Goal: Task Accomplishment & Management: Use online tool/utility

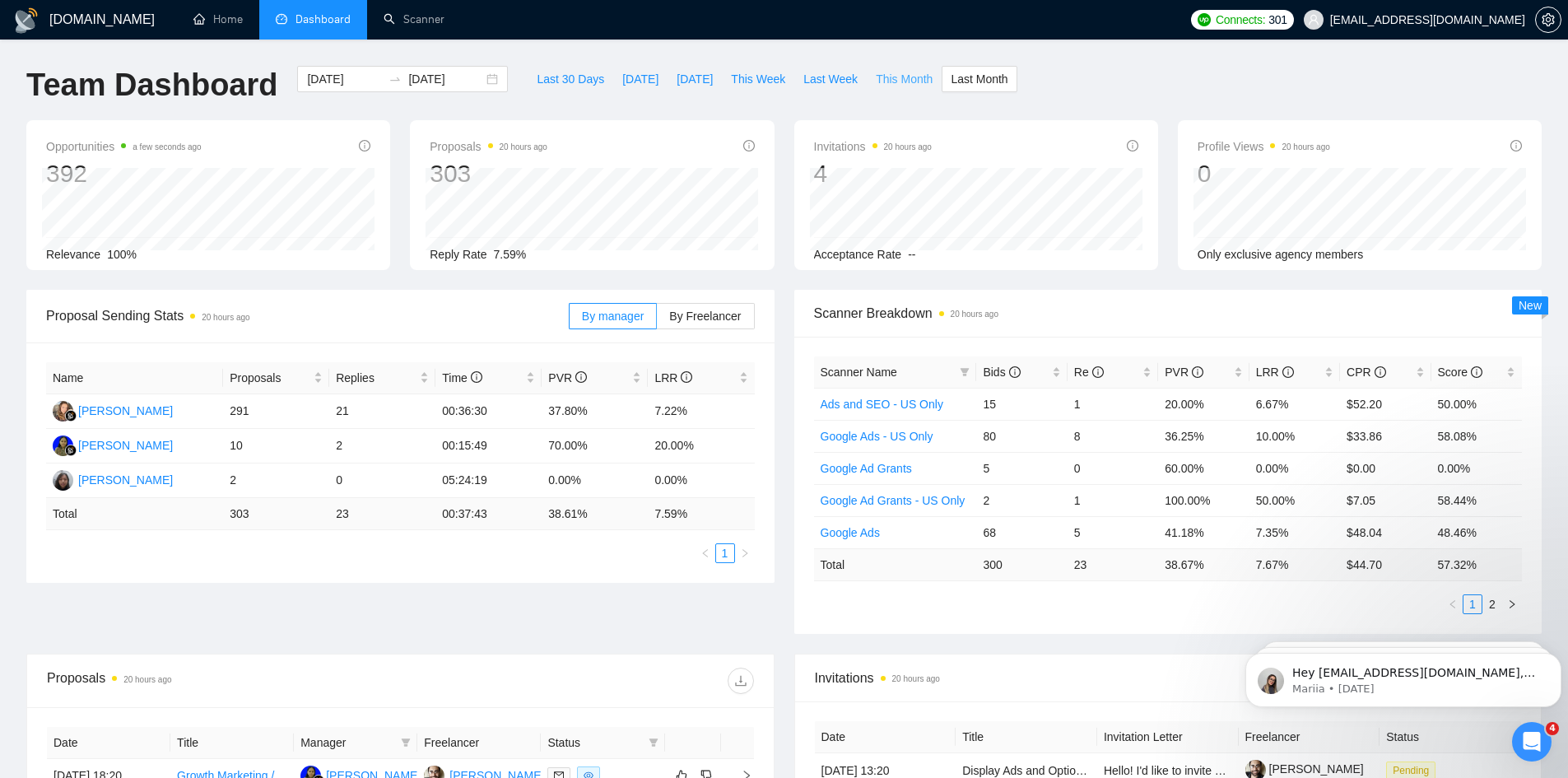
click at [876, 81] on span "This Month" at bounding box center [905, 79] width 57 height 18
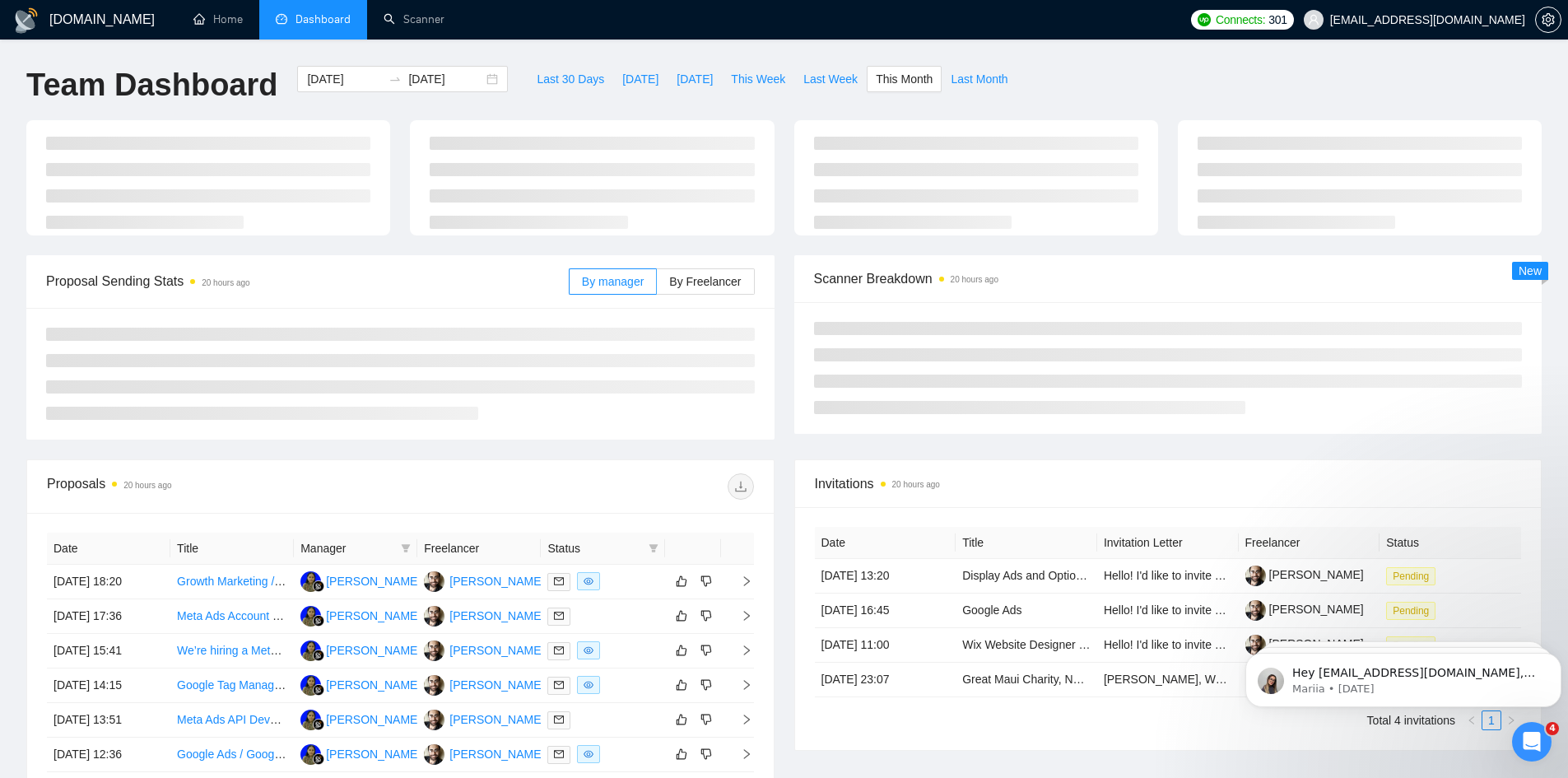
type input "2025-10-01"
type input "2025-10-31"
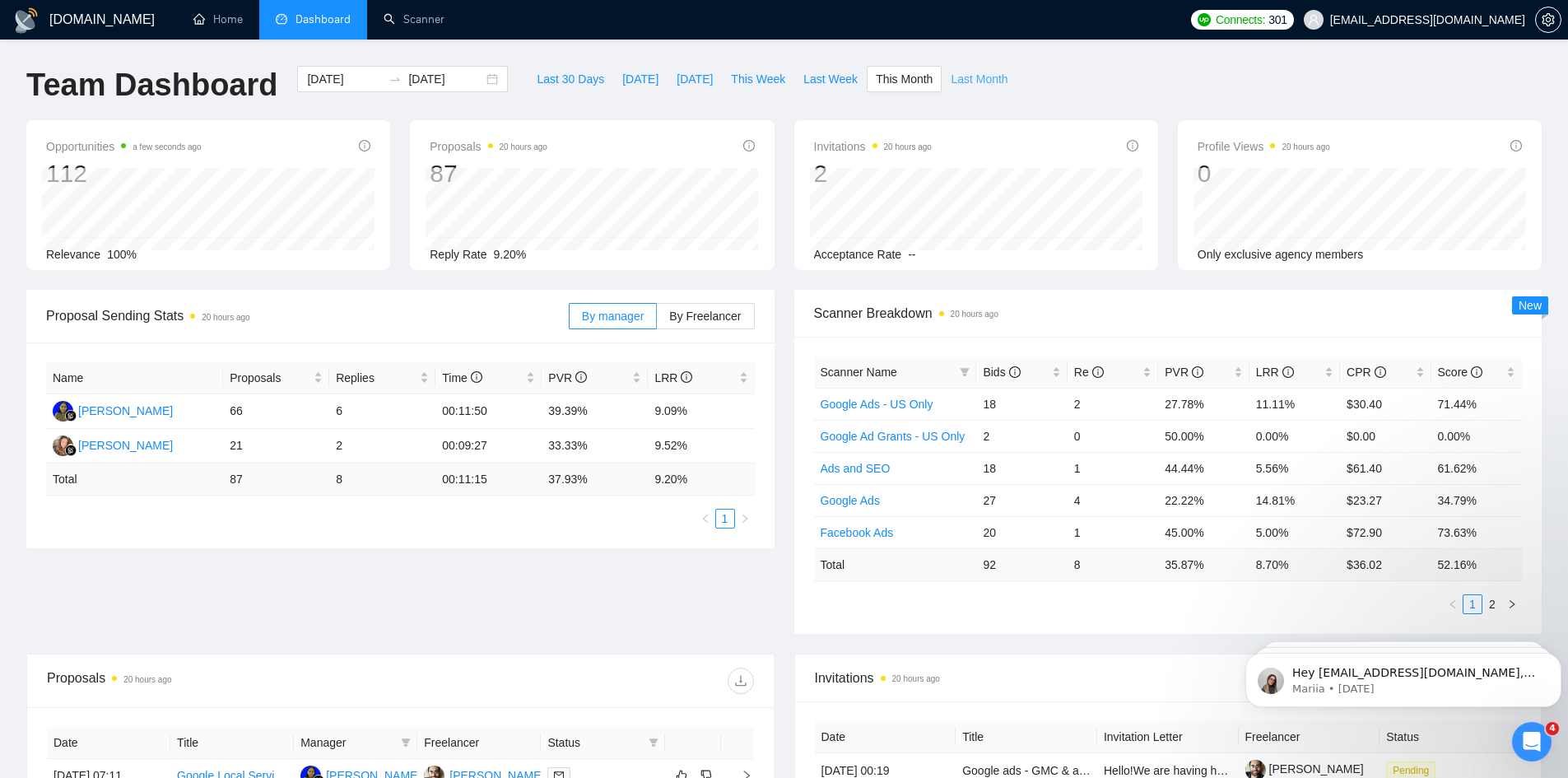
click at [953, 72] on span "Last Month" at bounding box center [979, 79] width 57 height 18
type input "2025-09-01"
type input "2025-09-30"
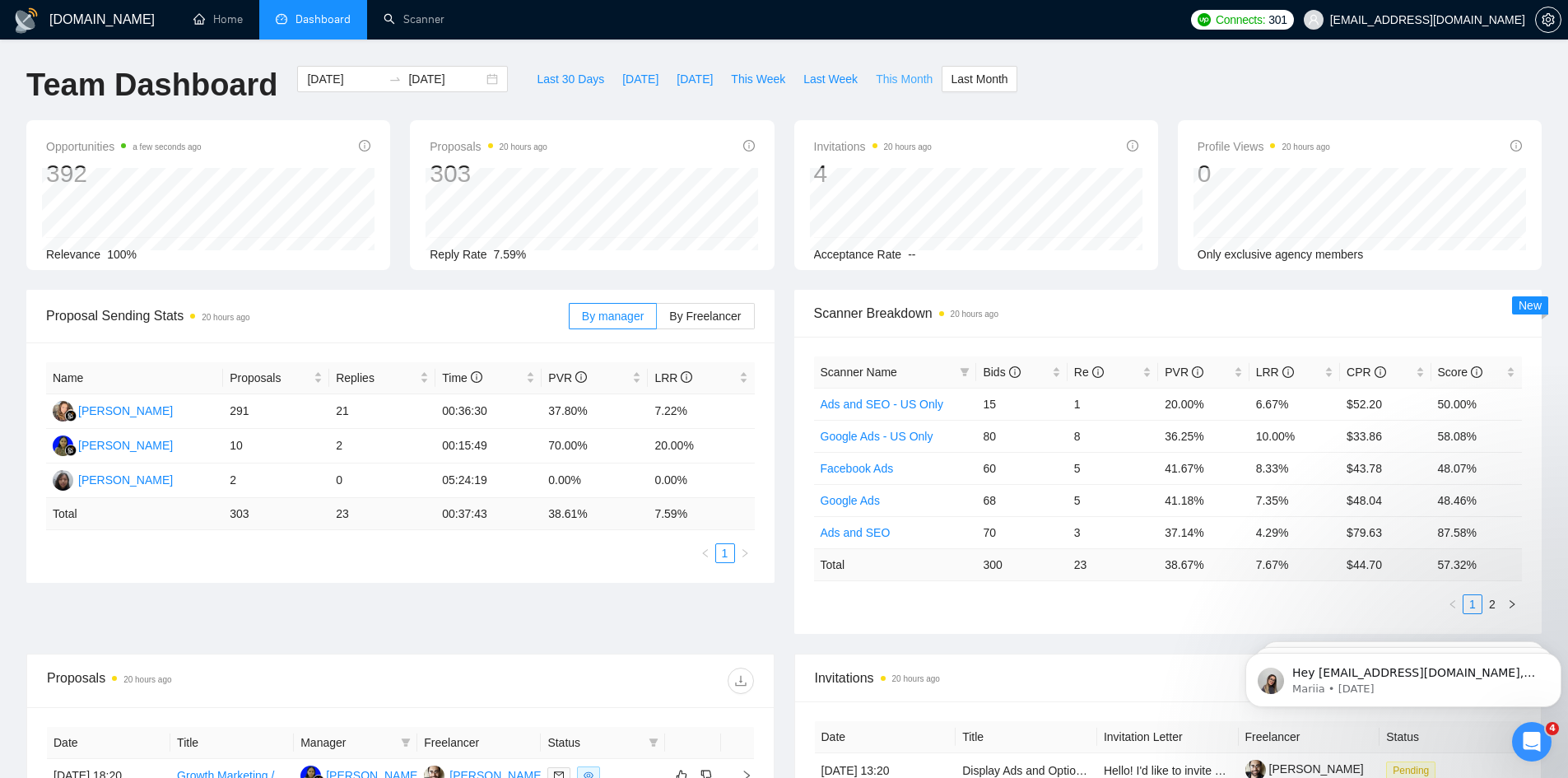
click at [903, 87] on span "This Month" at bounding box center [905, 79] width 57 height 18
type input "2025-10-01"
type input "2025-10-31"
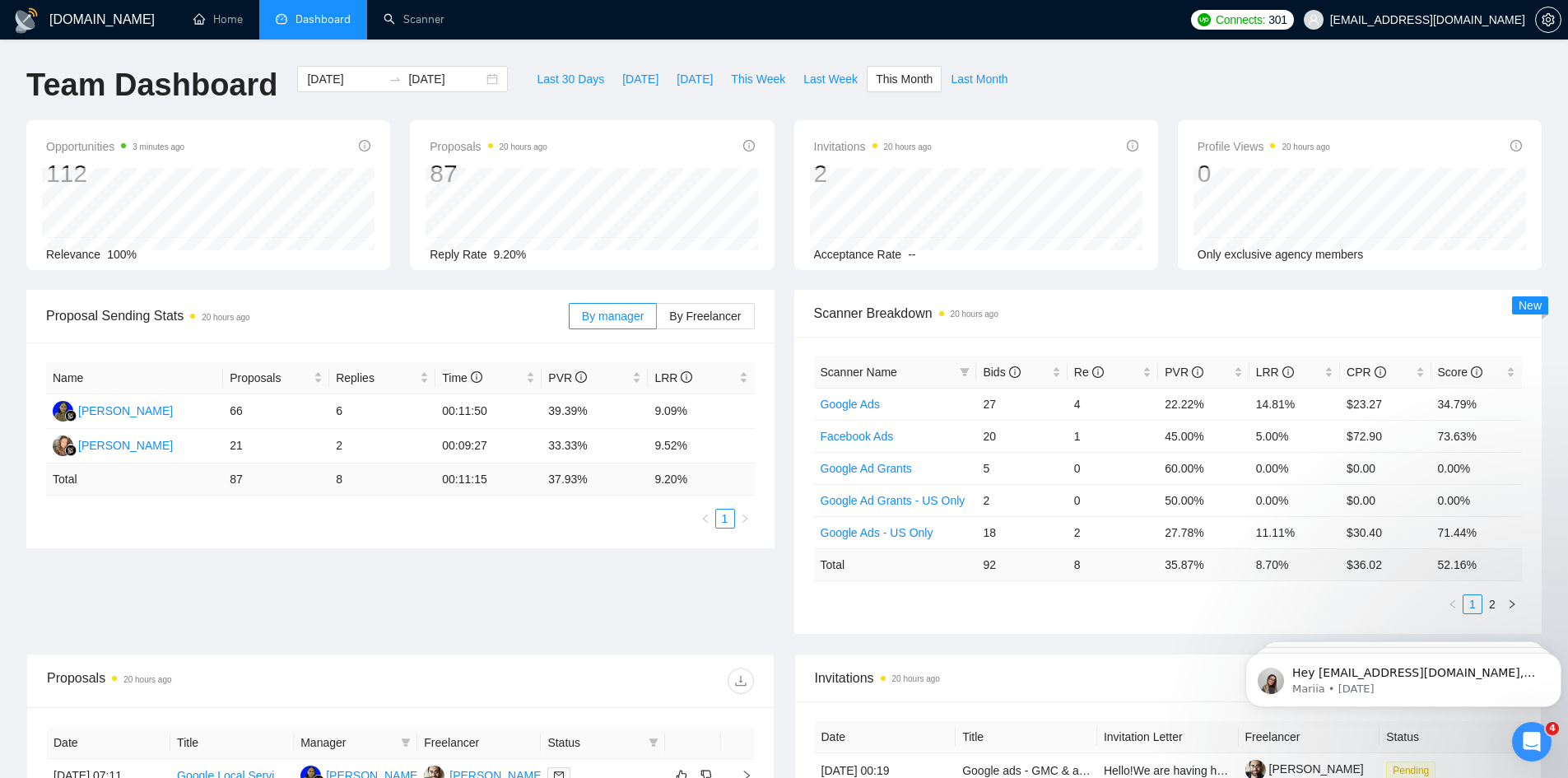
click at [426, 43] on div "GigRadar.io Home Dashboard Scanner Connects: 301 betterbidstrategy@gmail.com Te…" at bounding box center [784, 652] width 1568 height 1304
click at [427, 18] on link "Scanner" at bounding box center [414, 20] width 61 height 14
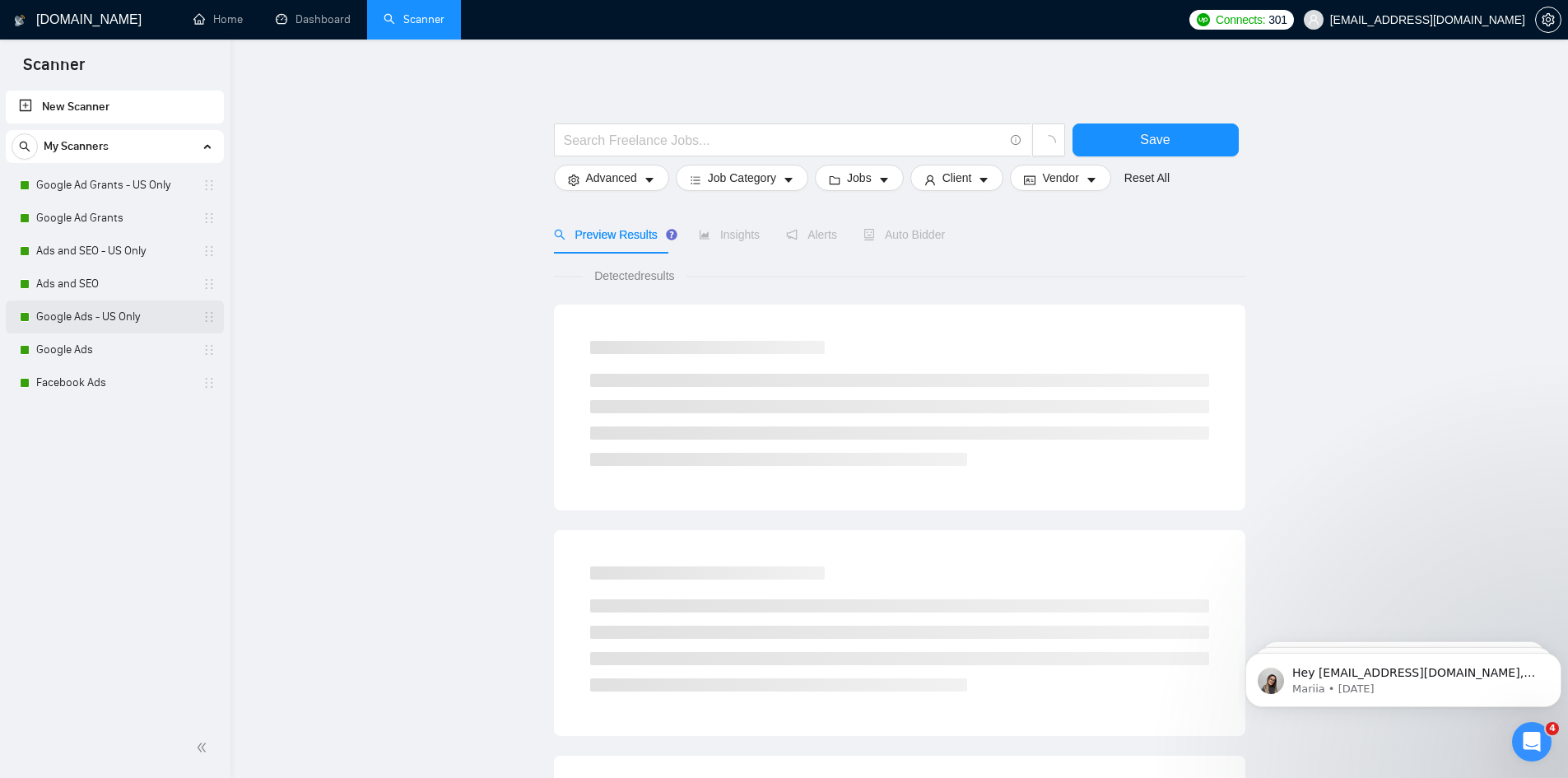
click at [111, 324] on link "Google Ads - US Only" at bounding box center [115, 316] width 157 height 33
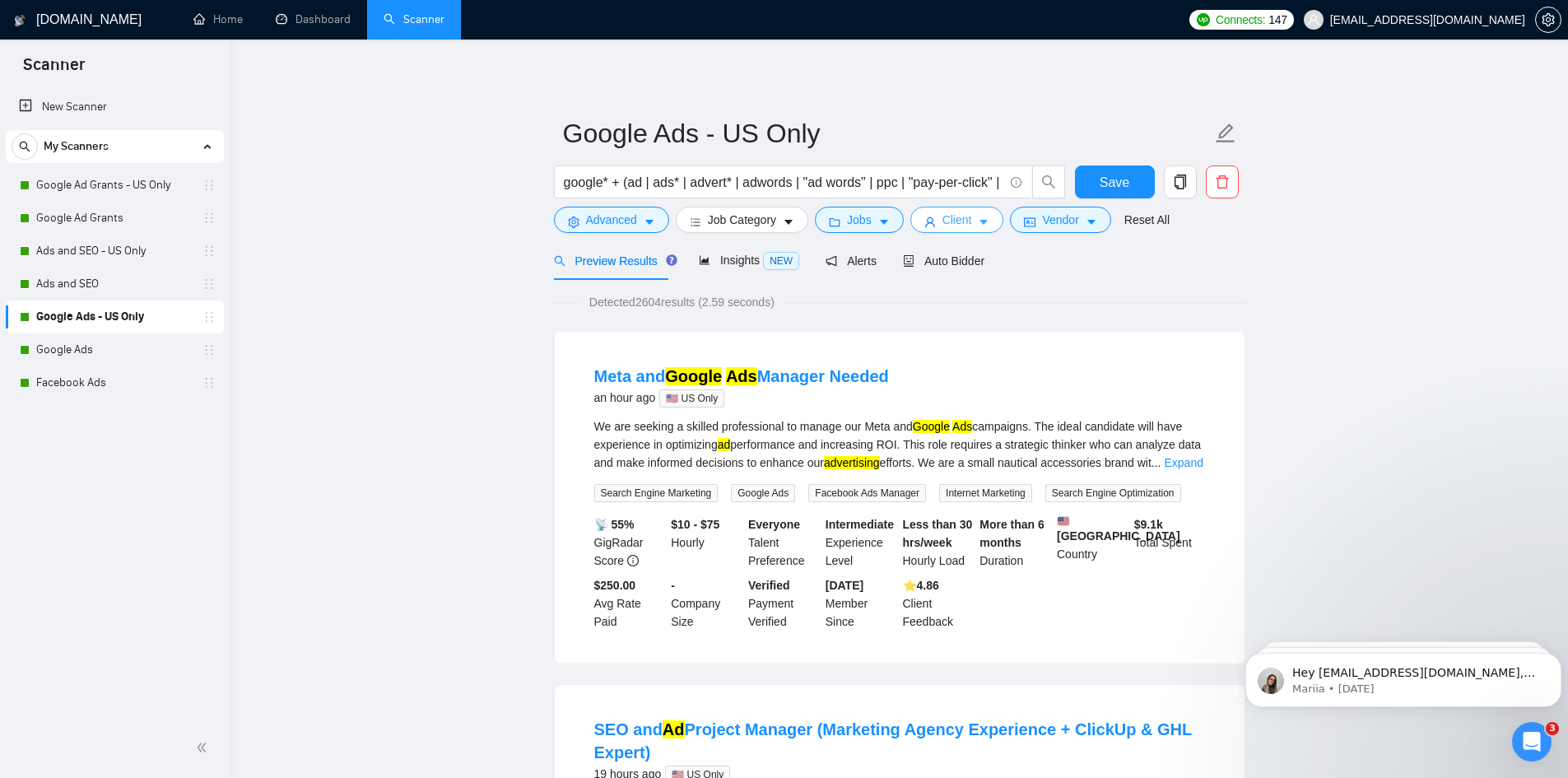
click at [924, 220] on icon "user" at bounding box center [930, 222] width 12 height 12
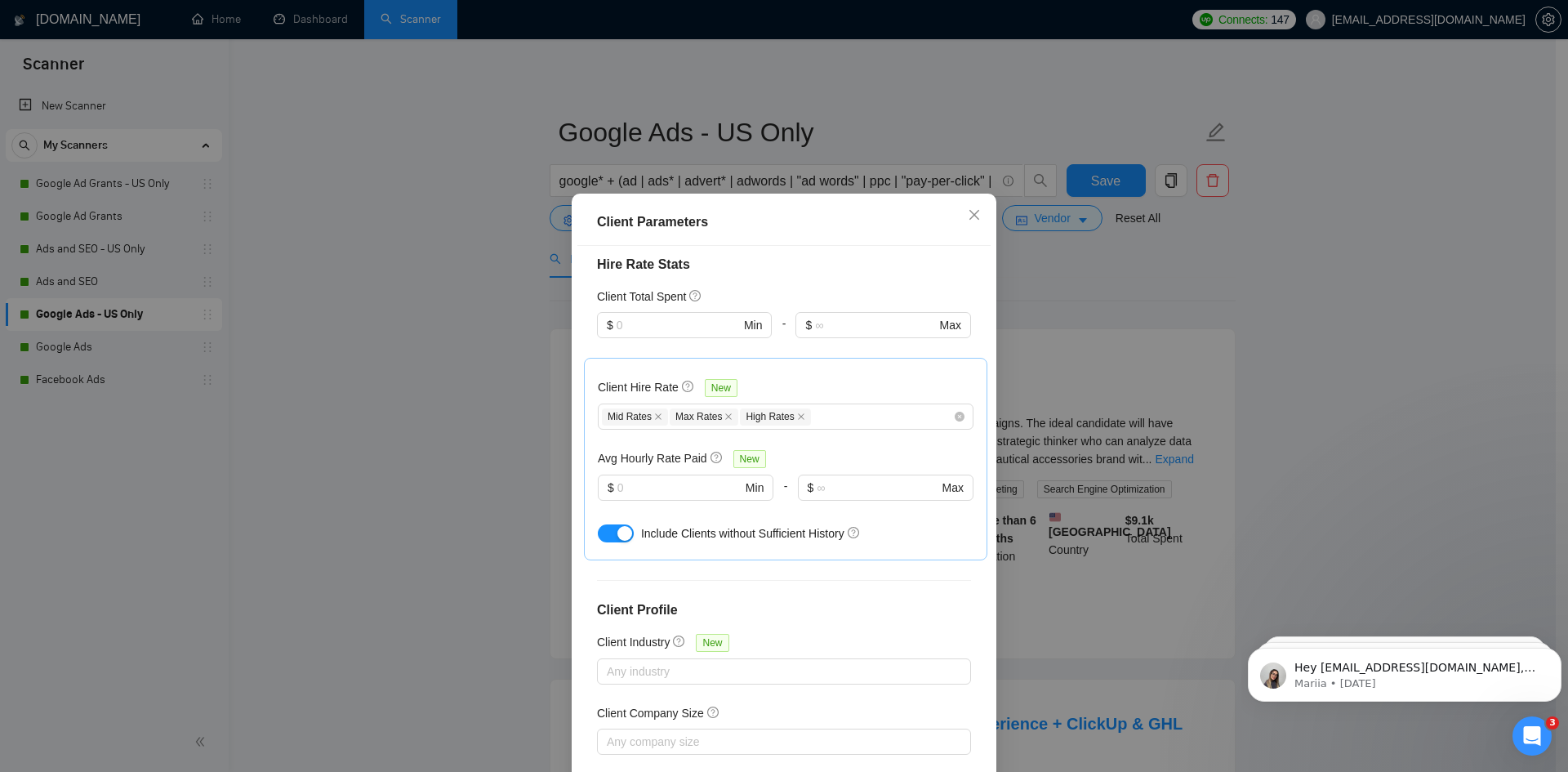
scroll to position [408, 0]
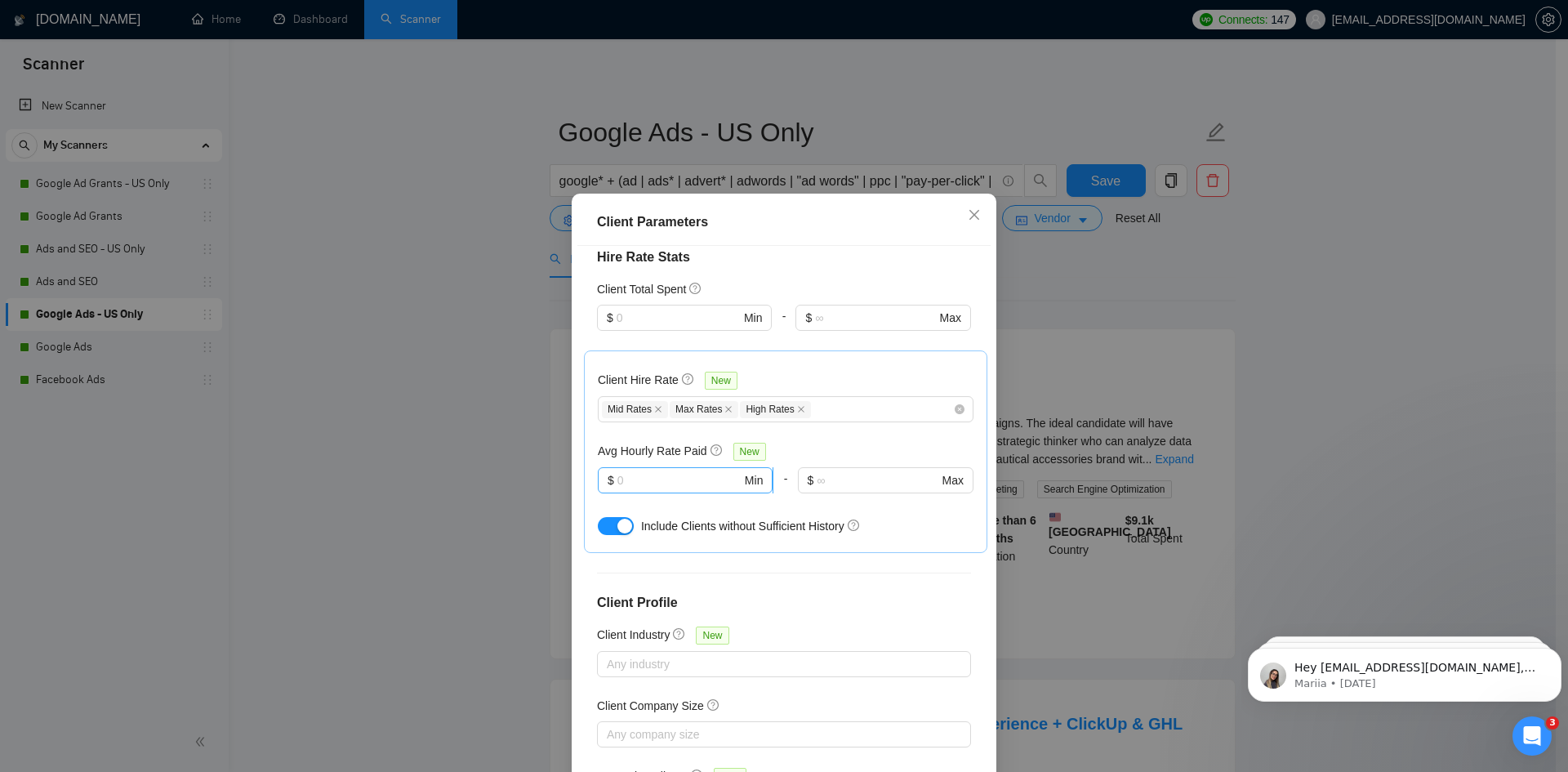
click at [657, 471] on input "text" at bounding box center [679, 480] width 125 height 18
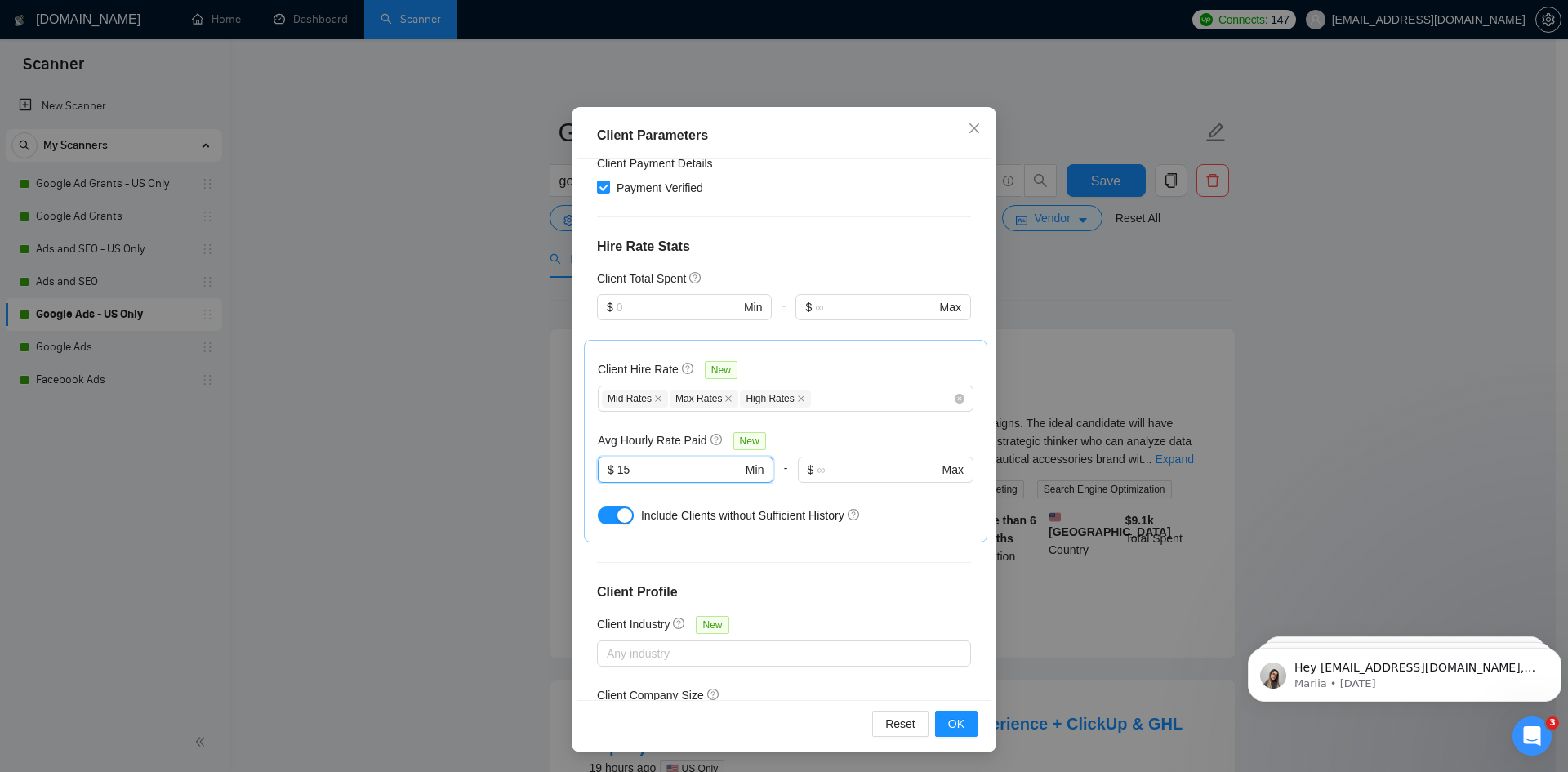
scroll to position [312, 0]
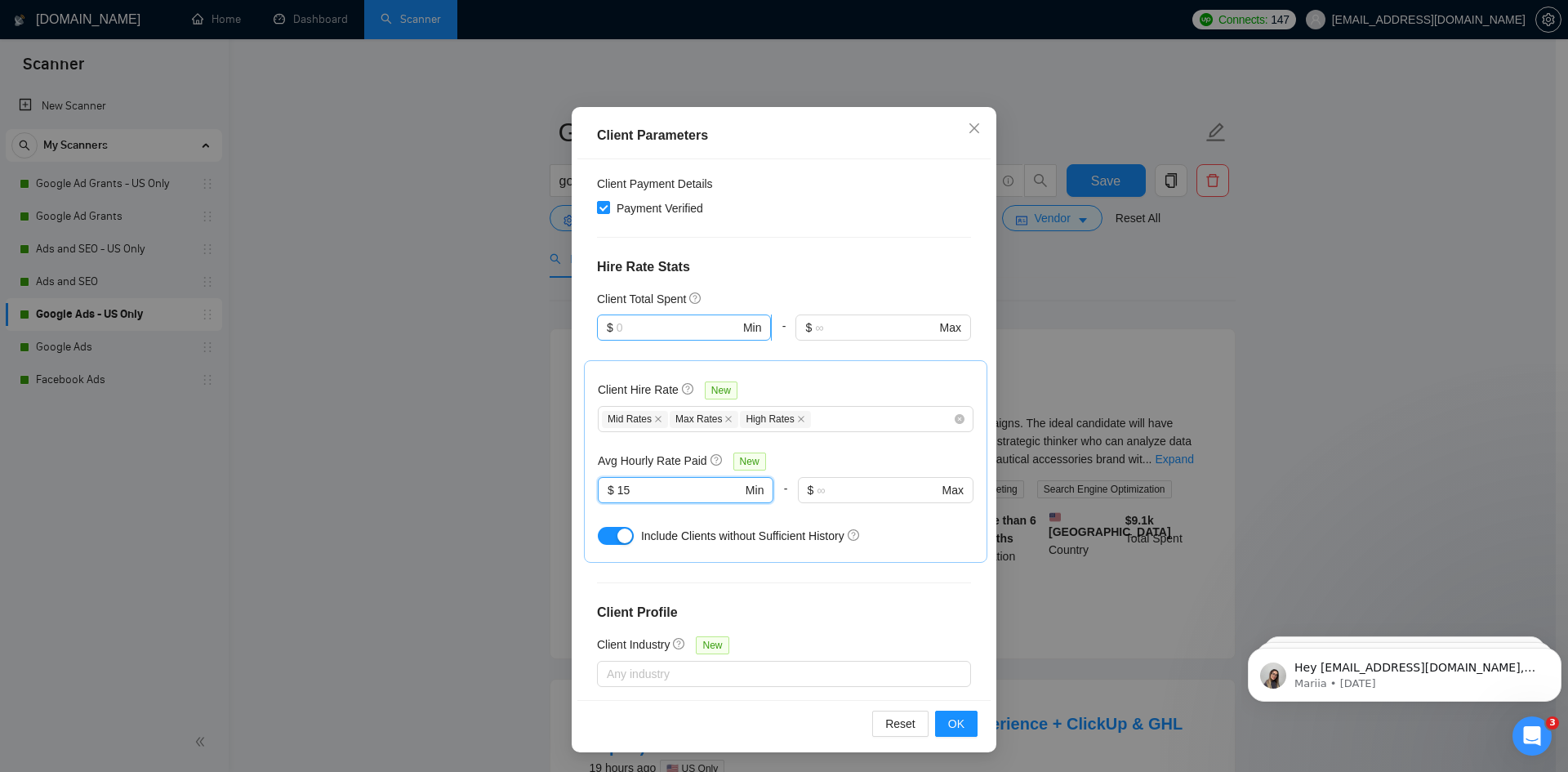
type input "15"
click at [629, 321] on input "text" at bounding box center [678, 328] width 124 height 18
click at [646, 378] on div "$1" at bounding box center [677, 385] width 152 height 18
type input "1"
click at [958, 717] on button "OK" at bounding box center [957, 723] width 42 height 26
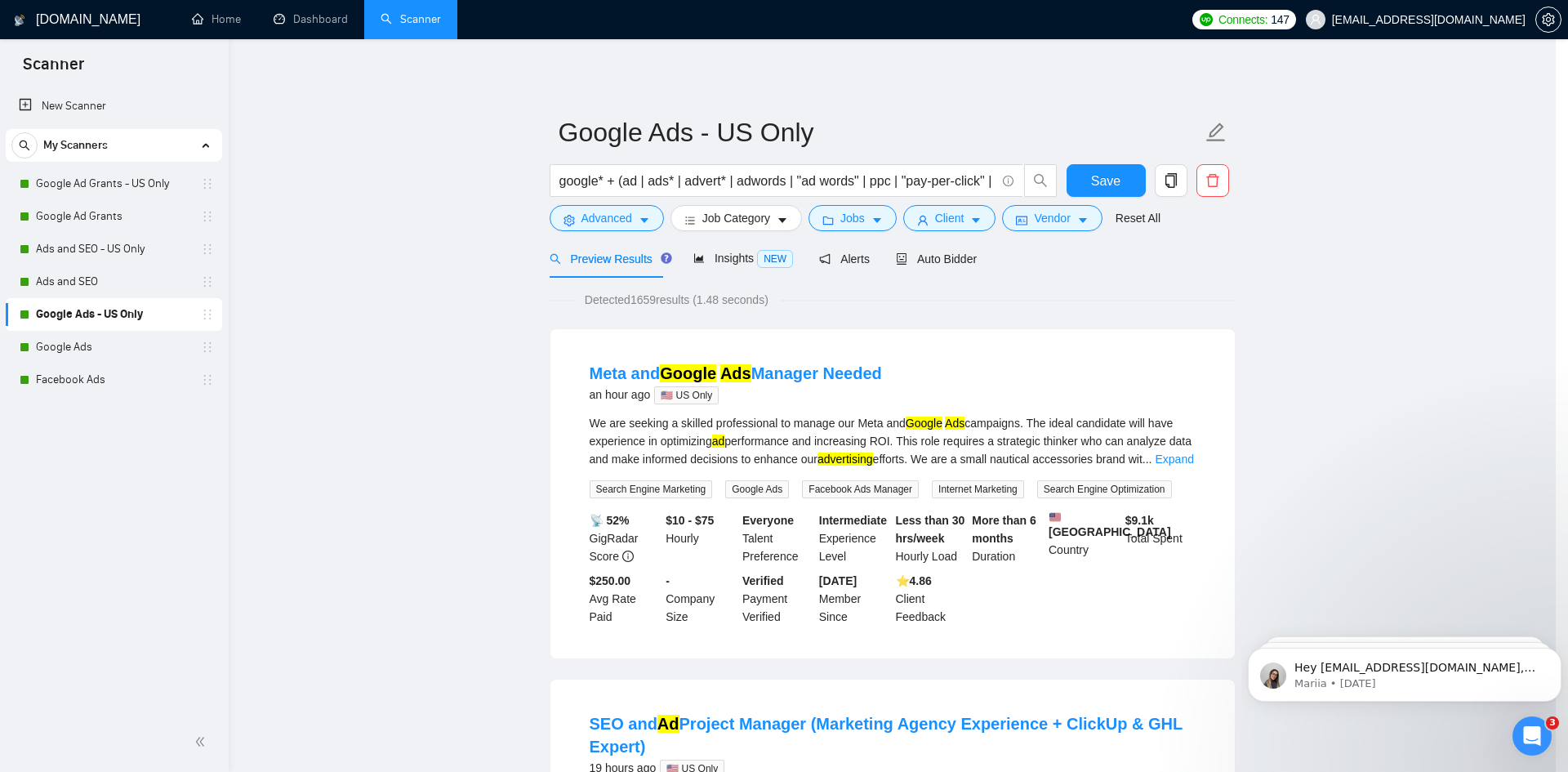
scroll to position [0, 0]
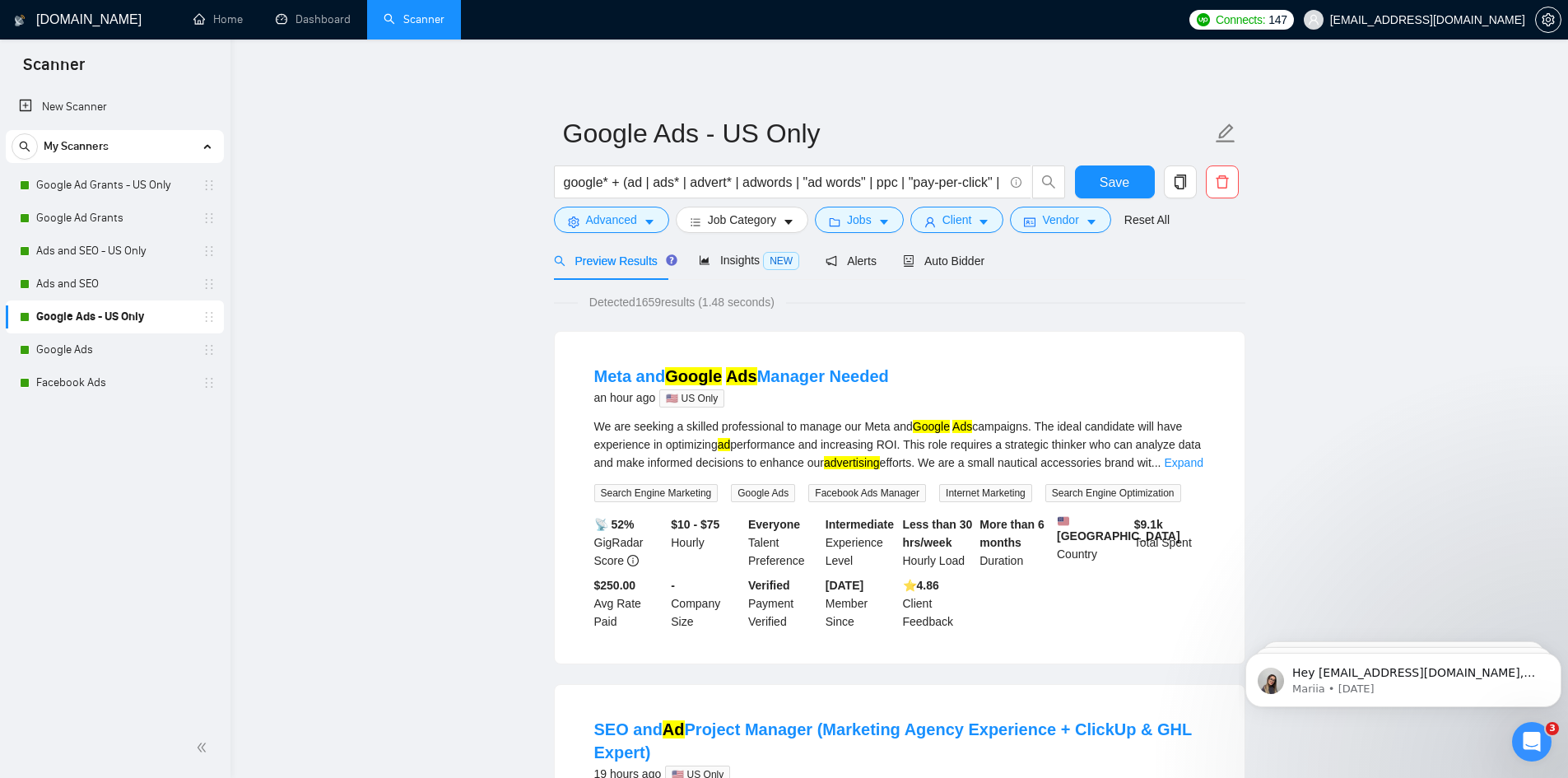
click at [662, 298] on span "Detected 1659 results (1.48 seconds)" at bounding box center [682, 302] width 208 height 18
click at [642, 305] on span "Detected 1659 results (1.48 seconds)" at bounding box center [682, 302] width 208 height 18
drag, startPoint x: 638, startPoint y: 305, endPoint x: 673, endPoint y: 304, distance: 35.0
click at [673, 304] on span "Detected 1659 results (1.48 seconds)" at bounding box center [682, 302] width 208 height 18
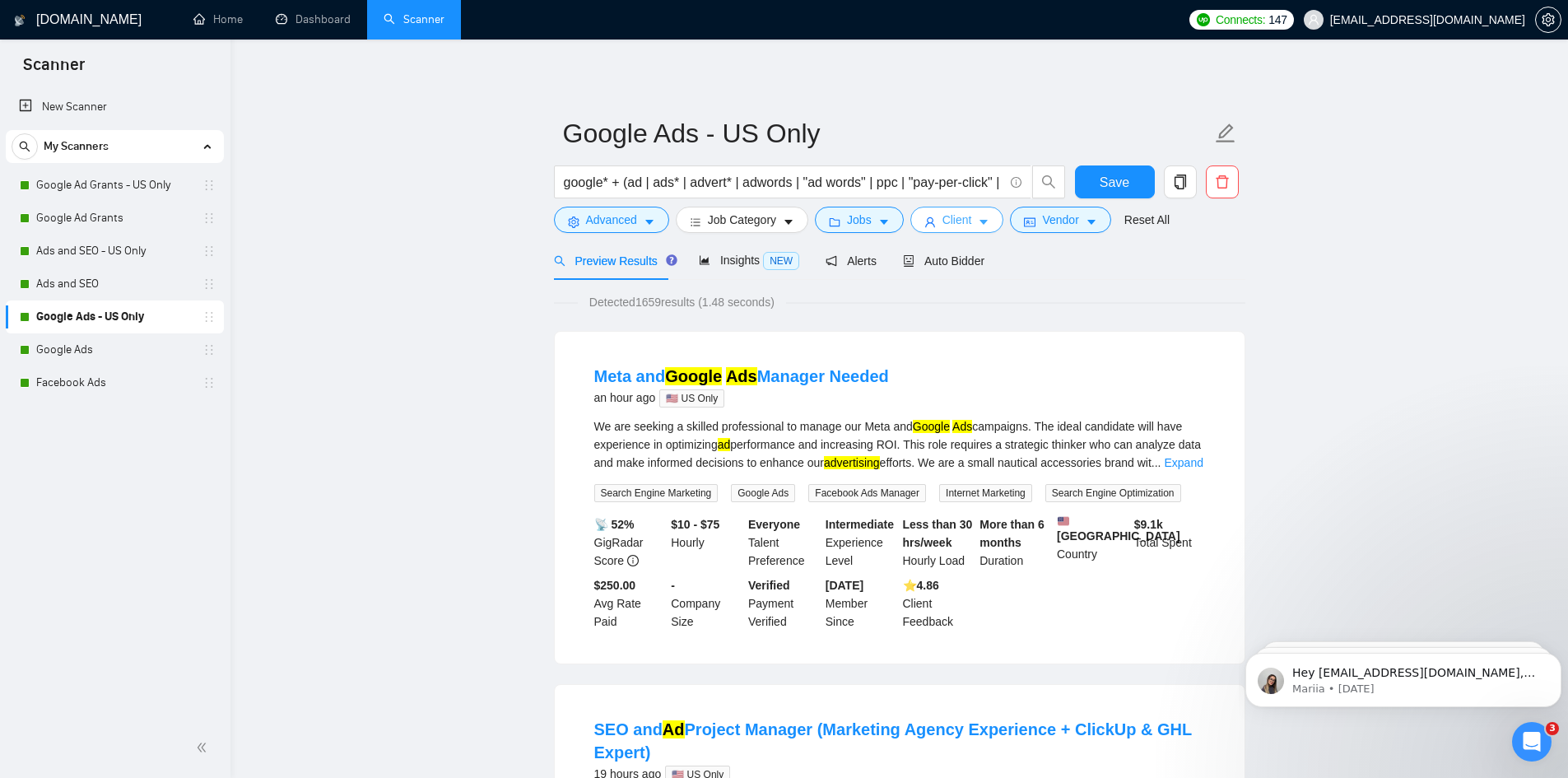
click at [950, 217] on span "Client" at bounding box center [957, 220] width 29 height 18
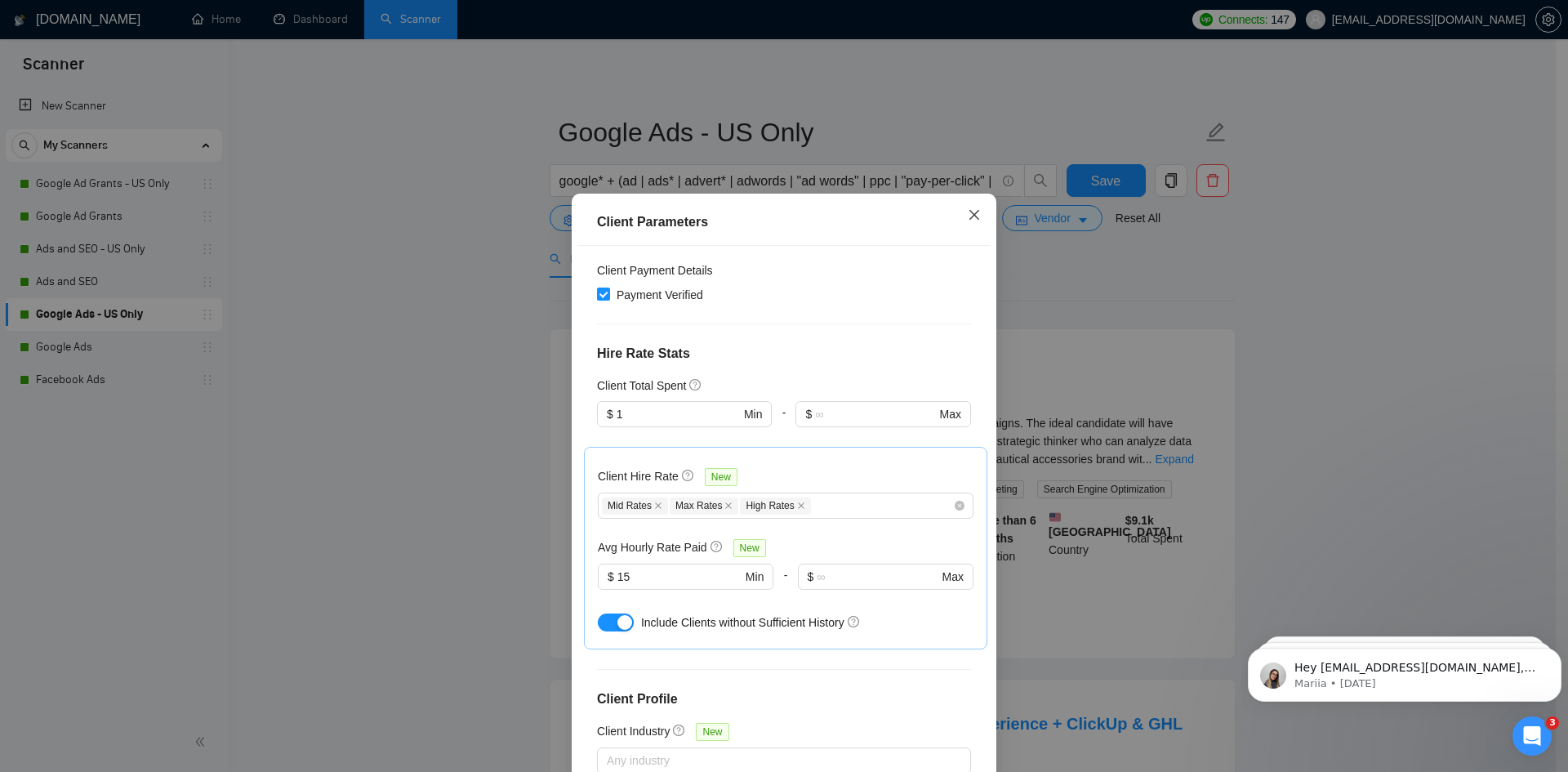
click at [971, 218] on icon "close" at bounding box center [974, 215] width 10 height 10
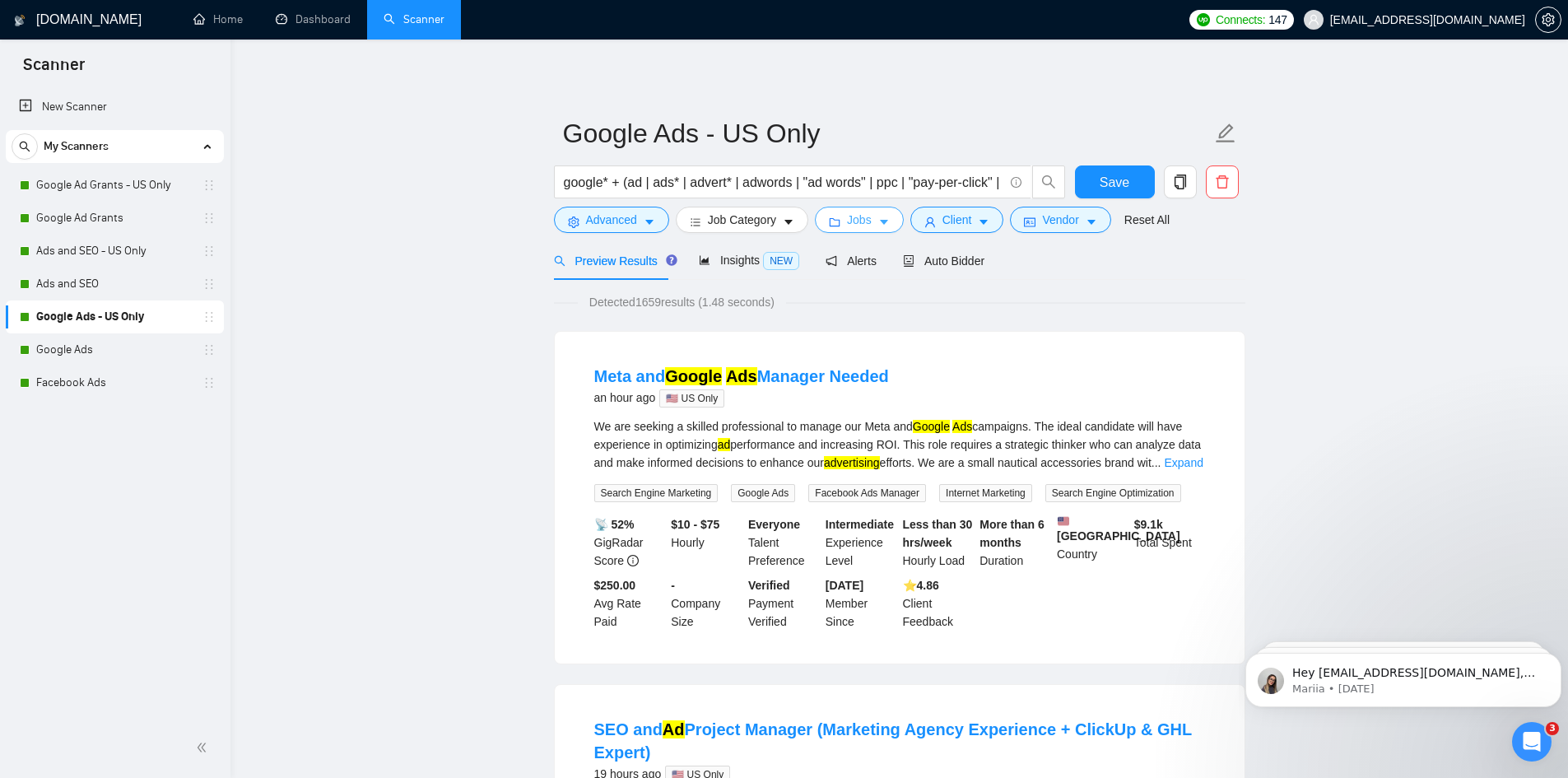
click at [847, 221] on span "Jobs" at bounding box center [859, 220] width 25 height 18
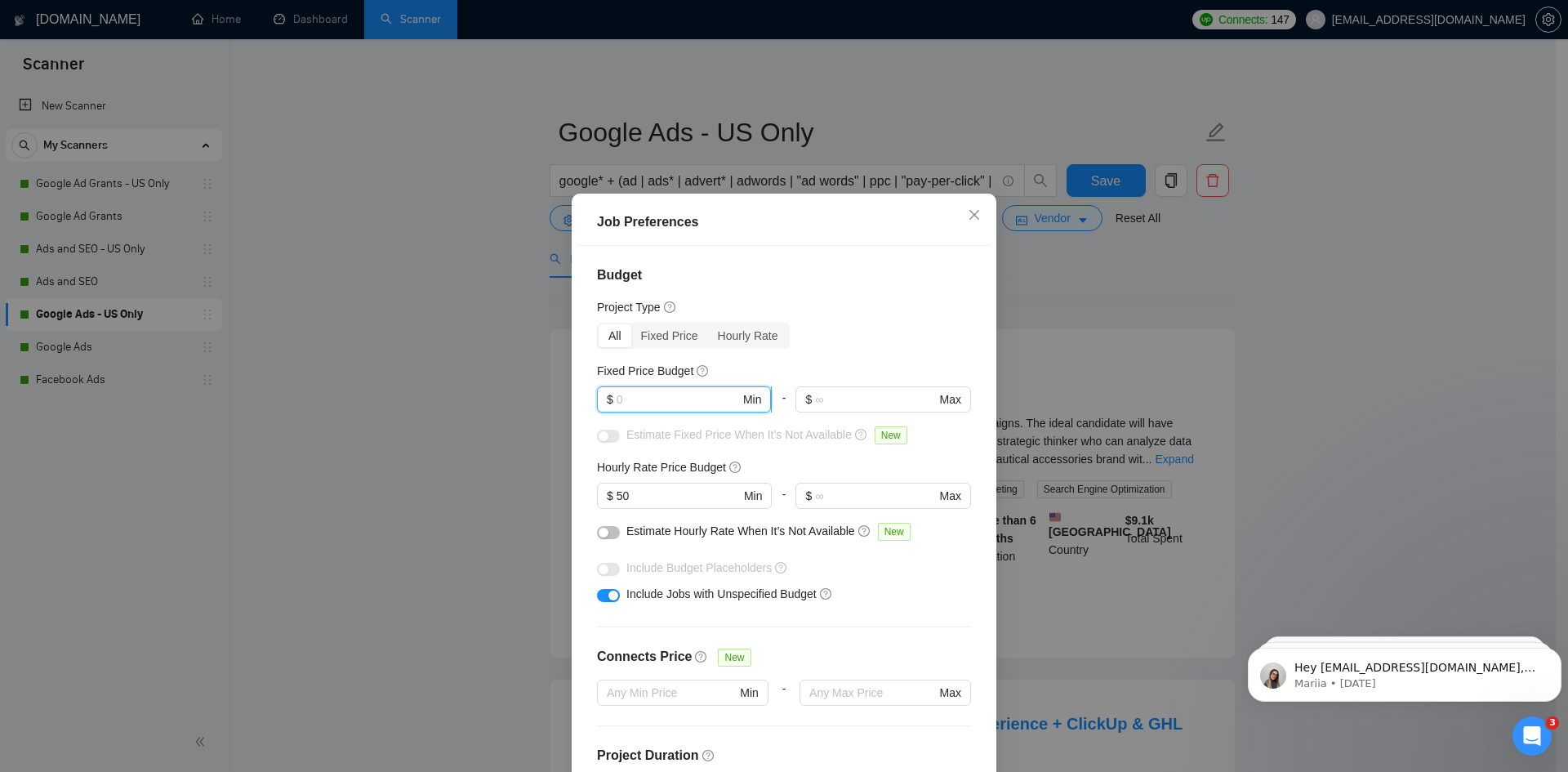
click at [664, 394] on input "text" at bounding box center [678, 399] width 124 height 18
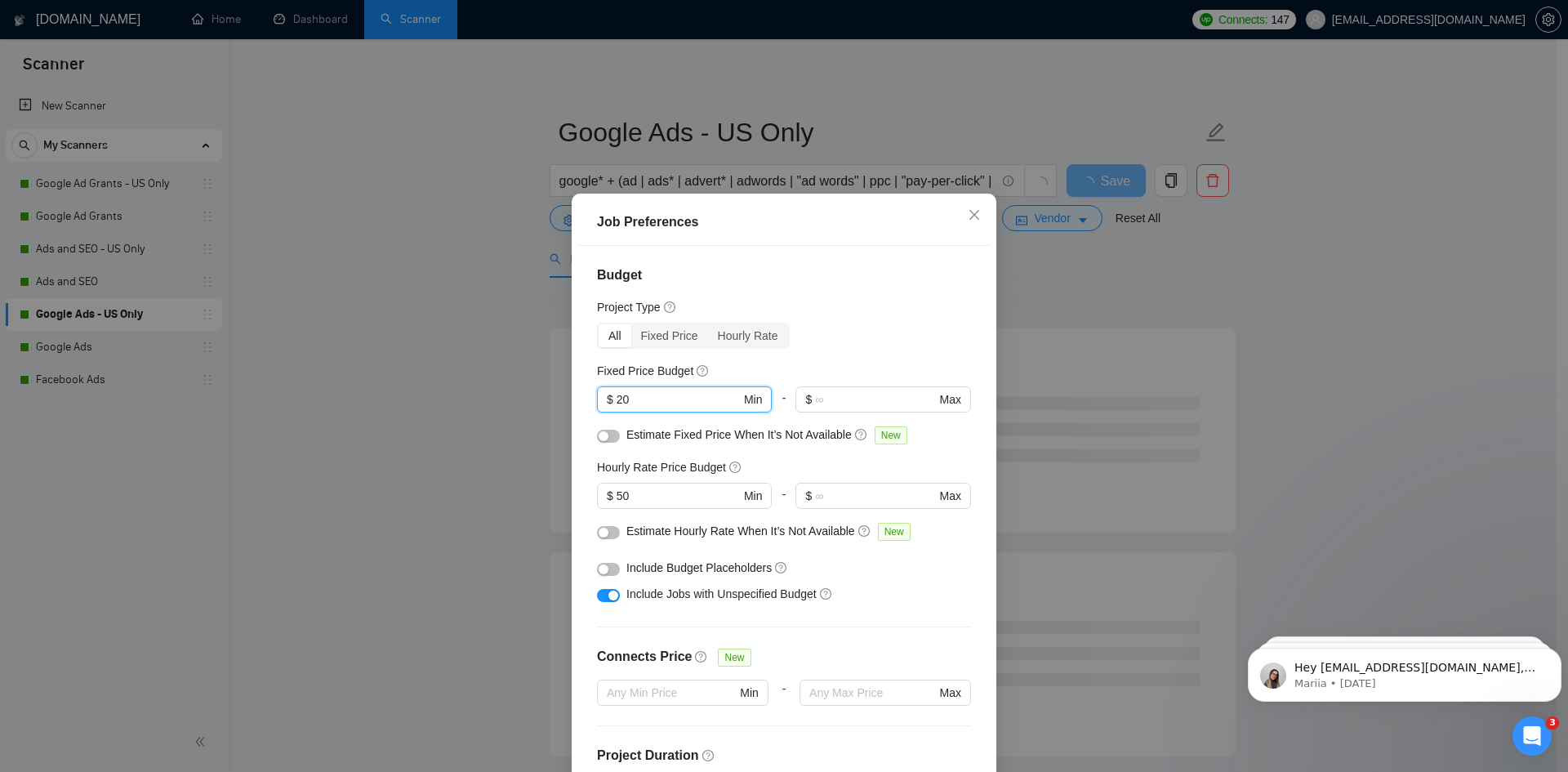
type input "2"
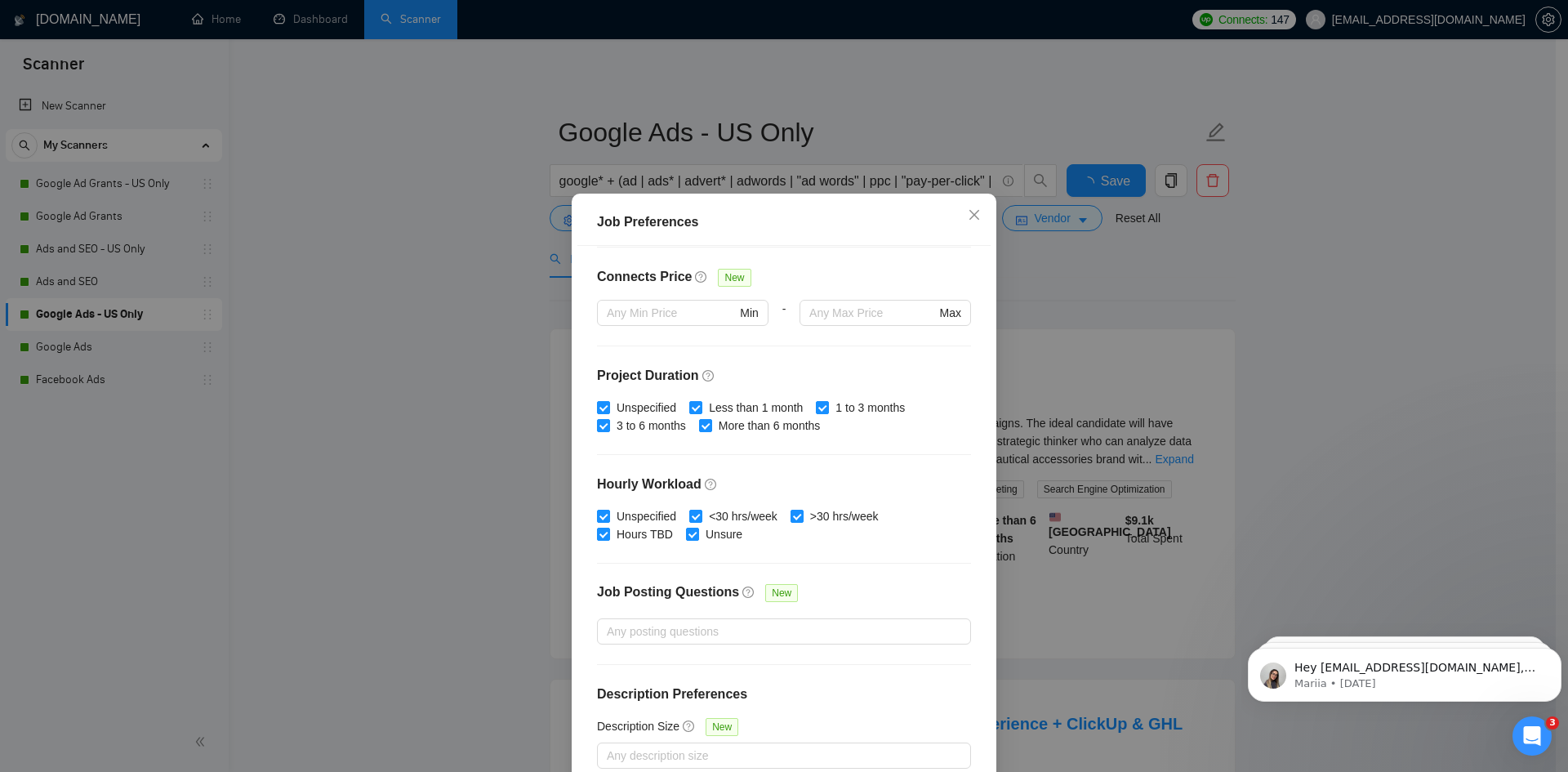
scroll to position [87, 0]
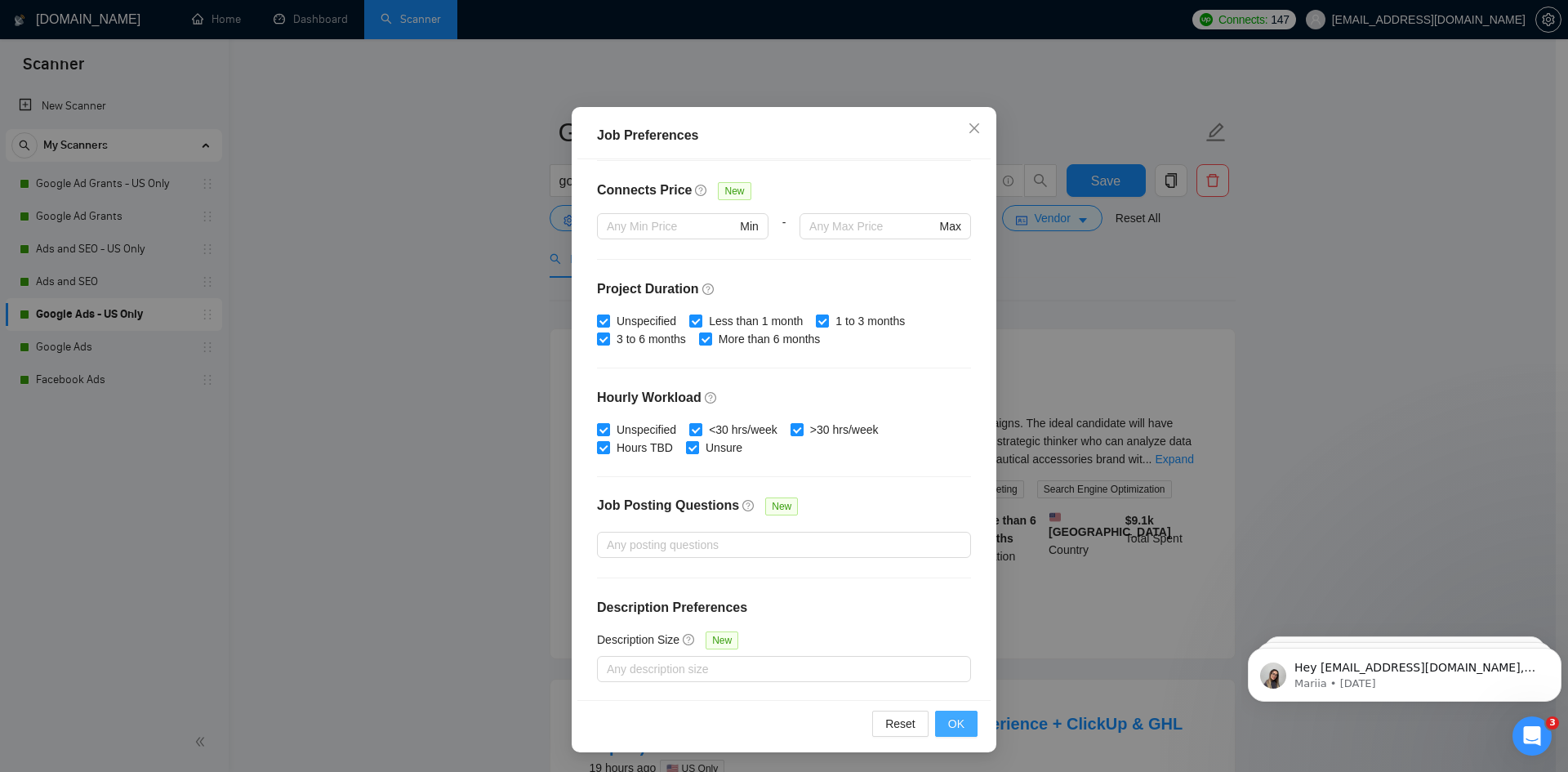
type input "100"
click at [954, 723] on span "OK" at bounding box center [956, 723] width 16 height 18
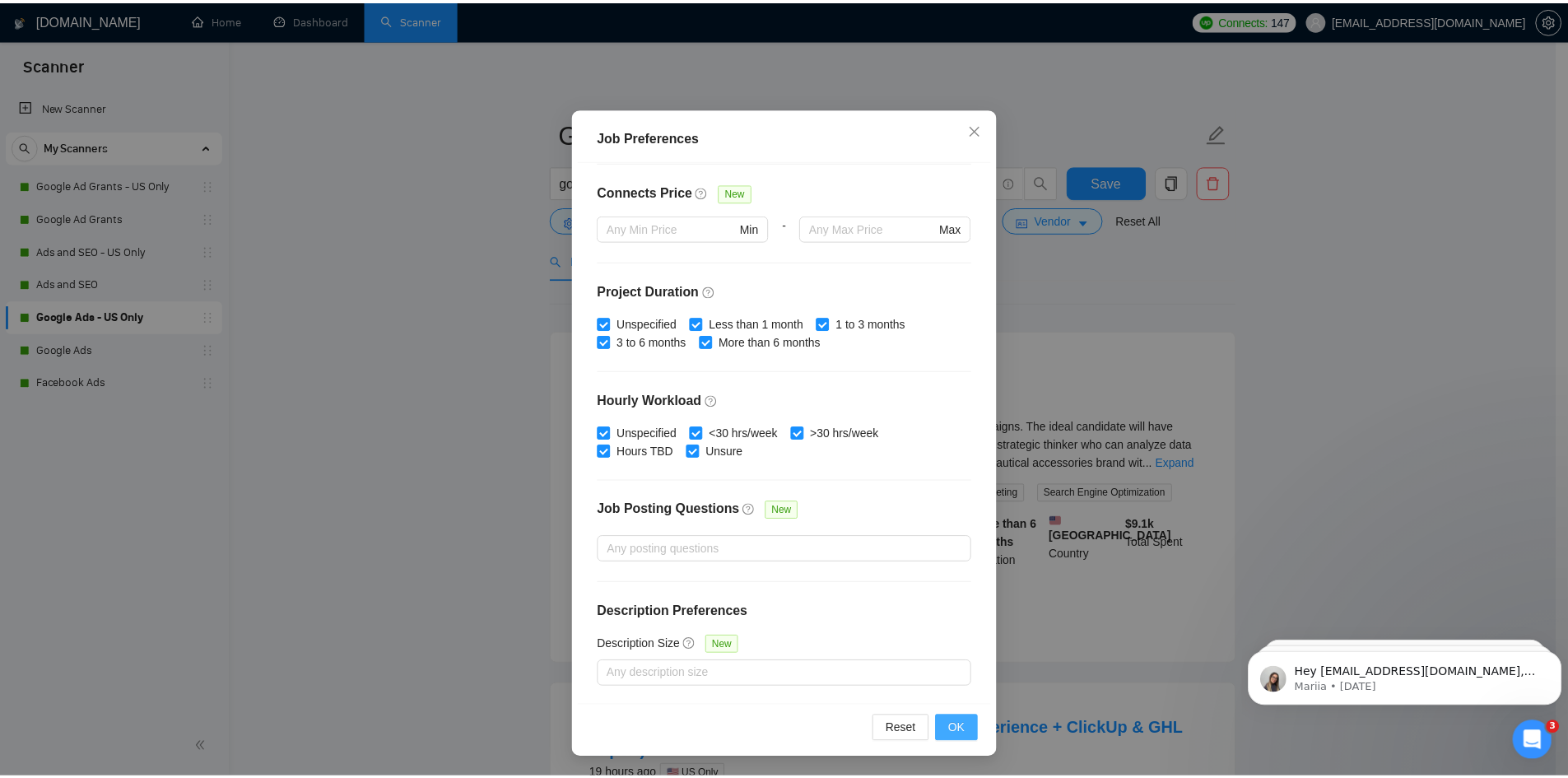
scroll to position [0, 0]
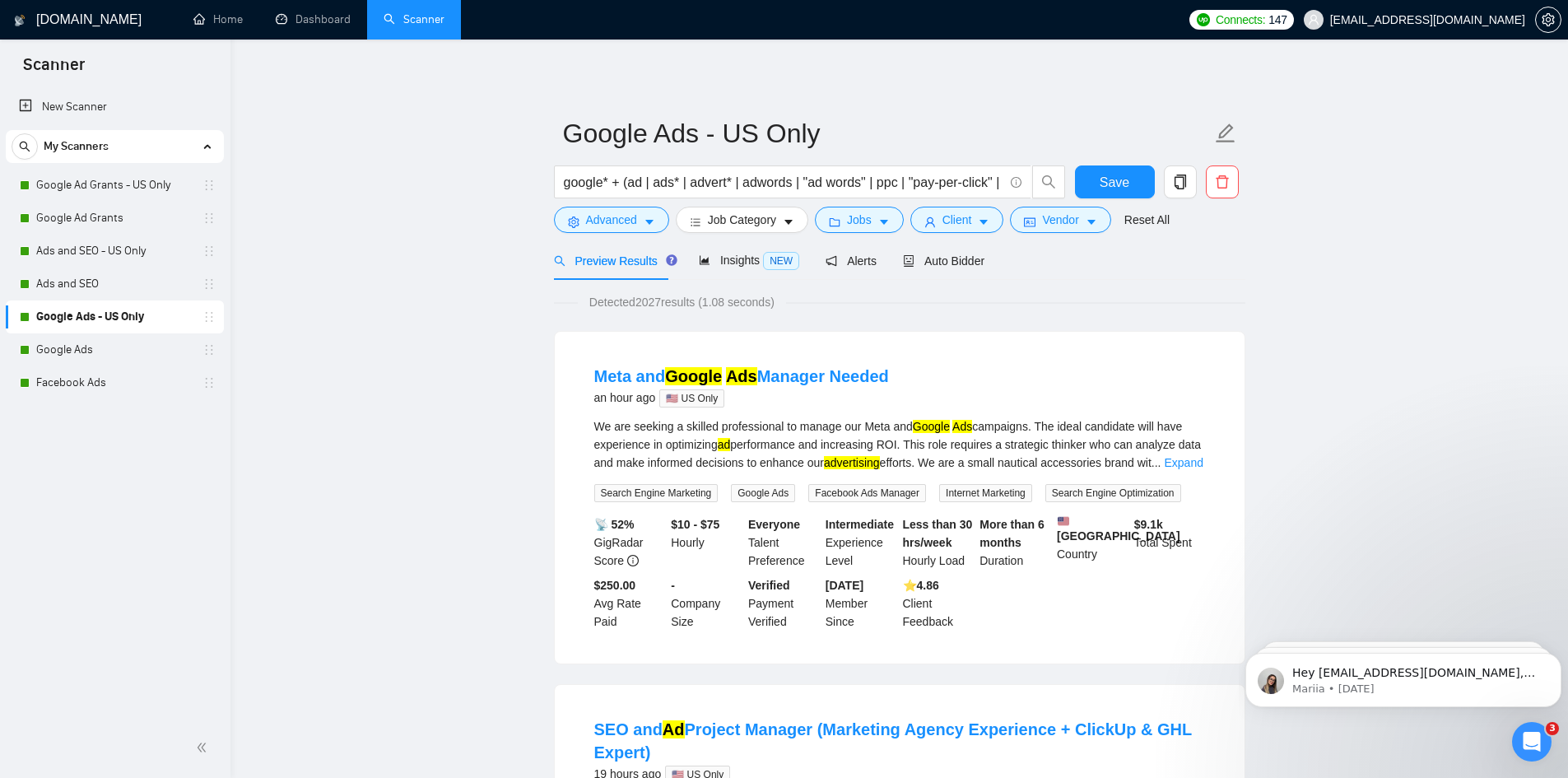
drag, startPoint x: 638, startPoint y: 304, endPoint x: 662, endPoint y: 304, distance: 24.0
click at [662, 304] on span "Detected 2027 results (1.08 seconds)" at bounding box center [682, 302] width 208 height 18
click at [785, 306] on span "Detected 2027 results (1.08 seconds)" at bounding box center [682, 302] width 208 height 18
click at [934, 266] on span "Auto Bidder" at bounding box center [944, 261] width 82 height 13
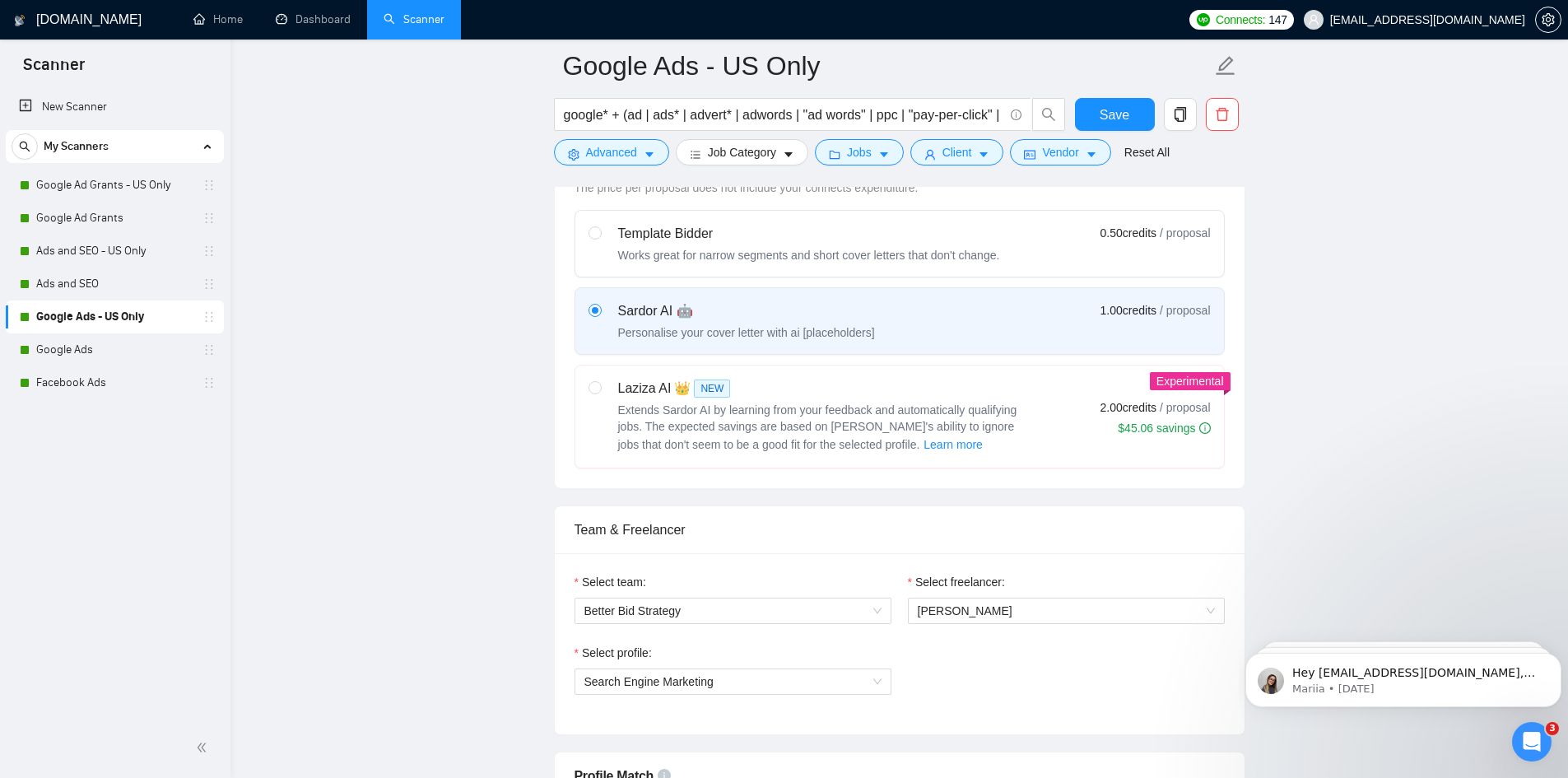
scroll to position [494, 0]
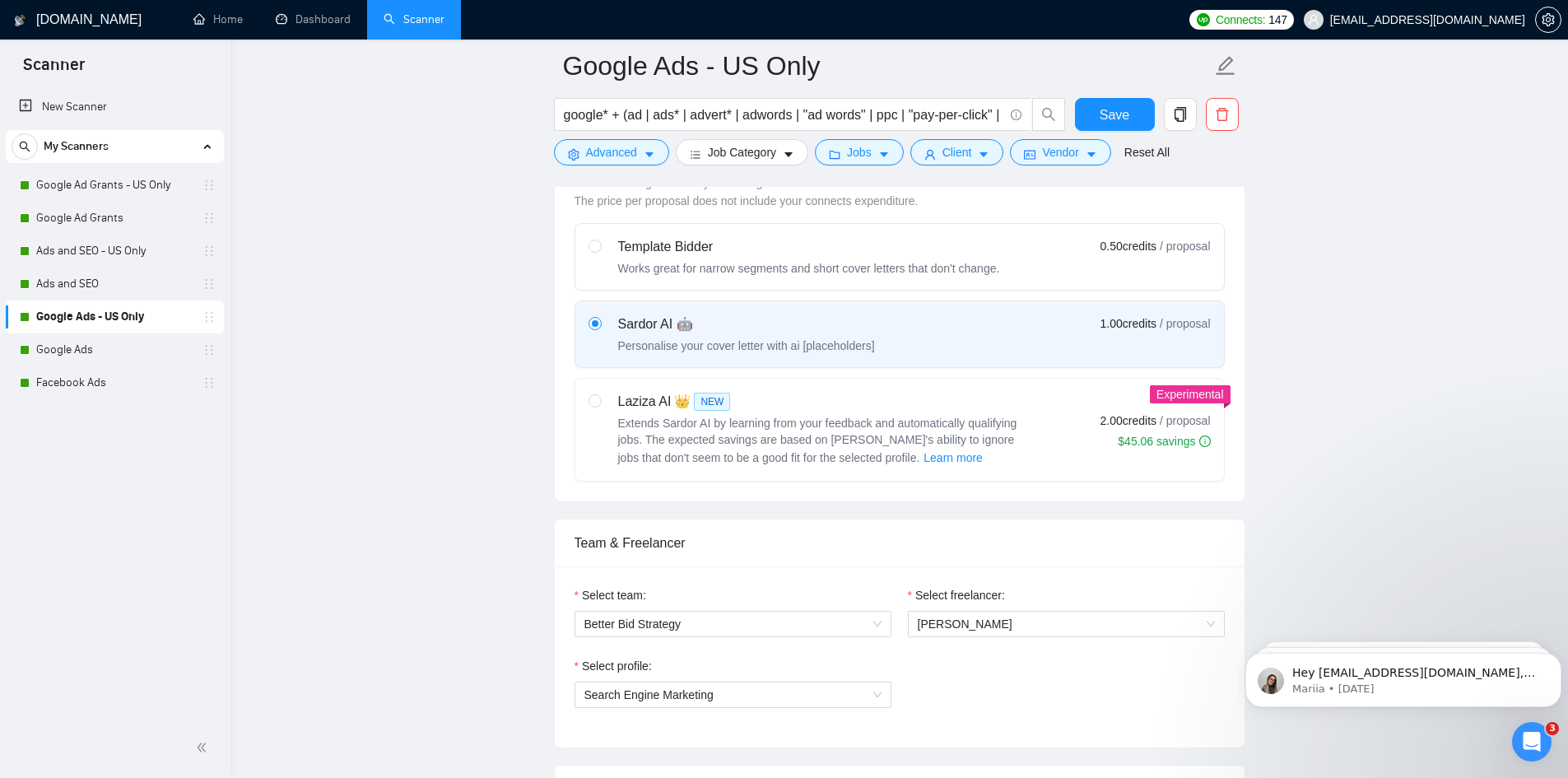
drag, startPoint x: 1093, startPoint y: 421, endPoint x: 1159, endPoint y: 421, distance: 66.0
click at [1159, 421] on div "Laziza AI 👑 NEW Extends Sardor AI by learning from your feedback and automatica…" at bounding box center [899, 429] width 622 height 76
click at [613, 407] on div "Laziza AI 👑 NEW Extends Sardor AI by learning from your feedback and automatica…" at bounding box center [809, 429] width 442 height 76
click at [600, 406] on input "radio" at bounding box center [594, 400] width 12 height 12
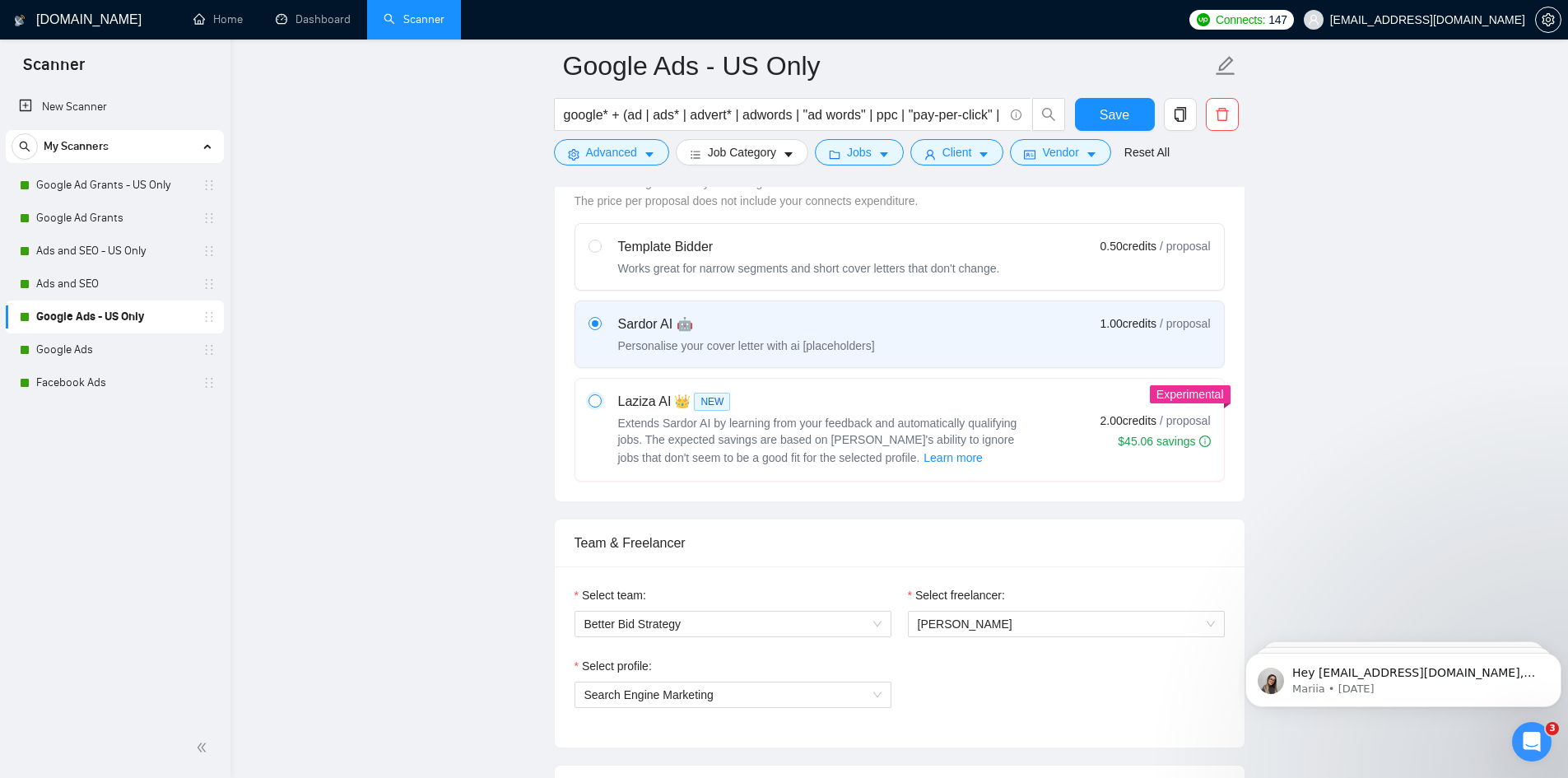
radio input "true"
radio input "false"
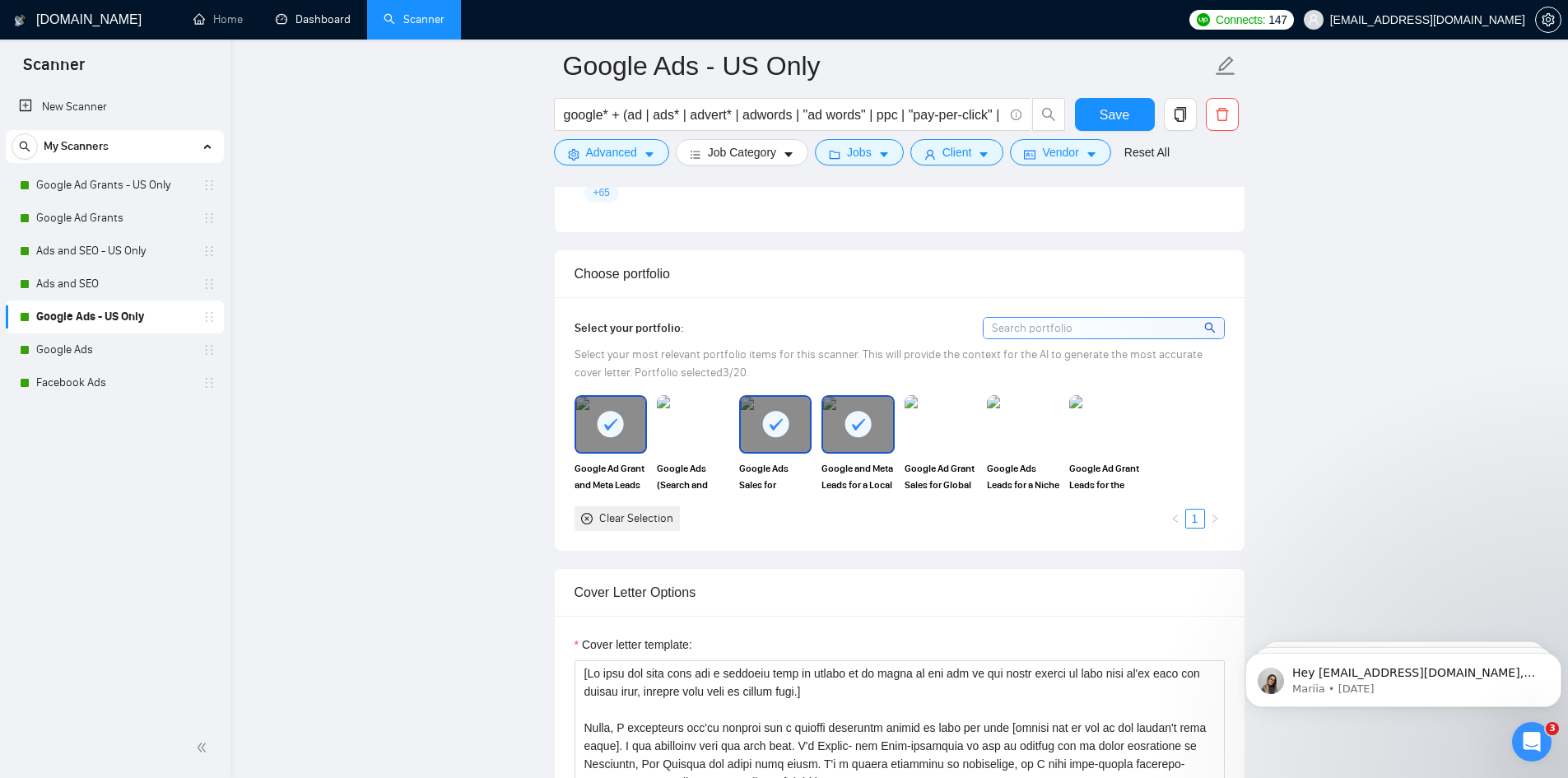
scroll to position [1481, 0]
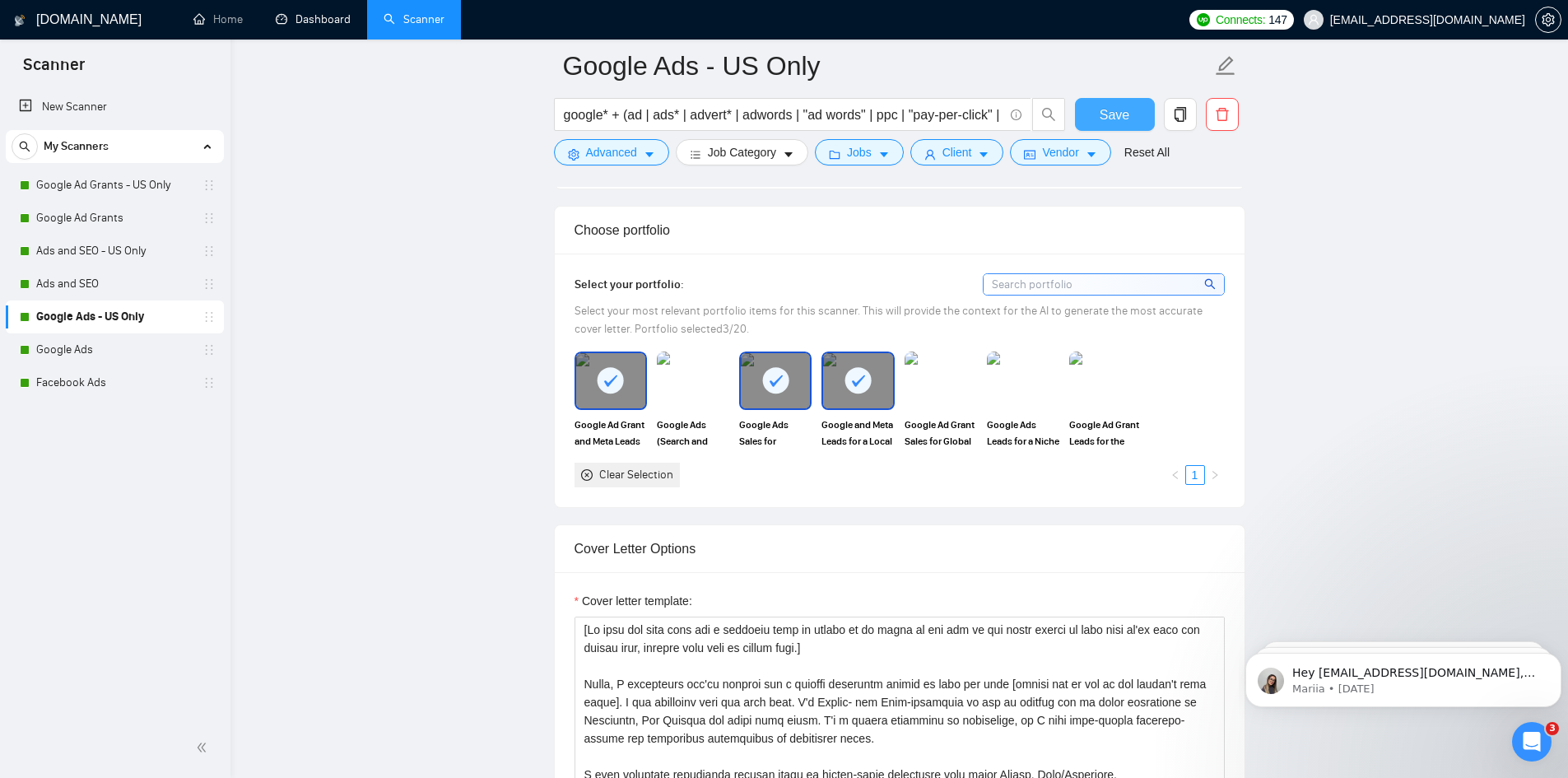
click at [1125, 115] on span "Save" at bounding box center [1114, 114] width 29 height 20
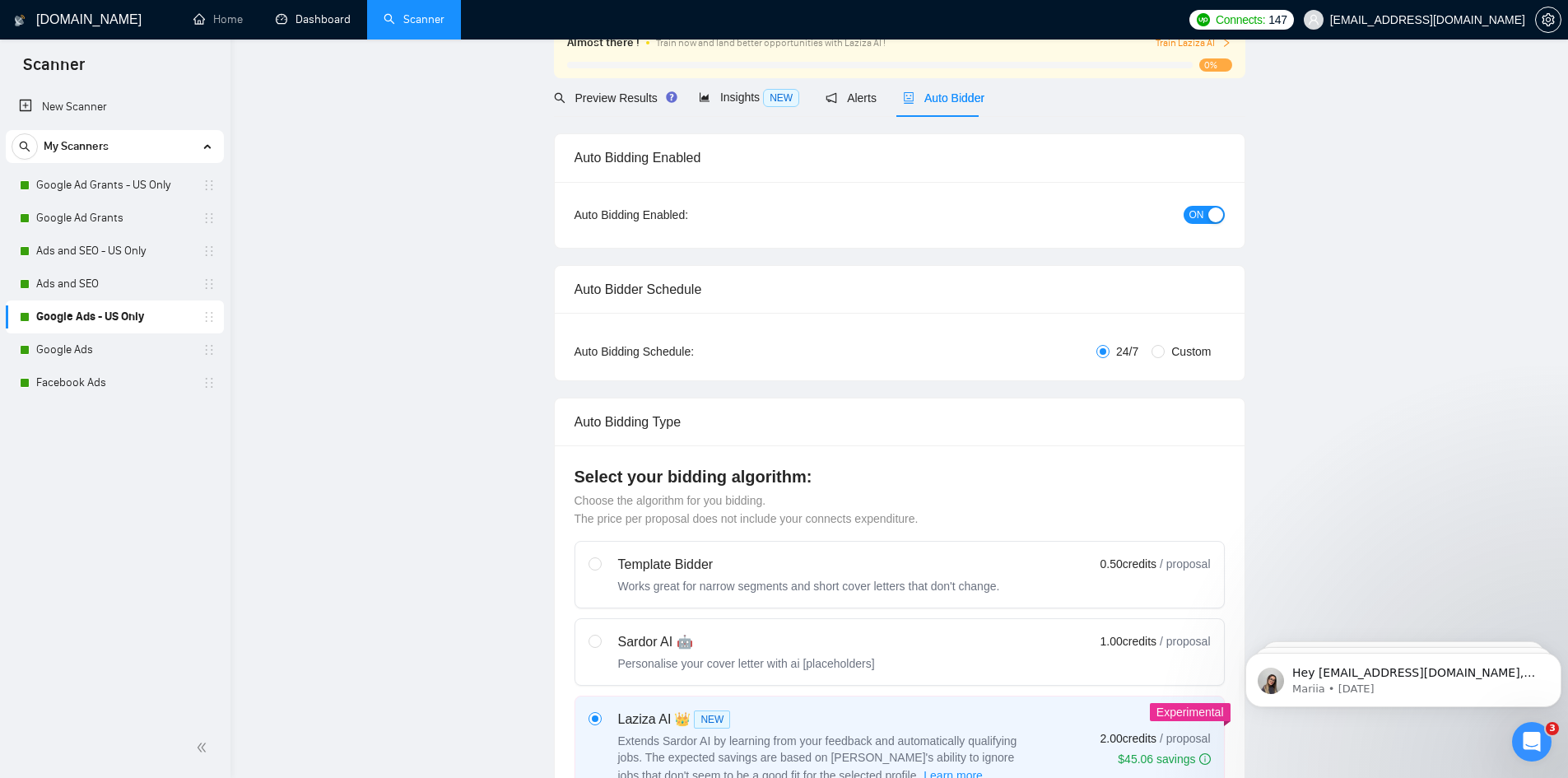
scroll to position [0, 0]
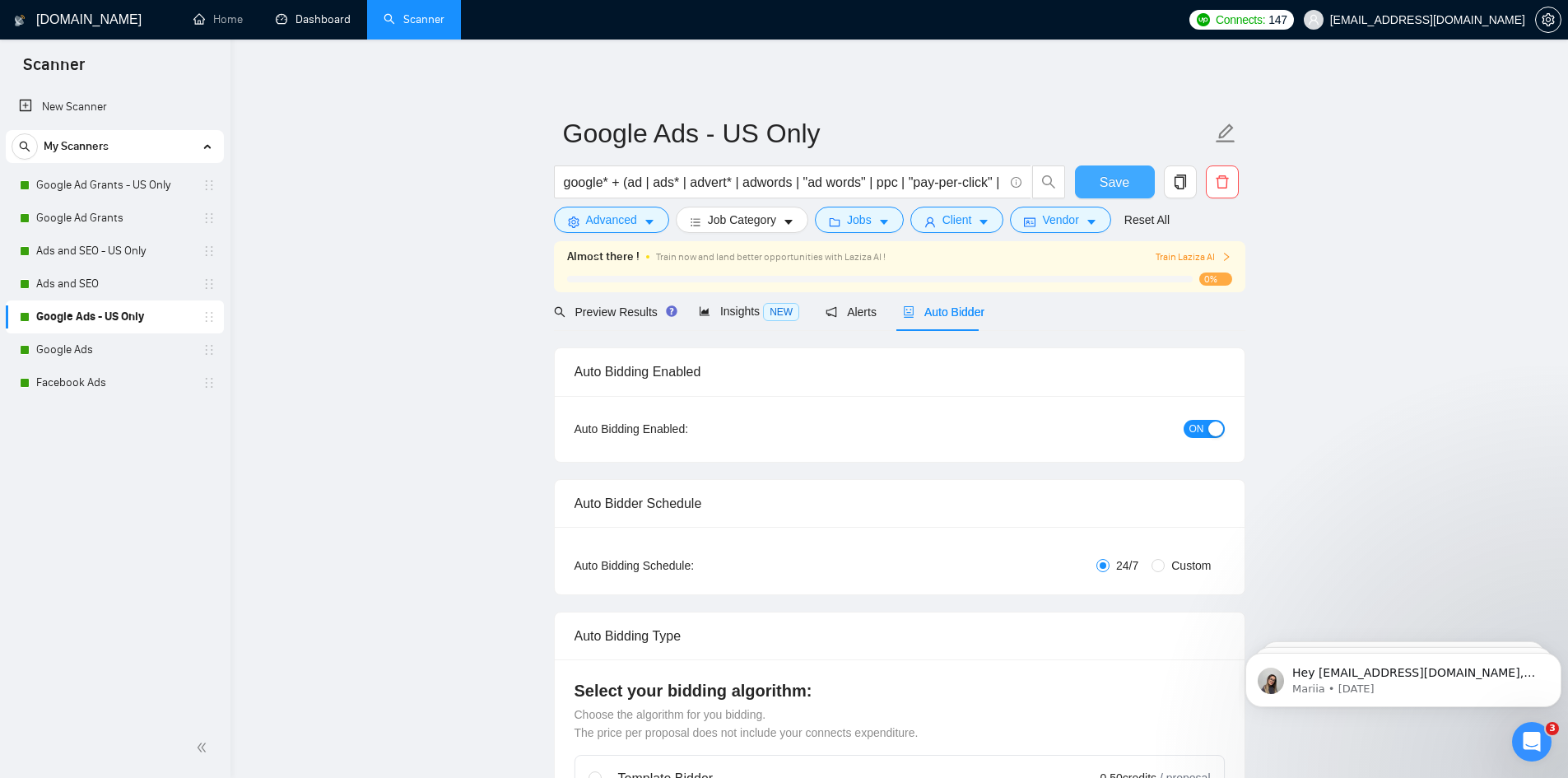
click at [1119, 178] on span "Save" at bounding box center [1114, 182] width 29 height 20
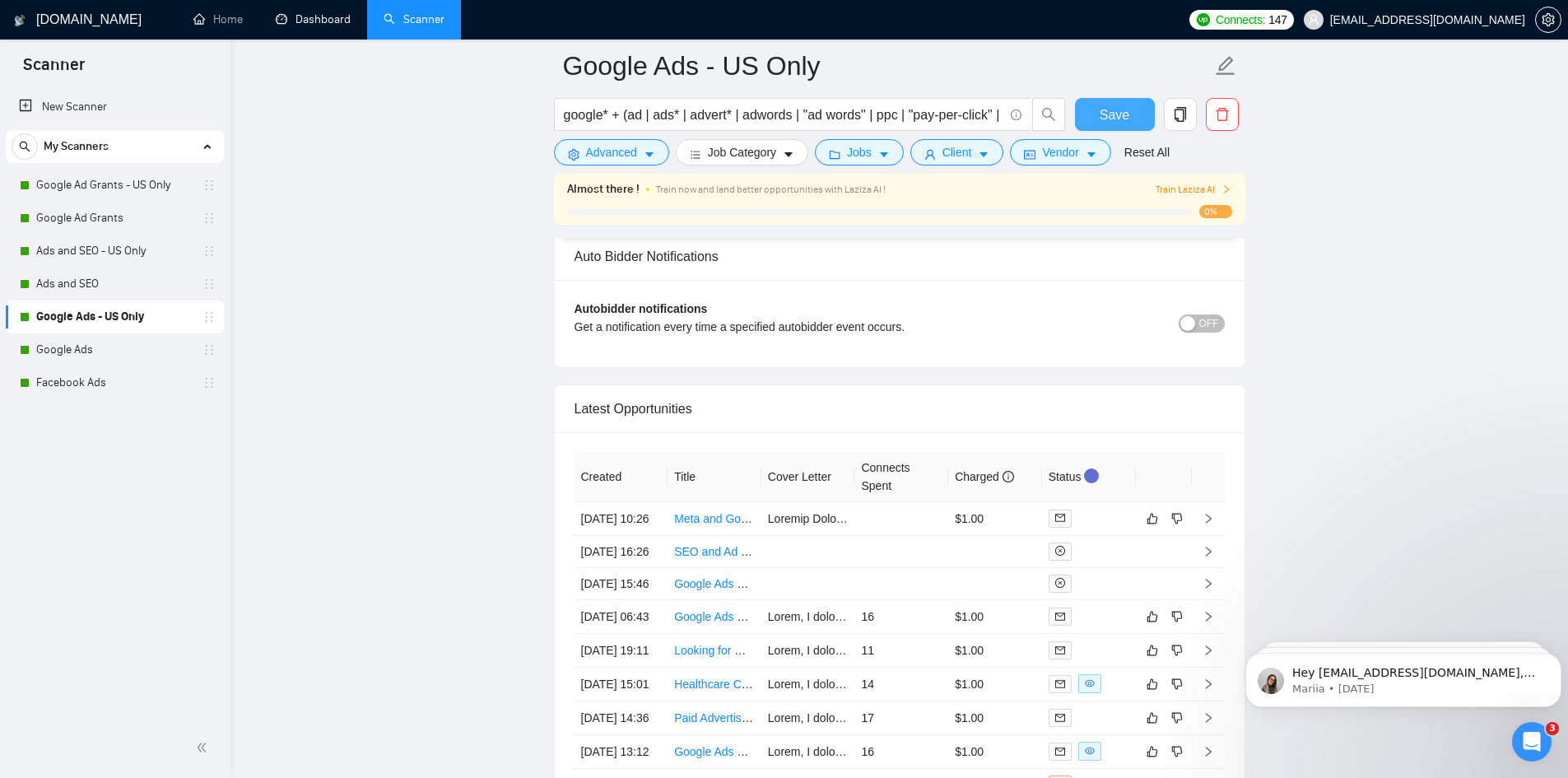
scroll to position [4062, 0]
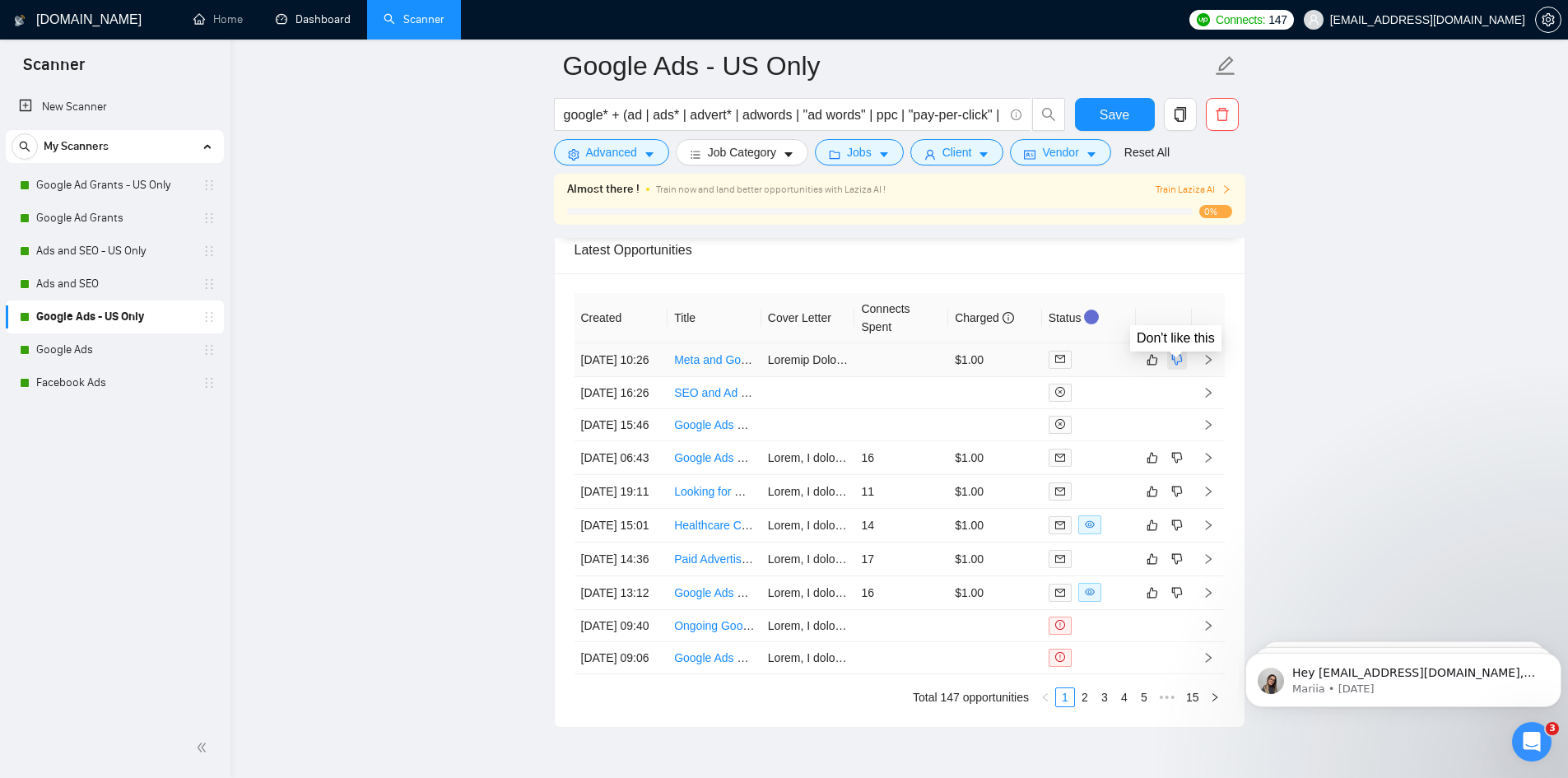
click at [1182, 363] on icon "dislike" at bounding box center [1177, 360] width 12 height 13
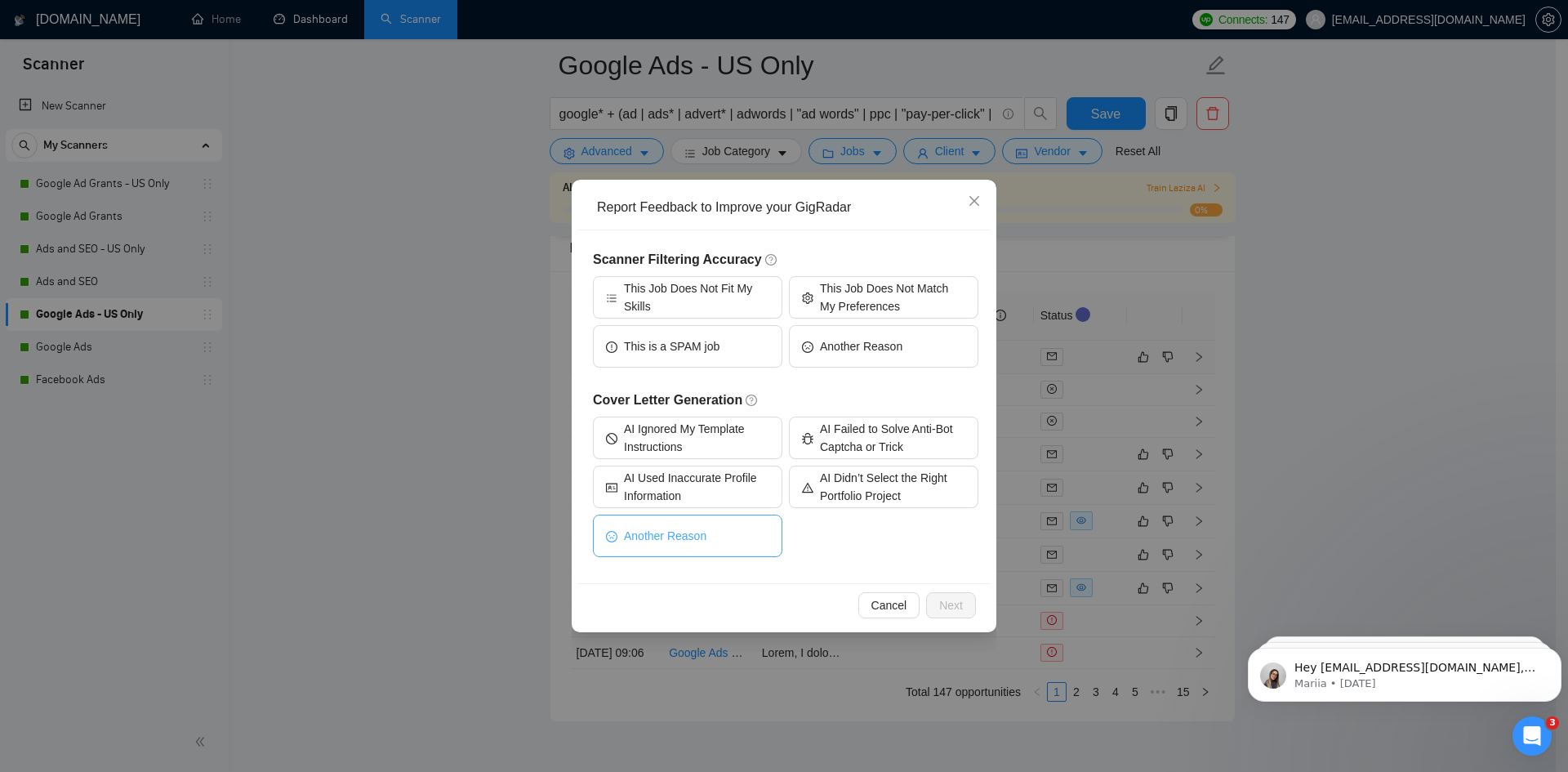
click at [699, 536] on span "Another Reason" at bounding box center [664, 535] width 82 height 18
click at [954, 602] on span "Next" at bounding box center [951, 605] width 24 height 18
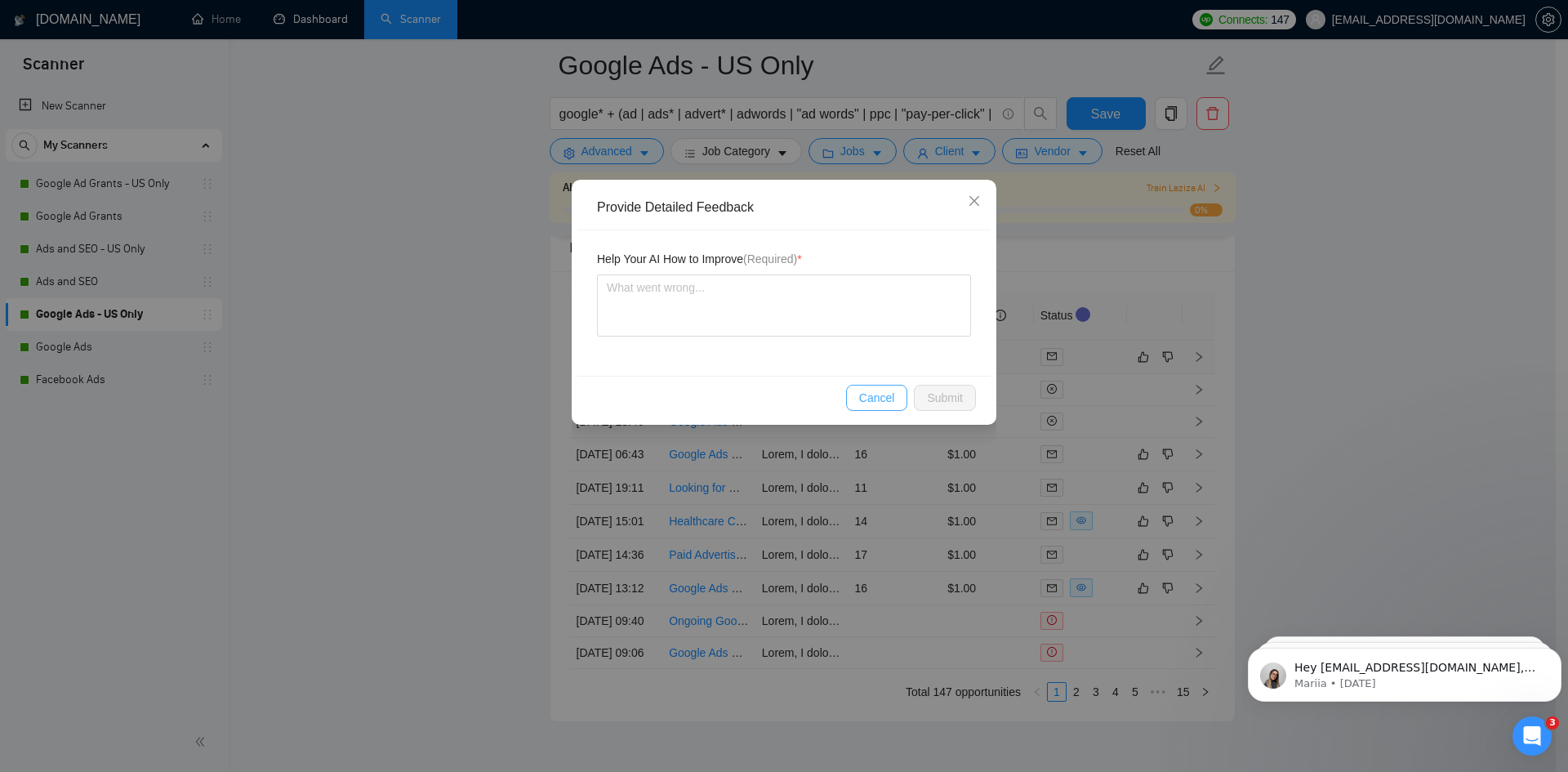
click at [863, 398] on span "Cancel" at bounding box center [877, 397] width 36 height 18
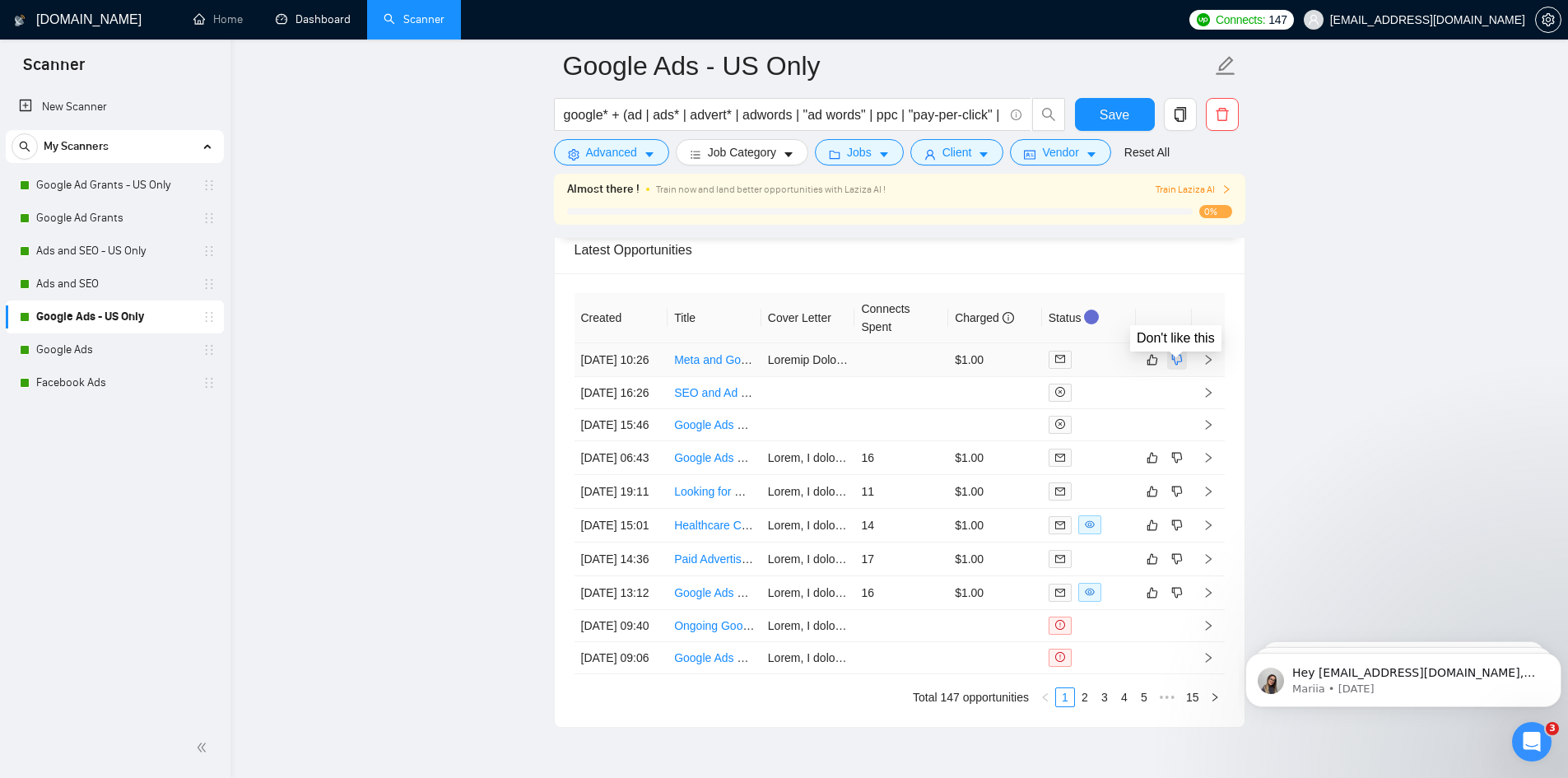
click at [1174, 364] on icon "dislike" at bounding box center [1177, 360] width 12 height 13
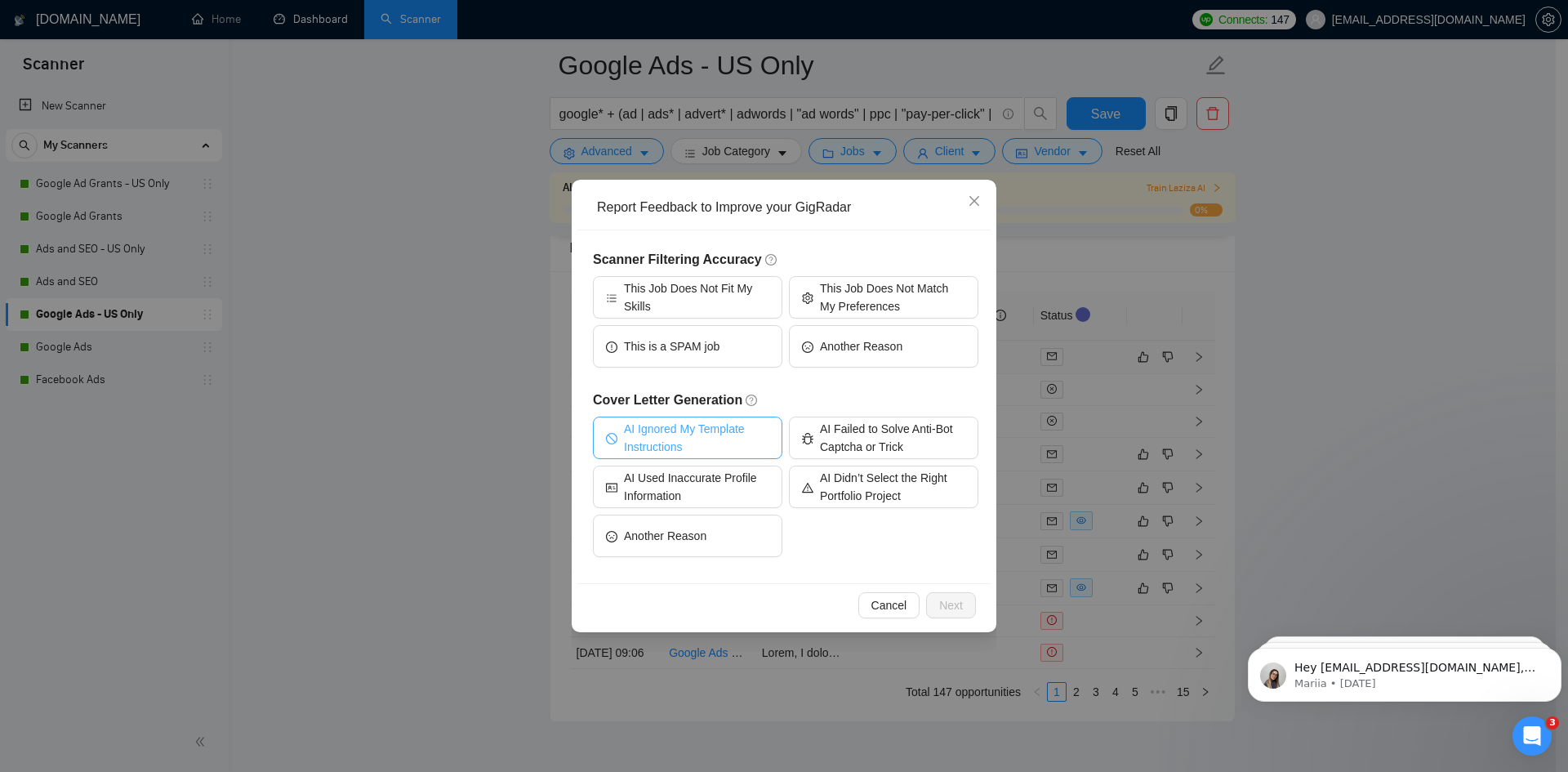
click at [680, 436] on span "AI Ignored My Template Instructions" at bounding box center [696, 437] width 146 height 36
click at [701, 348] on span "This is a SPAM job" at bounding box center [671, 346] width 95 height 18
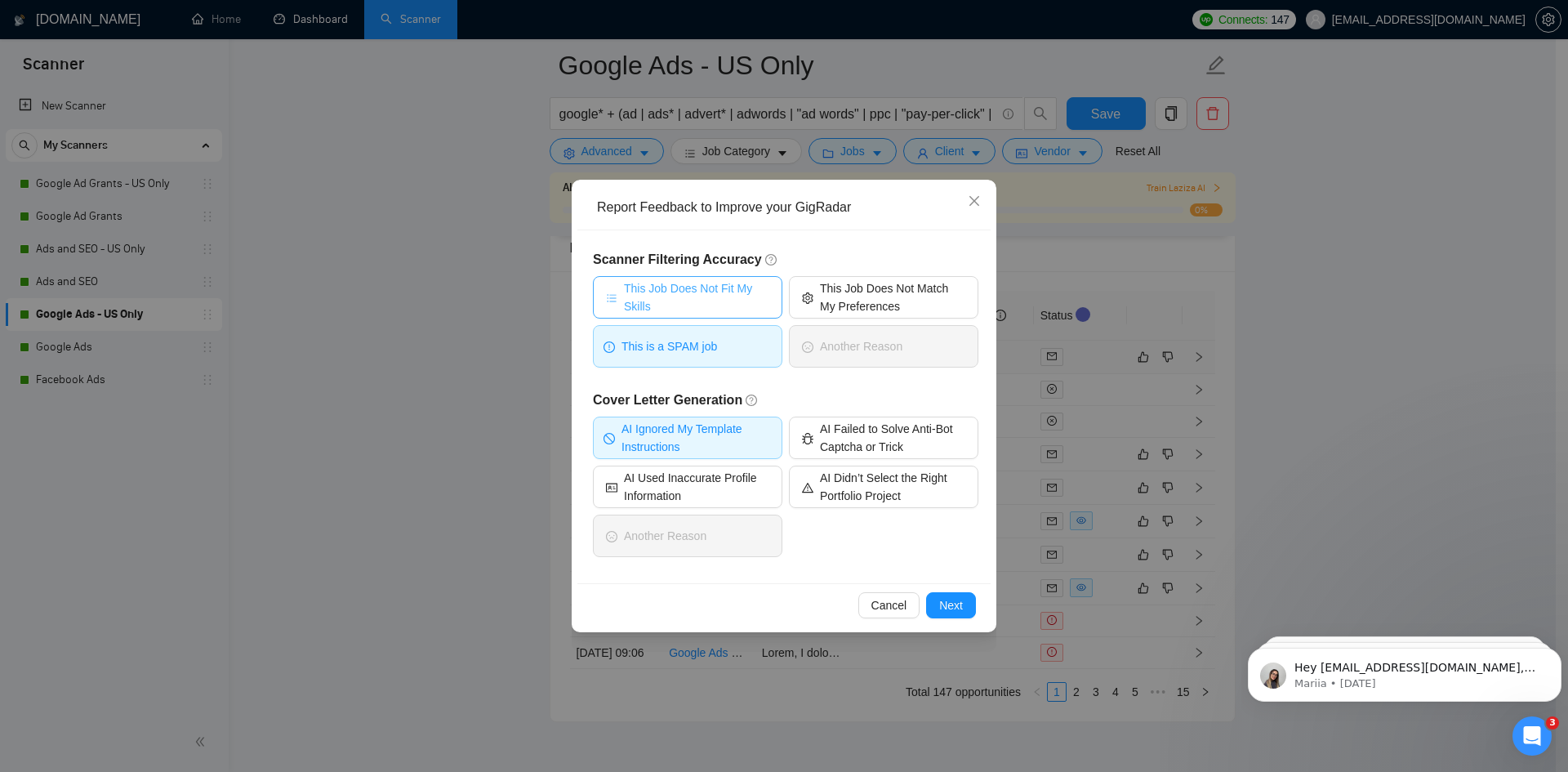
click at [708, 302] on span "This Job Does Not Fit My Skills" at bounding box center [696, 297] width 146 height 36
click at [878, 604] on span "Cancel" at bounding box center [890, 605] width 36 height 18
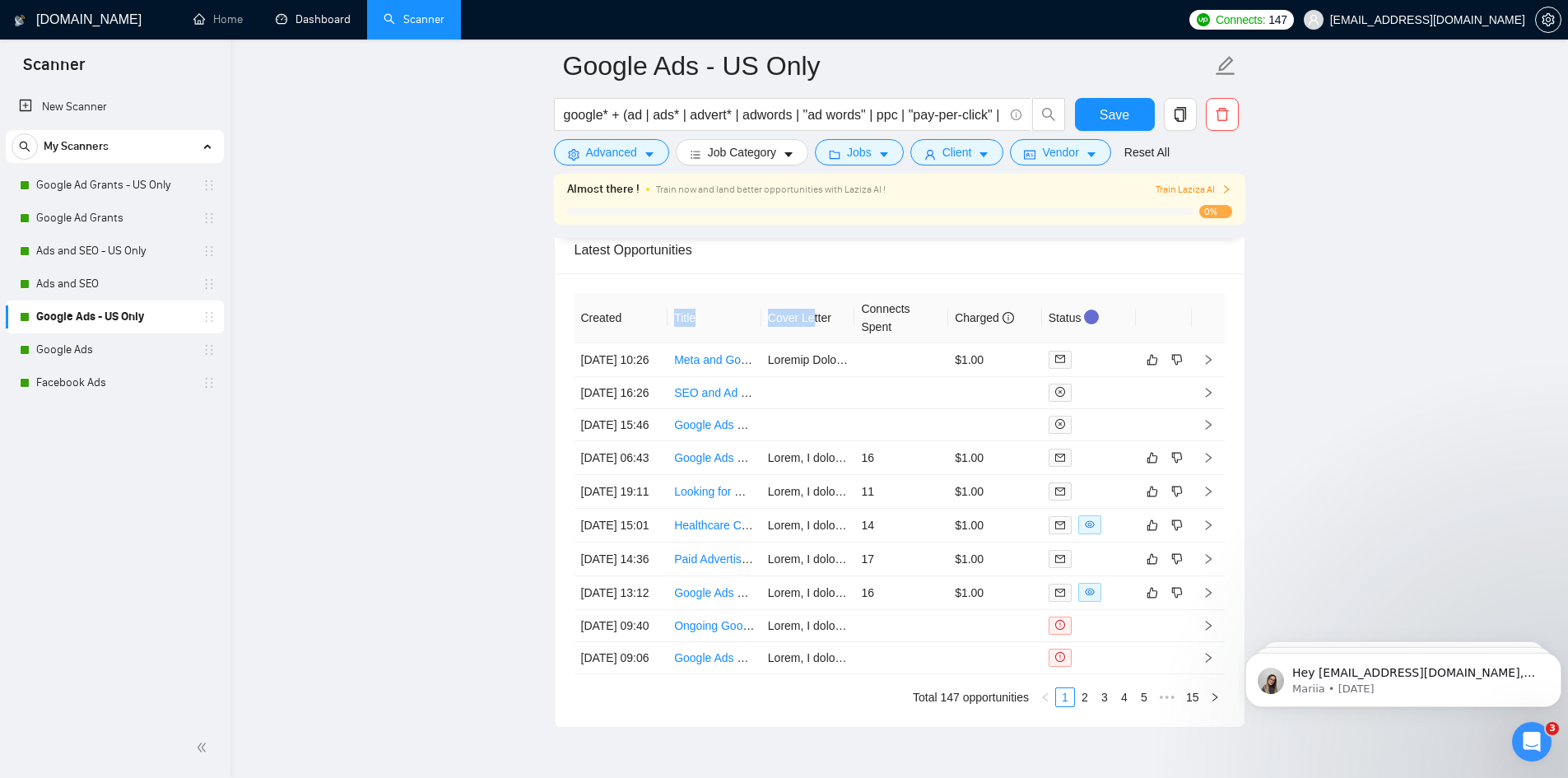
drag, startPoint x: 763, startPoint y: 313, endPoint x: 790, endPoint y: 320, distance: 27.9
click at [814, 313] on tr "Created Title Cover Letter Connects Spent Charged Status" at bounding box center [899, 318] width 650 height 50
drag, startPoint x: 456, startPoint y: 330, endPoint x: 486, endPoint y: 332, distance: 30.1
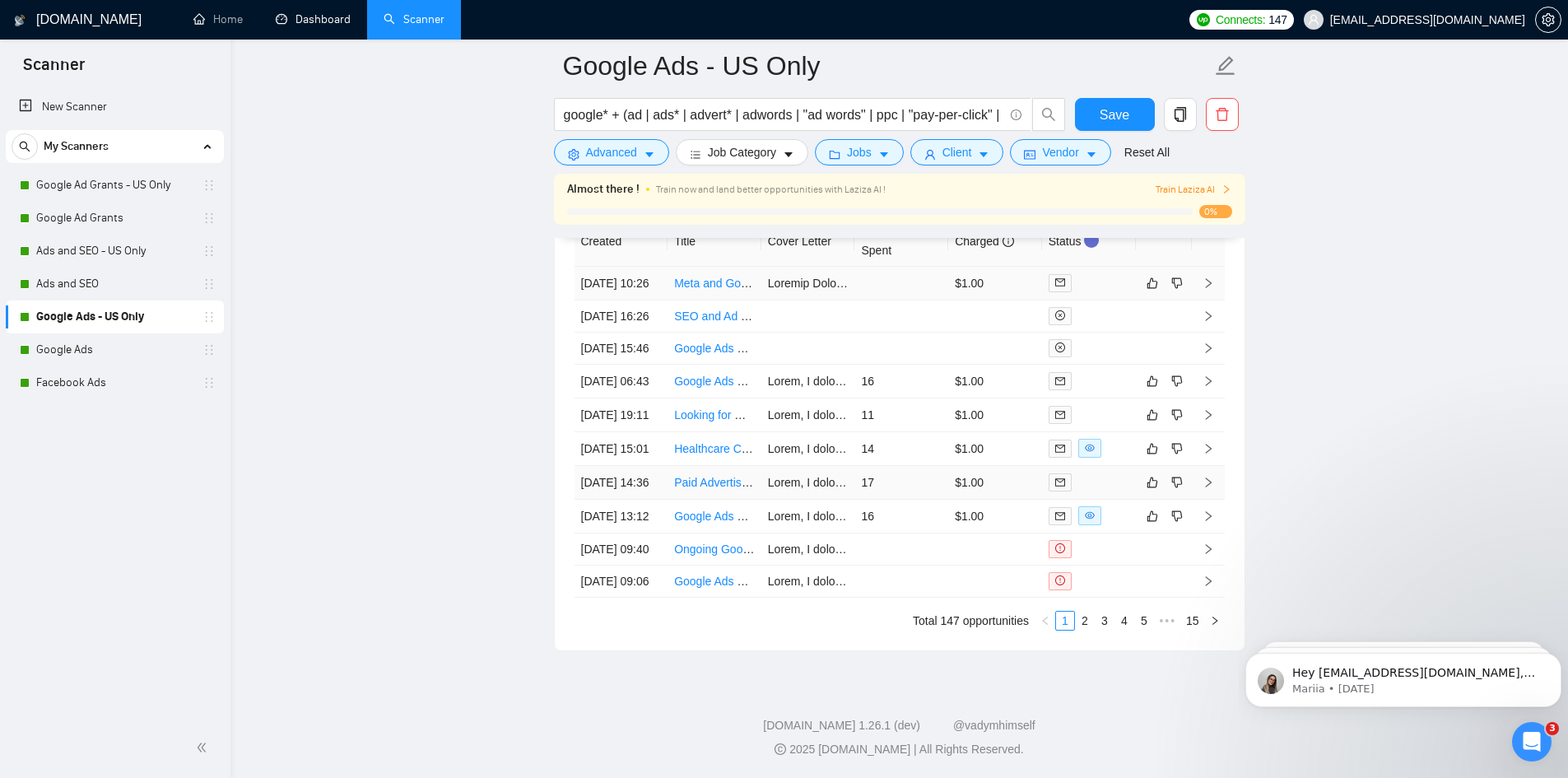
scroll to position [4308, 0]
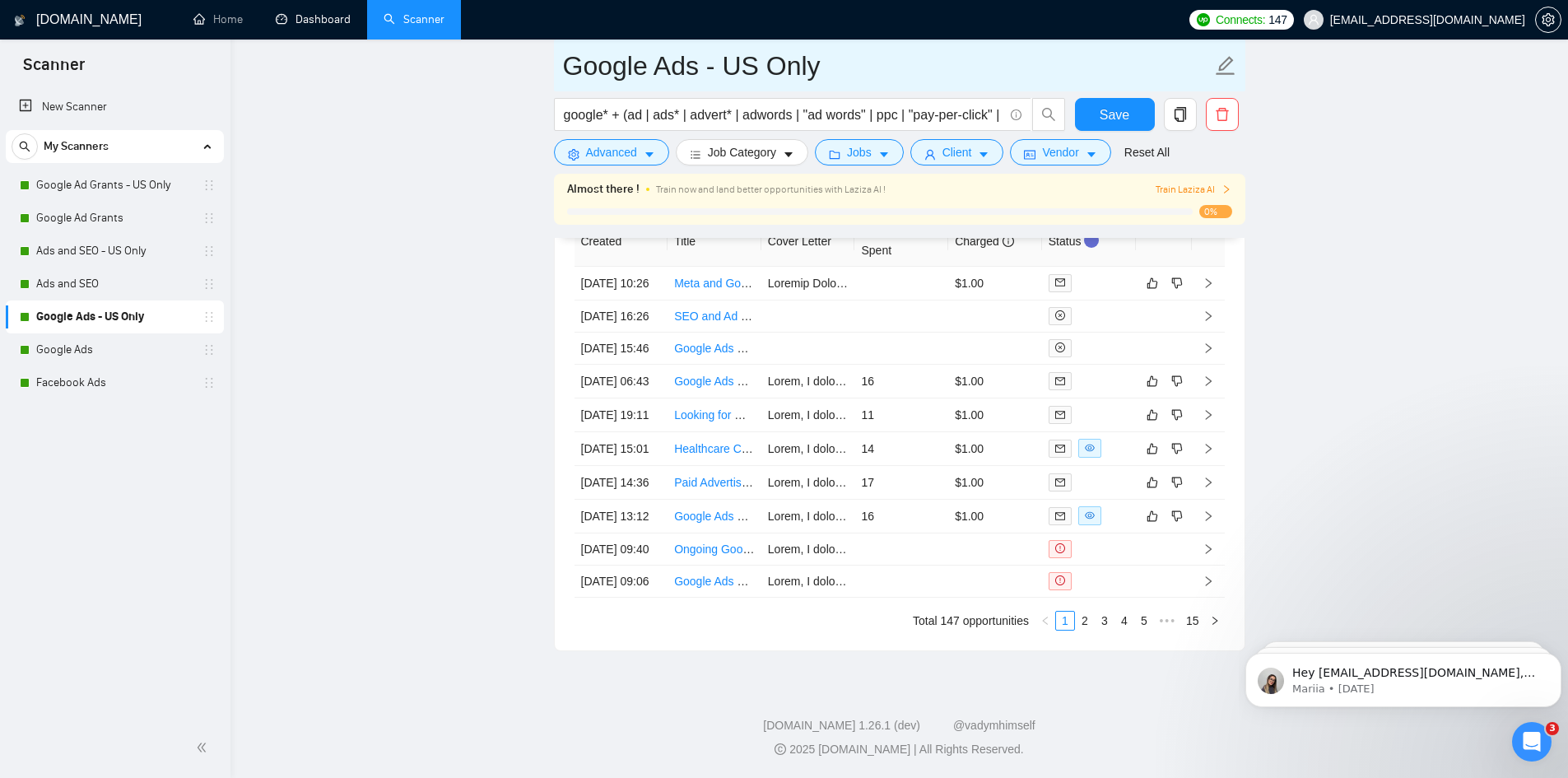
click at [1114, 92] on span "Google Ads - US Only" at bounding box center [899, 65] width 692 height 52
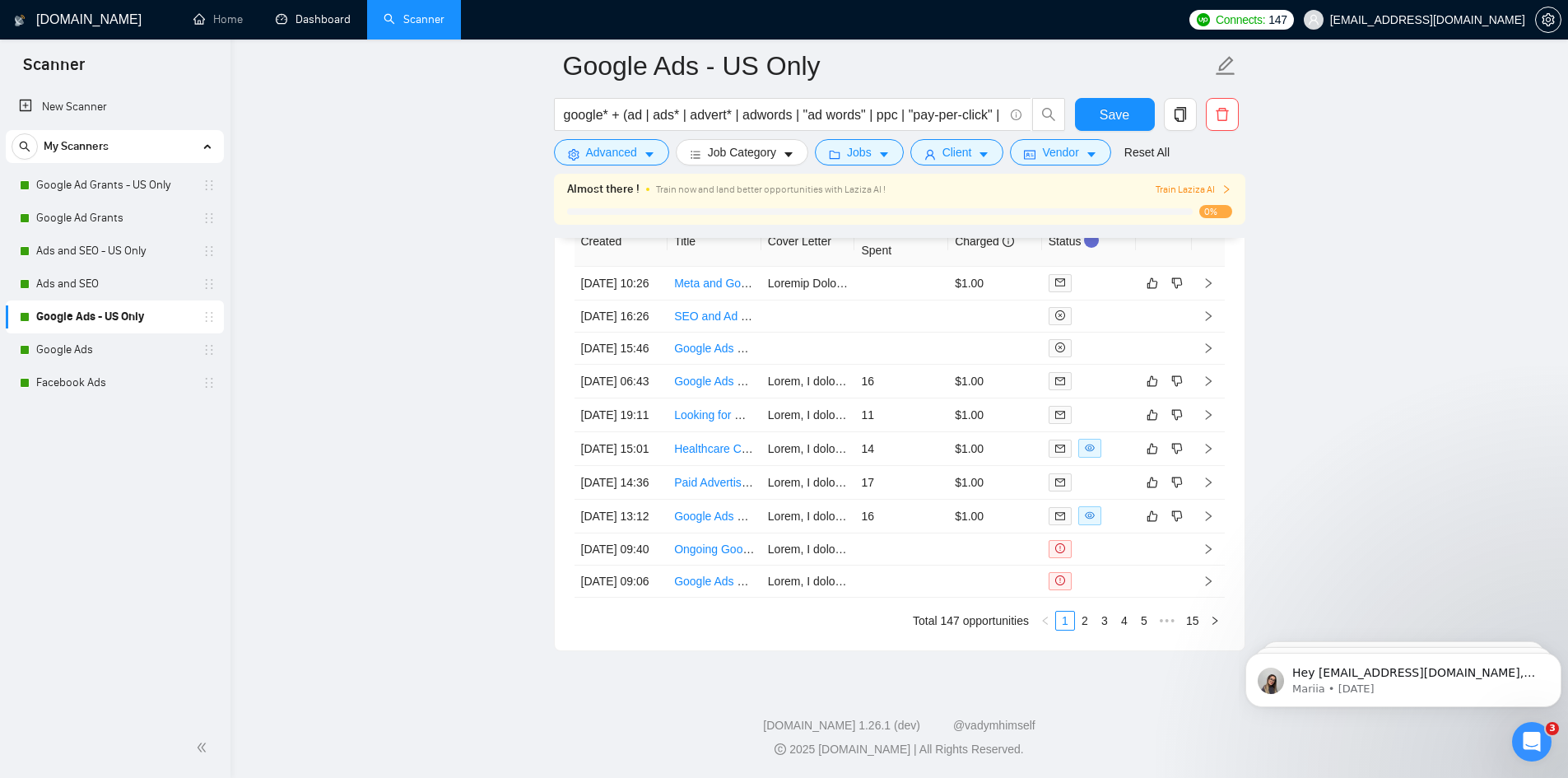
click at [1109, 96] on form "Google Ads - US Only google* + (ad | ads* | advert* | adwords | "ad words" | pp…" at bounding box center [899, 106] width 692 height 134
click at [1117, 110] on span "Save" at bounding box center [1114, 114] width 29 height 20
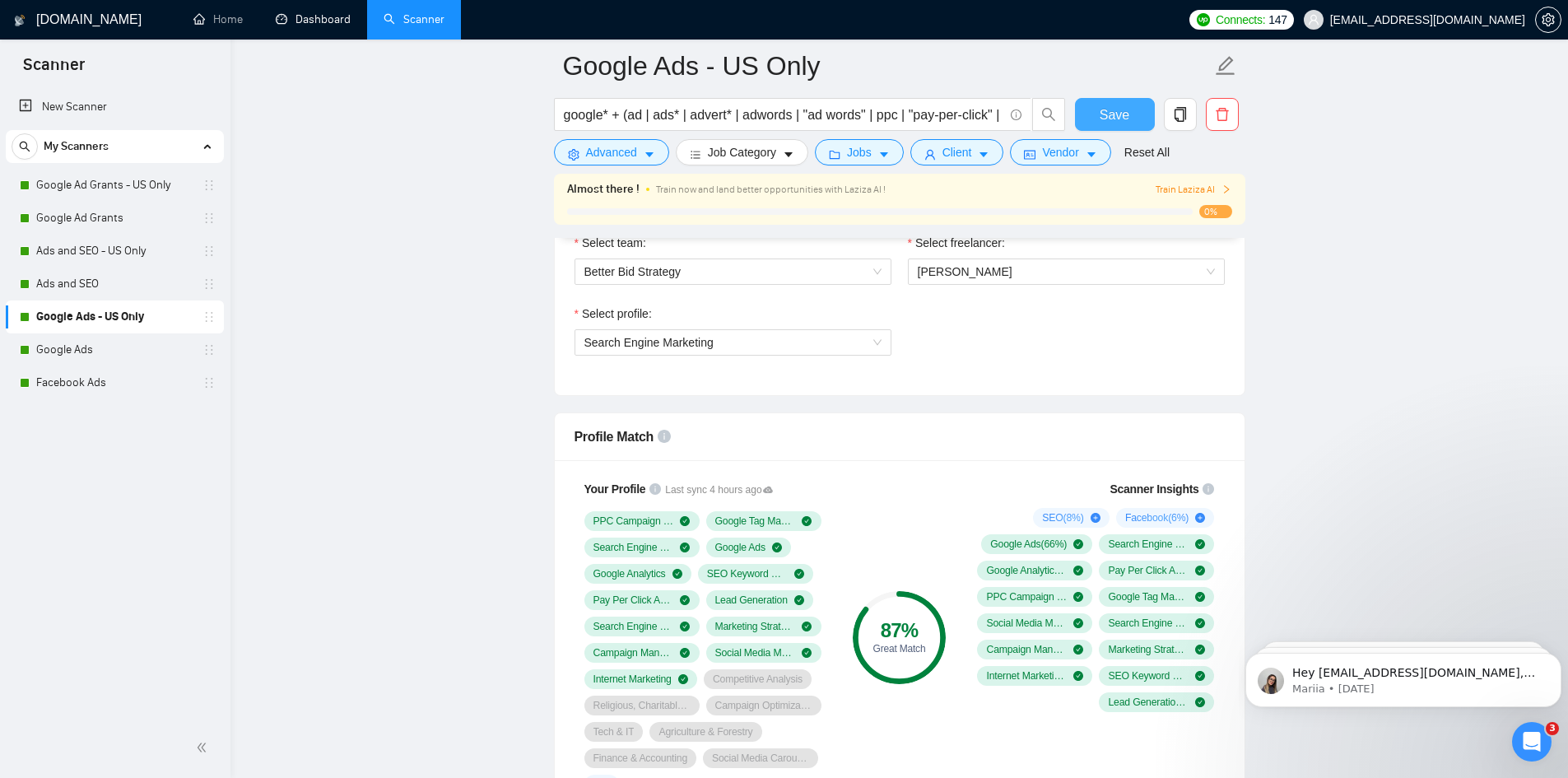
scroll to position [687, 0]
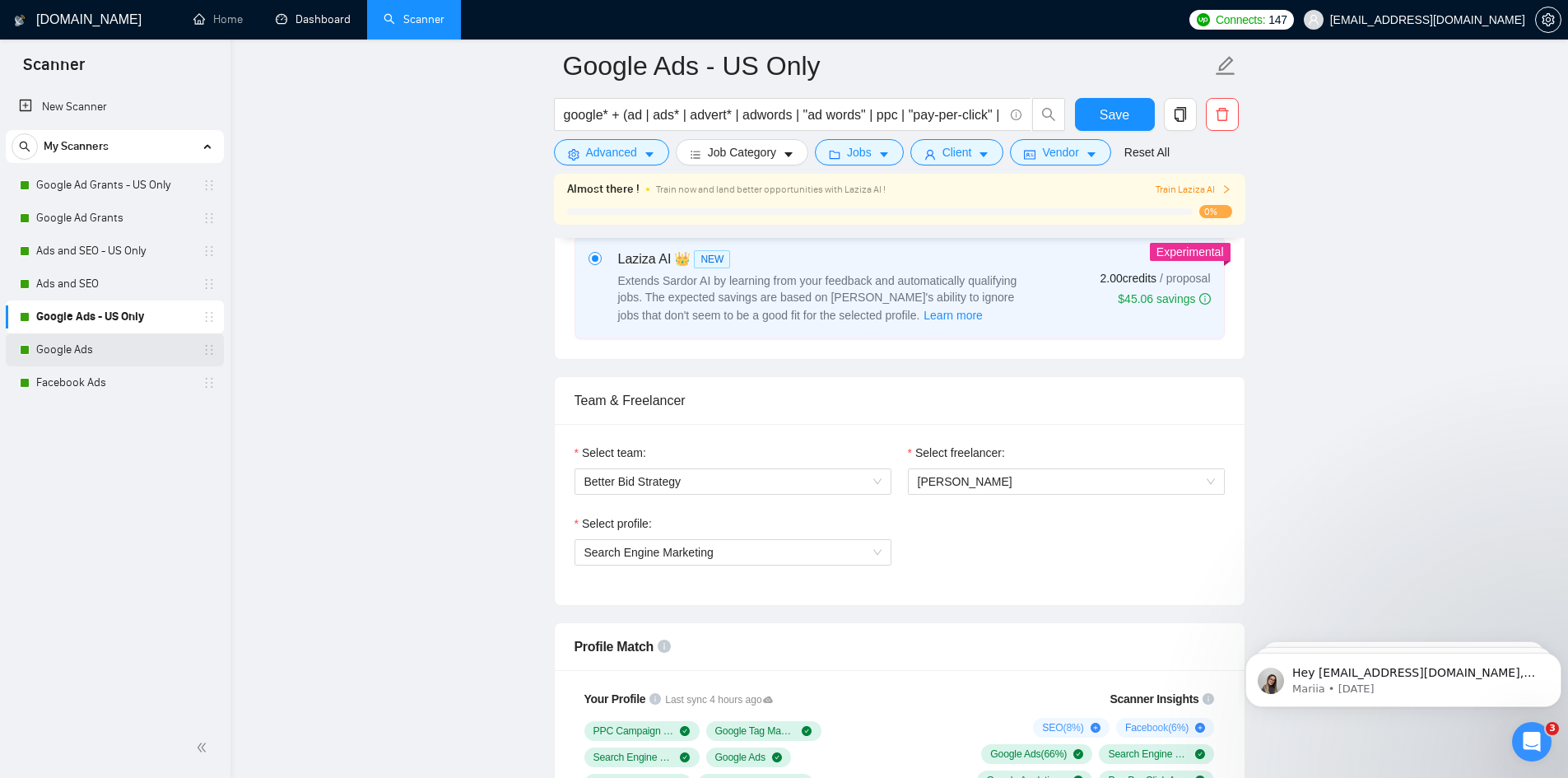
click at [136, 360] on link "Google Ads" at bounding box center [115, 349] width 157 height 33
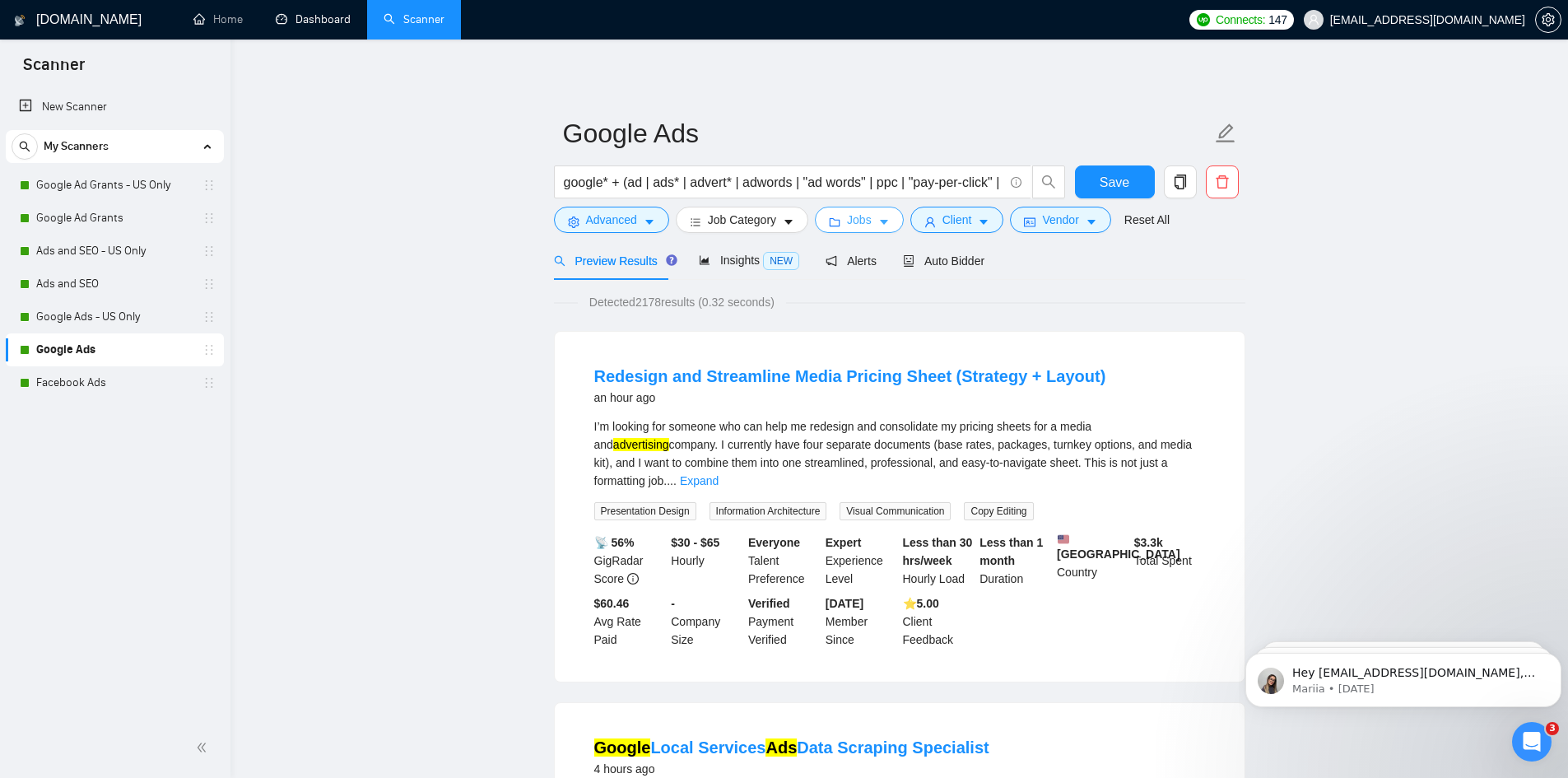
click at [859, 221] on span "Jobs" at bounding box center [859, 220] width 25 height 18
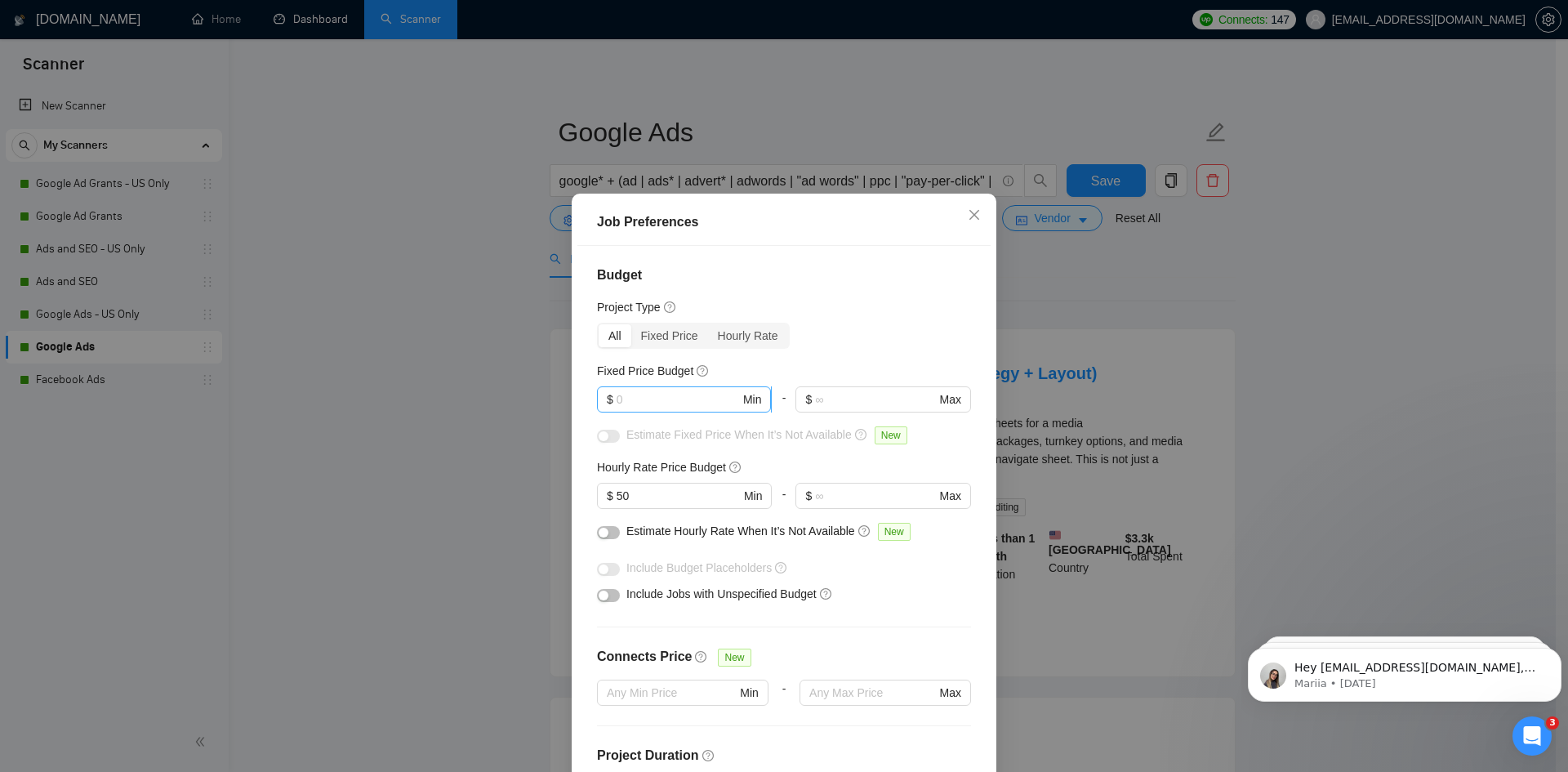
click at [665, 395] on input "text" at bounding box center [678, 399] width 124 height 18
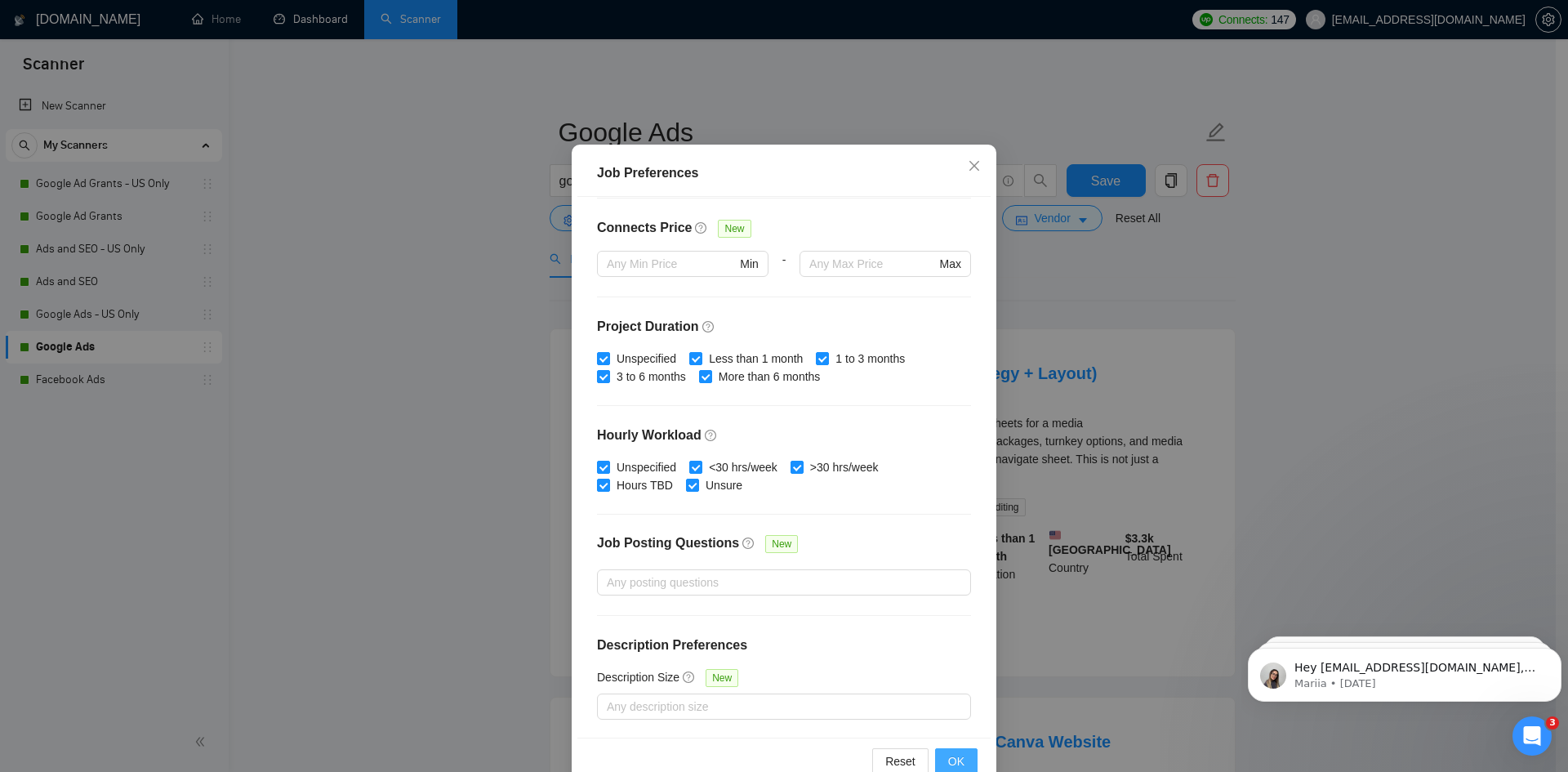
scroll to position [87, 0]
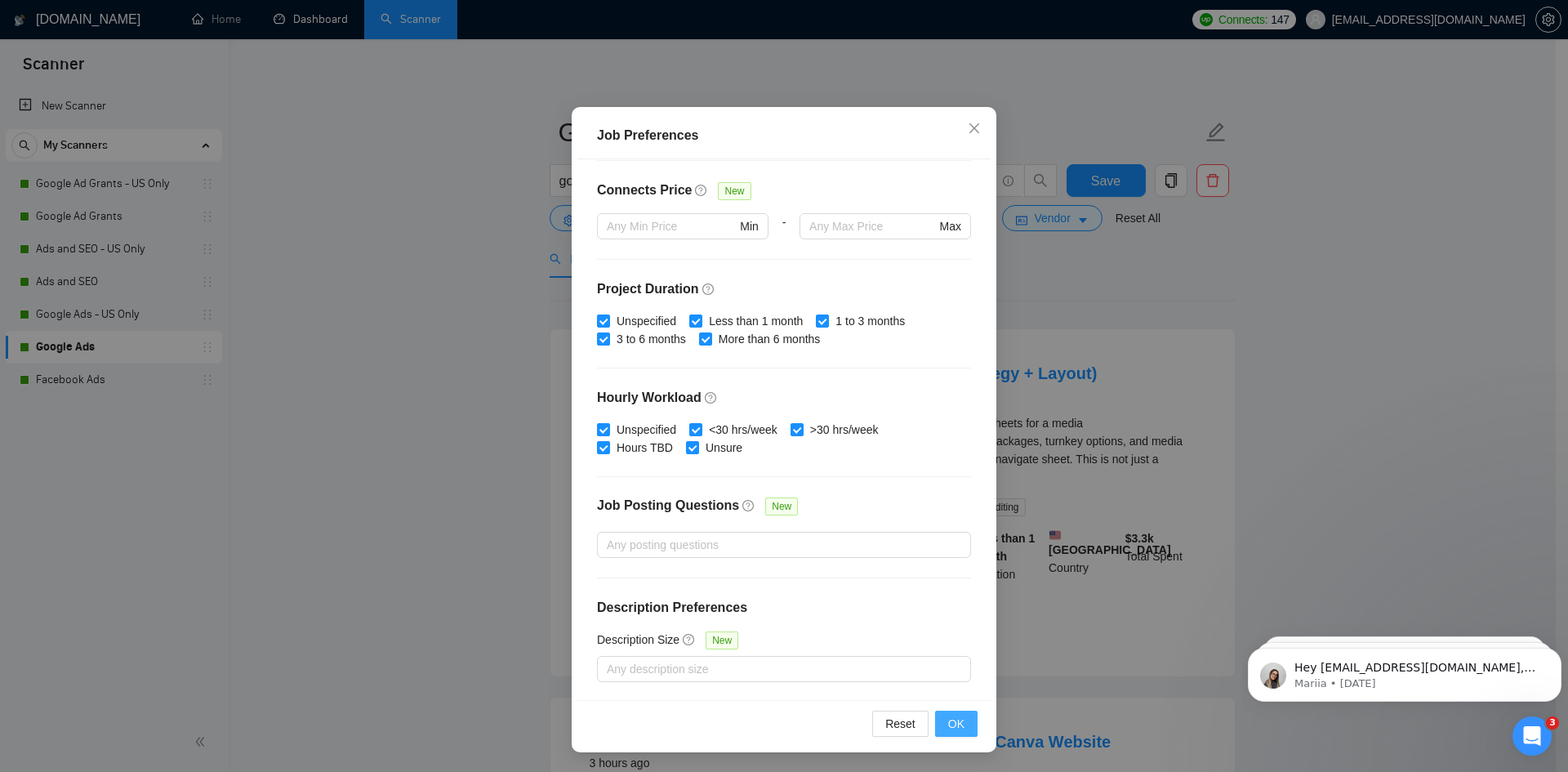
click at [954, 723] on span "OK" at bounding box center [956, 723] width 16 height 18
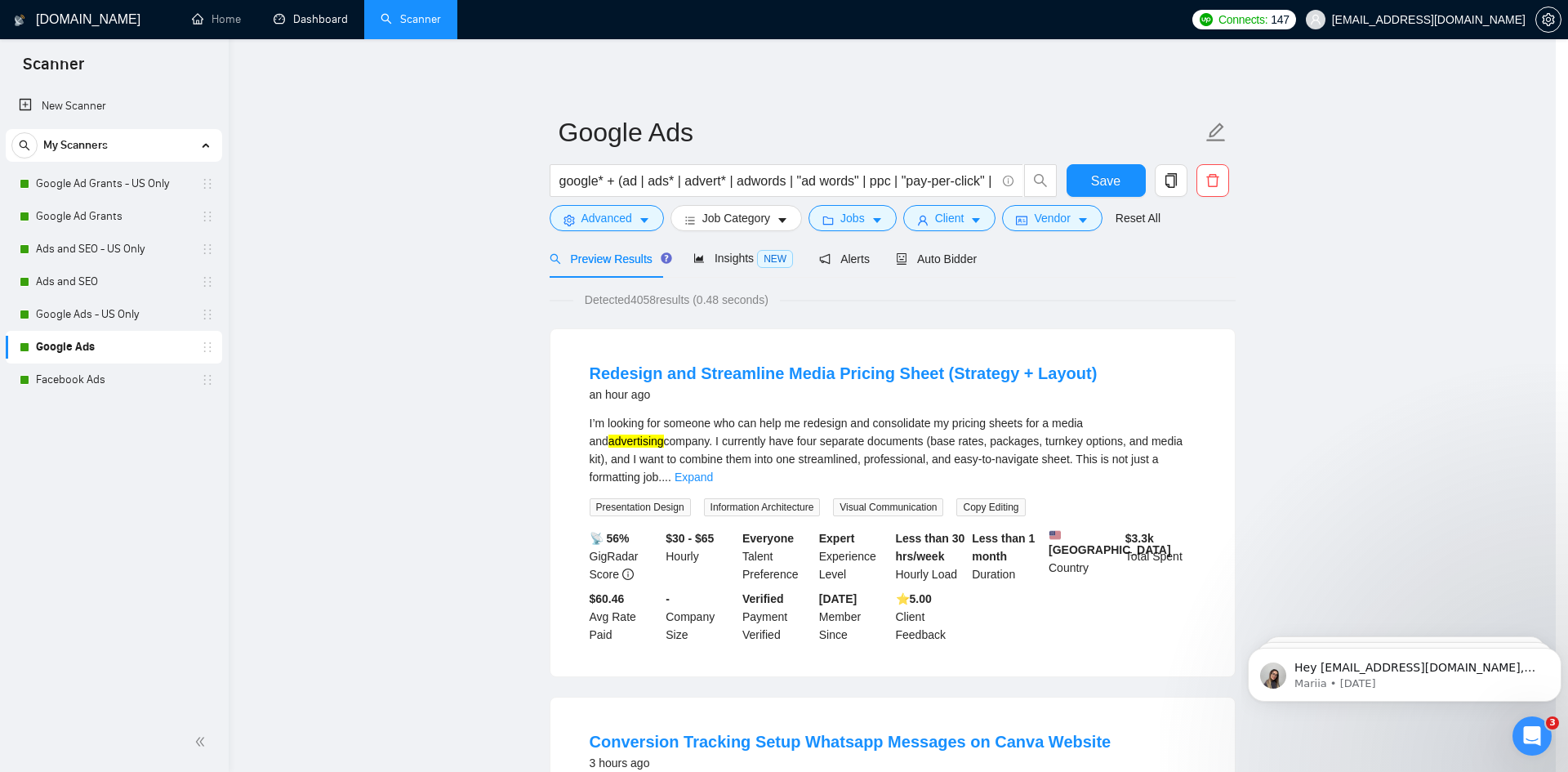
scroll to position [0, 0]
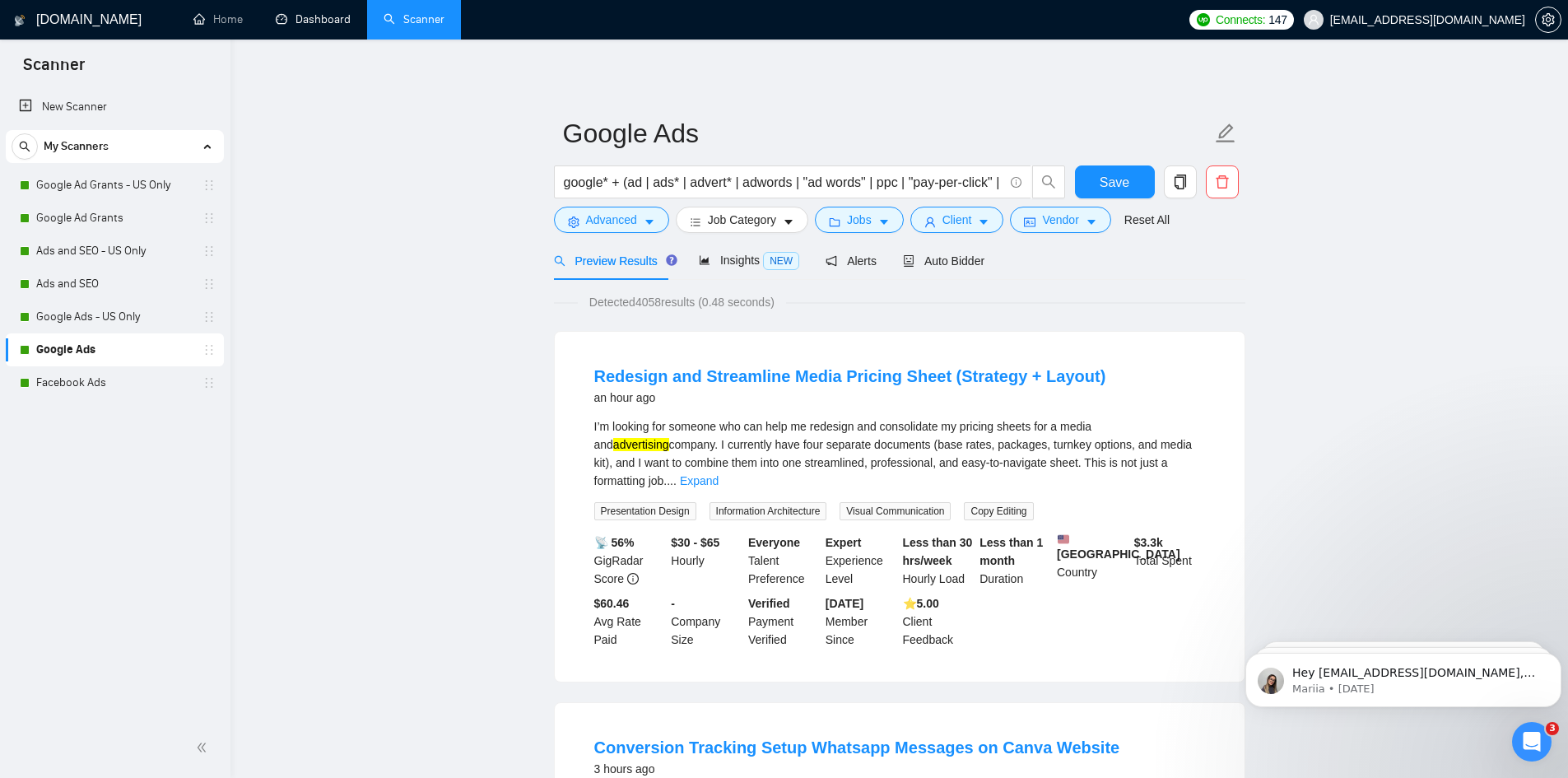
drag, startPoint x: 633, startPoint y: 301, endPoint x: 700, endPoint y: 303, distance: 67.0
click at [699, 301] on span "Detected 4058 results (0.48 seconds)" at bounding box center [682, 302] width 208 height 18
click at [702, 304] on span "Detected 4058 results (0.48 seconds)" at bounding box center [682, 302] width 208 height 18
click at [852, 223] on span "Jobs" at bounding box center [859, 220] width 25 height 18
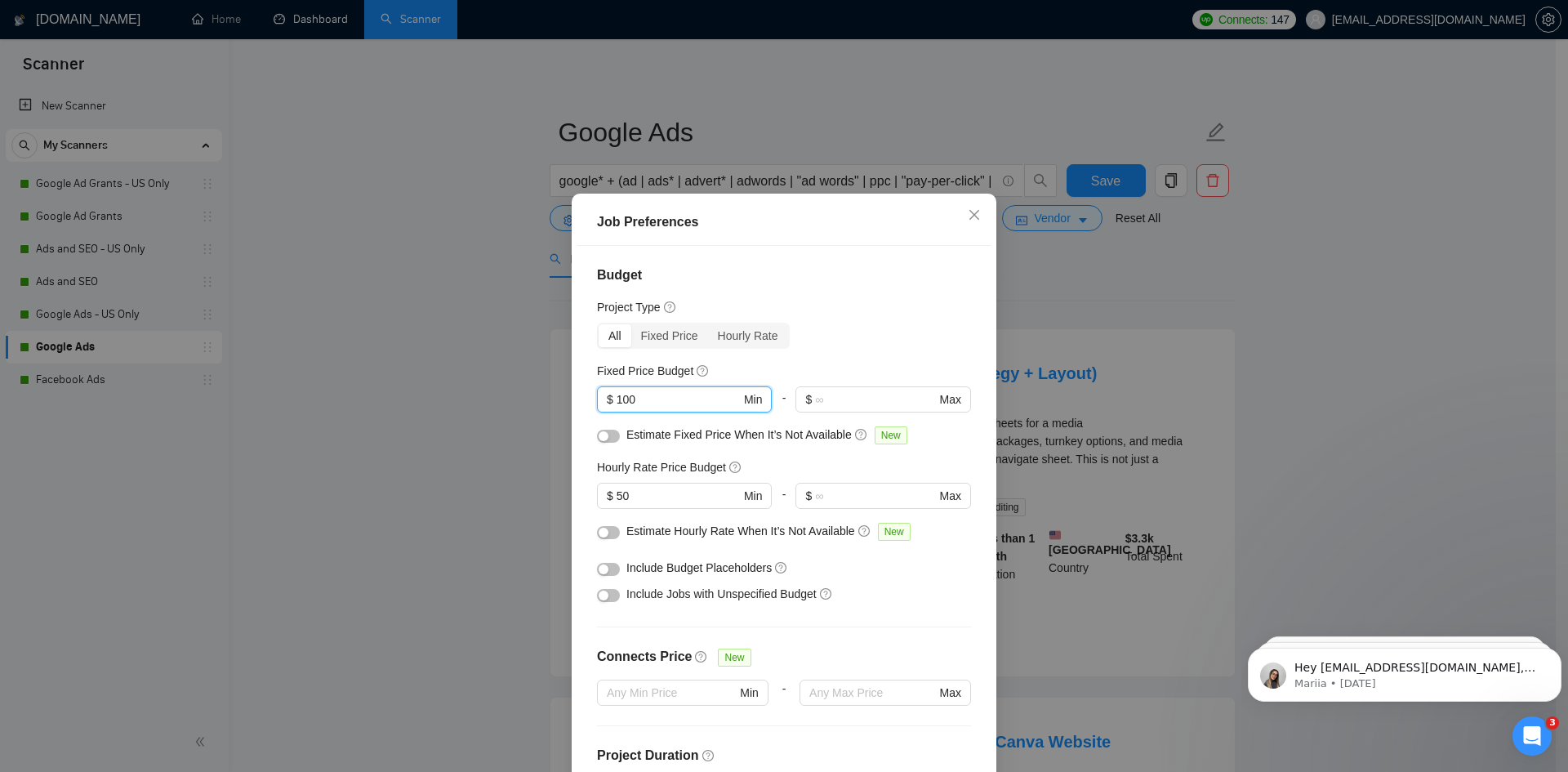
drag, startPoint x: 658, startPoint y: 400, endPoint x: 538, endPoint y: 405, distance: 120.1
click at [538, 405] on div "Job Preferences Budget Project Type All Fixed Price Hourly Rate Fixed Price Bud…" at bounding box center [784, 386] width 1568 height 772
click at [682, 395] on input "100" at bounding box center [678, 399] width 124 height 18
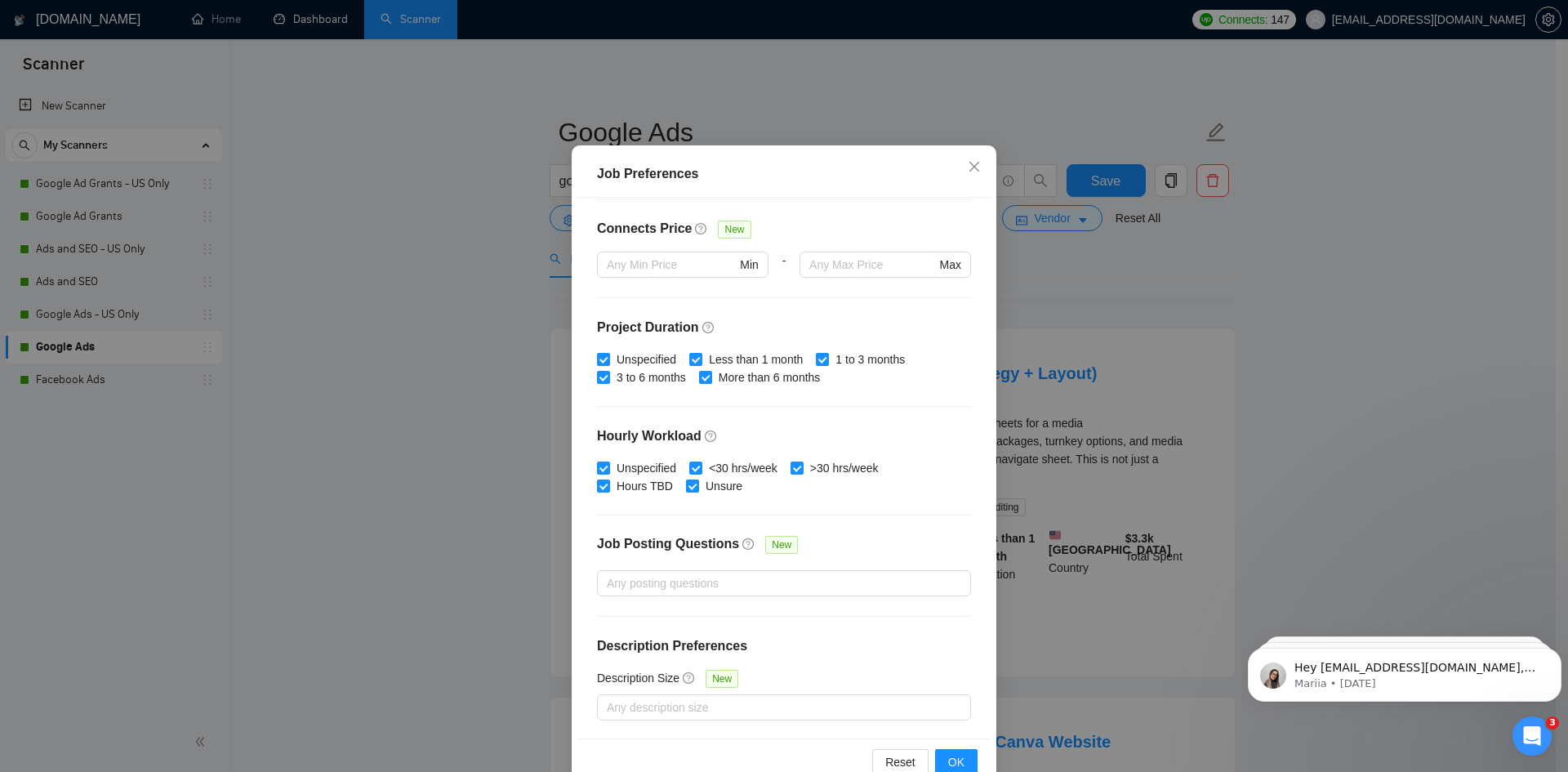
scroll to position [87, 0]
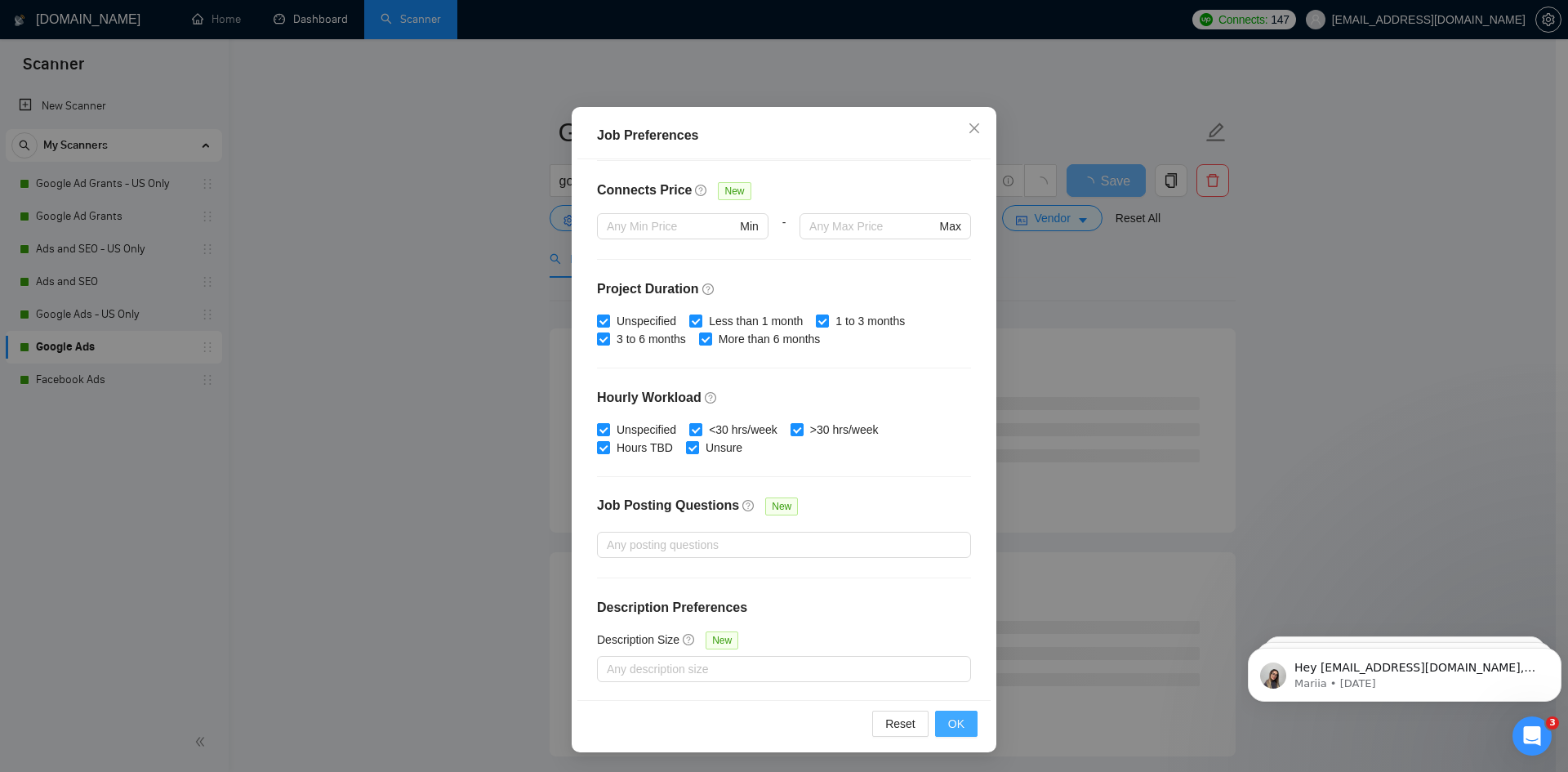
type input "1000"
click at [960, 721] on button "OK" at bounding box center [957, 723] width 42 height 26
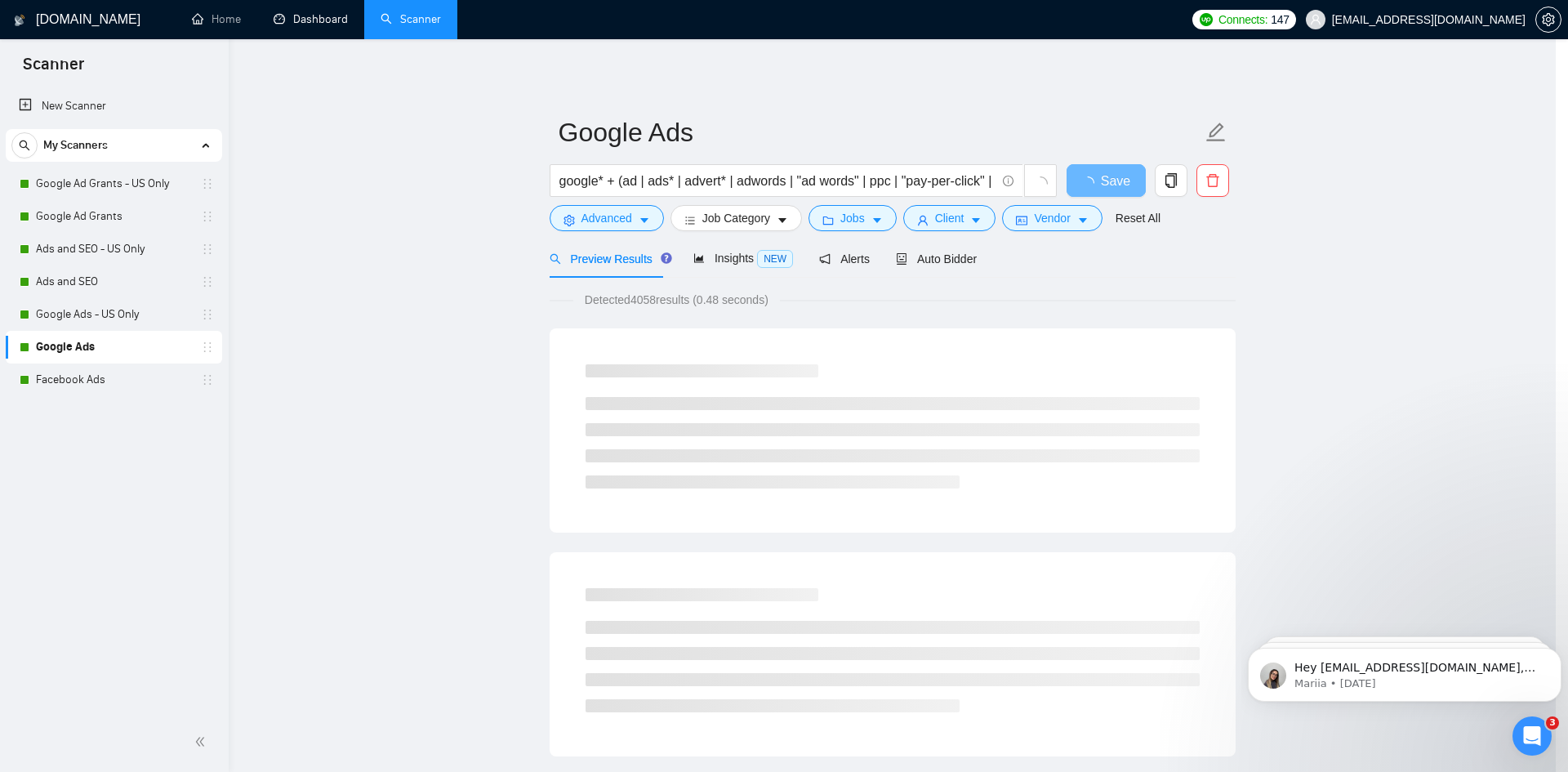
scroll to position [0, 0]
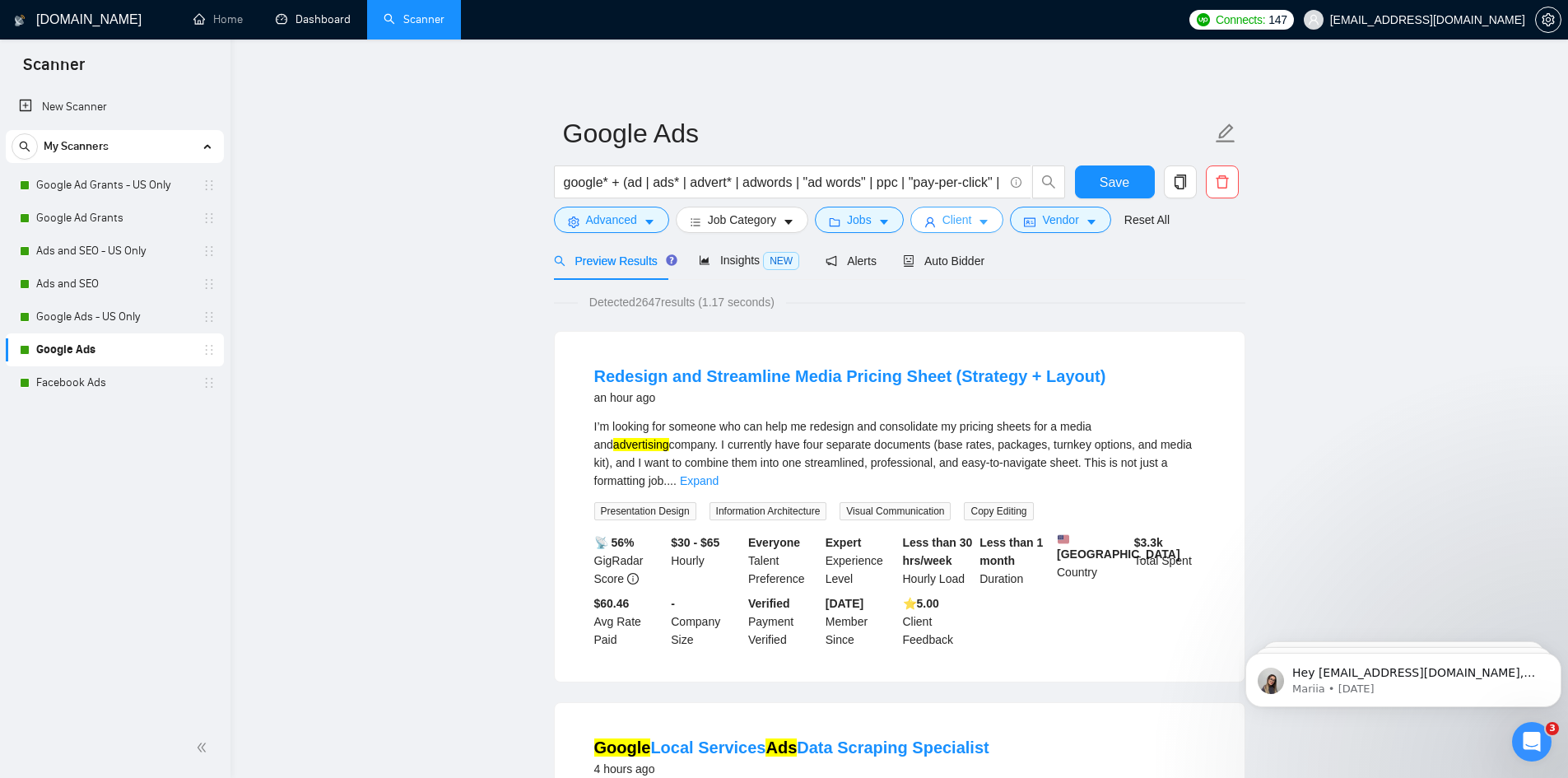
click at [971, 218] on button "Client" at bounding box center [957, 220] width 93 height 27
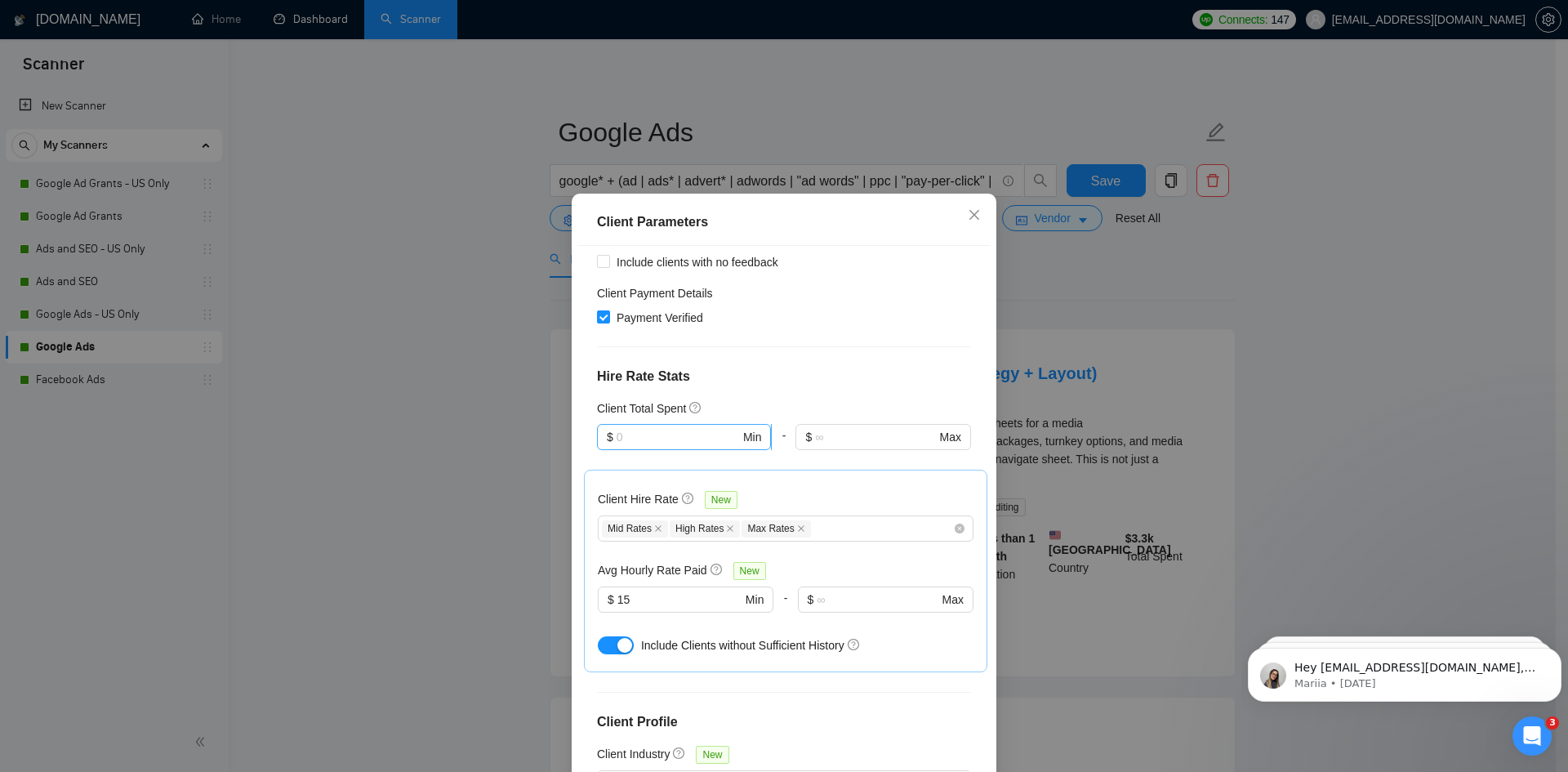
click at [647, 424] on span "$ Min" at bounding box center [684, 437] width 174 height 26
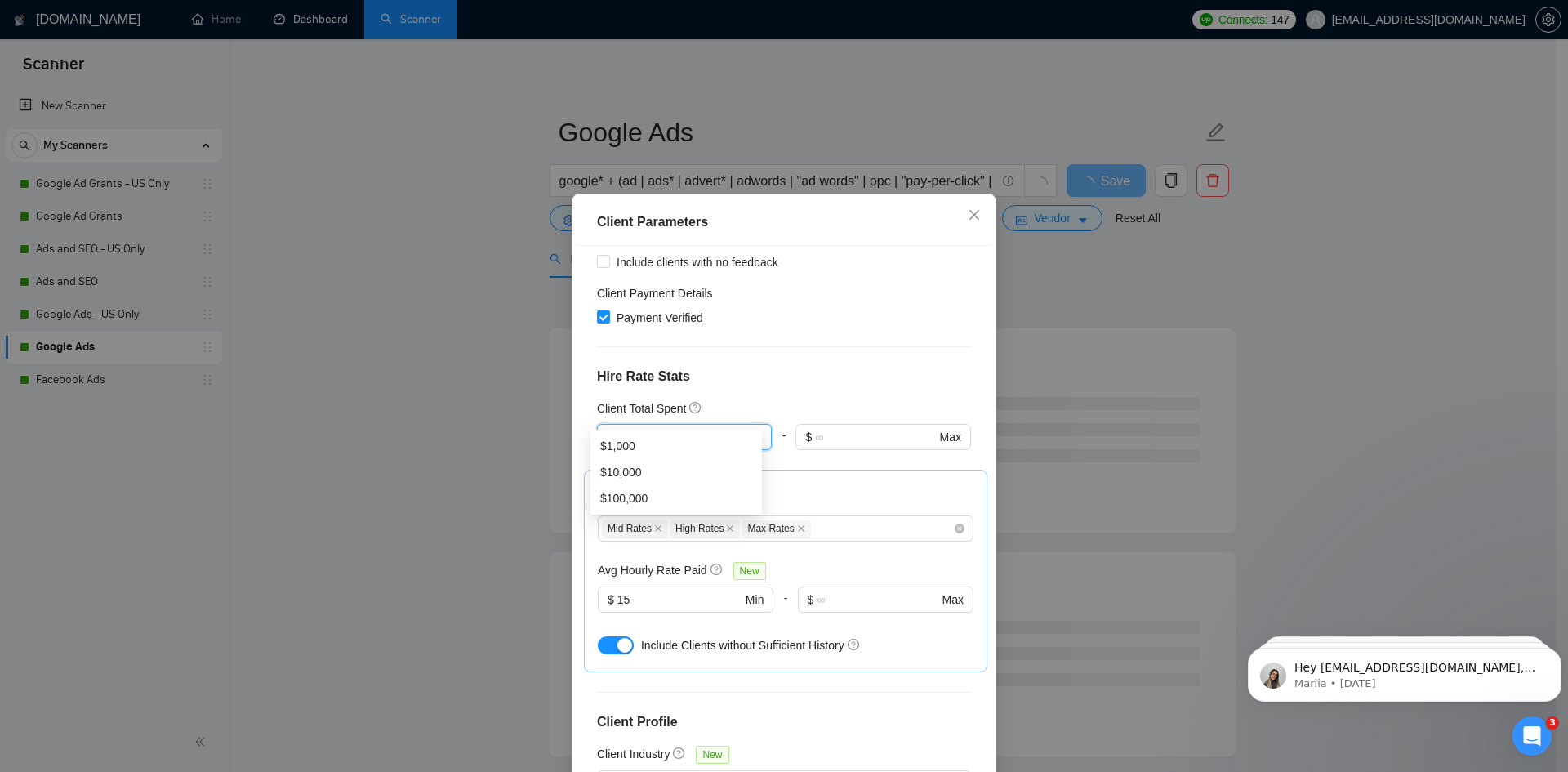
click at [864, 367] on h4 "Hire Rate Stats" at bounding box center [784, 376] width 374 height 19
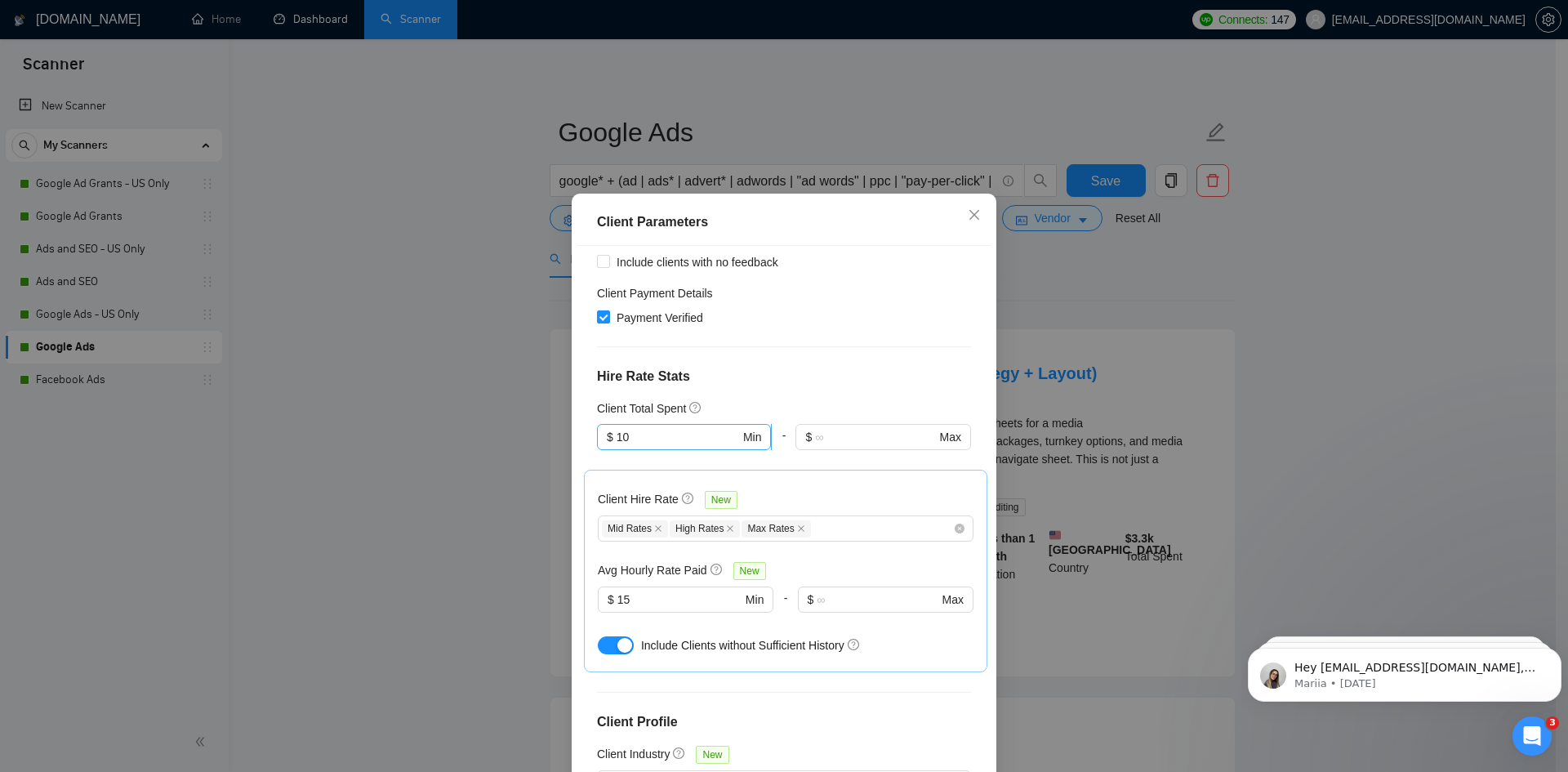
click at [681, 424] on span "$ 10 Min" at bounding box center [684, 437] width 174 height 26
type input "100"
click at [839, 399] on div "Client Total Spent" at bounding box center [784, 408] width 374 height 18
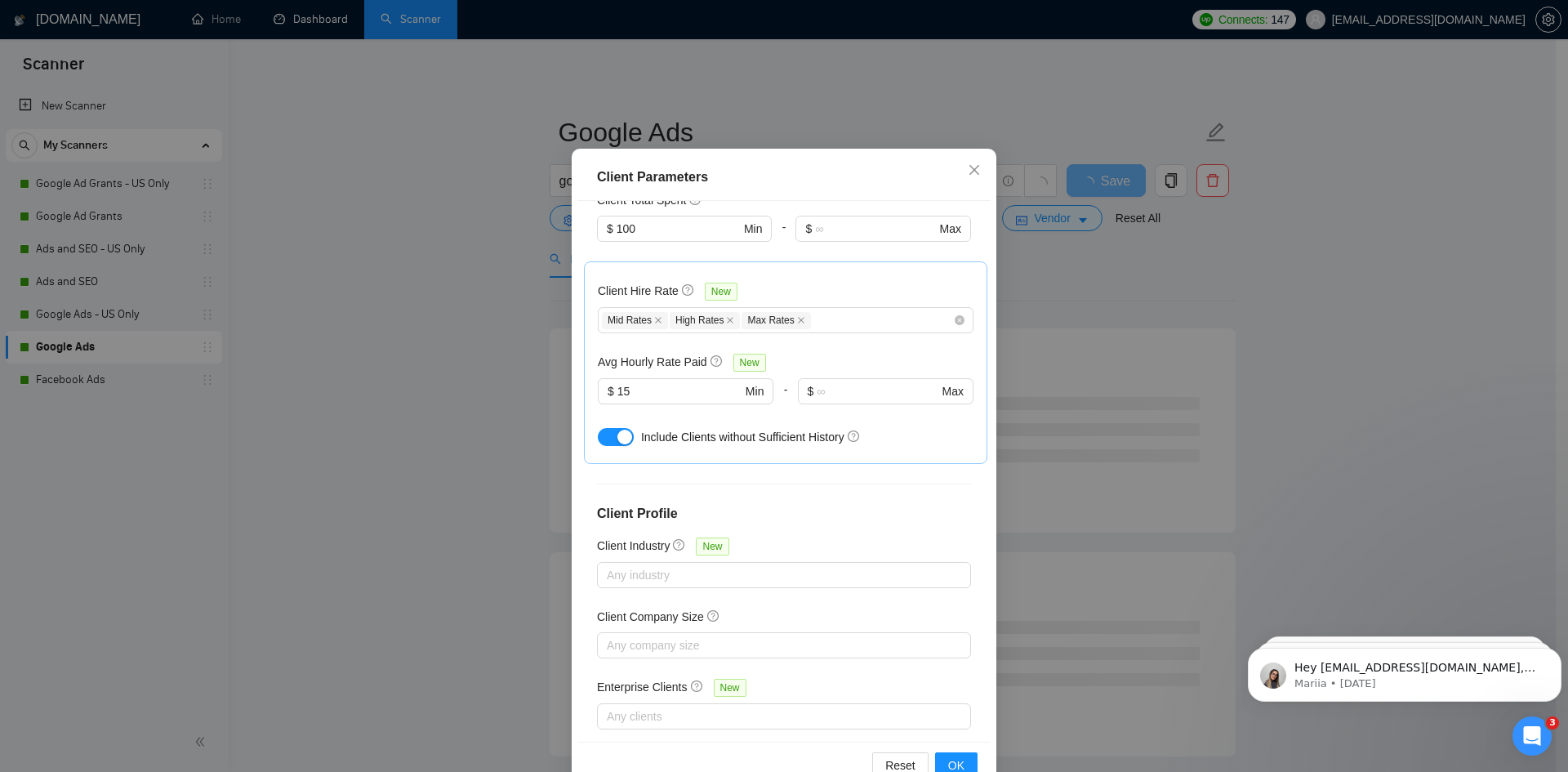
scroll to position [87, 0]
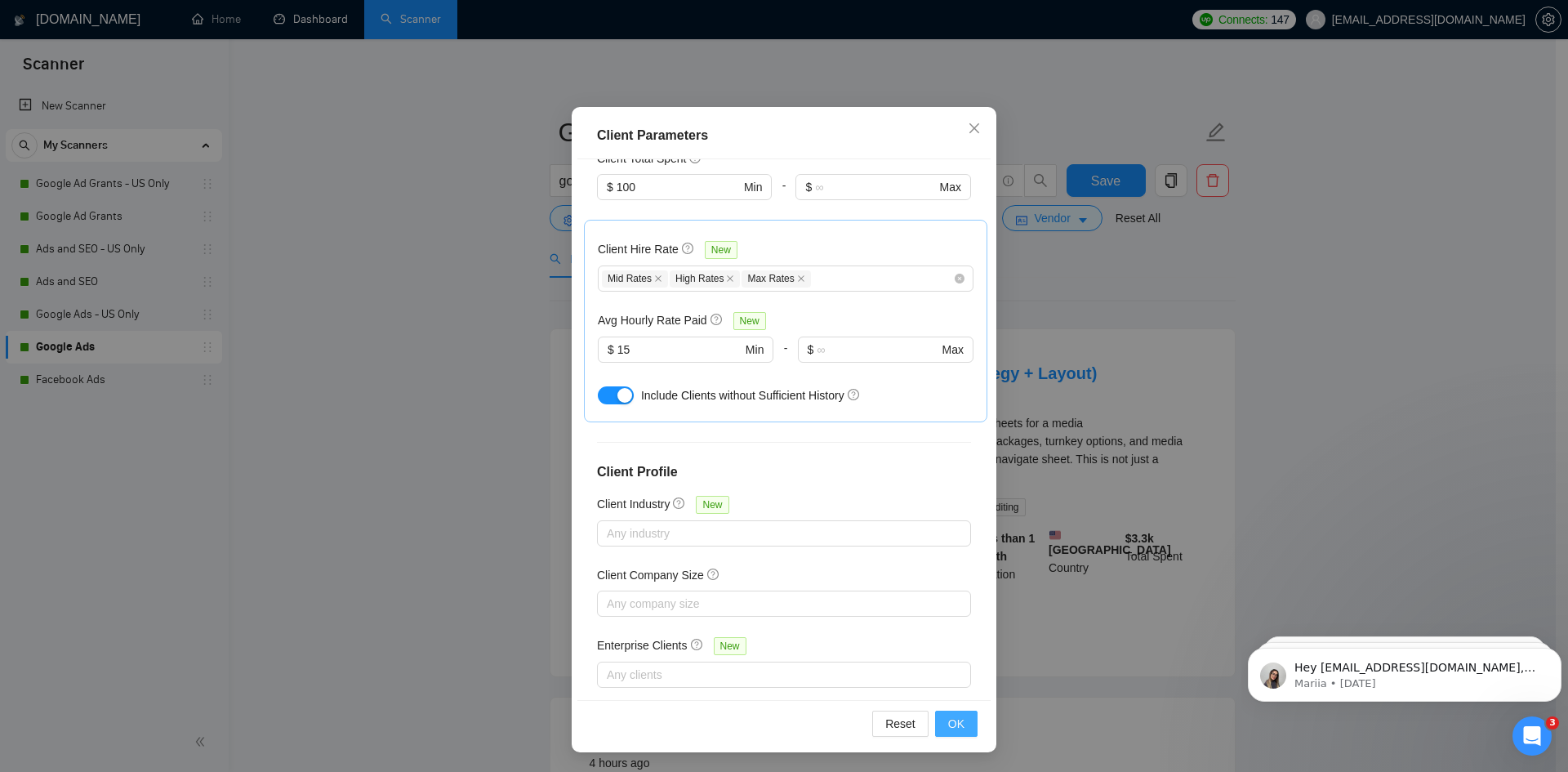
click at [951, 731] on span "OK" at bounding box center [956, 723] width 16 height 18
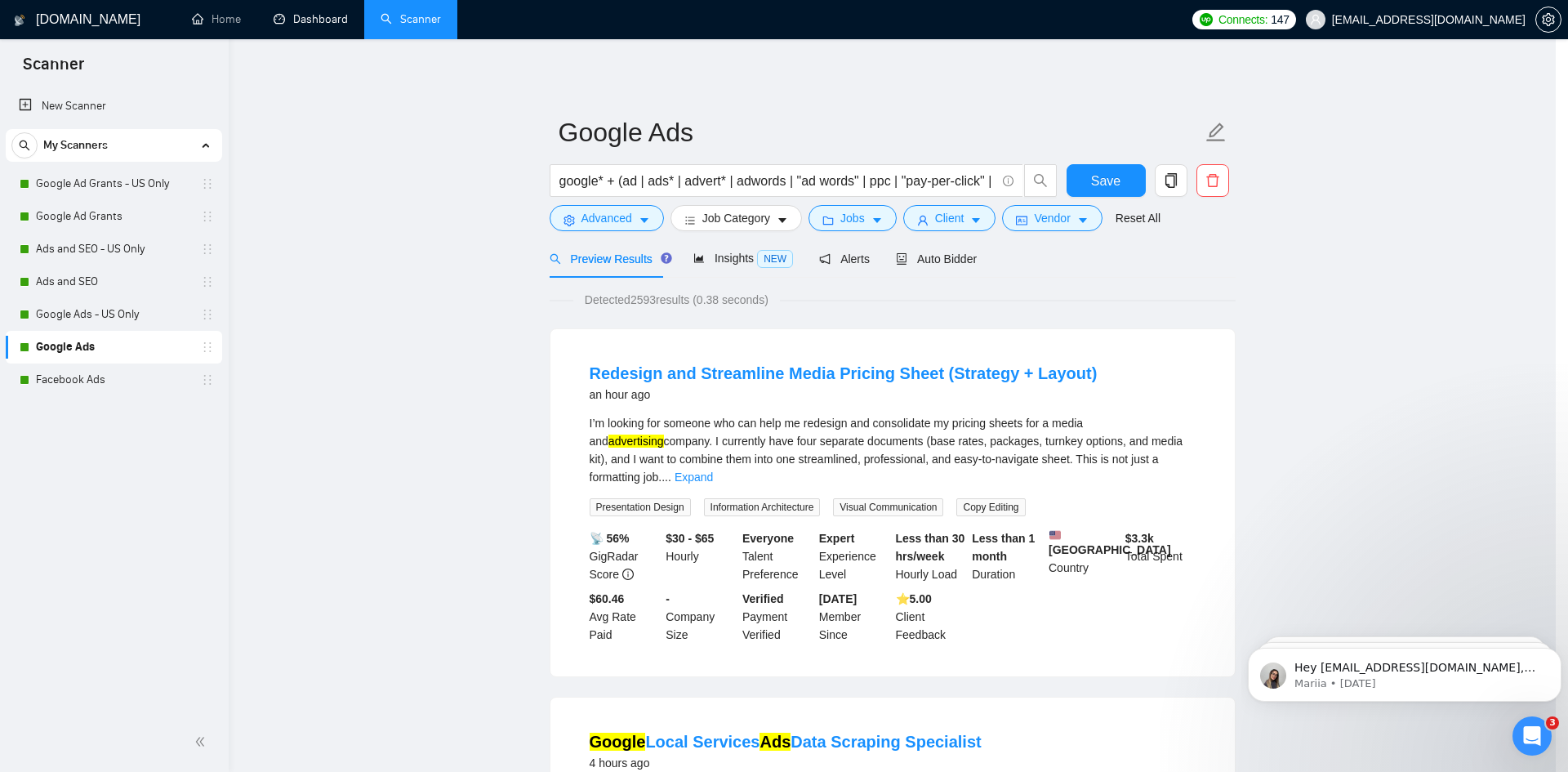
scroll to position [0, 0]
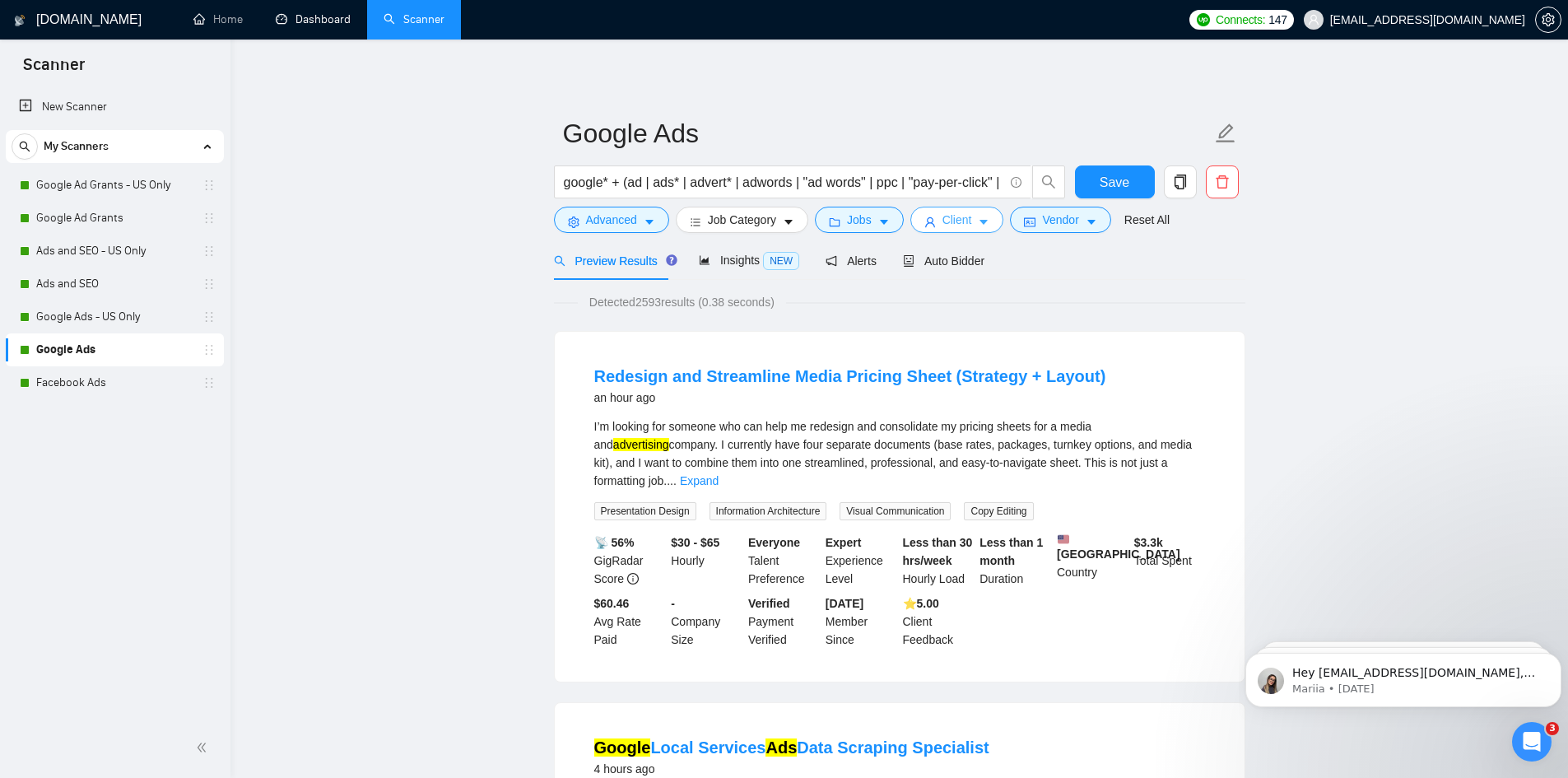
click at [947, 217] on span "Client" at bounding box center [957, 220] width 29 height 18
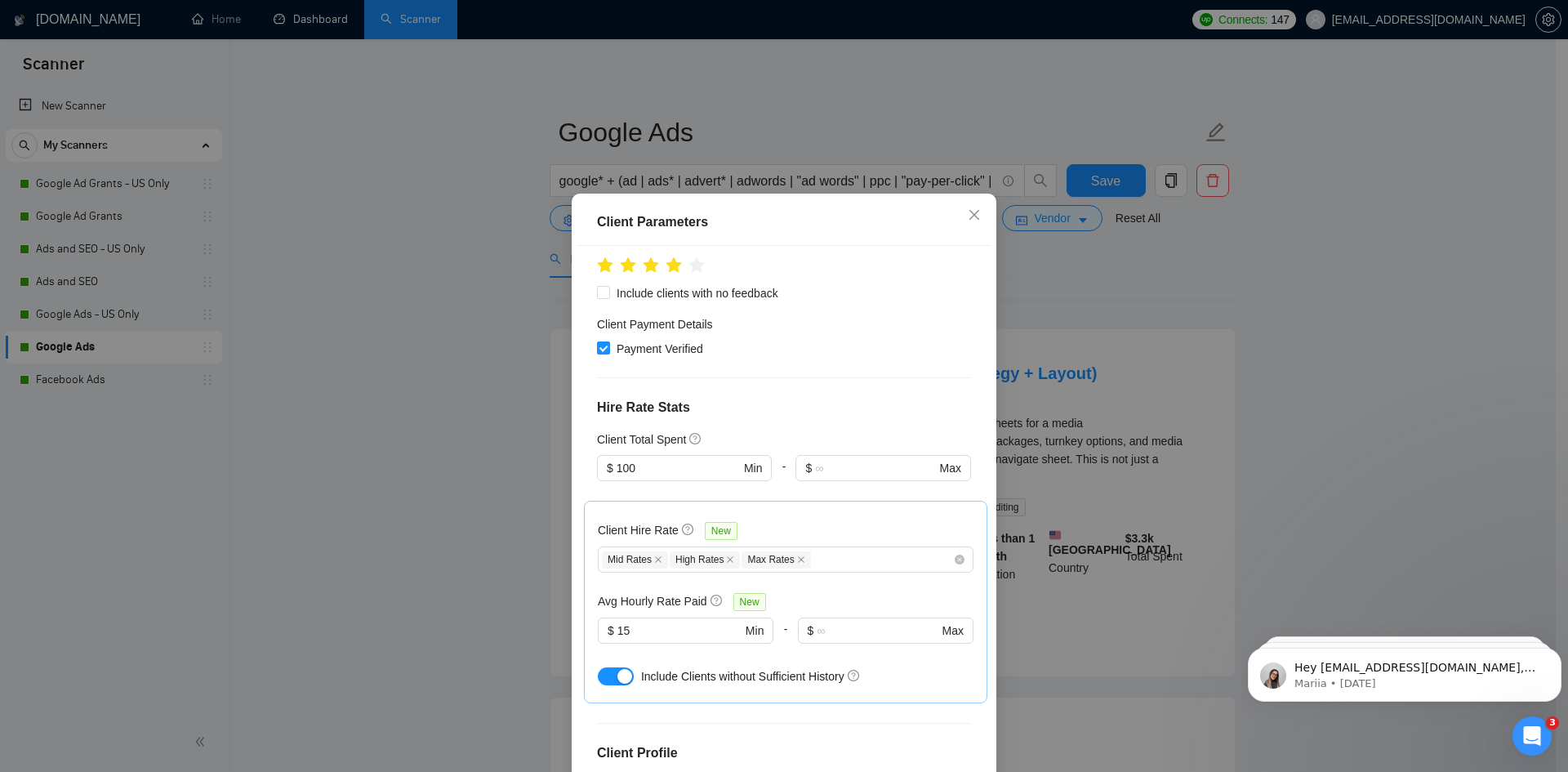
scroll to position [475, 0]
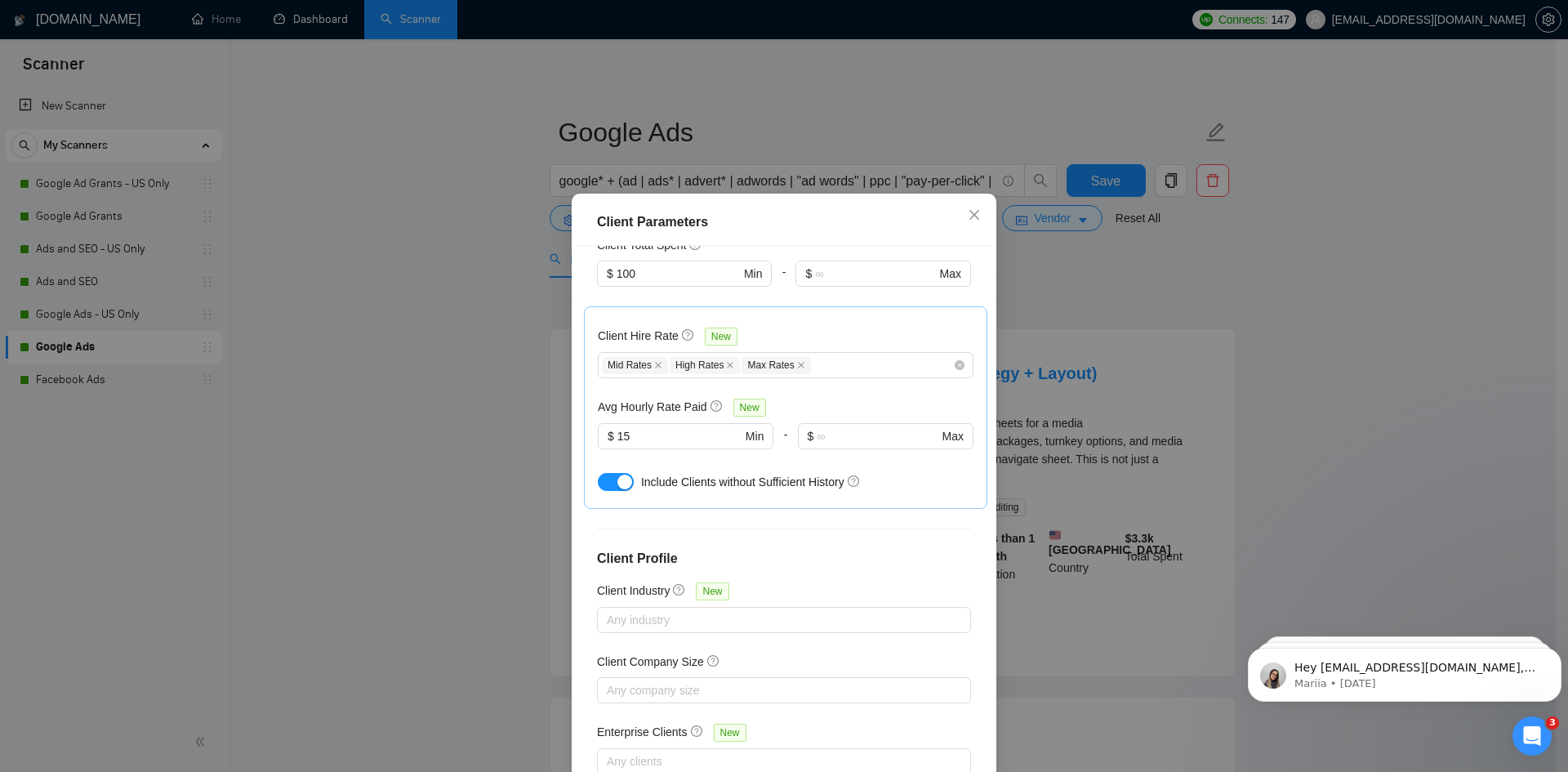
click at [621, 474] on div "button" at bounding box center [625, 481] width 15 height 15
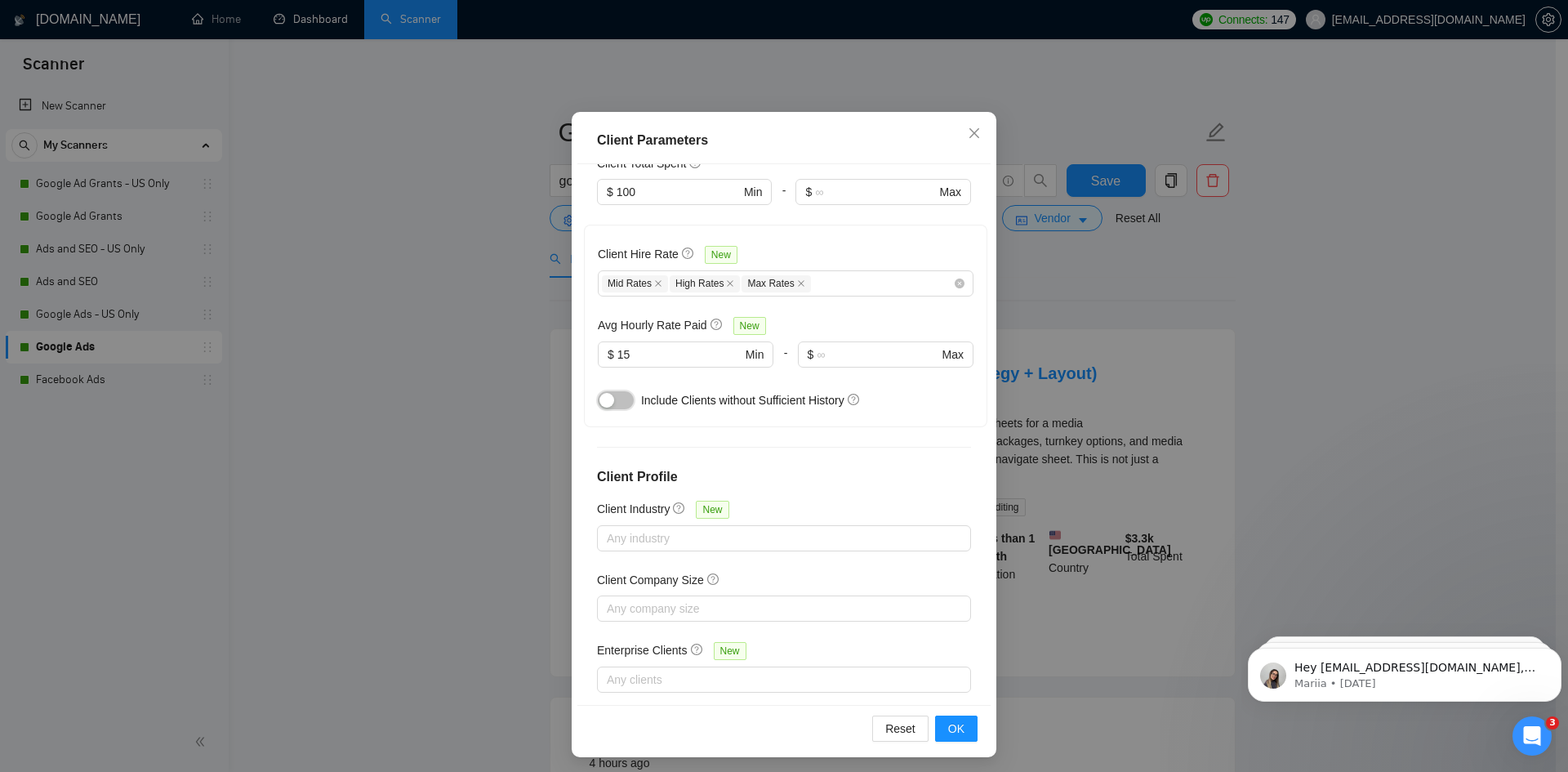
scroll to position [87, 0]
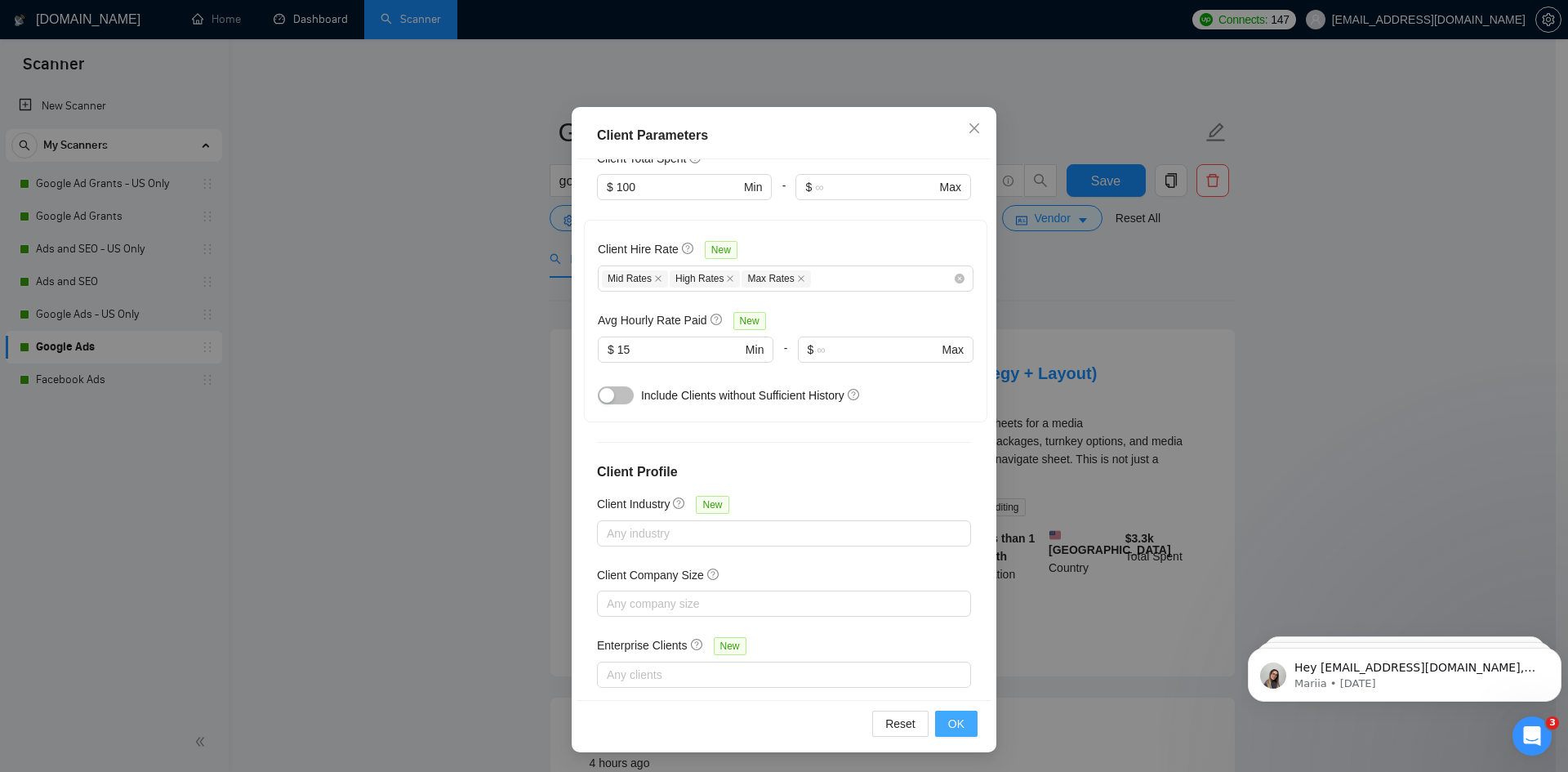
click at [965, 734] on button "OK" at bounding box center [957, 723] width 42 height 26
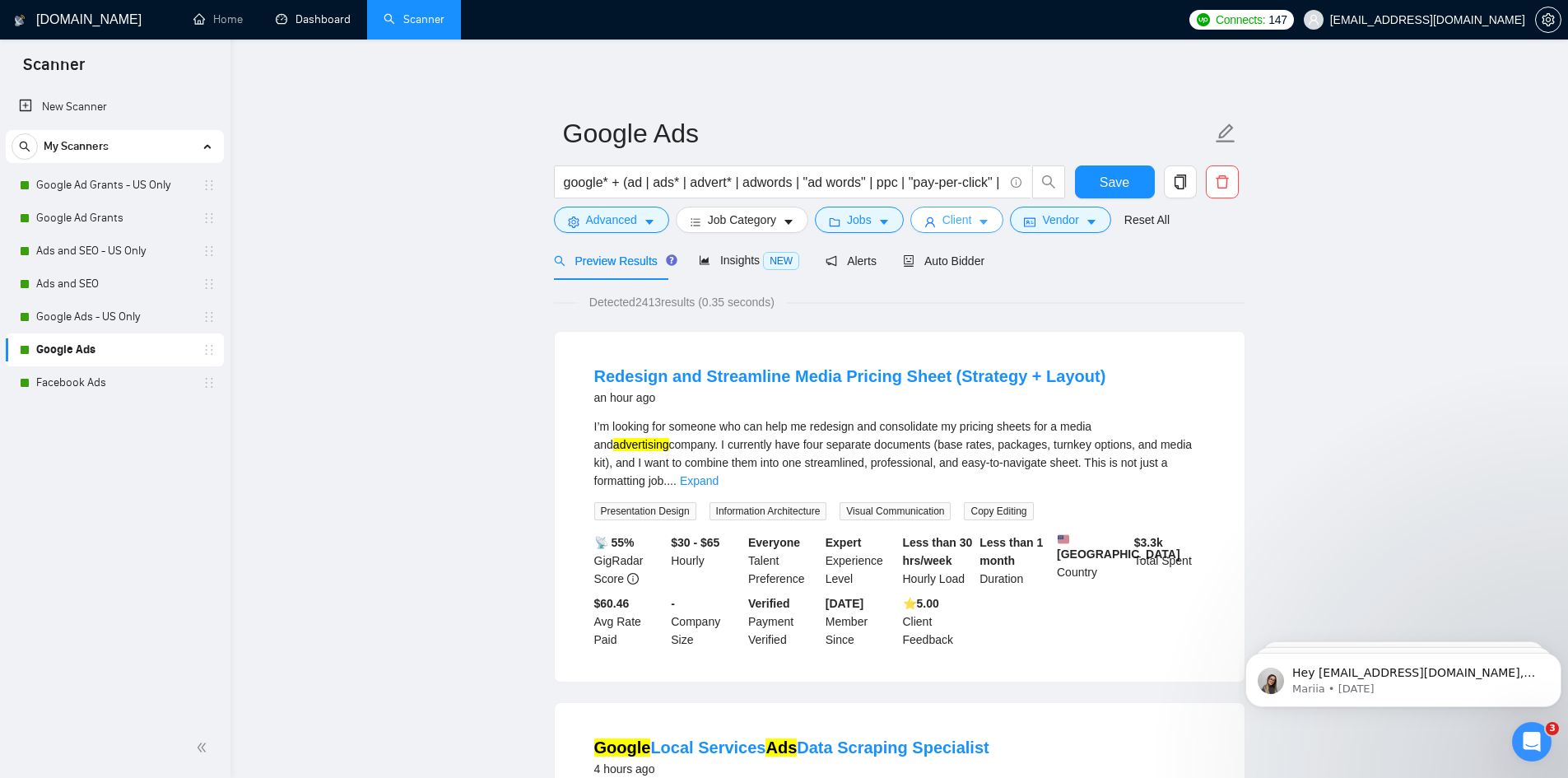
click at [958, 218] on span "Client" at bounding box center [957, 220] width 29 height 18
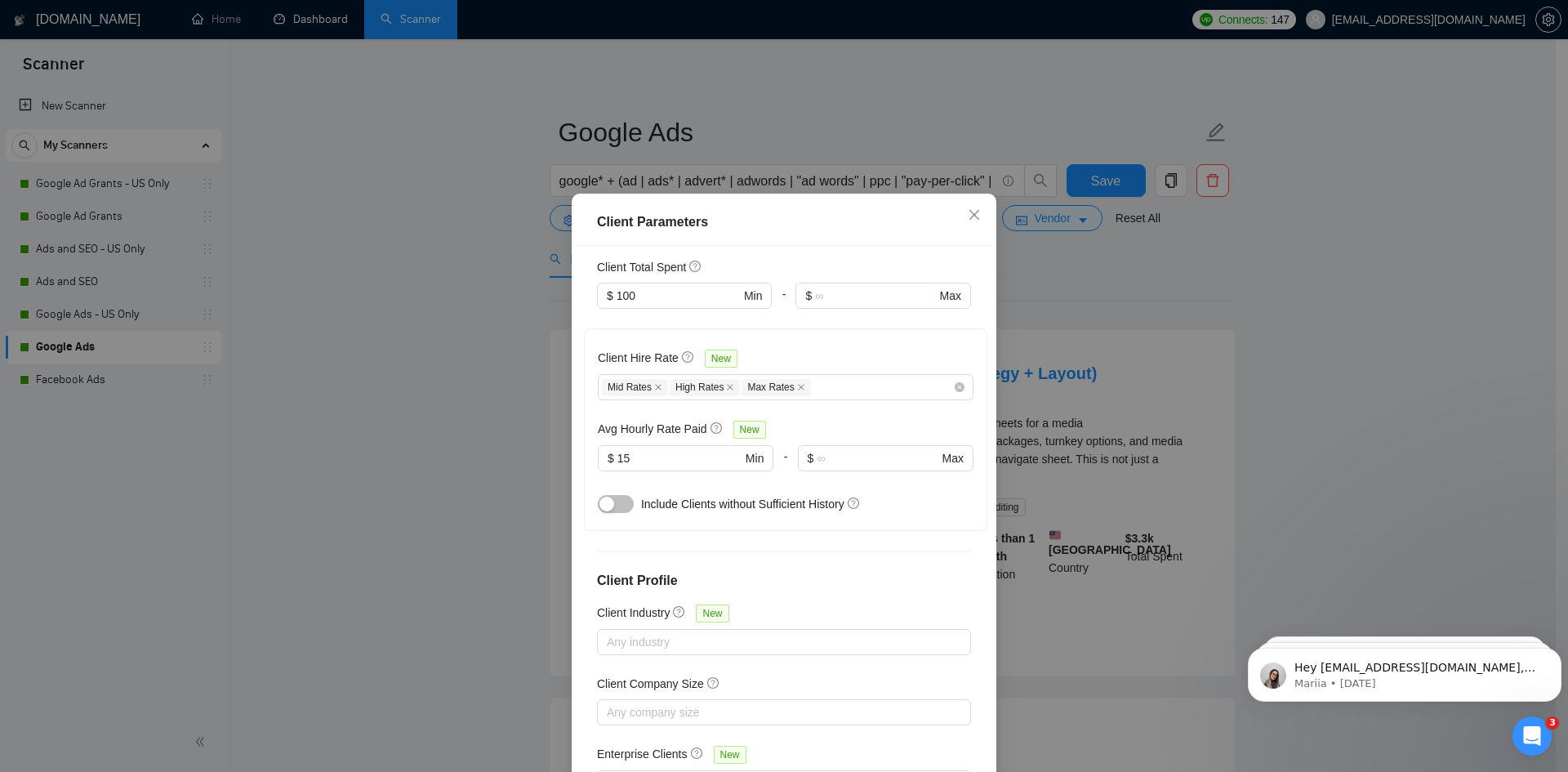
scroll to position [475, 0]
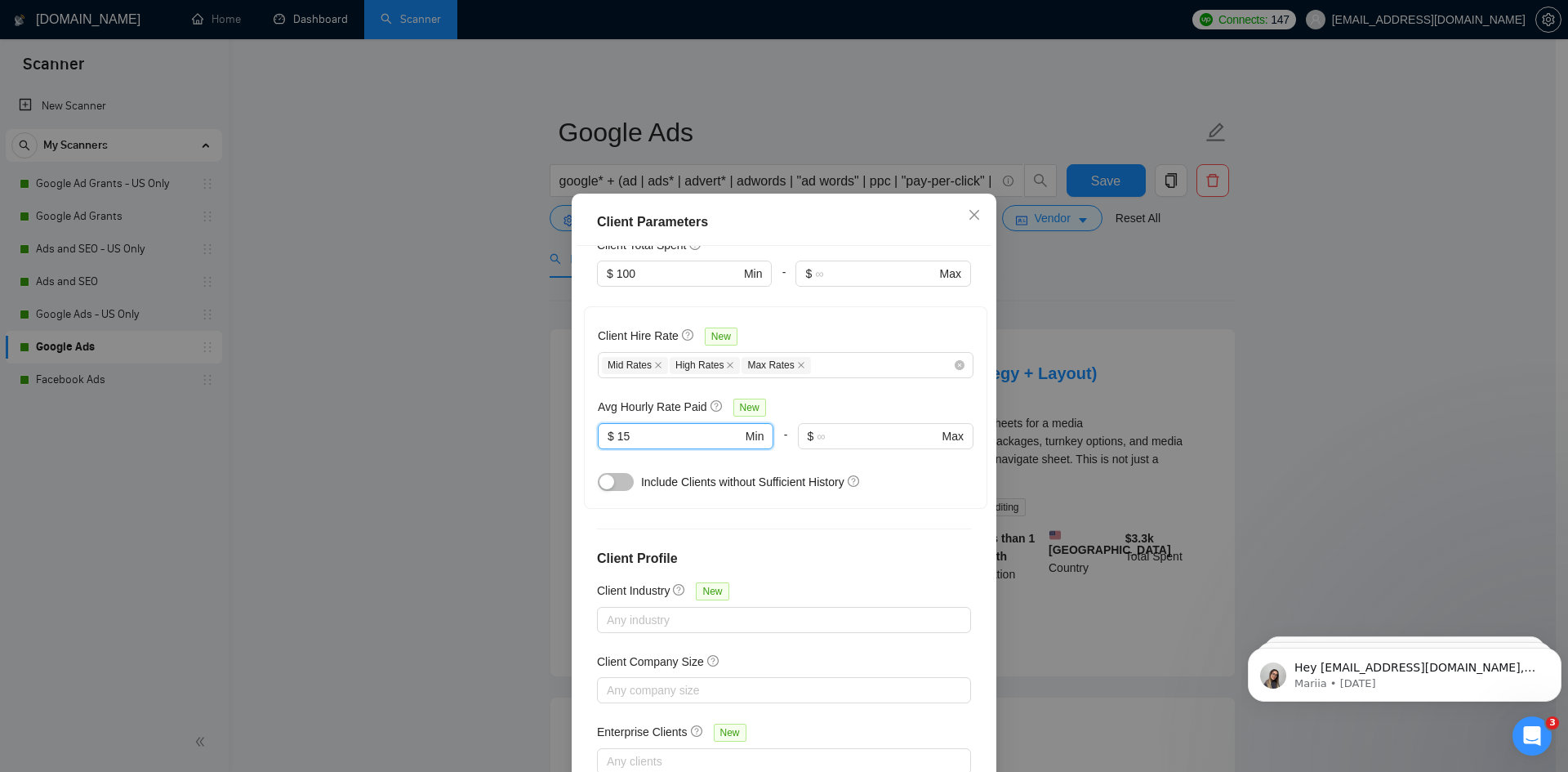
drag, startPoint x: 622, startPoint y: 412, endPoint x: 587, endPoint y: 412, distance: 35.0
click at [587, 412] on div "Client Hire Rate New Mid Rates High Rates Max Rates Avg Hourly Rate Paid New 15…" at bounding box center [785, 407] width 404 height 202
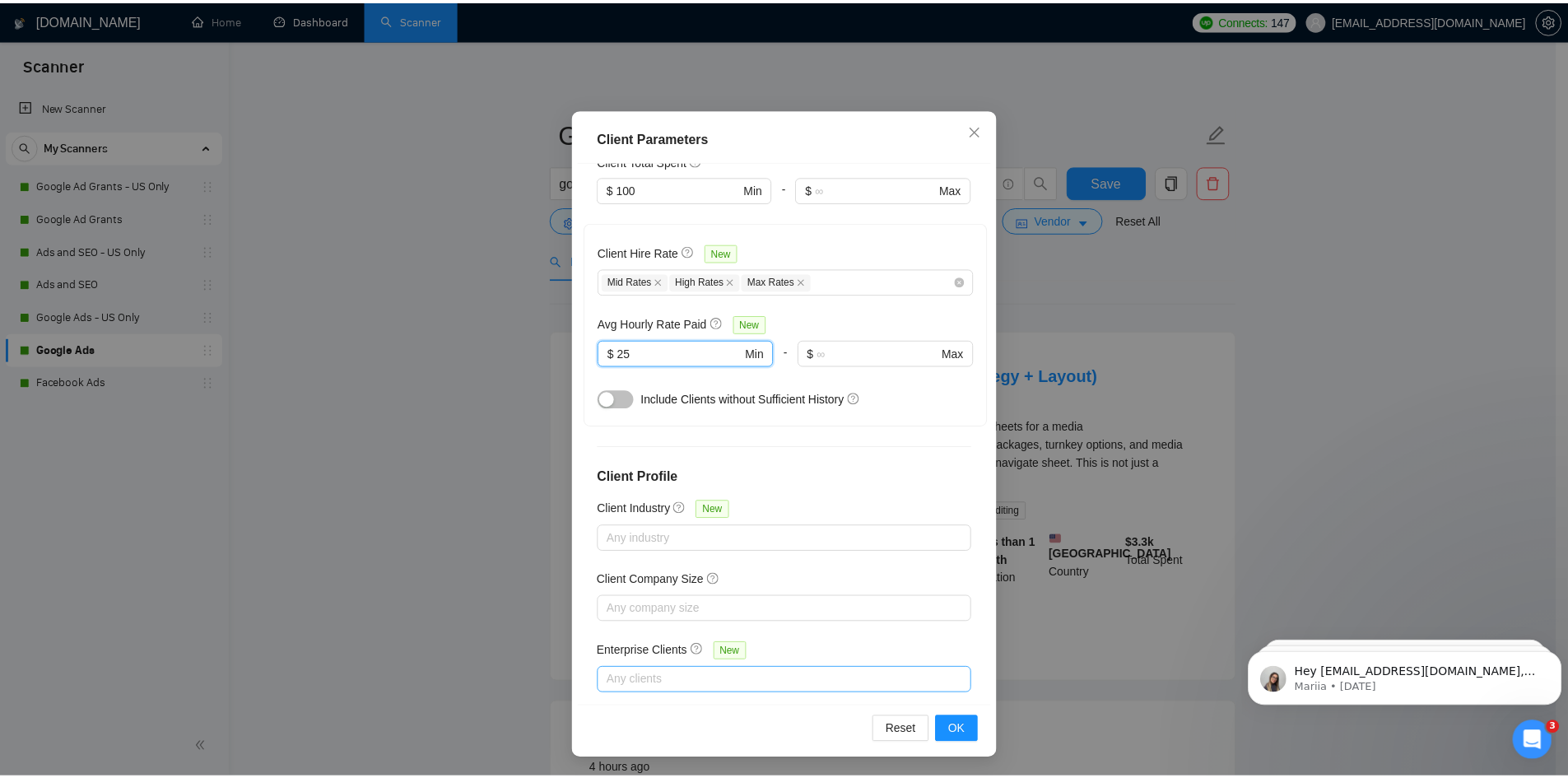
scroll to position [87, 0]
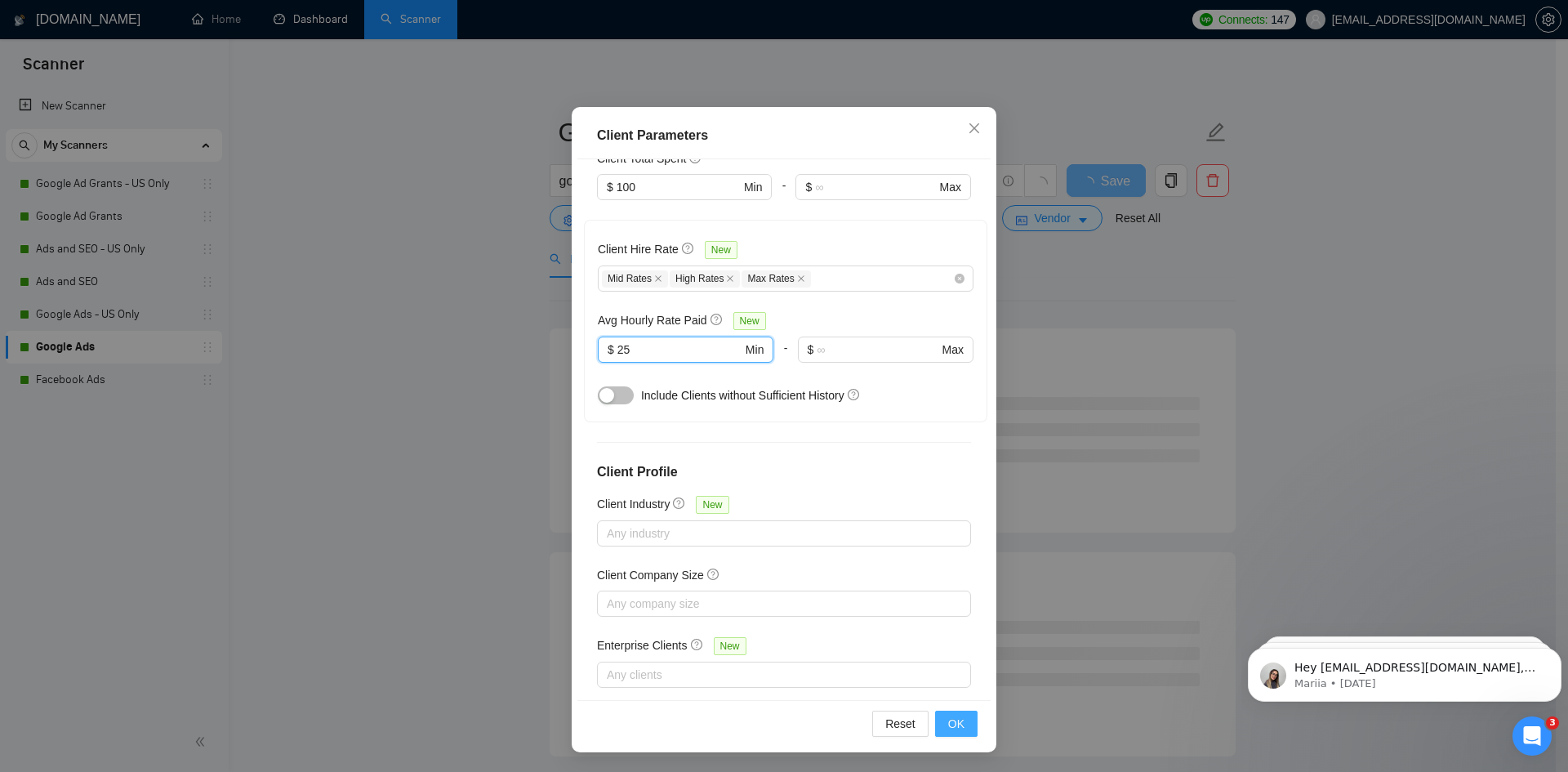
type input "25"
click at [958, 717] on button "OK" at bounding box center [957, 723] width 42 height 26
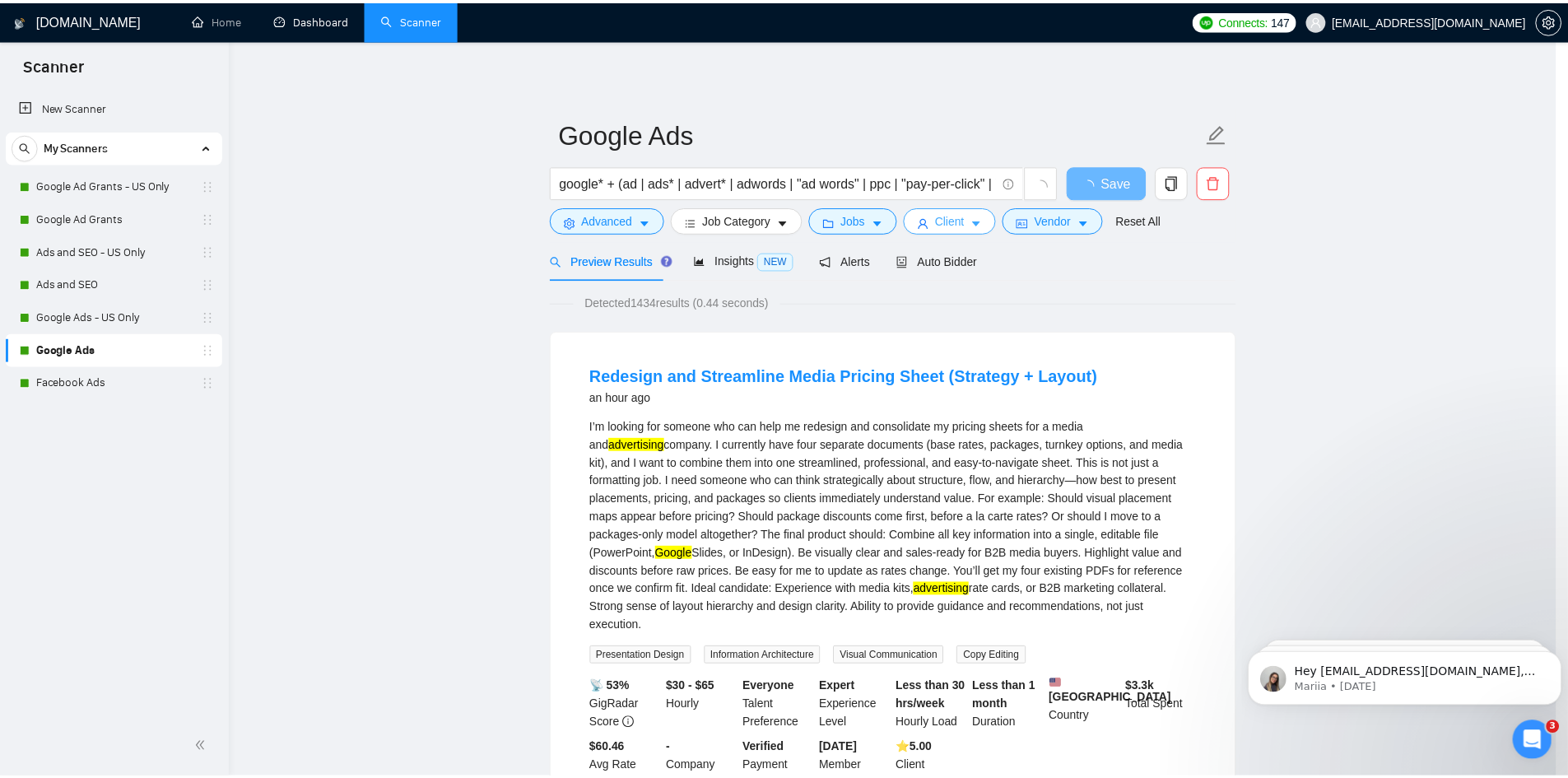
scroll to position [0, 0]
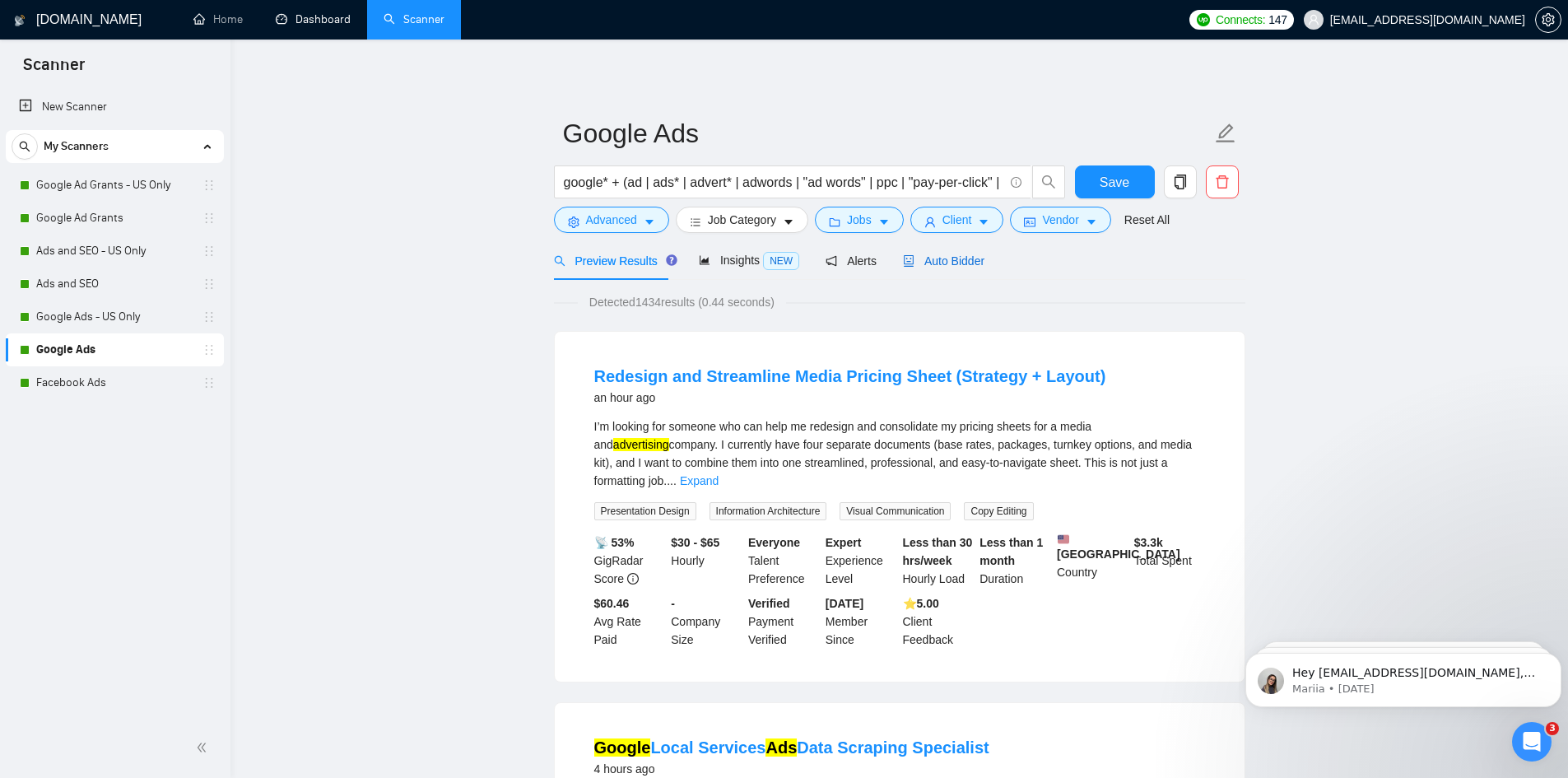
click at [944, 269] on div "Auto Bidder" at bounding box center [944, 261] width 82 height 18
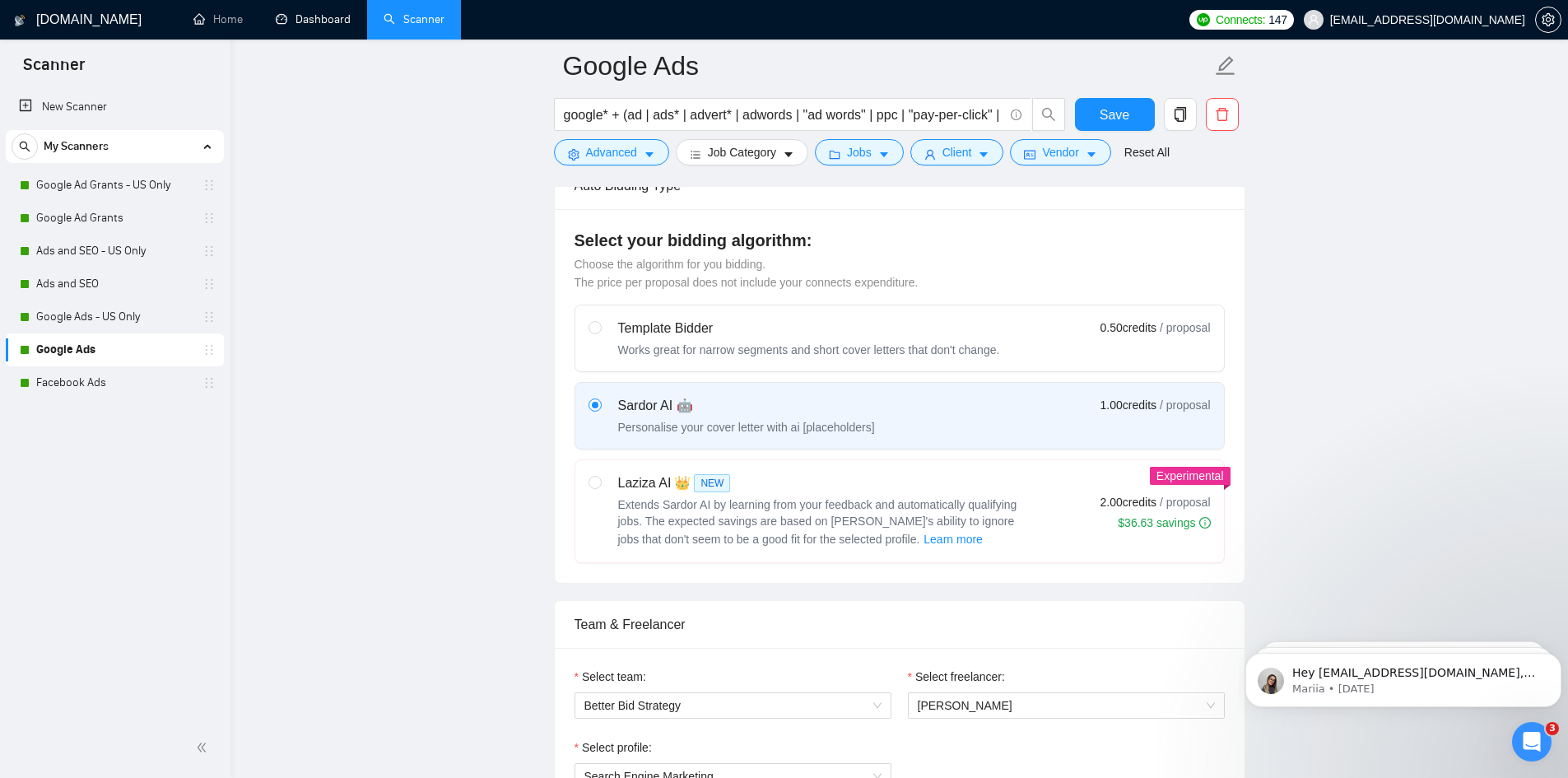
scroll to position [411, 0]
click at [664, 508] on span "Extends Sardor AI by learning from your feedback and automatically qualifying j…" at bounding box center [817, 523] width 399 height 48
click at [600, 488] on input "radio" at bounding box center [594, 482] width 12 height 12
radio input "true"
radio input "false"
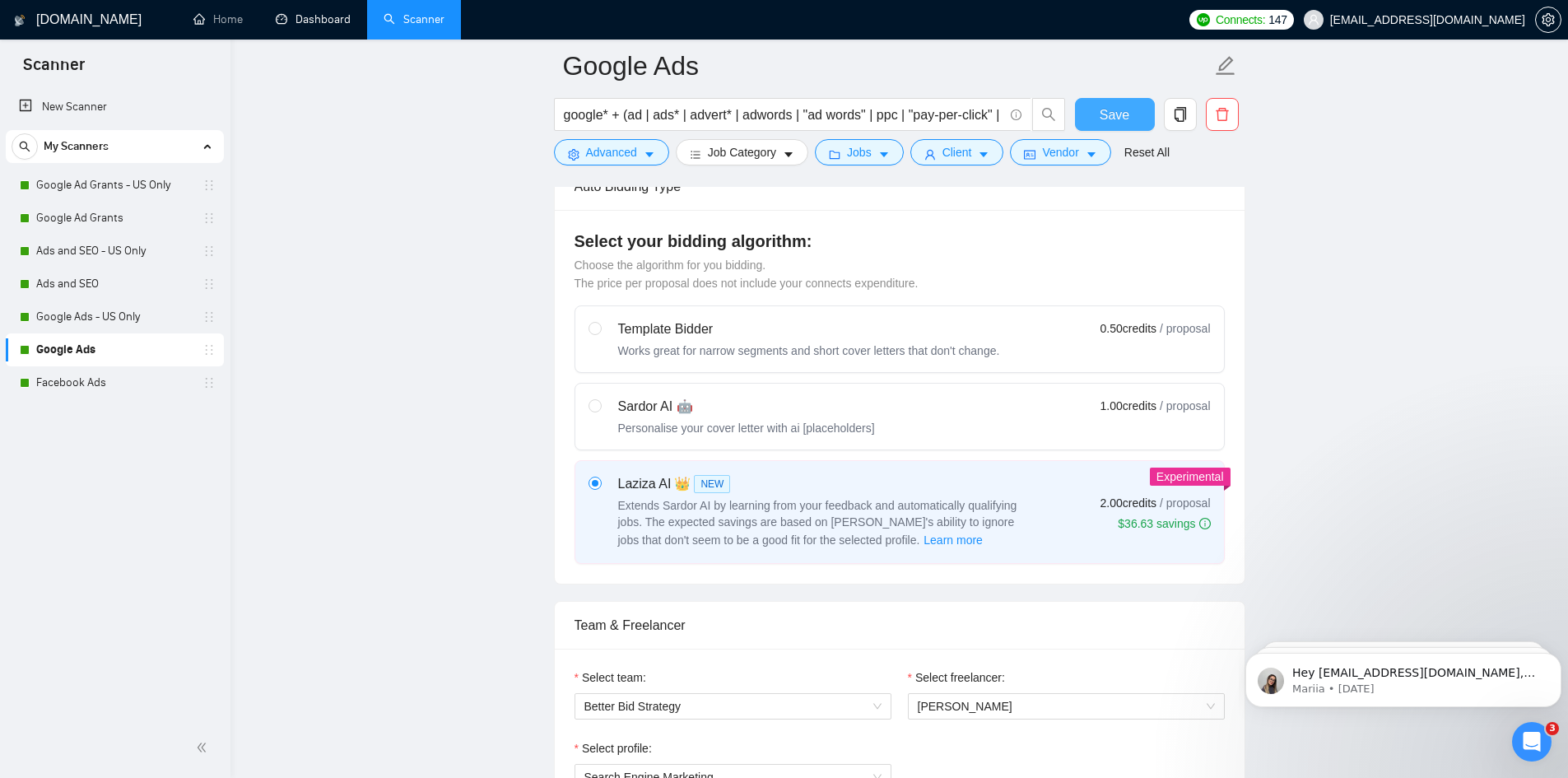
click at [1099, 101] on button "Save" at bounding box center [1116, 114] width 80 height 33
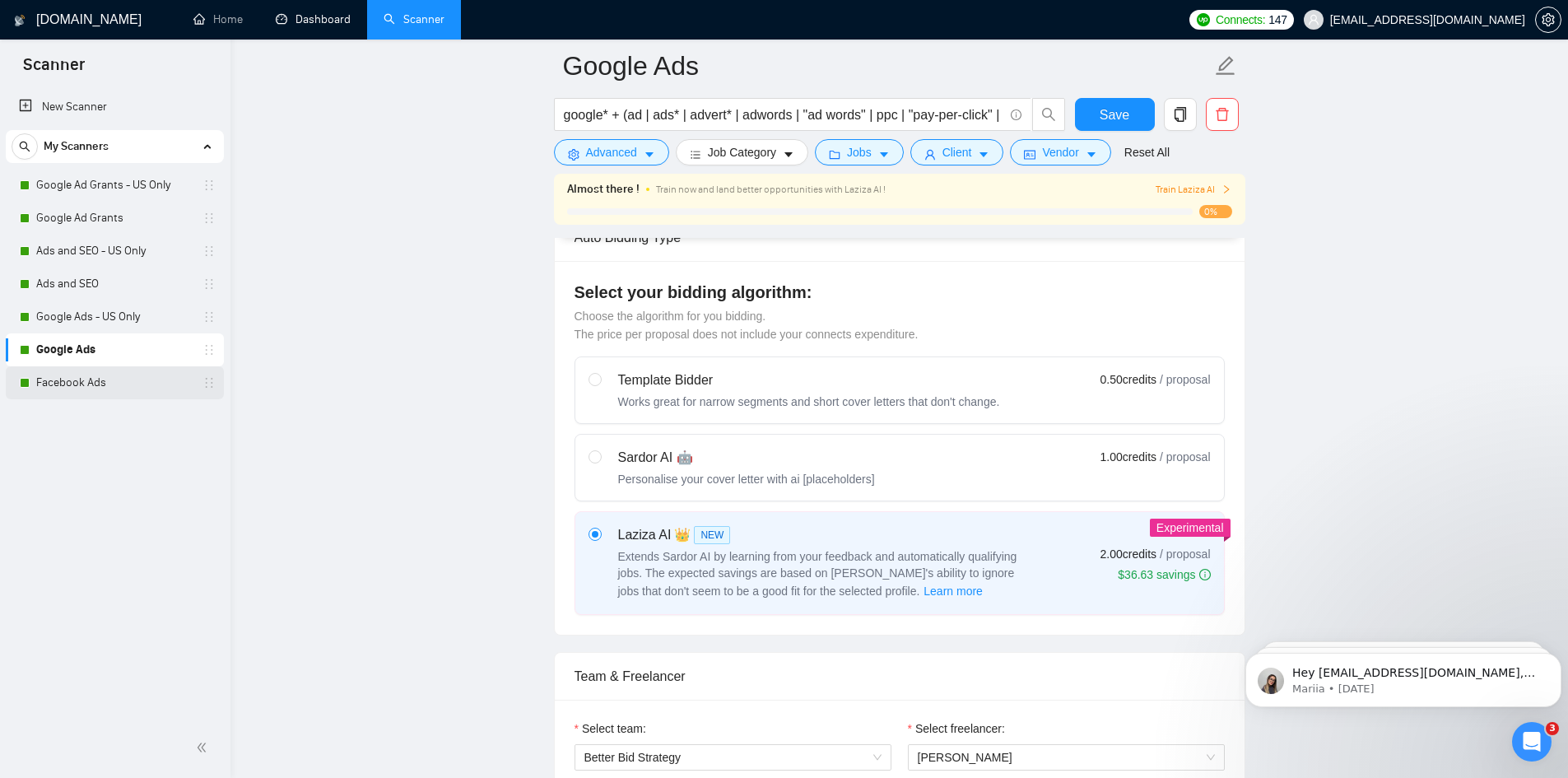
click at [33, 389] on div "Facebook Ads" at bounding box center [118, 382] width 196 height 33
click at [101, 394] on link "Facebook Ads" at bounding box center [115, 382] width 157 height 33
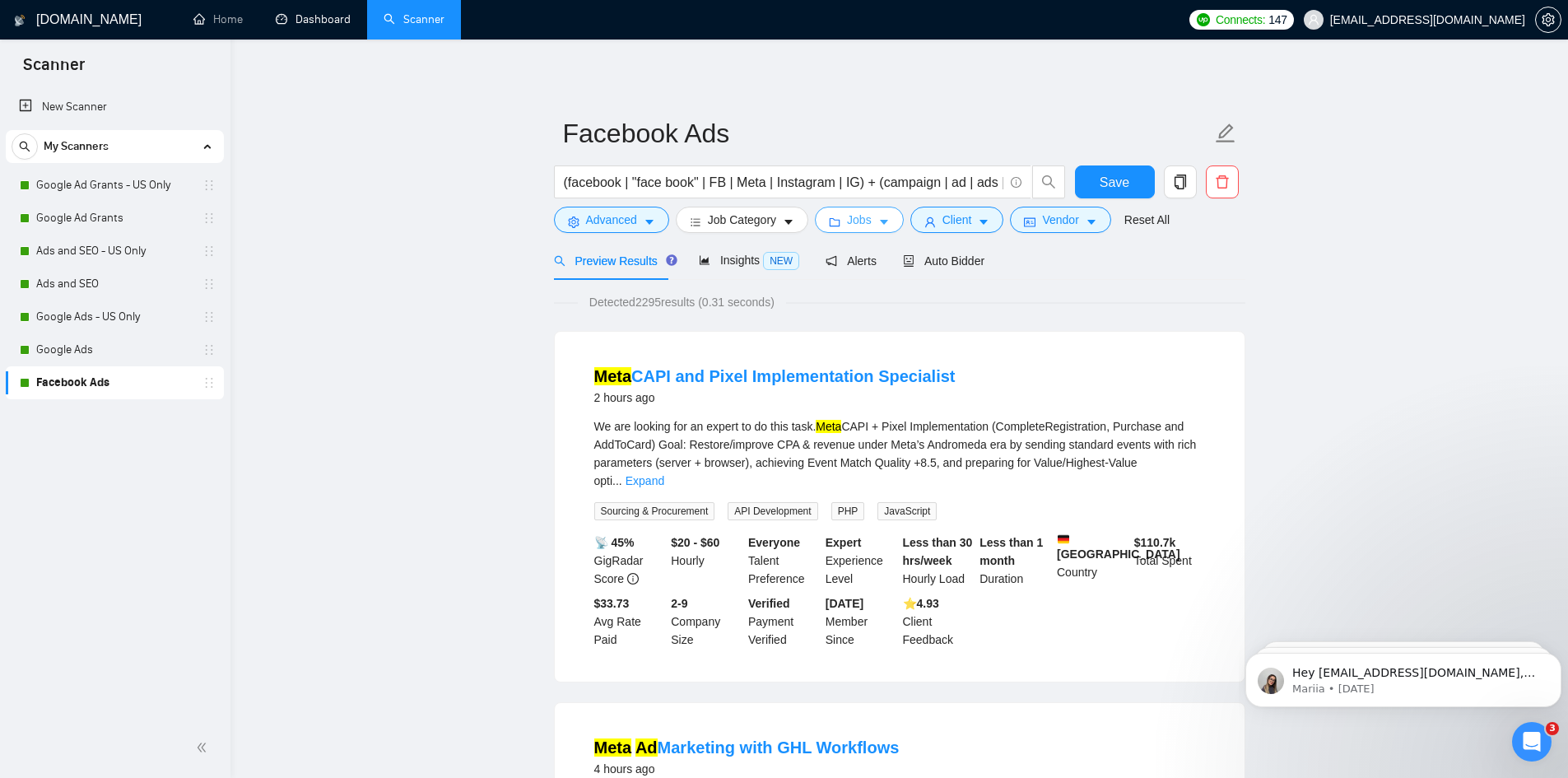
click at [842, 223] on button "Jobs" at bounding box center [859, 220] width 89 height 27
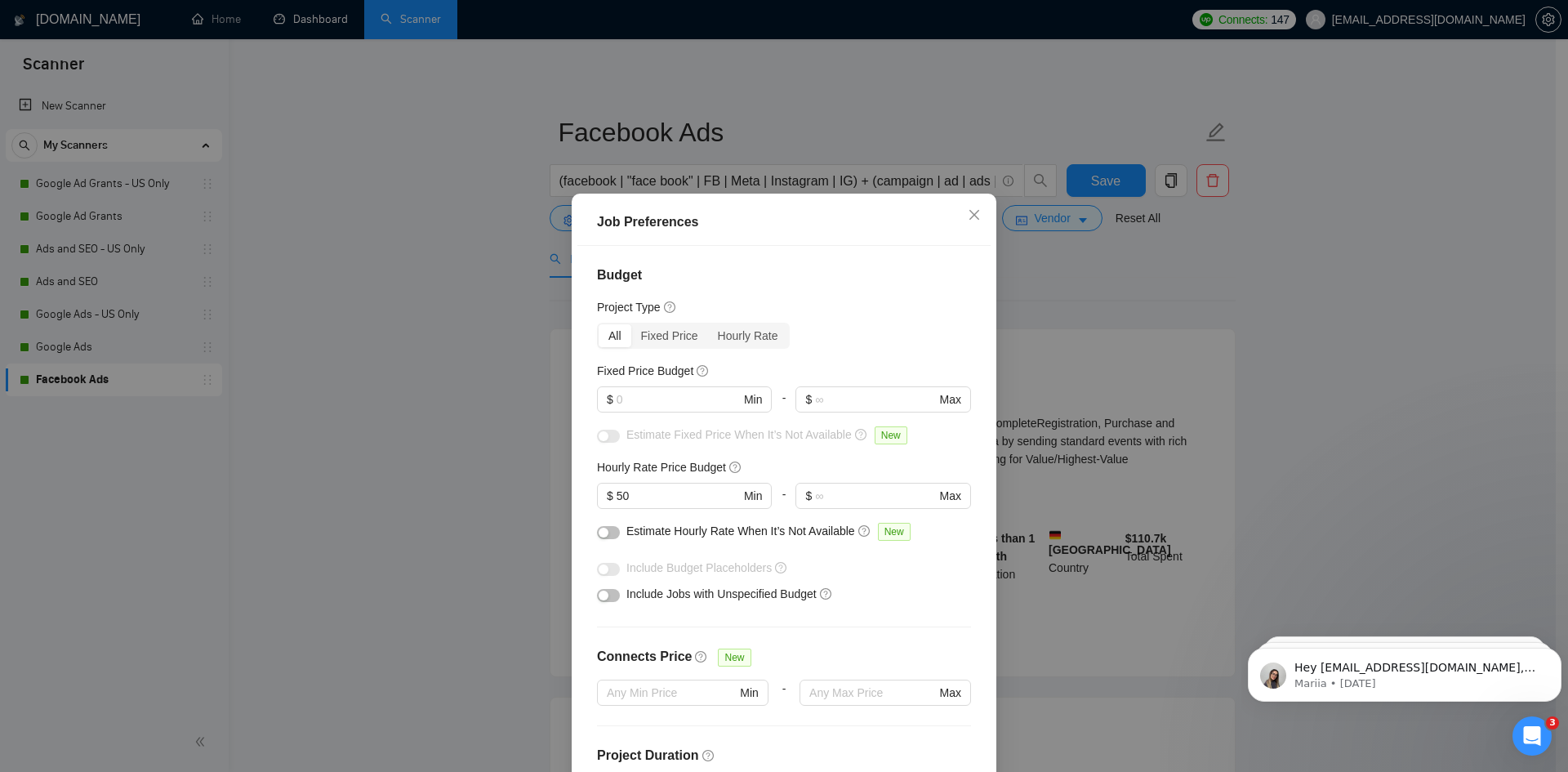
click at [1071, 341] on div "Job Preferences Budget Project Type All Fixed Price Hourly Rate Fixed Price Bud…" at bounding box center [784, 386] width 1568 height 772
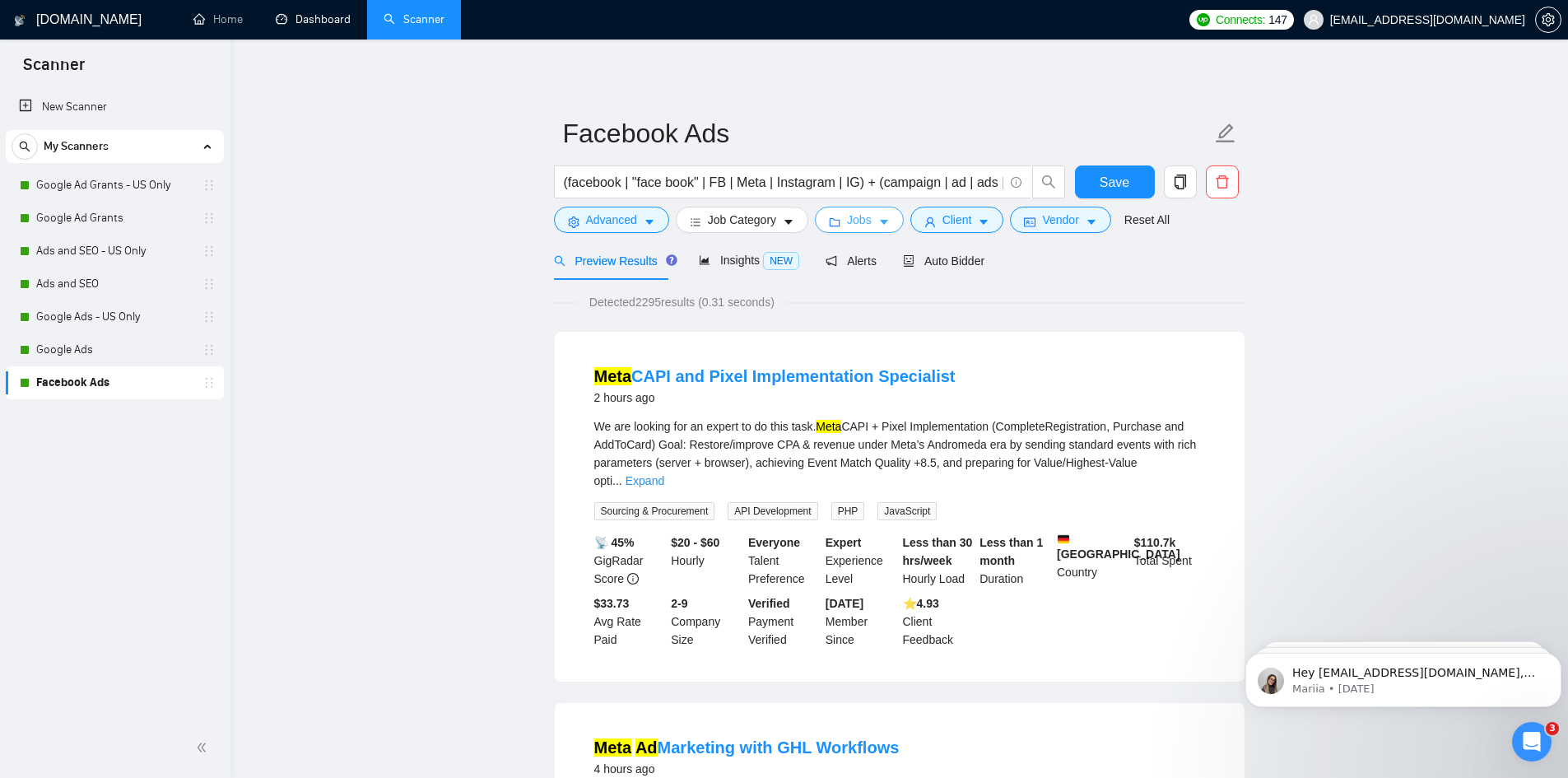
click at [856, 219] on span "Jobs" at bounding box center [859, 220] width 25 height 18
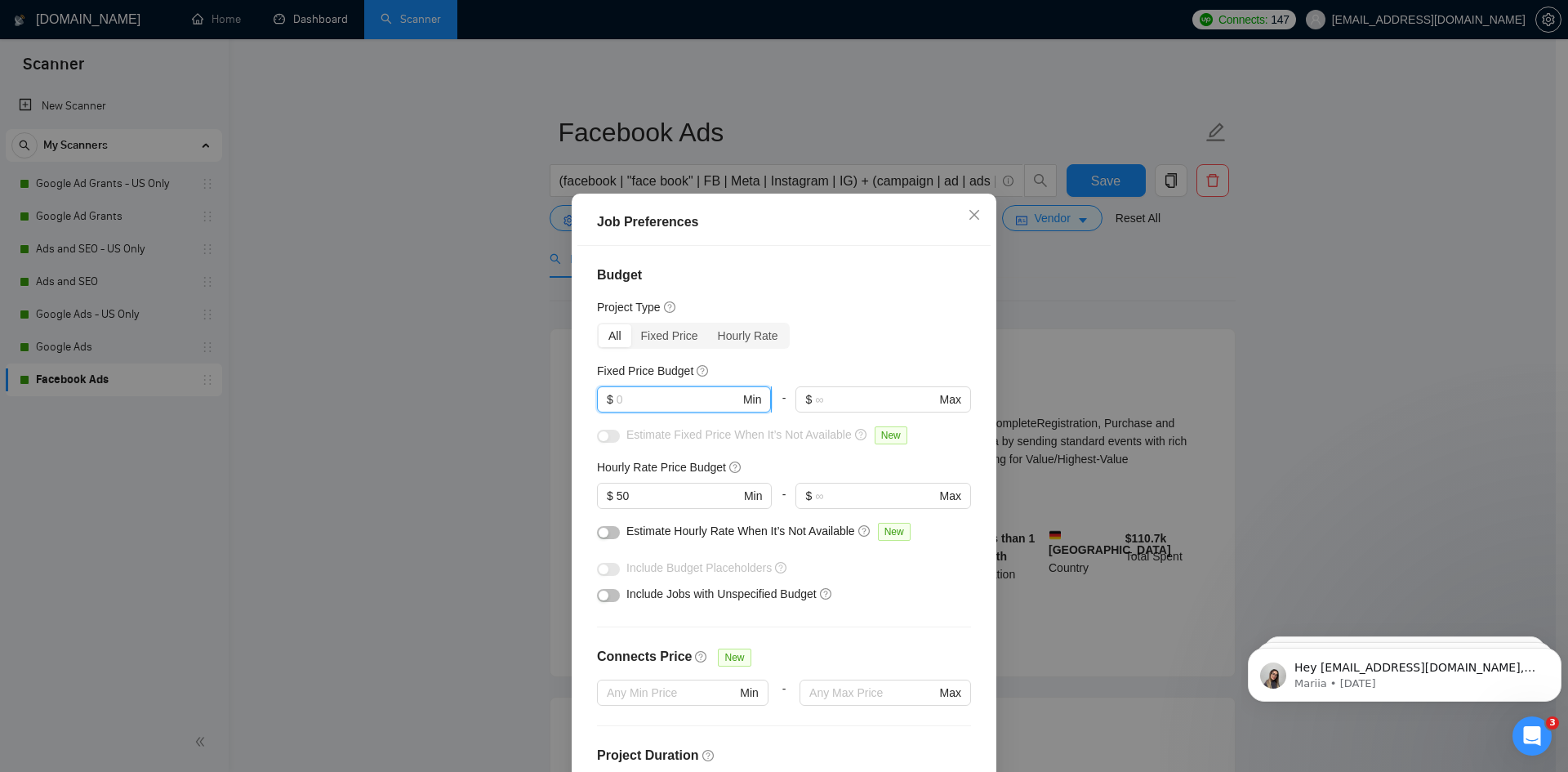
click at [640, 400] on input "text" at bounding box center [678, 399] width 124 height 18
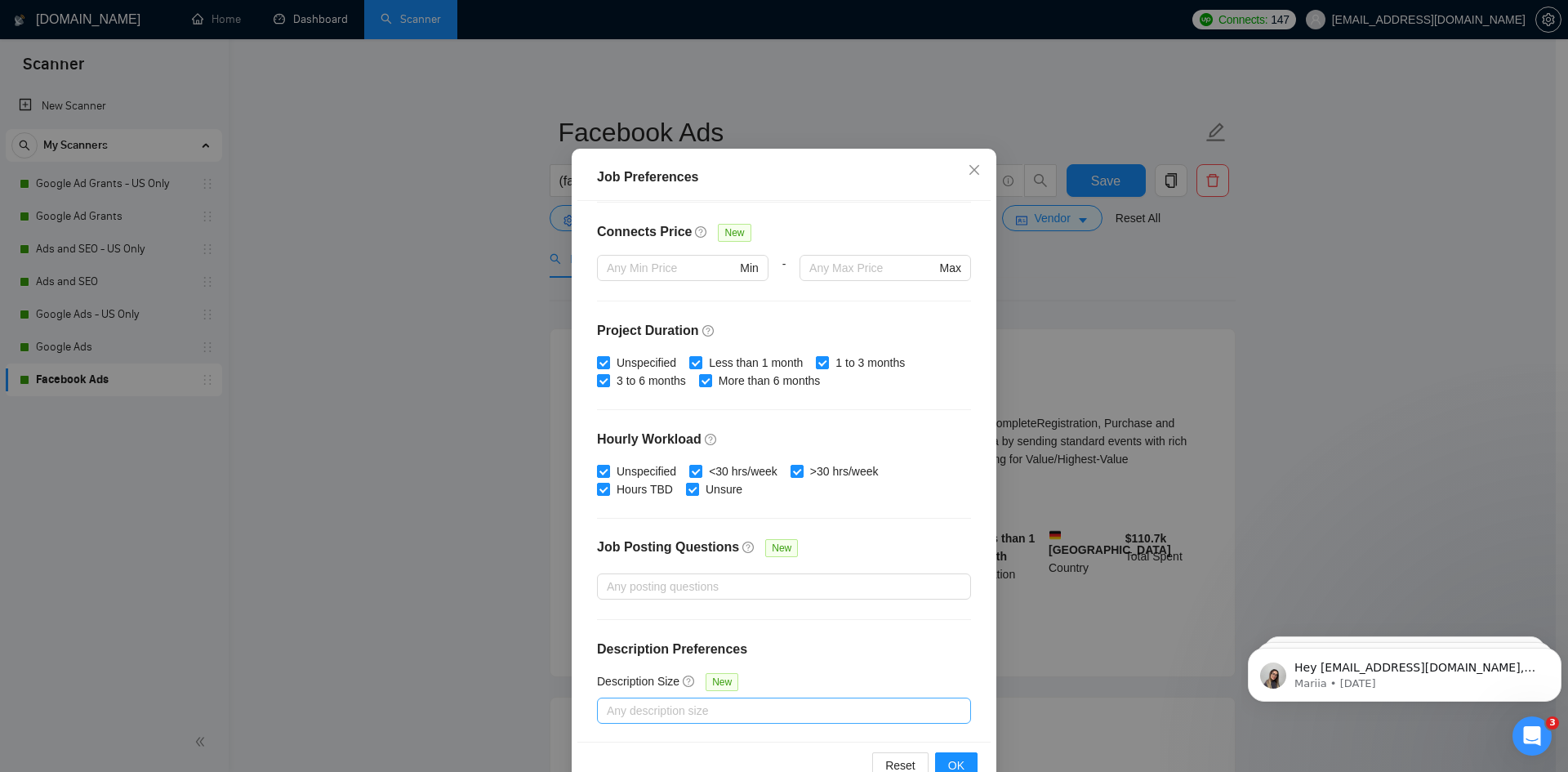
scroll to position [87, 0]
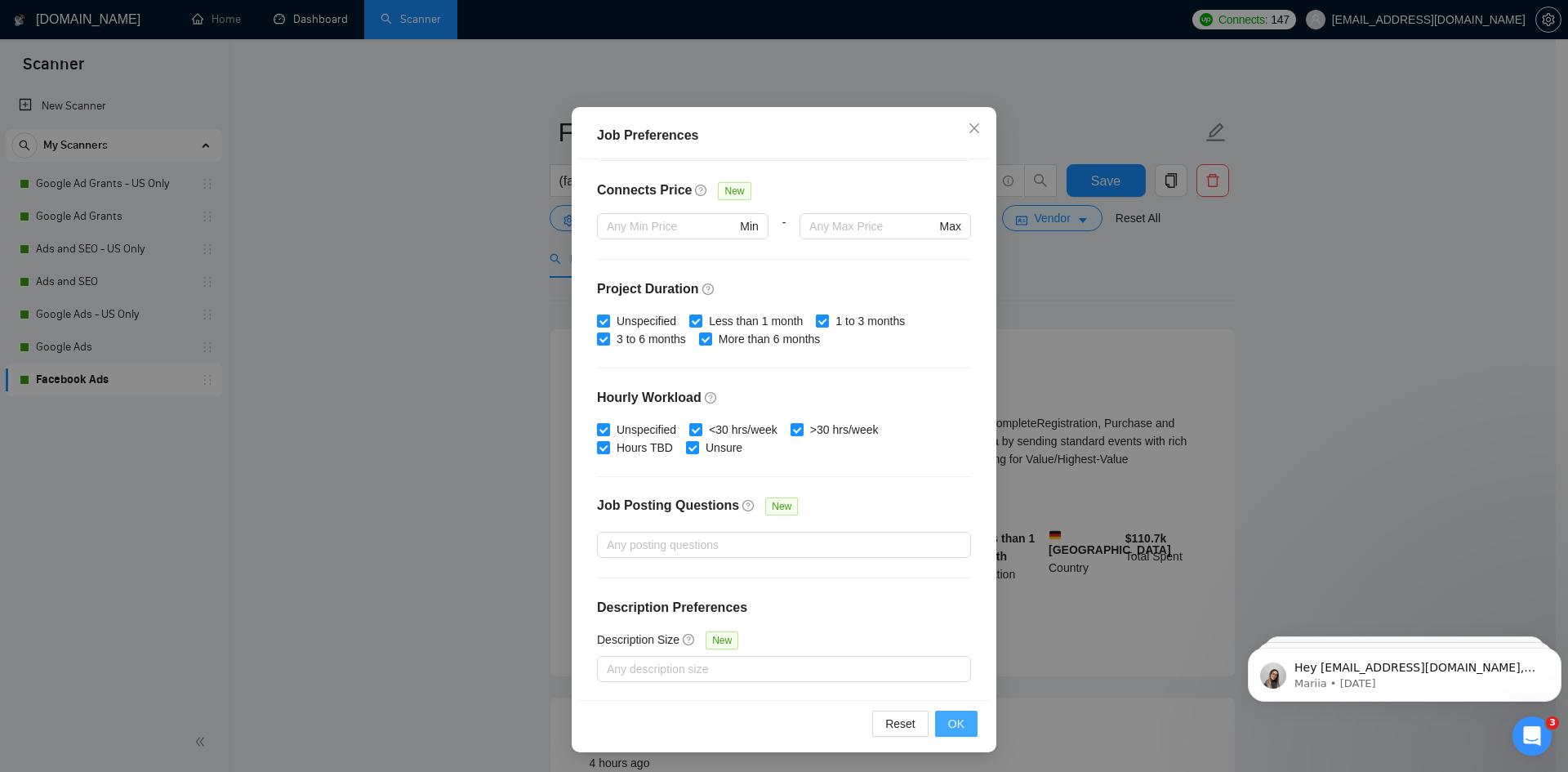
type input "1000"
click at [948, 718] on span "OK" at bounding box center [956, 723] width 16 height 18
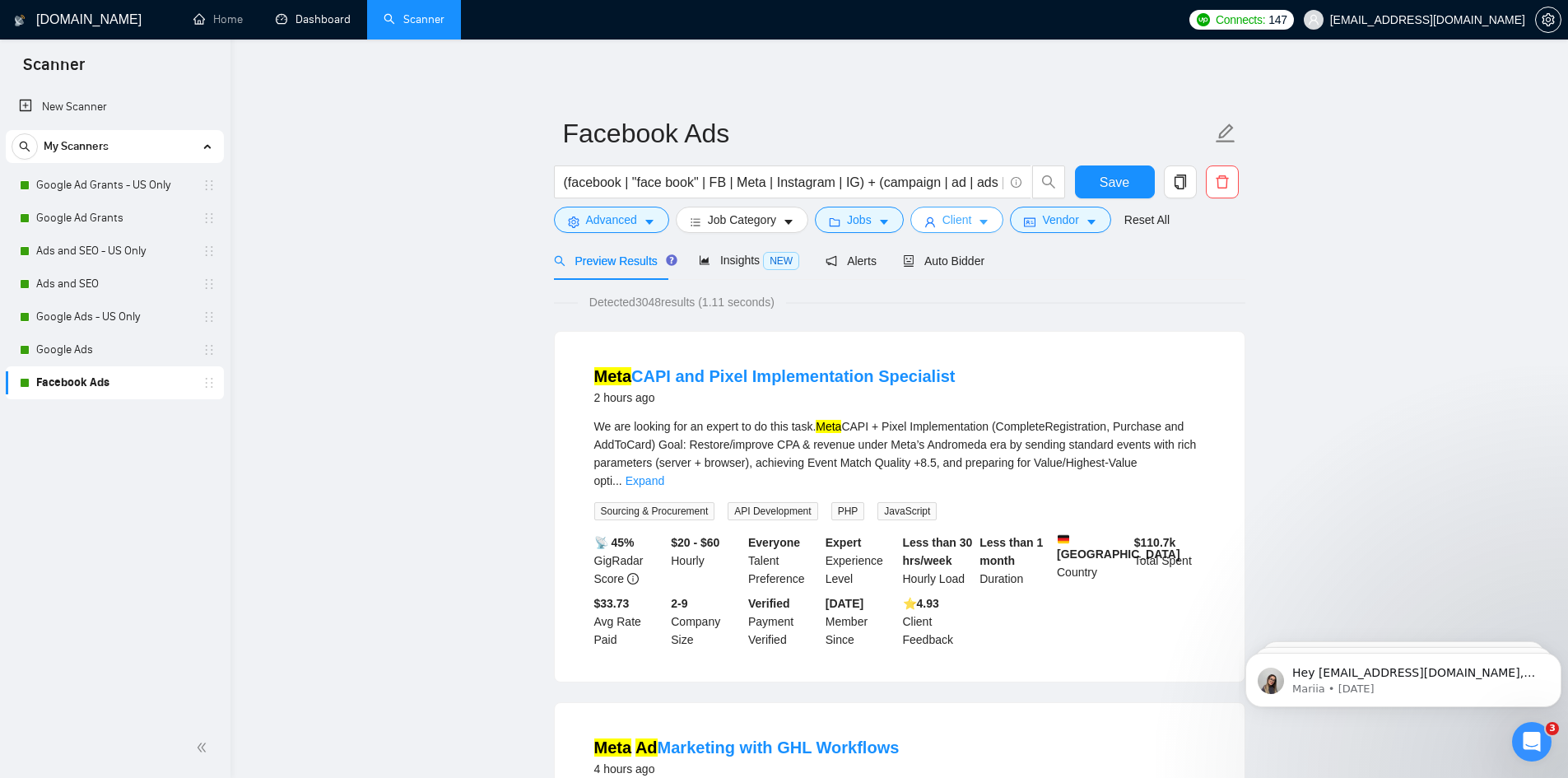
click at [966, 221] on span "Client" at bounding box center [957, 220] width 29 height 18
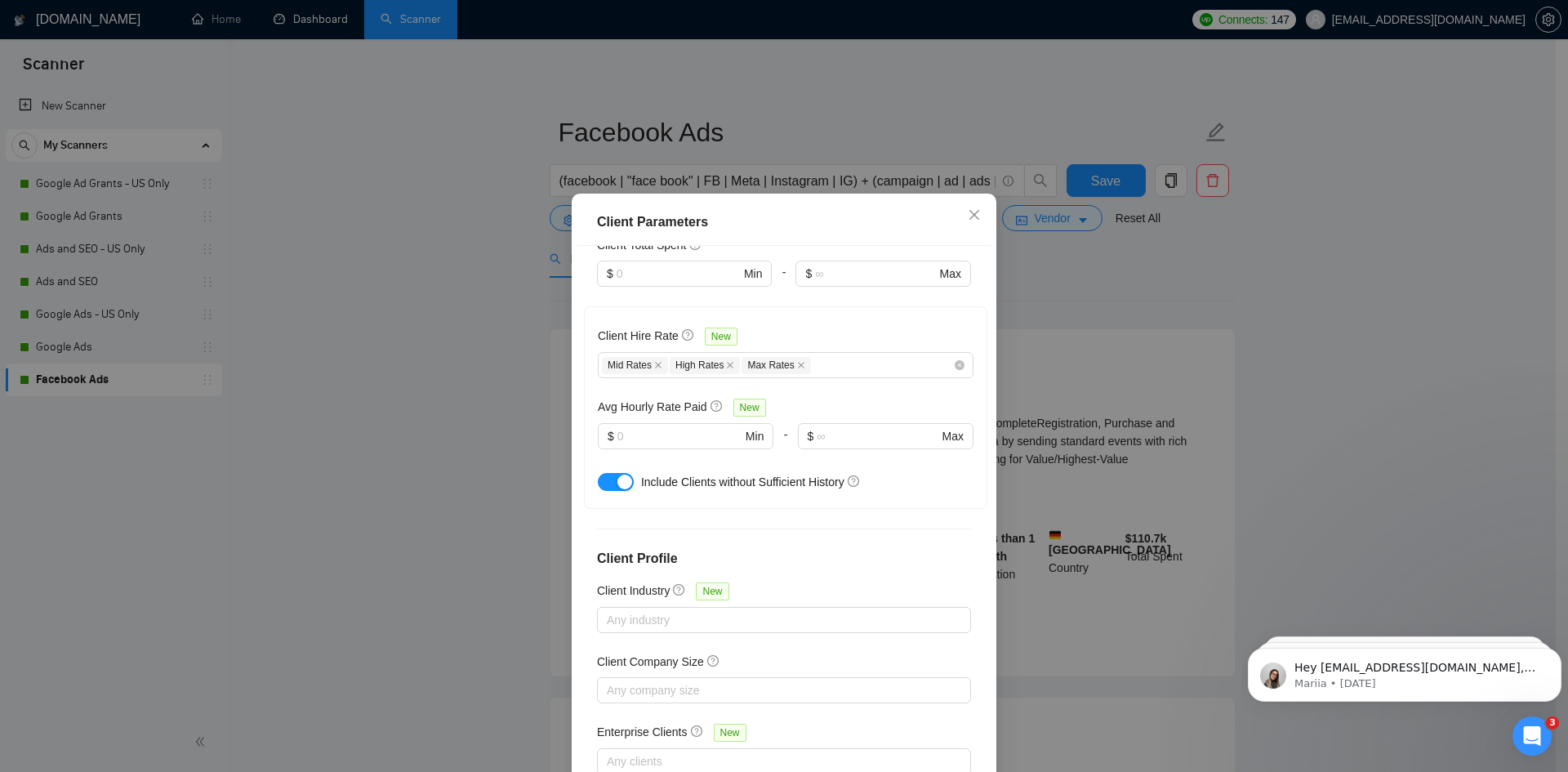
click at [607, 473] on button "button" at bounding box center [616, 481] width 36 height 18
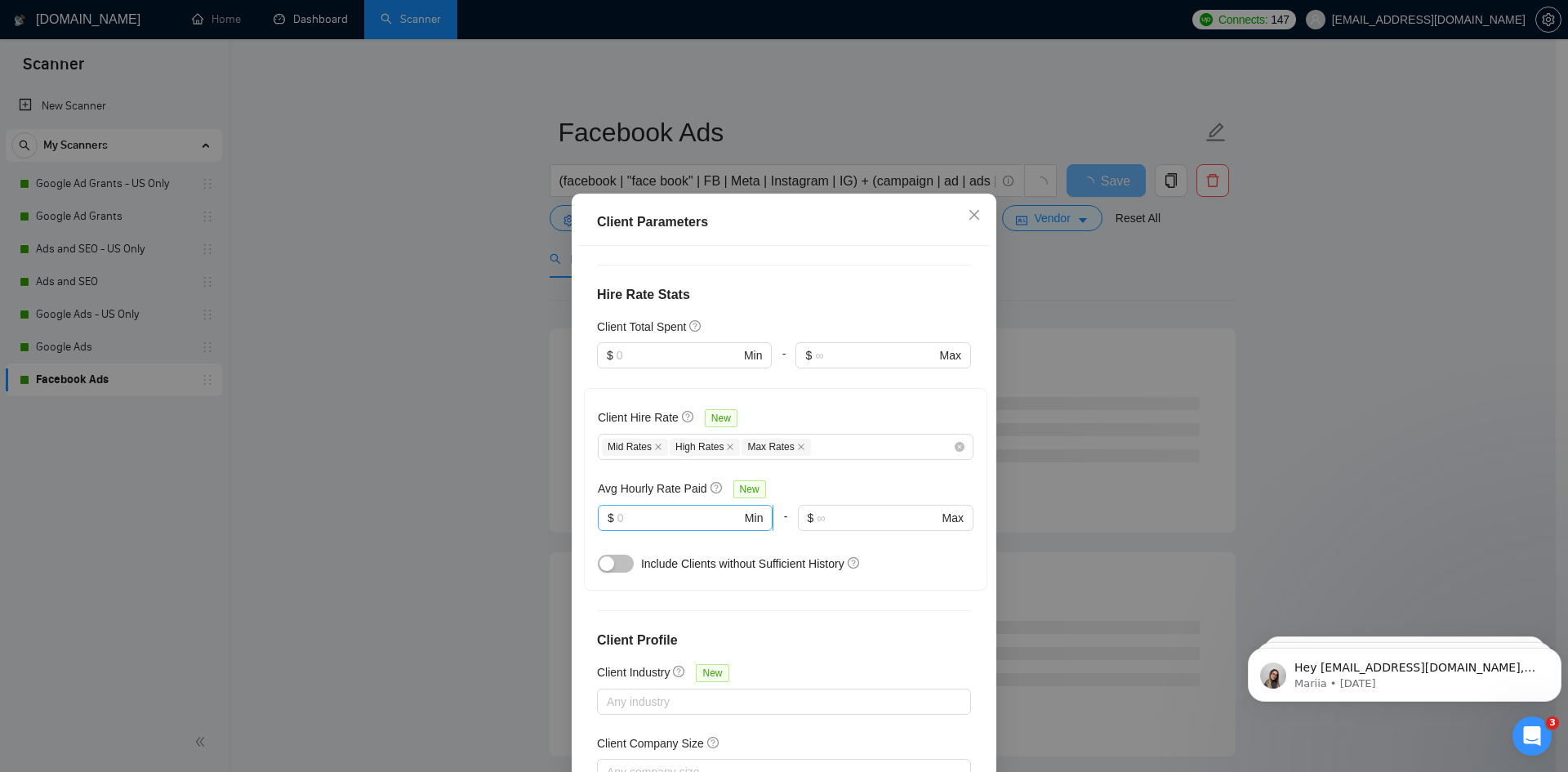
click at [668, 509] on input "text" at bounding box center [679, 518] width 125 height 18
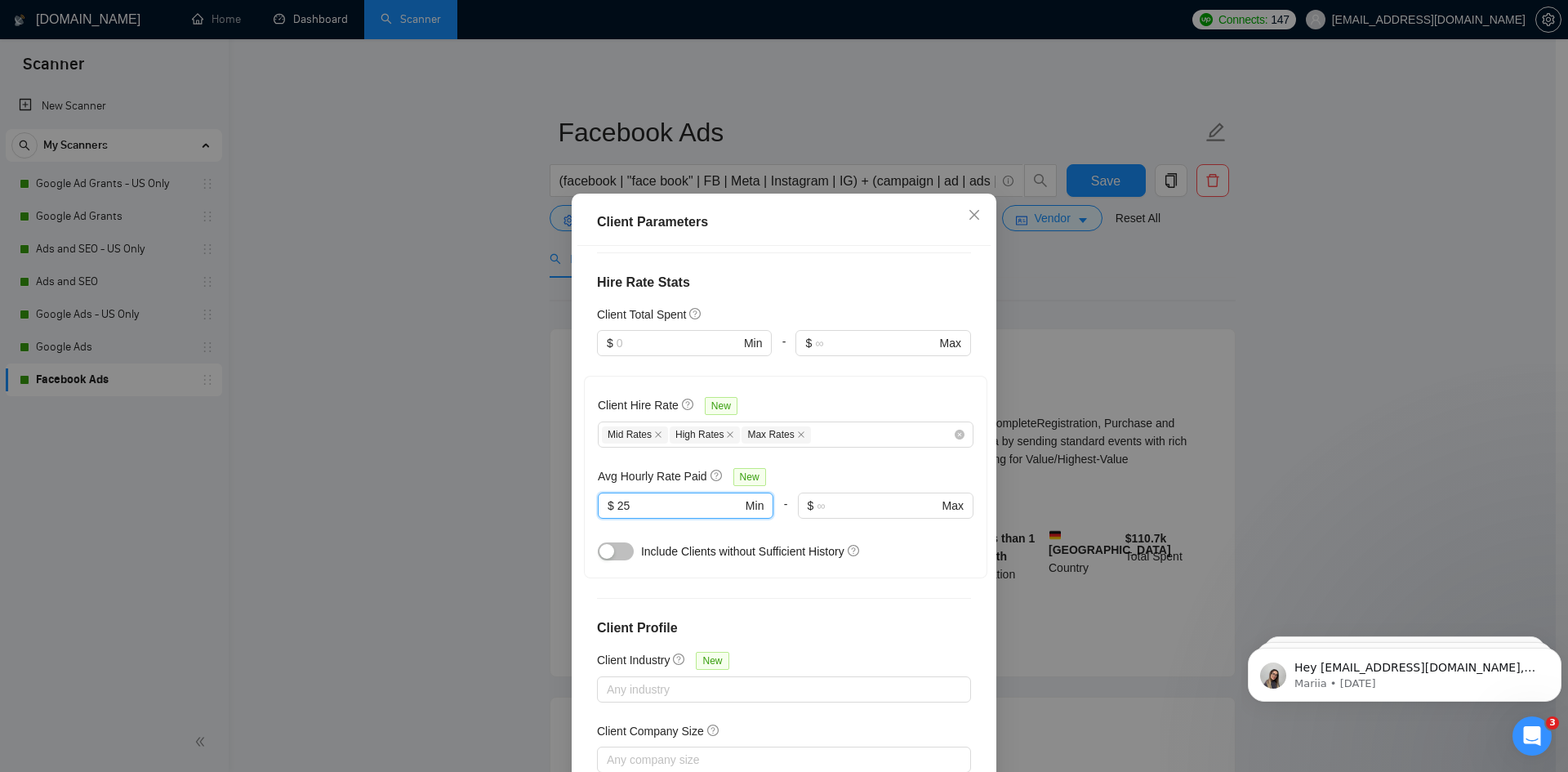
scroll to position [312, 0]
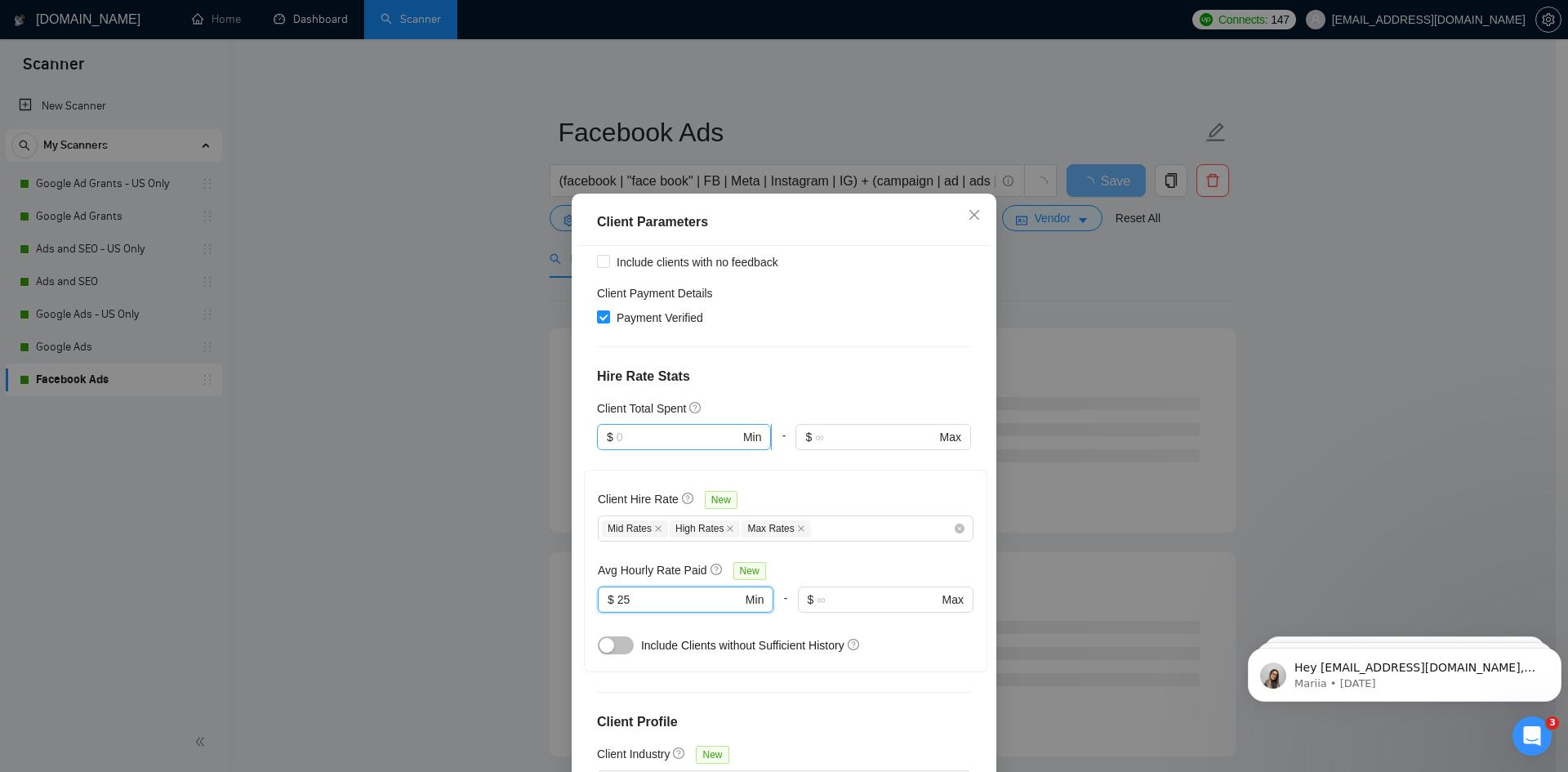
type input "25"
click at [657, 428] on input "text" at bounding box center [678, 436] width 124 height 18
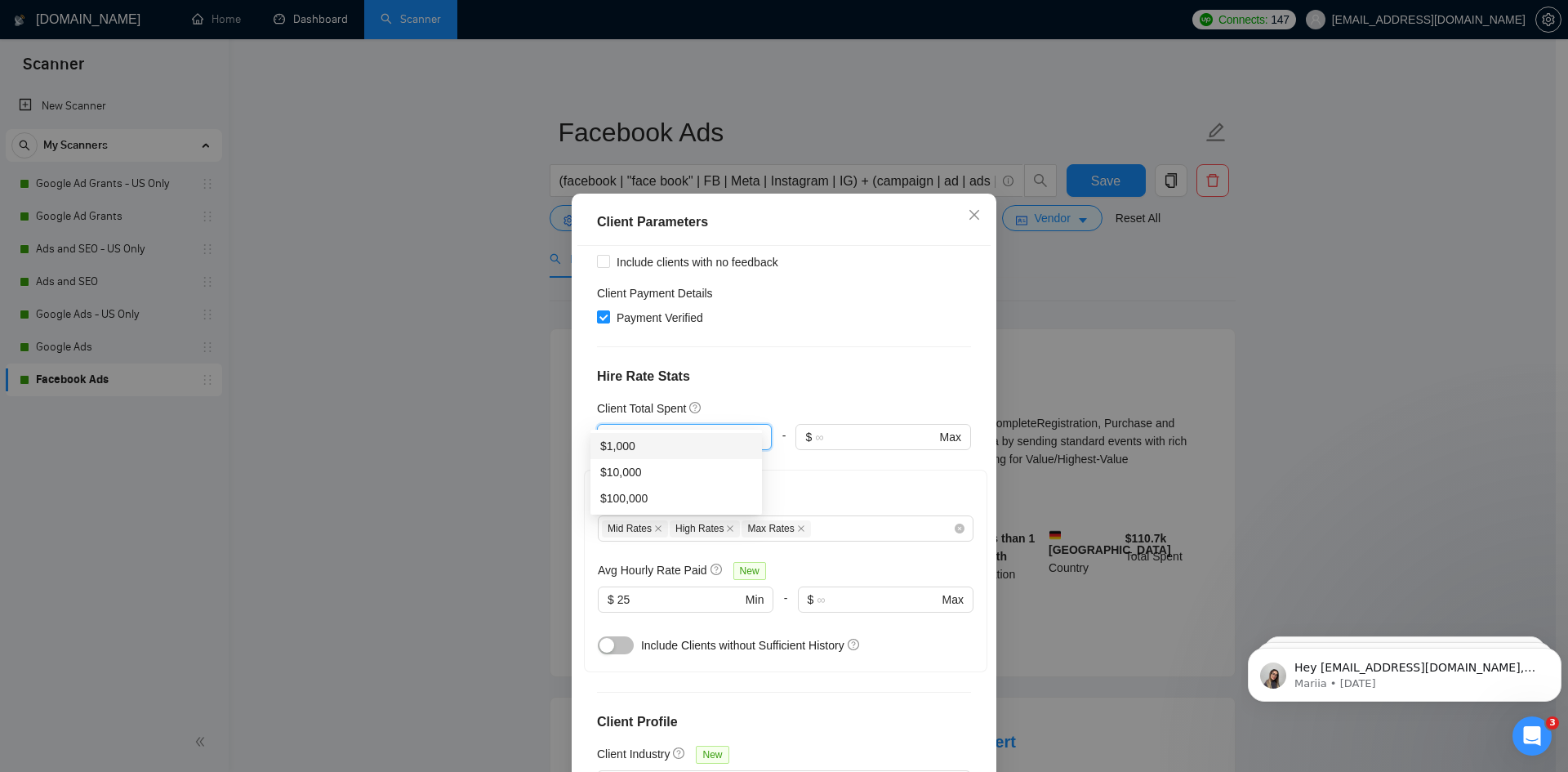
scroll to position [475, 0]
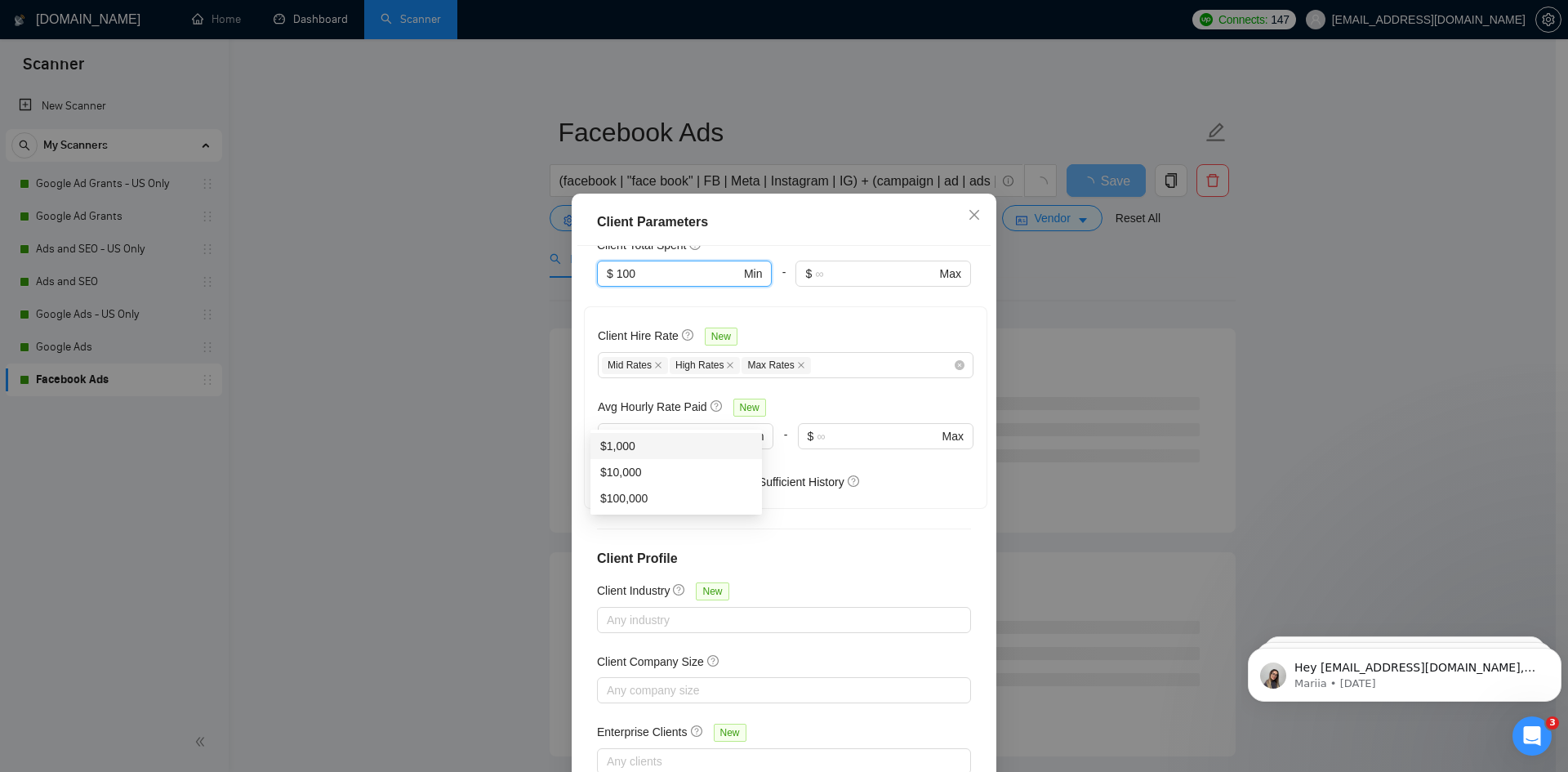
type input "100"
click at [975, 571] on div "Client Location Include Client Countries Select Exclude Client Countries Africa…" at bounding box center [784, 516] width 413 height 541
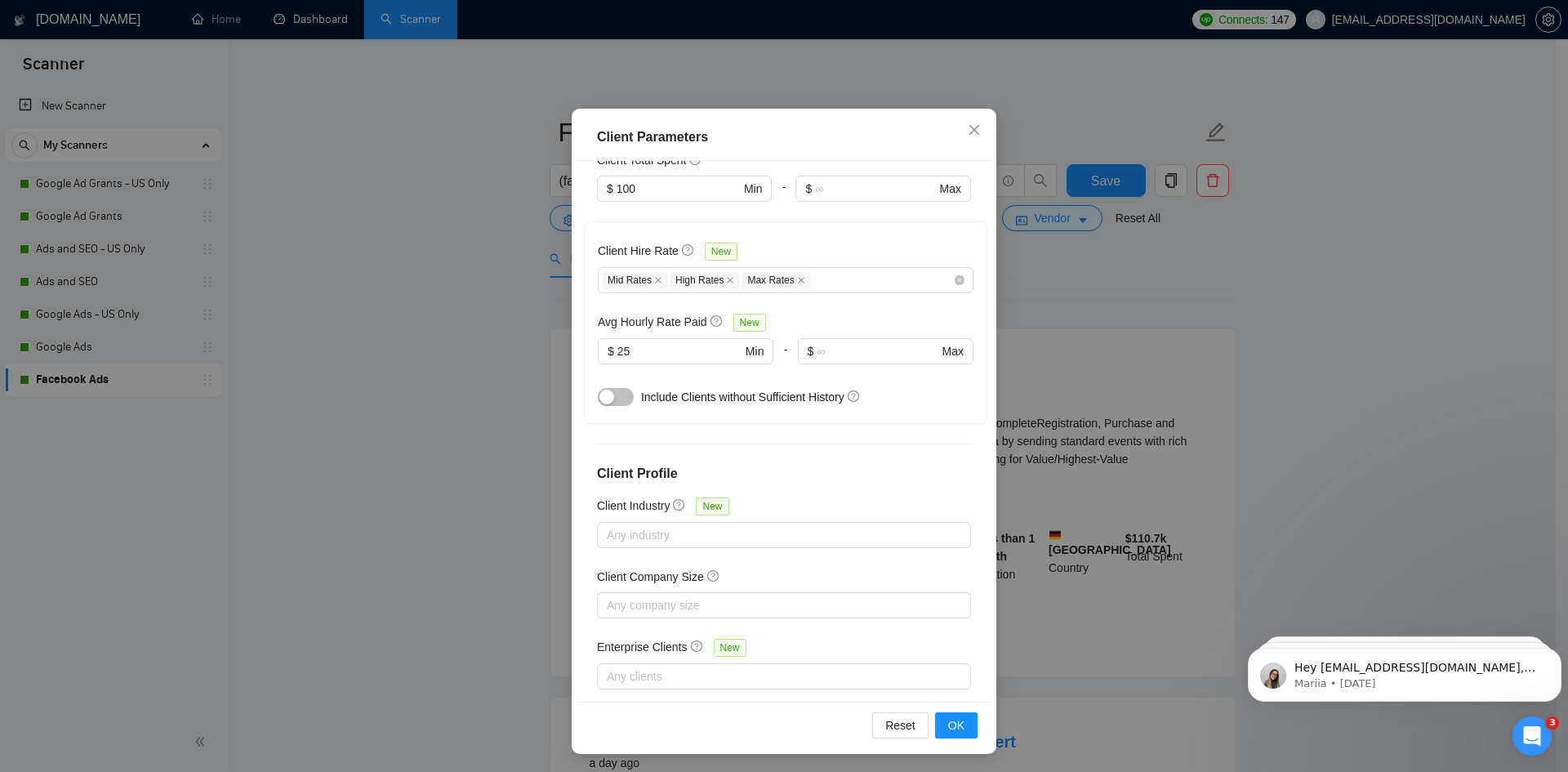
scroll to position [87, 0]
click at [960, 719] on button "OK" at bounding box center [957, 723] width 42 height 26
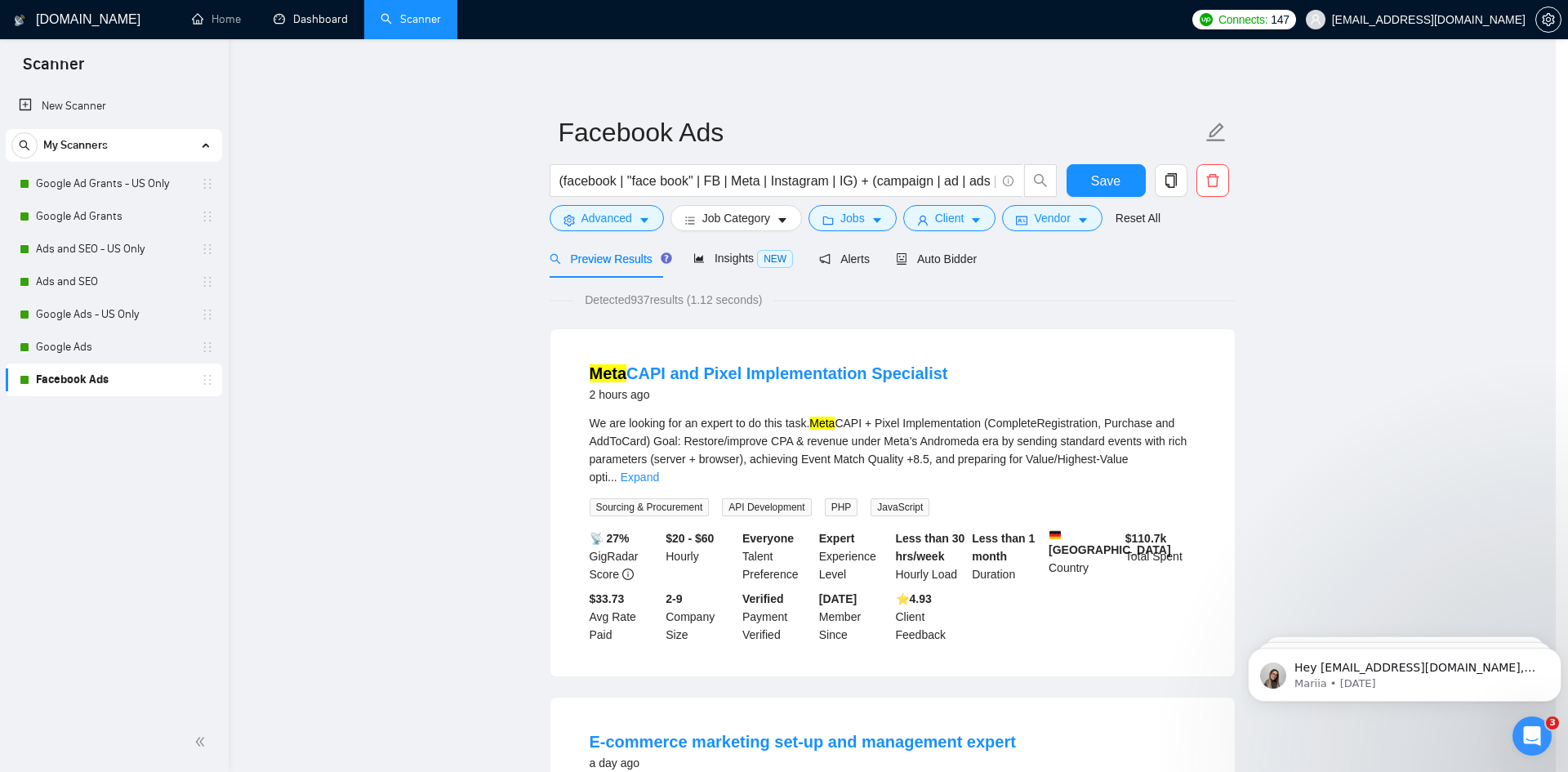
scroll to position [0, 0]
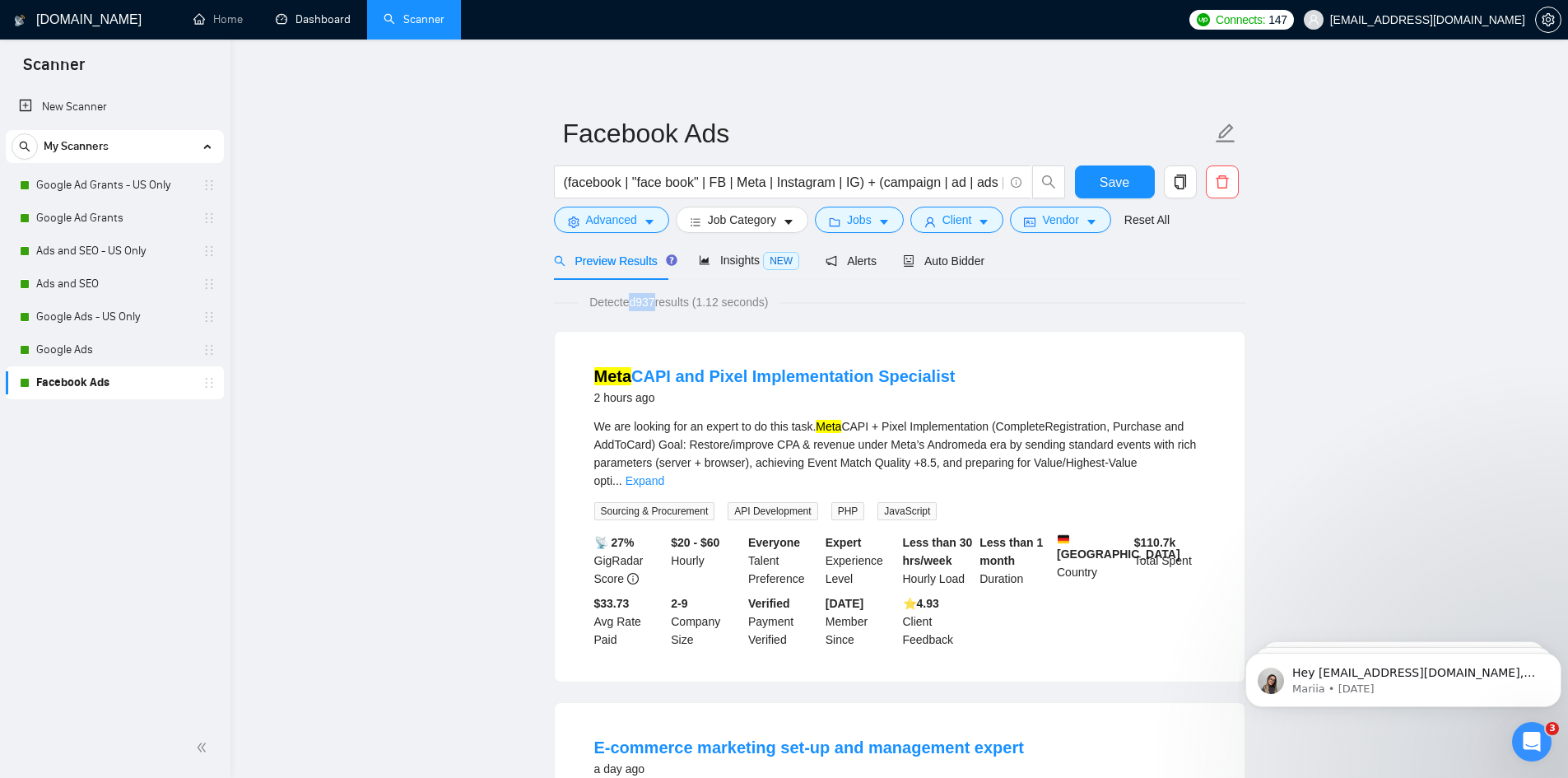
drag, startPoint x: 649, startPoint y: 300, endPoint x: 628, endPoint y: 300, distance: 21.0
click at [628, 300] on span "Detected 937 results (1.12 seconds)" at bounding box center [678, 302] width 202 height 18
click at [630, 300] on span "Detected 937 results (1.12 seconds)" at bounding box center [678, 302] width 202 height 18
click at [952, 223] on span "Client" at bounding box center [957, 220] width 29 height 18
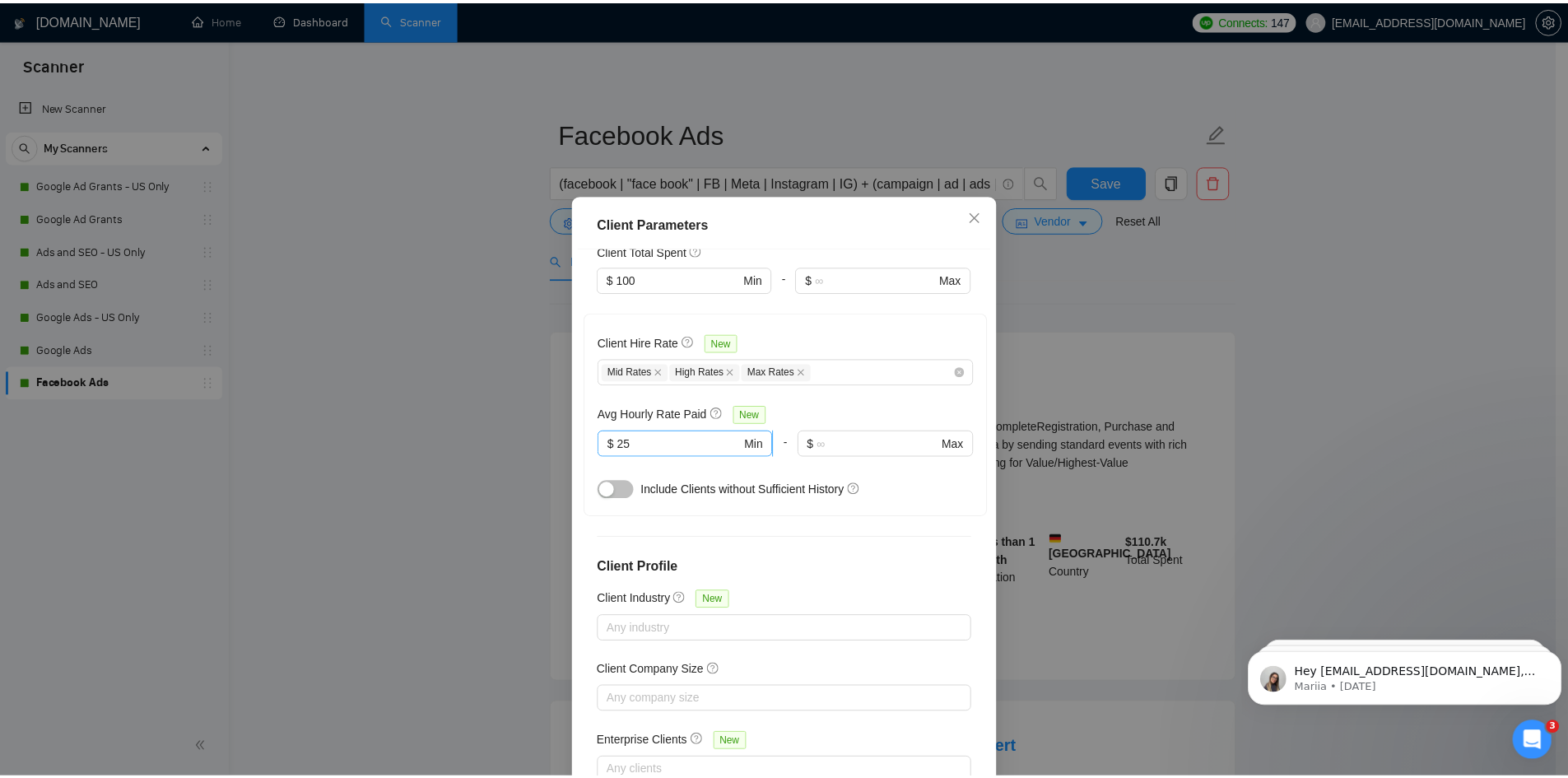
scroll to position [479, 0]
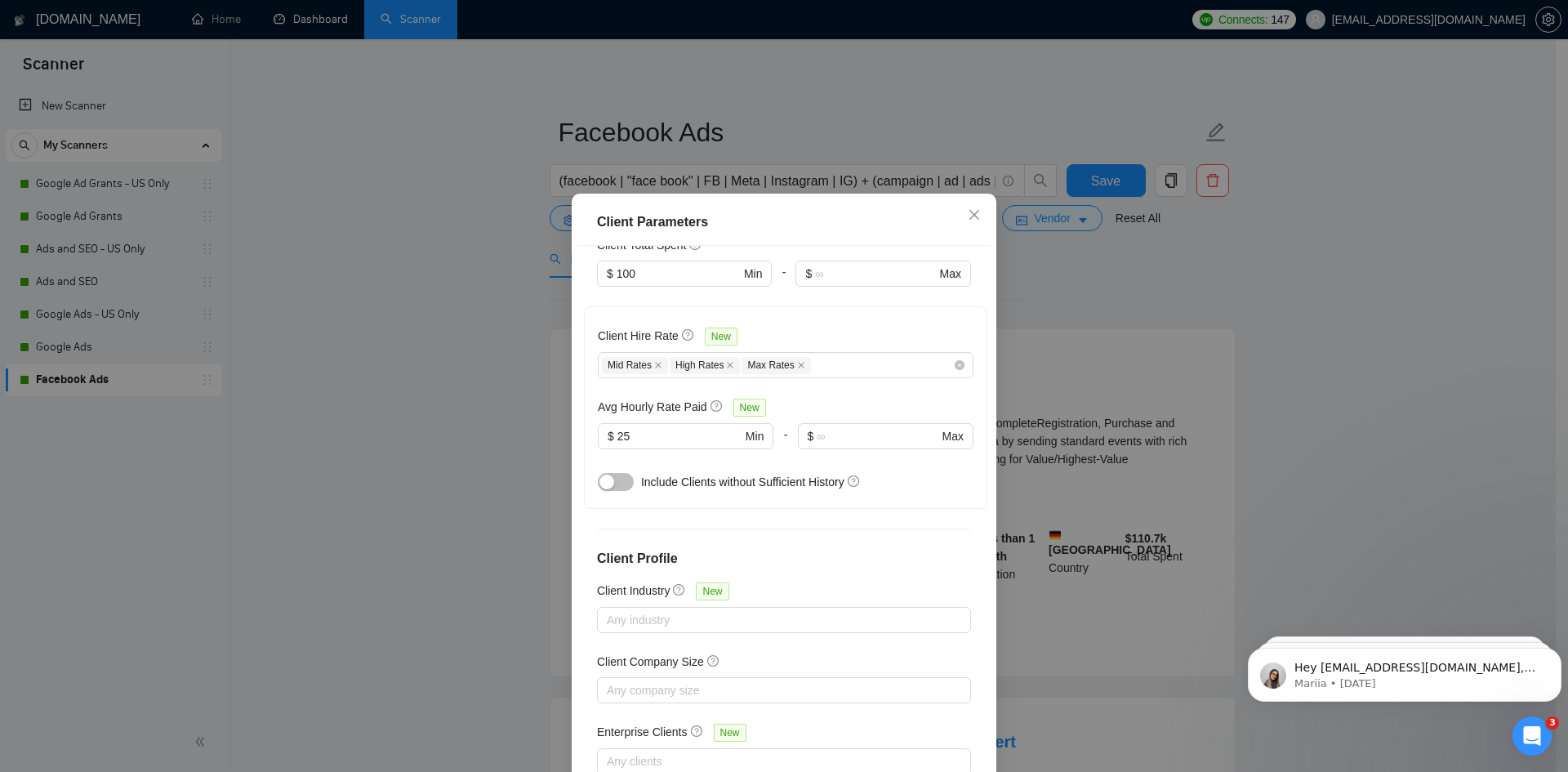
click at [1087, 417] on div "Client Parameters Client Location Include Client Countries Select Exclude Clien…" at bounding box center [784, 386] width 1568 height 772
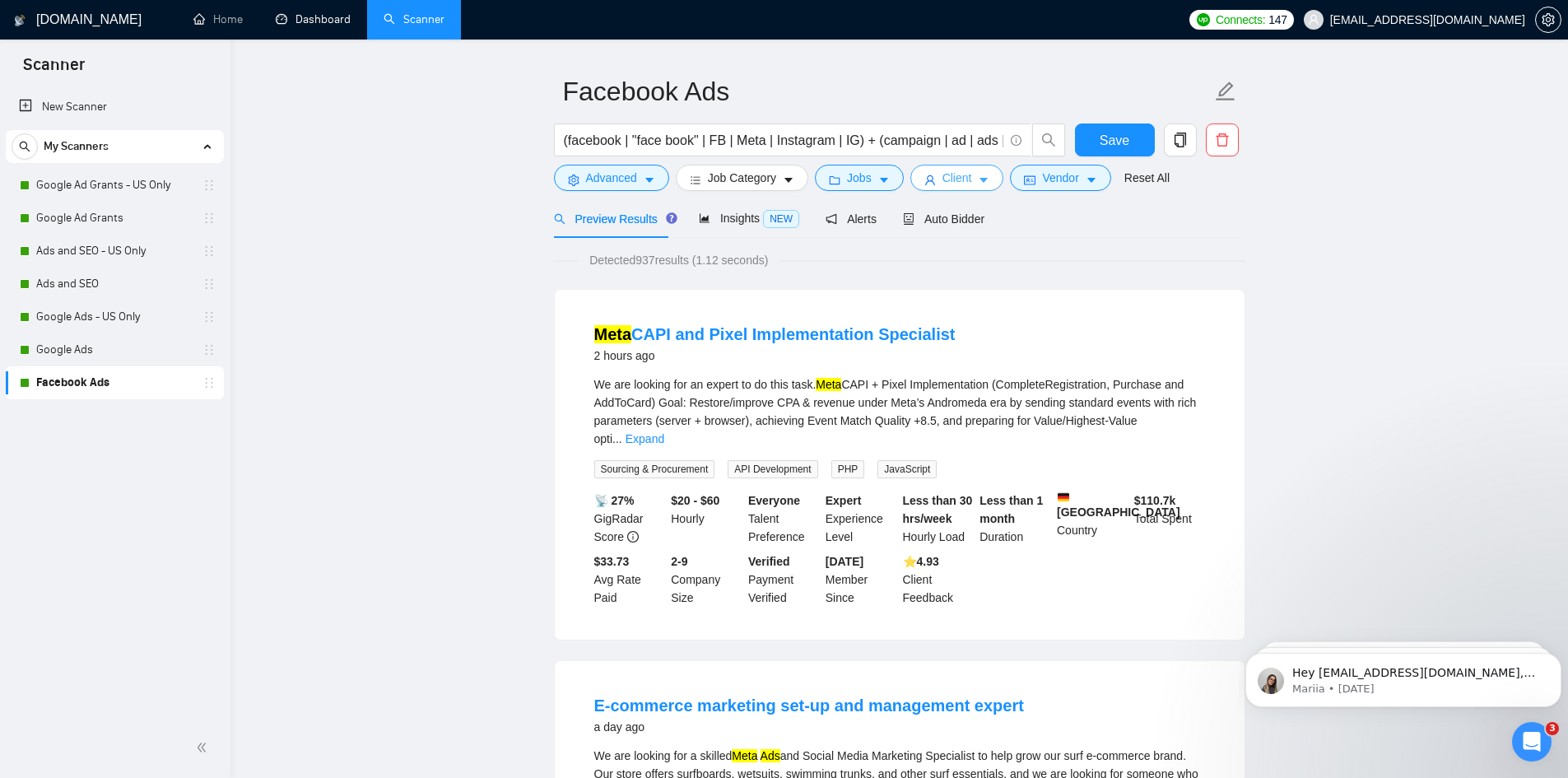
scroll to position [0, 0]
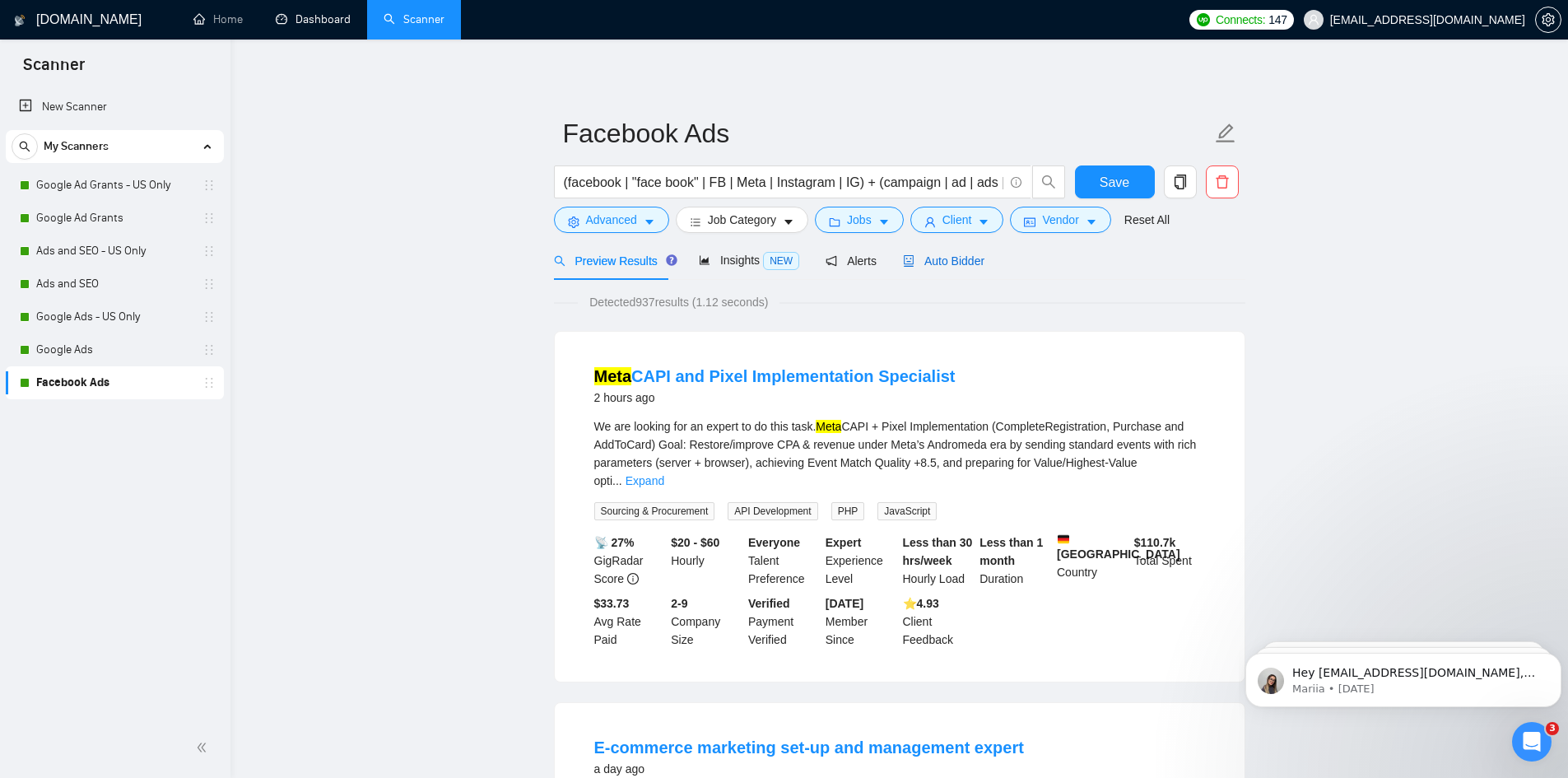
click at [941, 255] on span "Auto Bidder" at bounding box center [944, 261] width 82 height 13
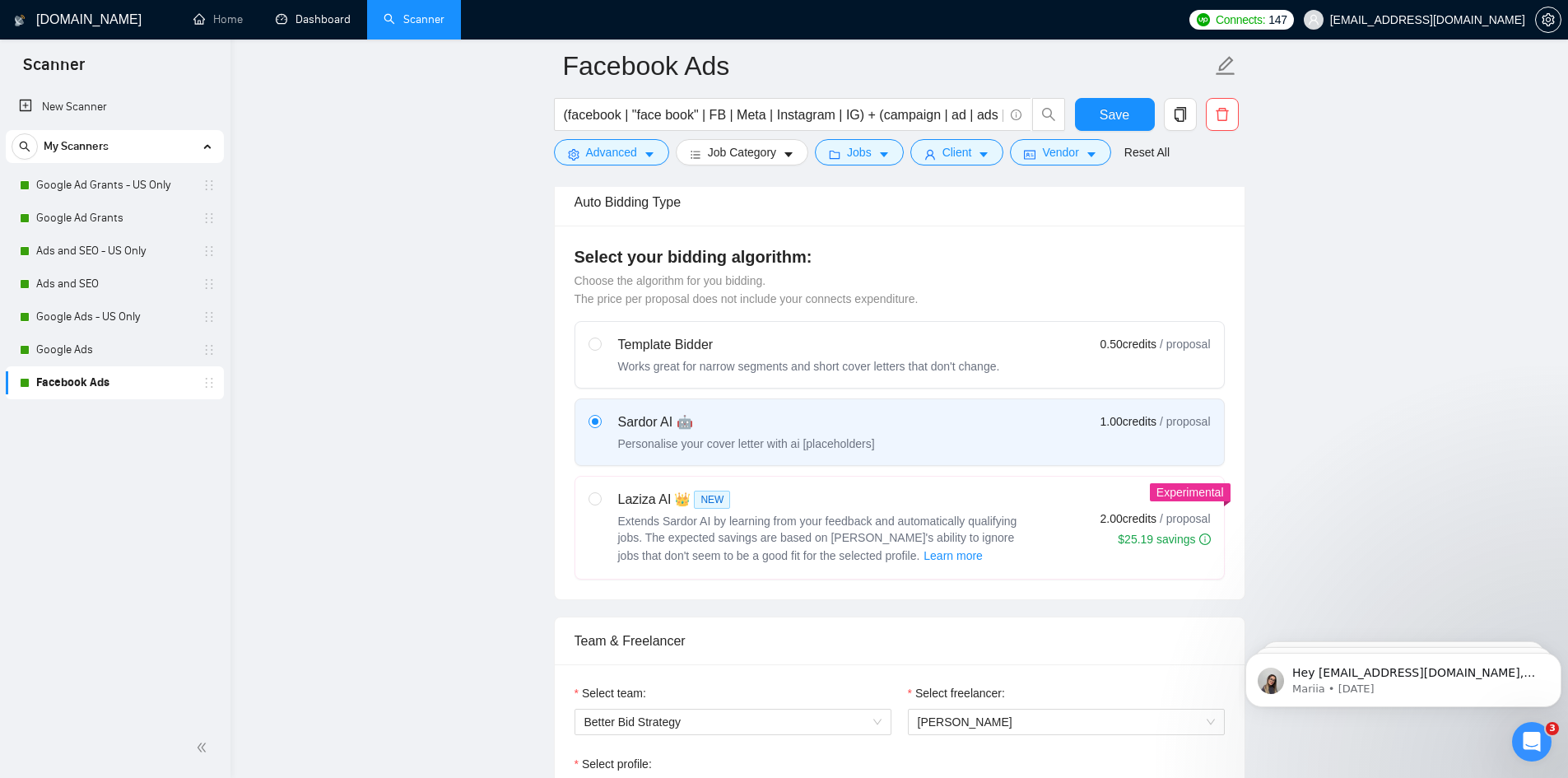
scroll to position [494, 0]
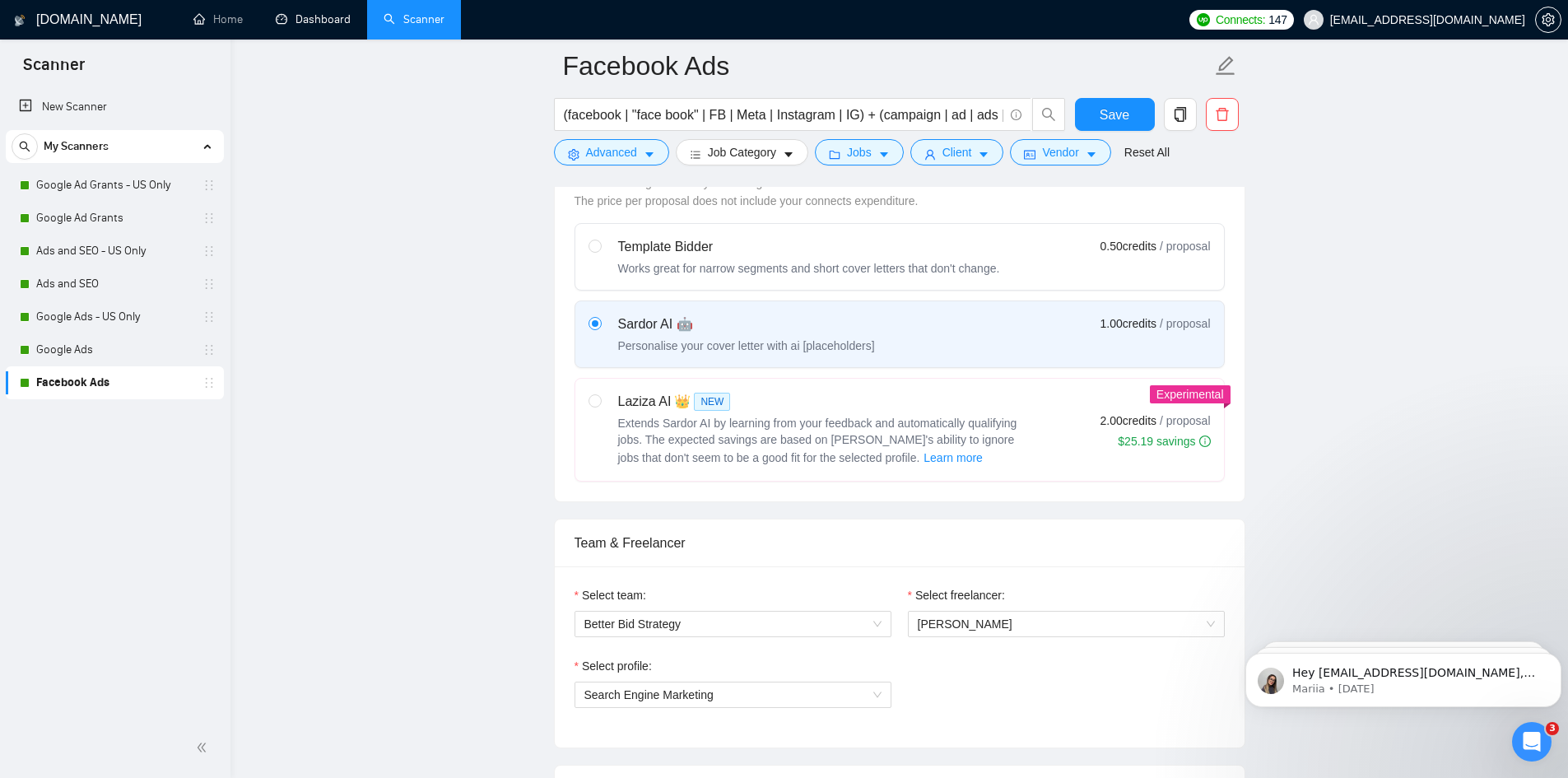
click at [784, 449] on span "Extends Sardor AI by learning from your feedback and automatically qualifying j…" at bounding box center [817, 441] width 399 height 48
click at [600, 406] on input "radio" at bounding box center [594, 400] width 12 height 12
radio input "true"
radio input "false"
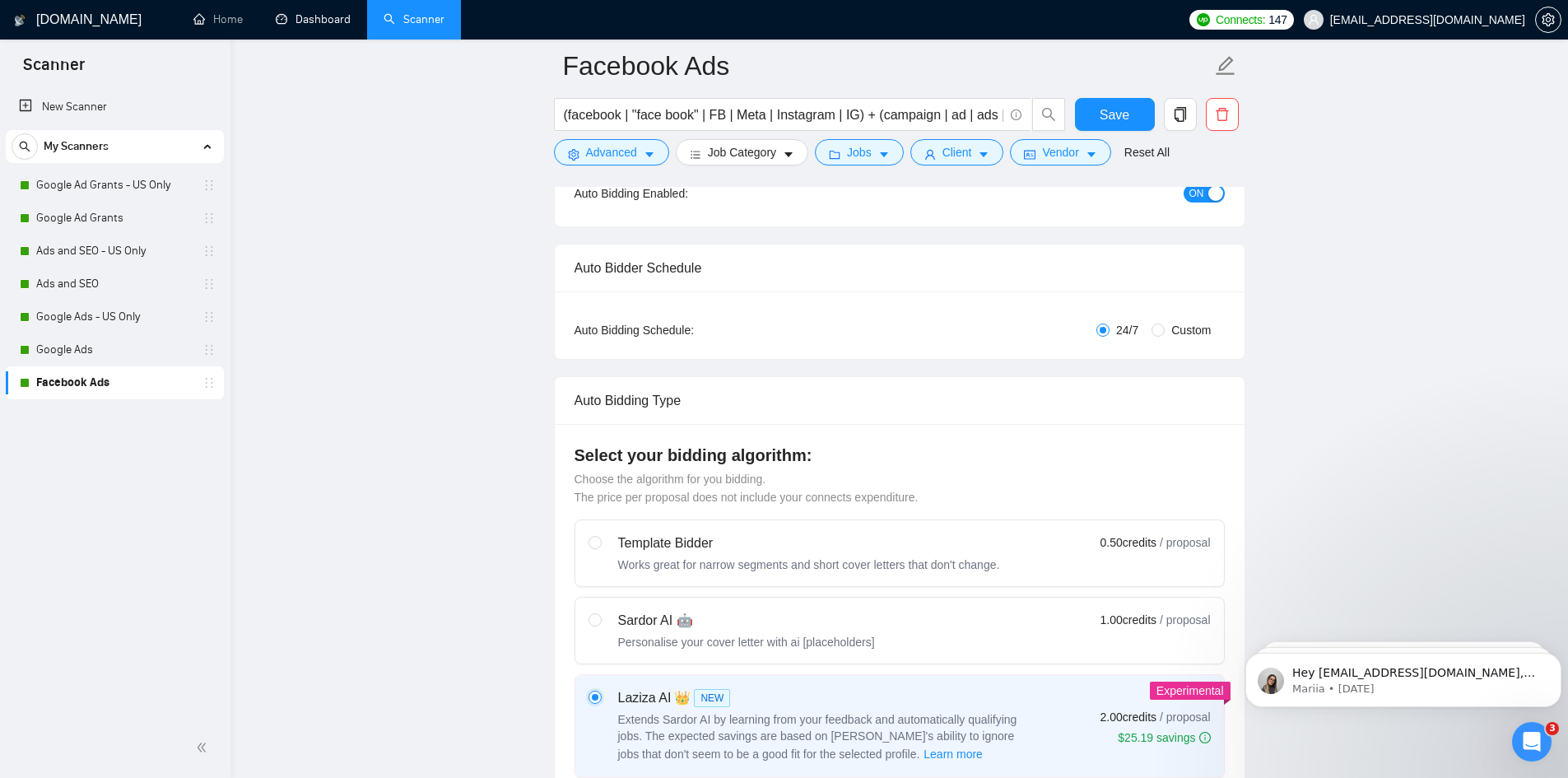
scroll to position [0, 0]
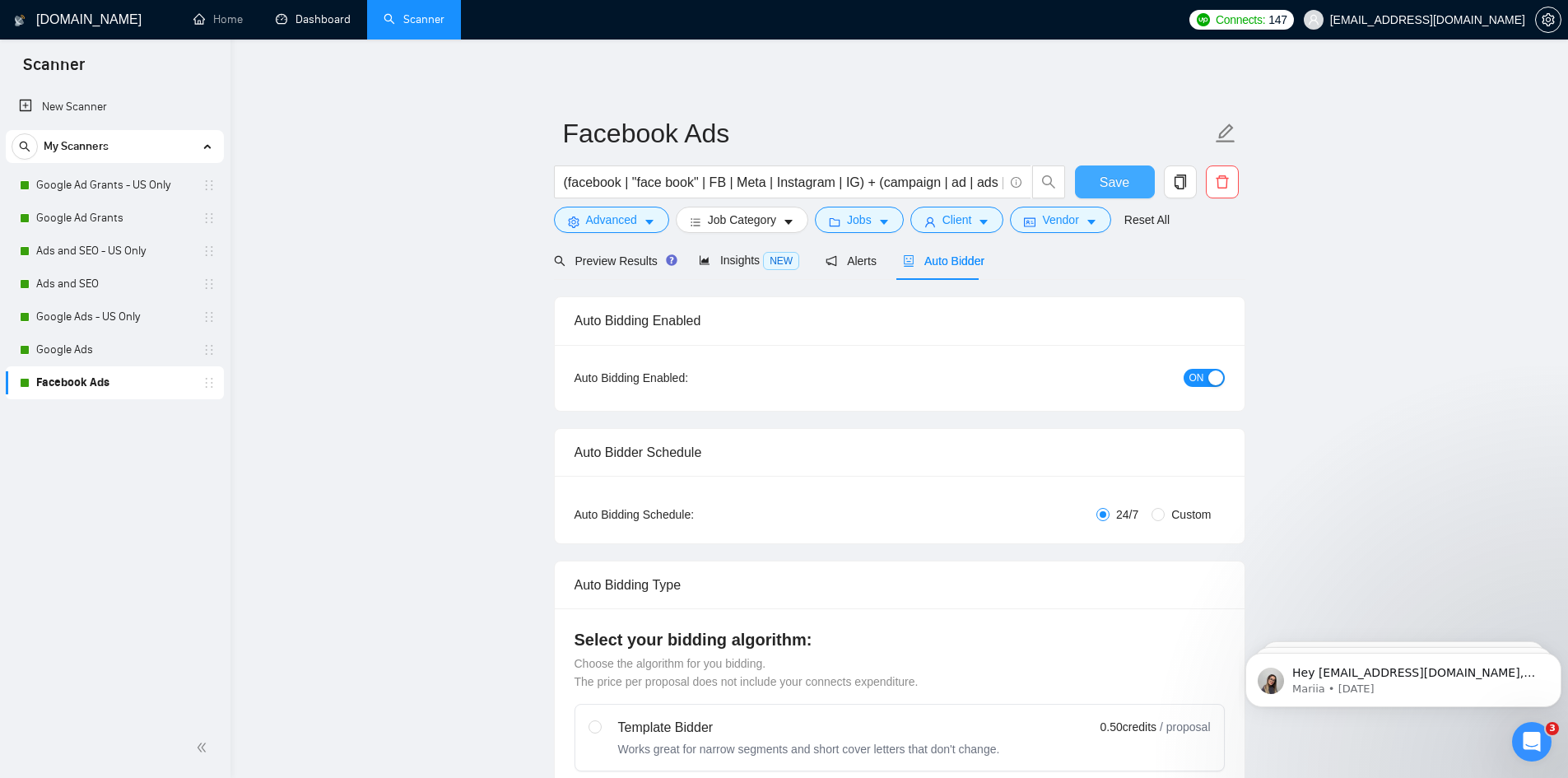
click at [1109, 184] on span "Save" at bounding box center [1114, 182] width 29 height 20
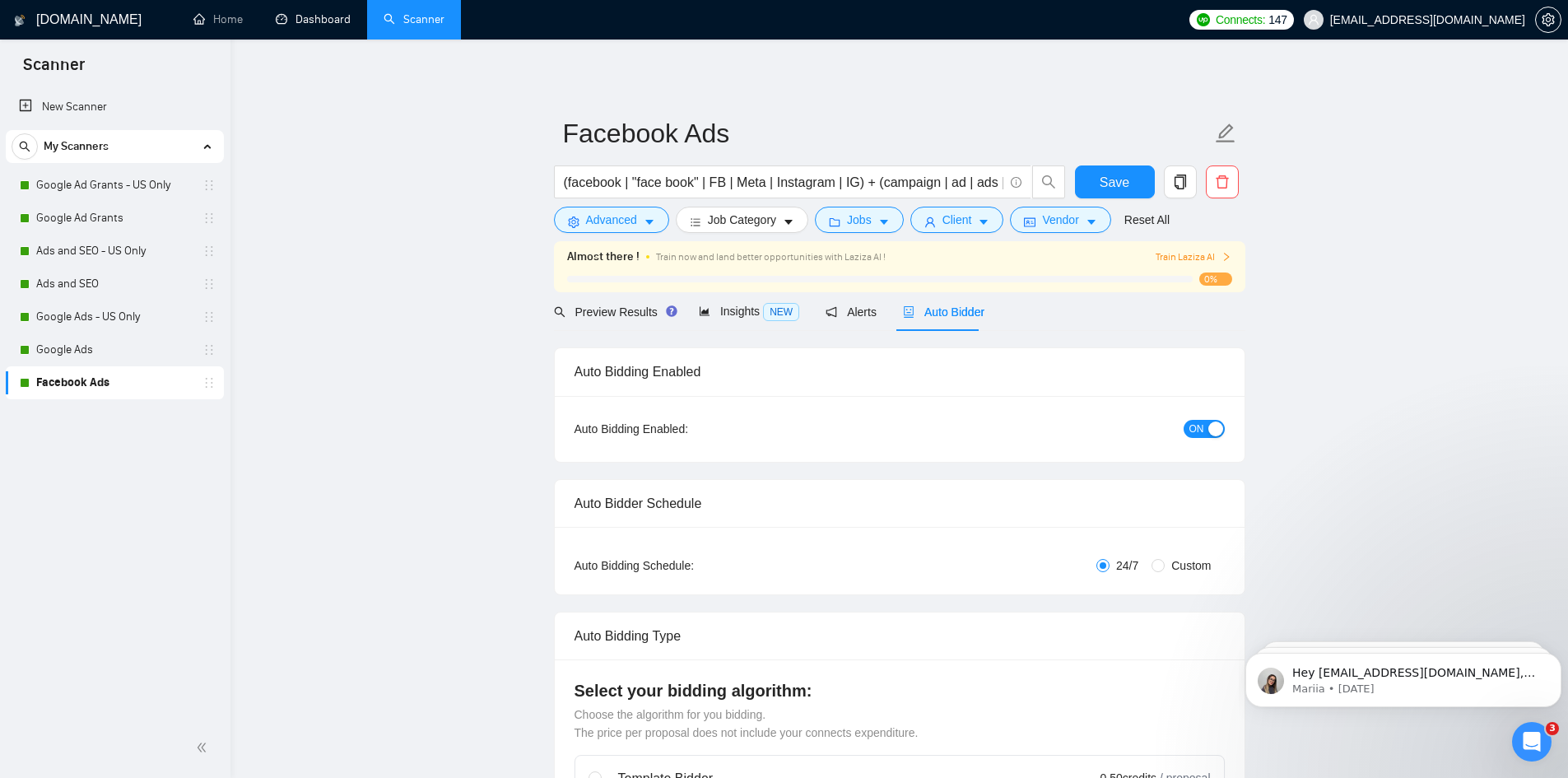
click at [1179, 259] on span "Train Laziza AI" at bounding box center [1193, 257] width 76 height 16
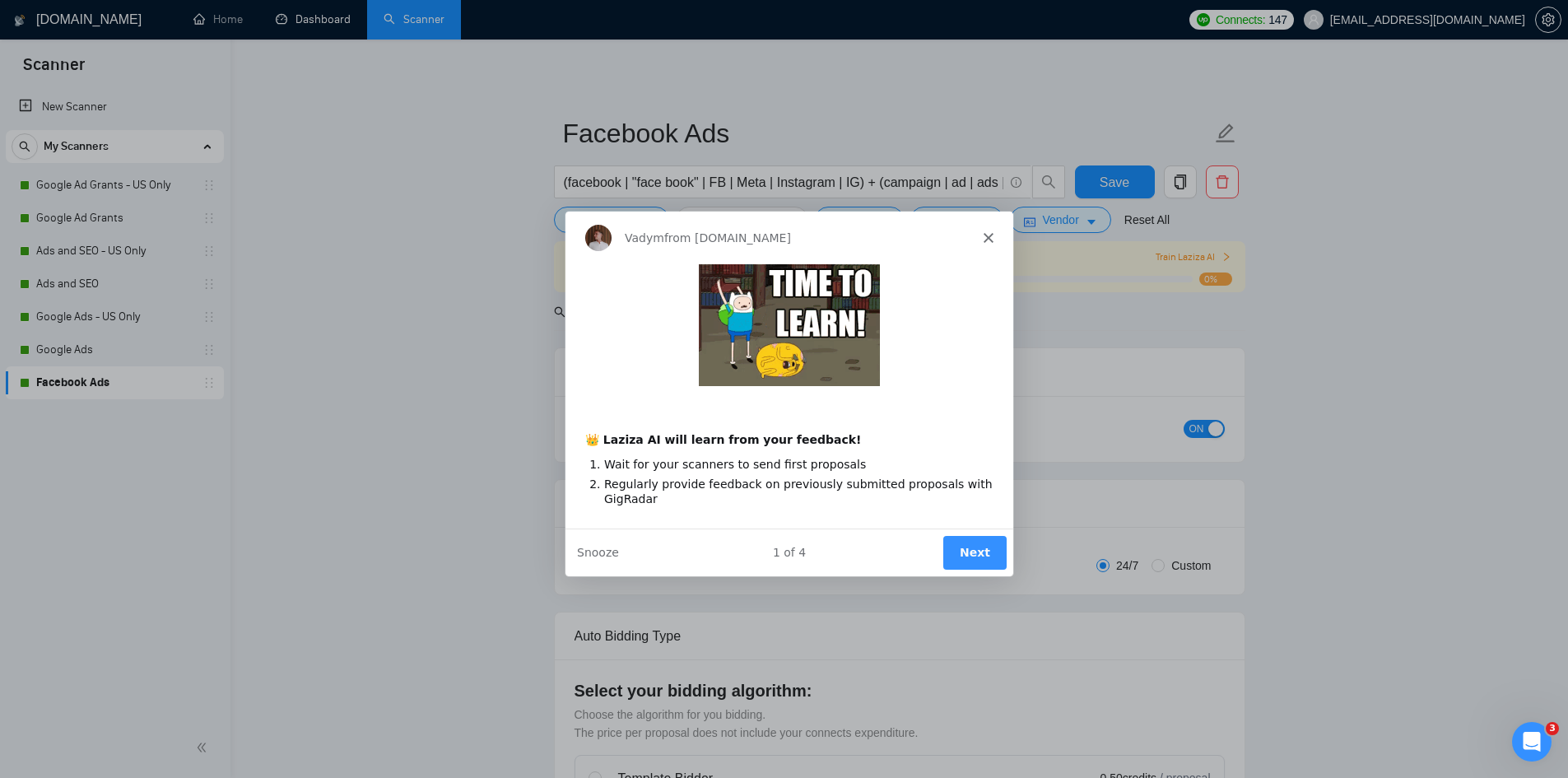
click at [964, 555] on button "Next" at bounding box center [973, 552] width 63 height 34
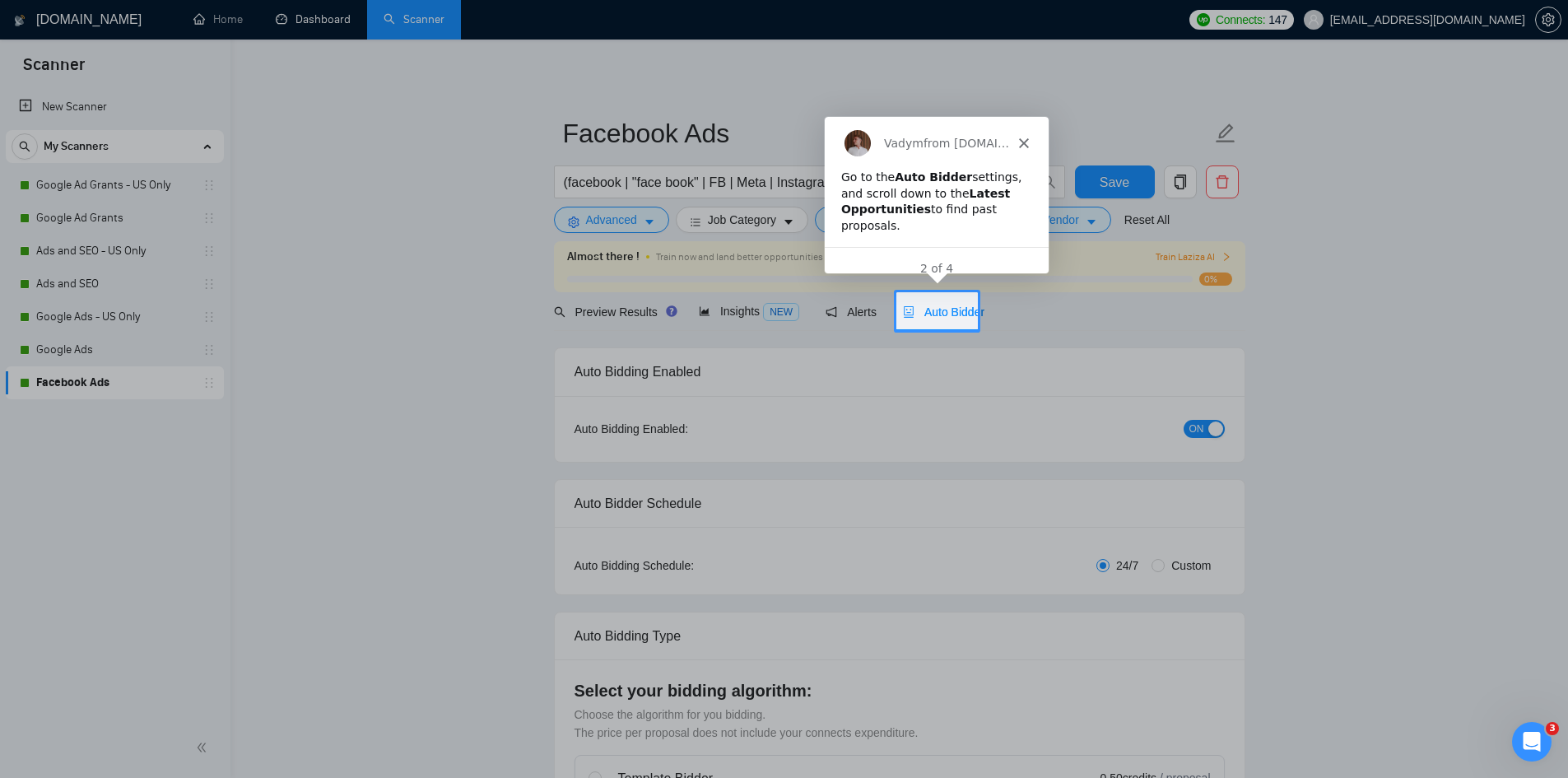
click at [1025, 134] on div "Vadym from GigRadar.io" at bounding box center [936, 141] width 223 height 53
click at [1024, 142] on polygon "Close" at bounding box center [1023, 141] width 10 height 10
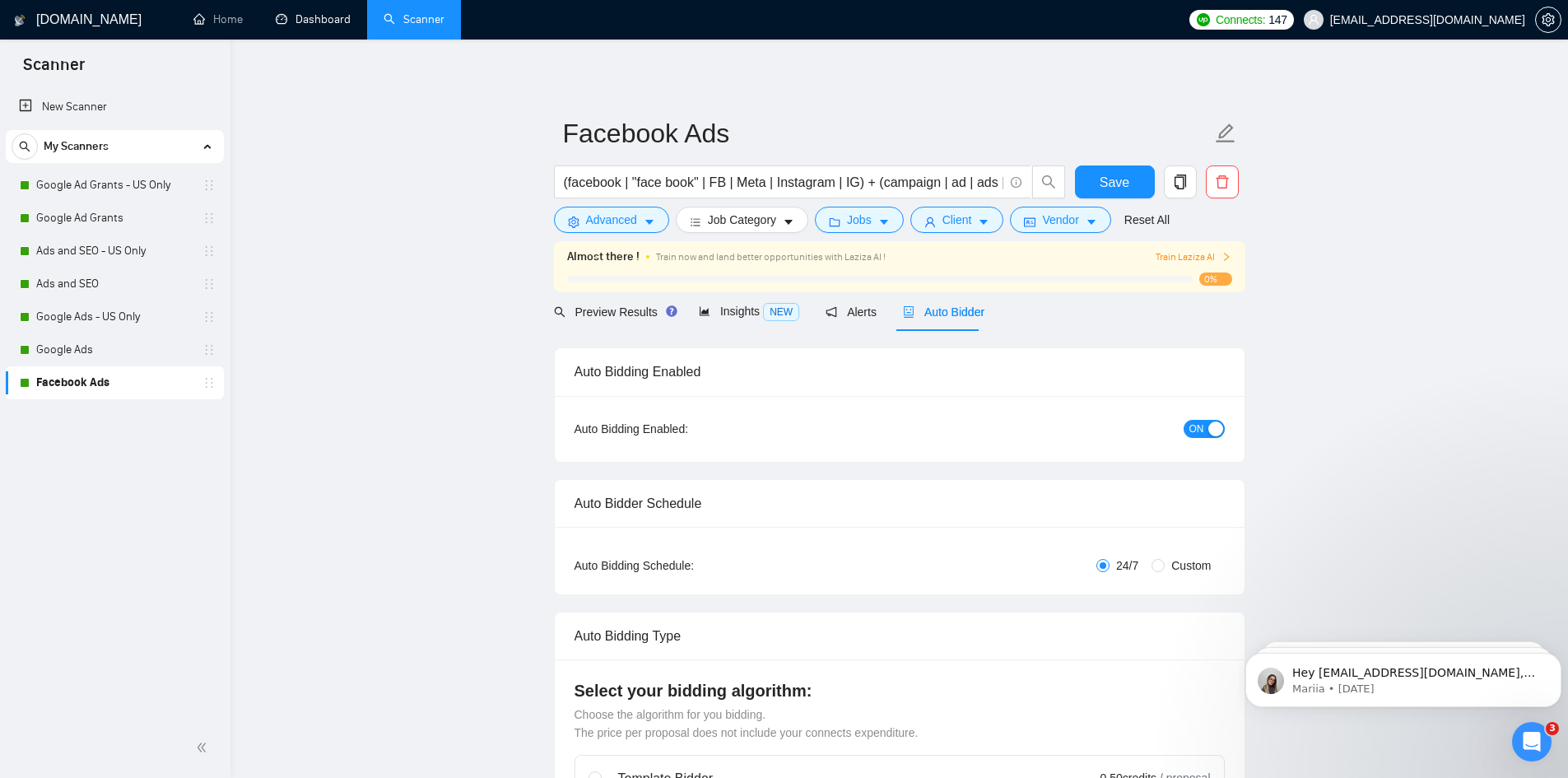
click at [315, 27] on link "Dashboard" at bounding box center [313, 20] width 75 height 14
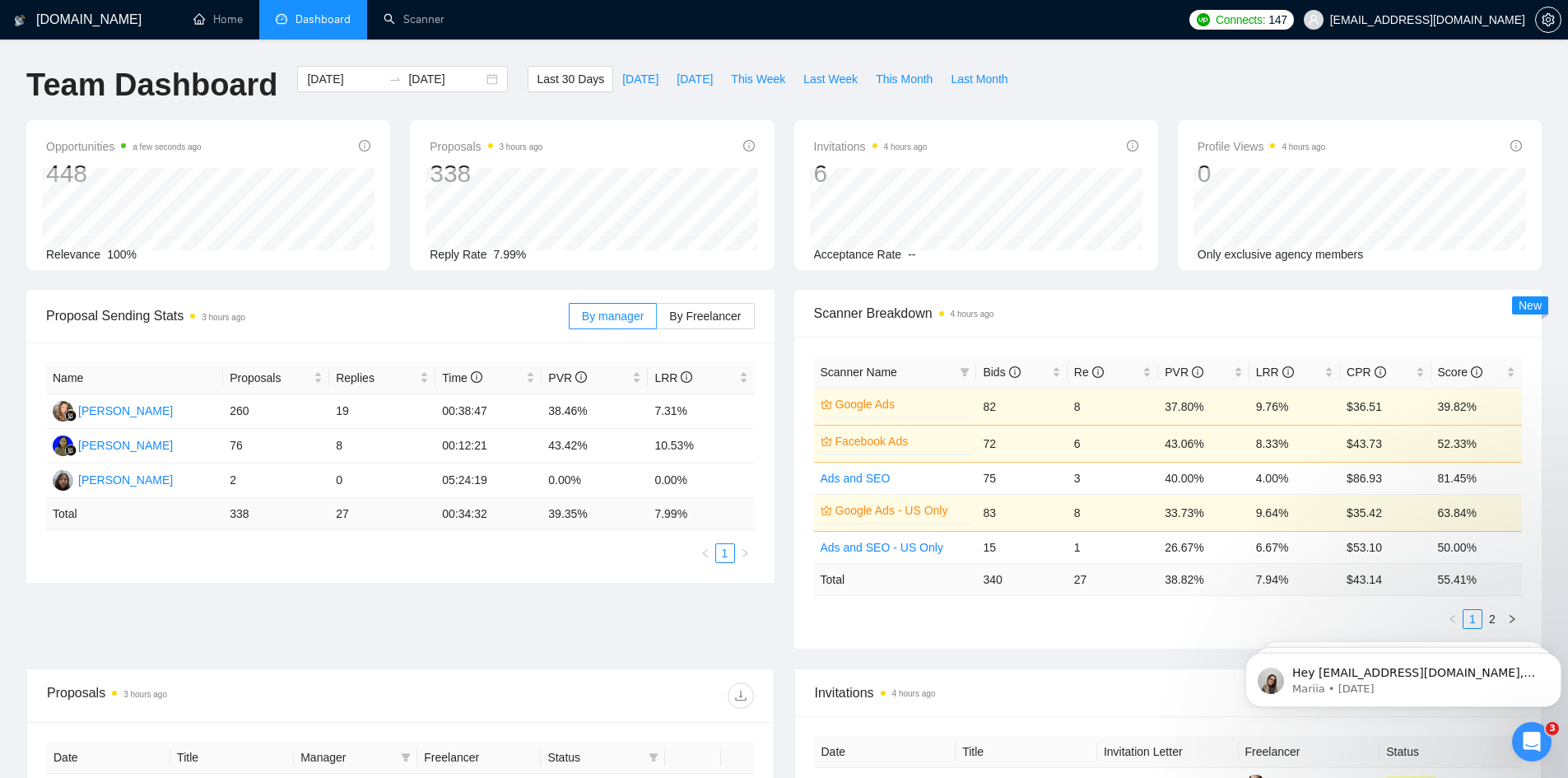
click at [557, 652] on div "Proposal Sending Stats 3 hours ago By manager By Freelancer Name Proposals Repl…" at bounding box center [784, 478] width 1535 height 378
drag, startPoint x: 549, startPoint y: 403, endPoint x: 590, endPoint y: 404, distance: 41.0
click at [590, 404] on td "38.46%" at bounding box center [594, 411] width 106 height 35
drag, startPoint x: 540, startPoint y: 447, endPoint x: 601, endPoint y: 447, distance: 61.0
click at [601, 447] on tr "Alissa Anggreiny 76 8 00:12:21 43.42% 10.53%" at bounding box center [401, 446] width 709 height 35
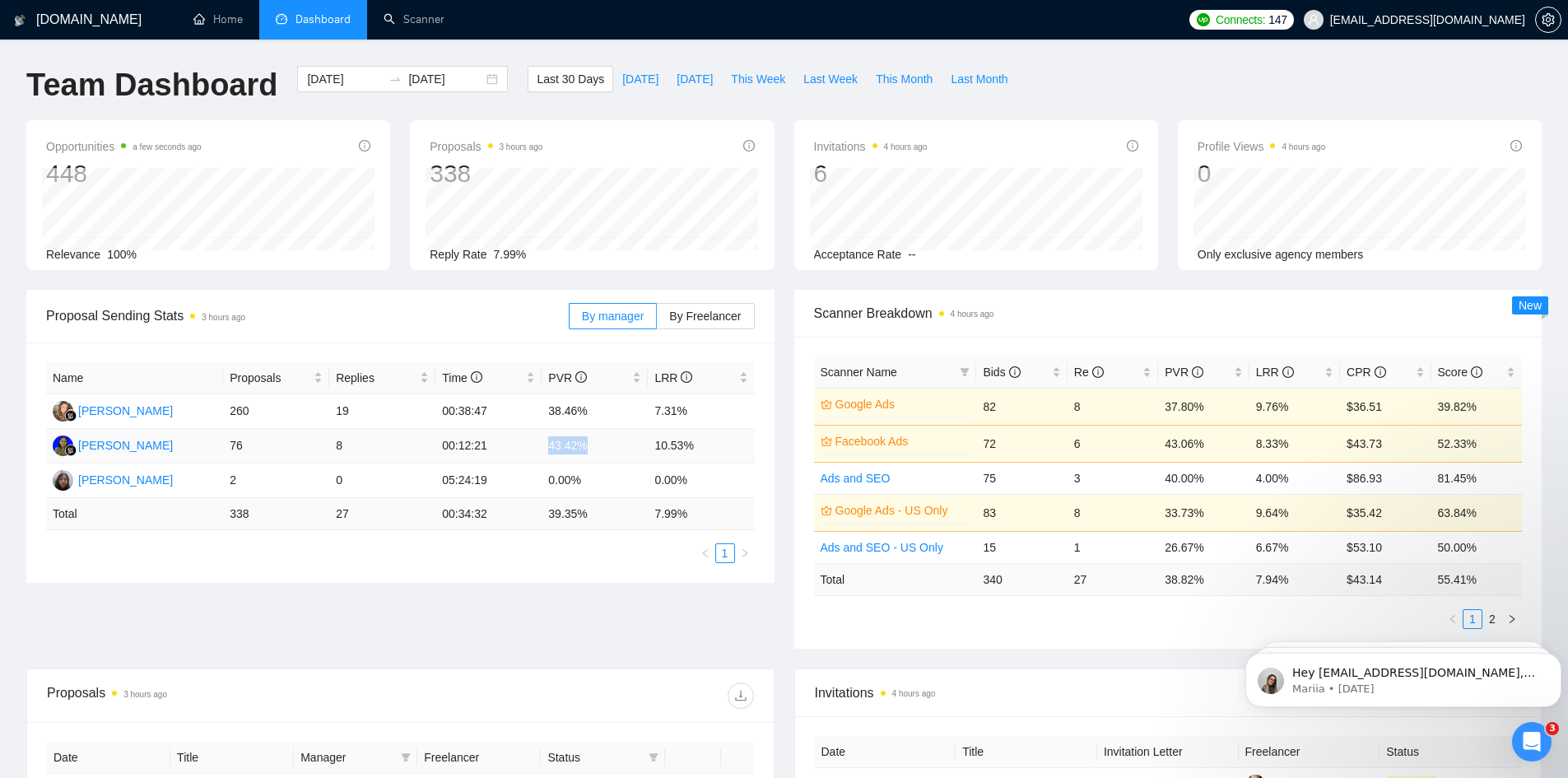
click at [601, 447] on td "43.42%" at bounding box center [594, 446] width 106 height 35
drag, startPoint x: 658, startPoint y: 409, endPoint x: 682, endPoint y: 407, distance: 24.1
click at [682, 407] on td "7.31%" at bounding box center [701, 411] width 106 height 35
click at [888, 81] on span "This Month" at bounding box center [905, 79] width 57 height 18
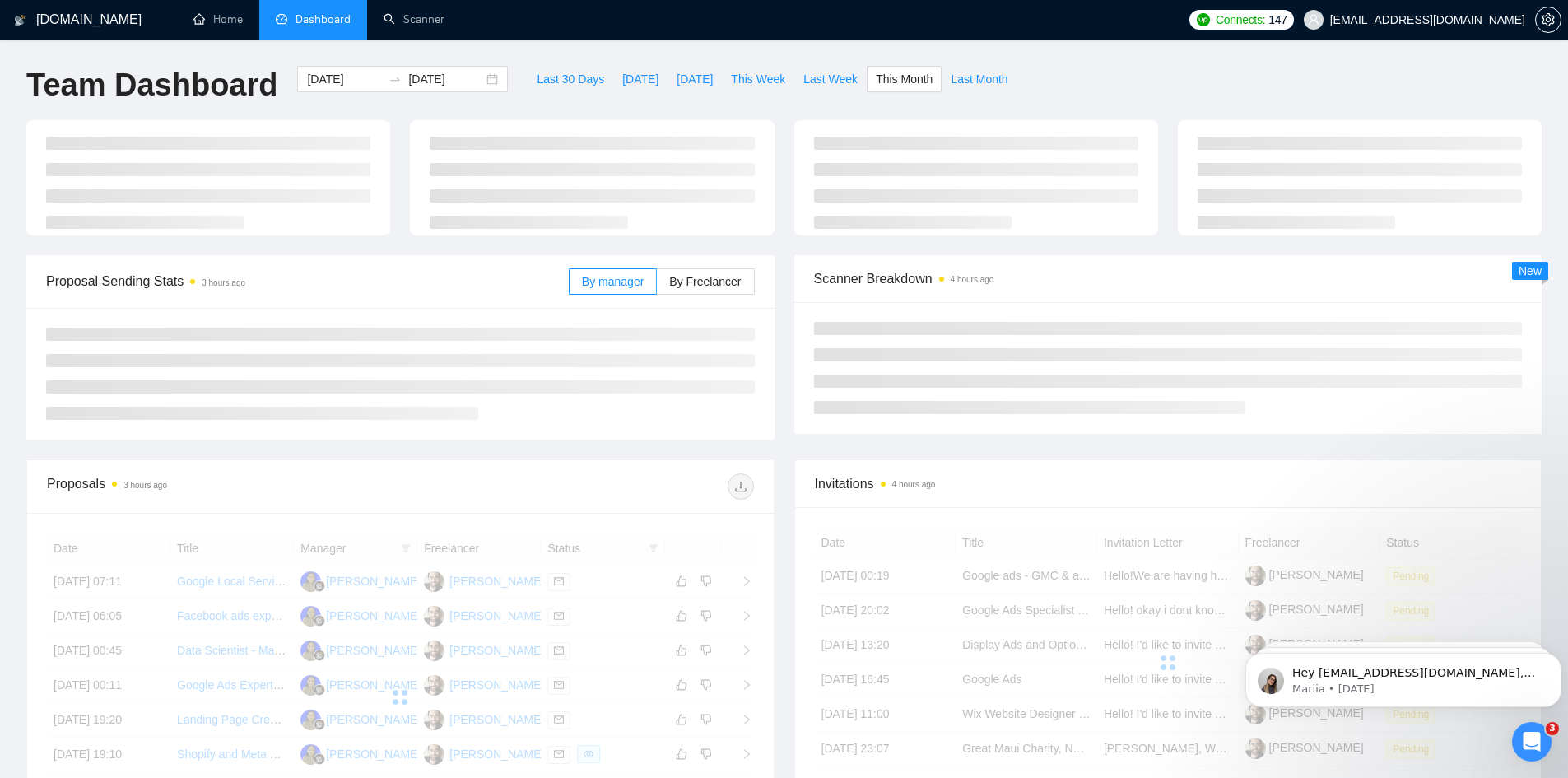
type input "2025-10-01"
type input "2025-10-31"
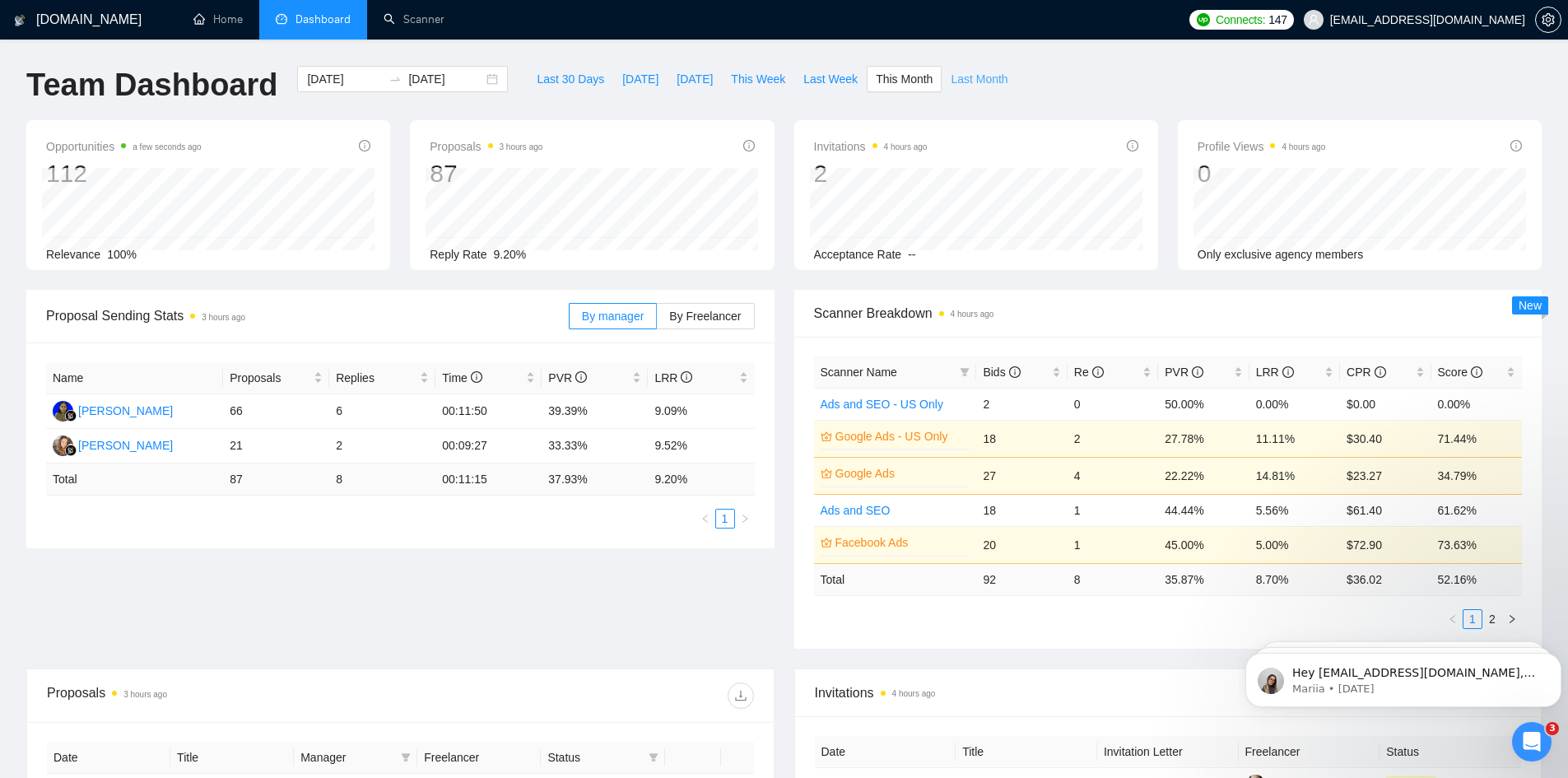
click at [951, 78] on span "Last Month" at bounding box center [979, 79] width 57 height 18
type input "2025-09-01"
type input "2025-09-30"
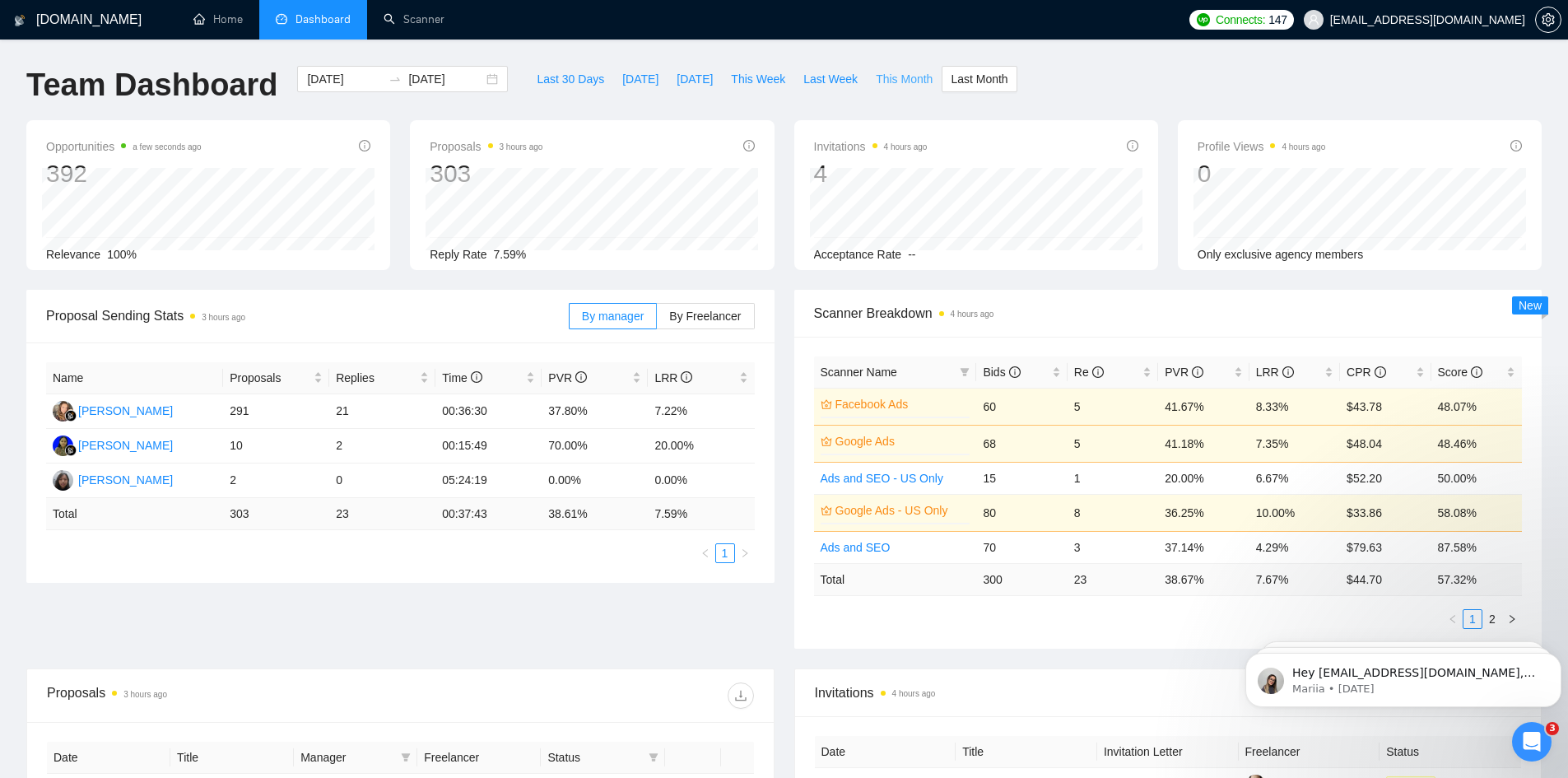
click at [876, 80] on span "This Month" at bounding box center [905, 79] width 57 height 18
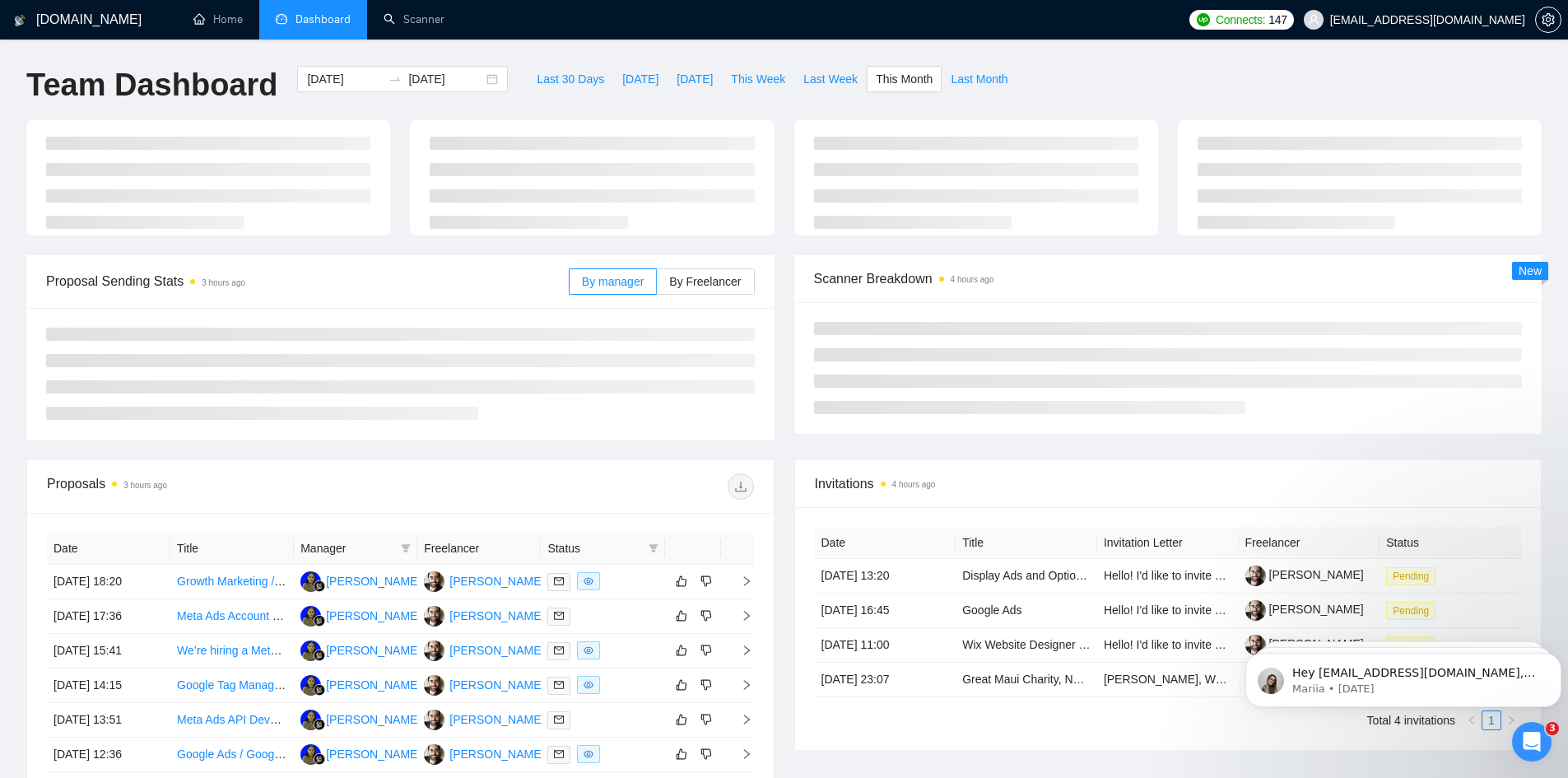
type input "2025-10-01"
type input "2025-10-31"
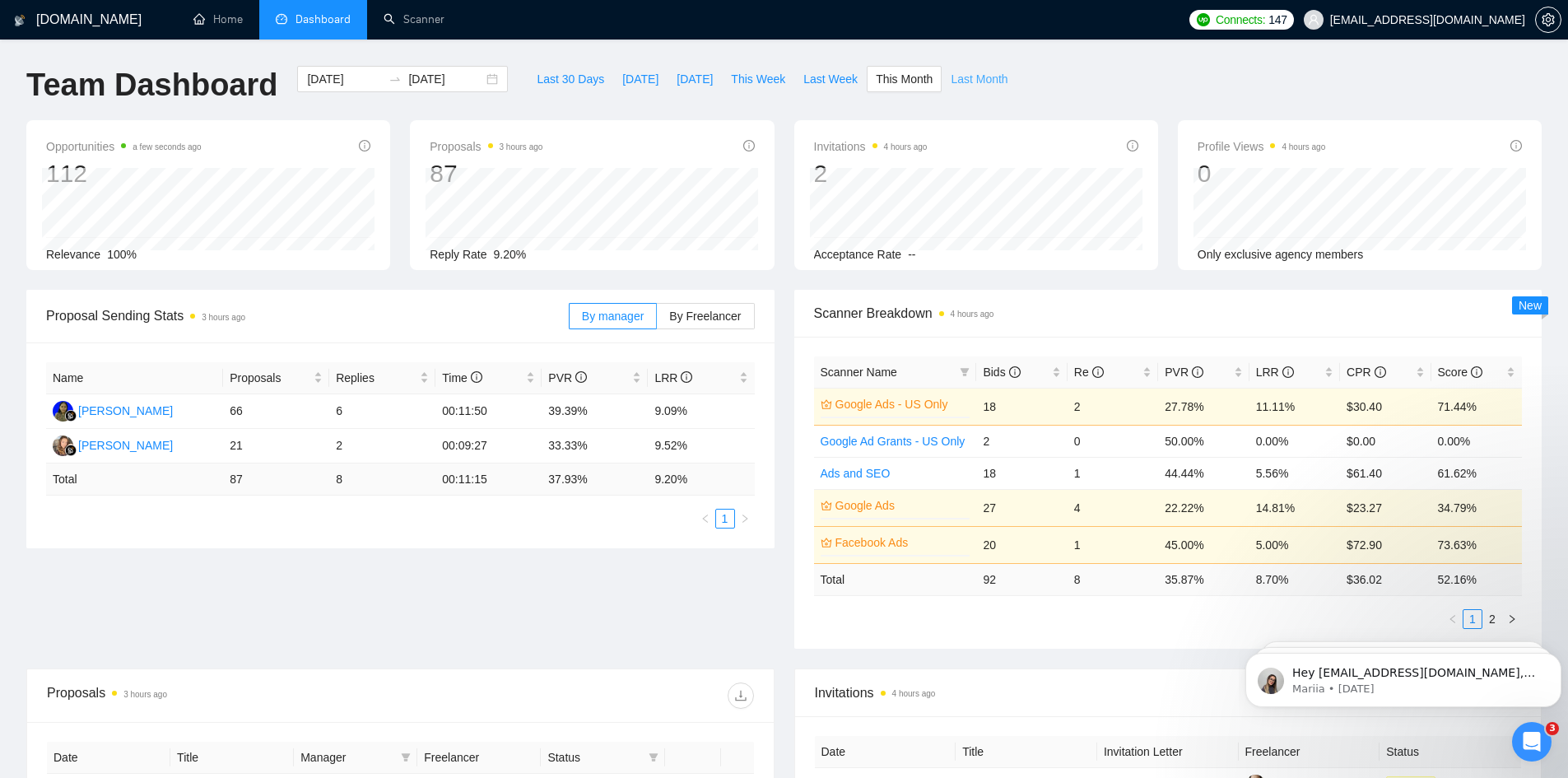
click at [955, 83] on span "Last Month" at bounding box center [979, 79] width 57 height 18
type input "2025-09-01"
type input "2025-09-30"
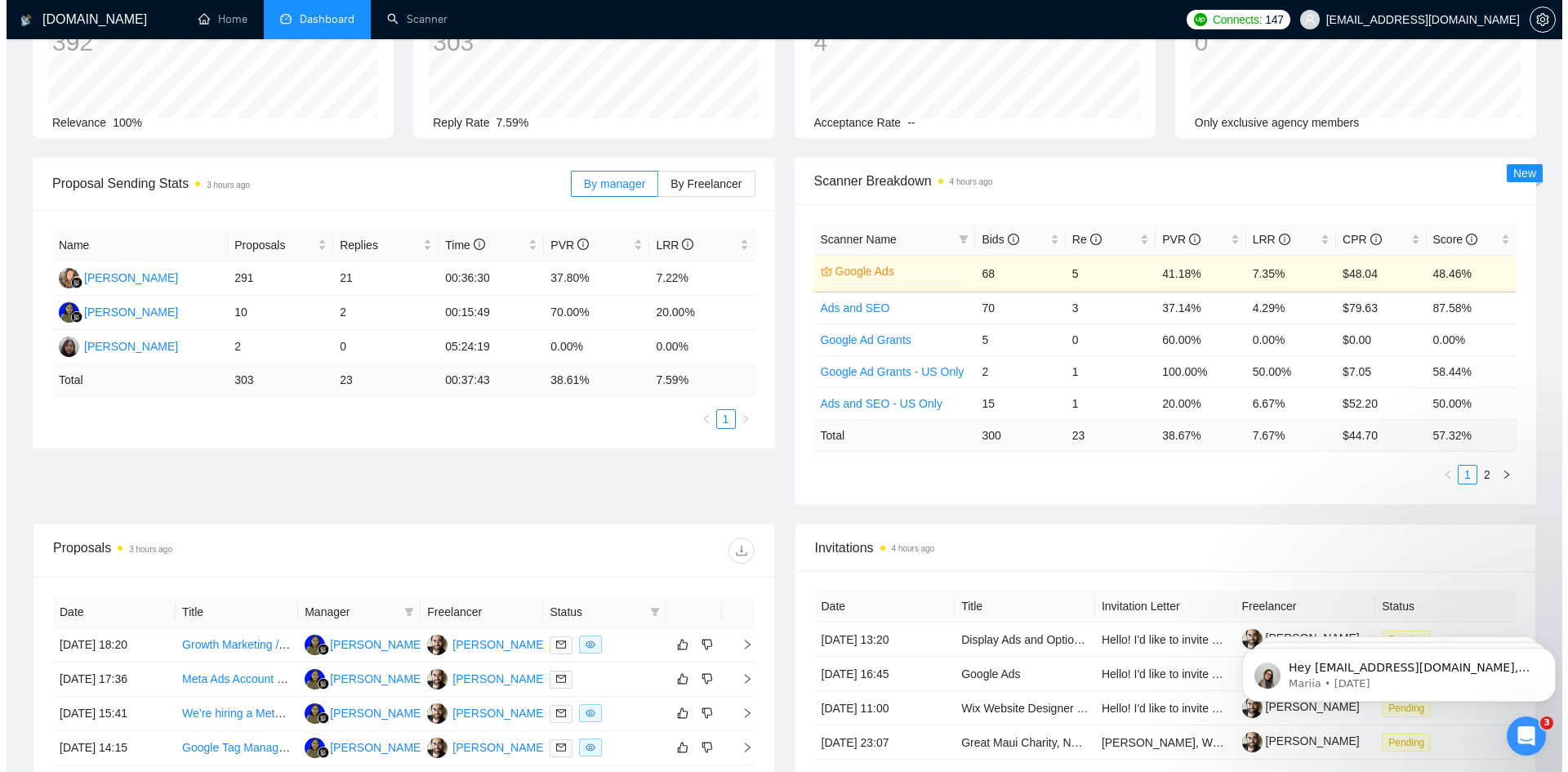
scroll to position [527, 0]
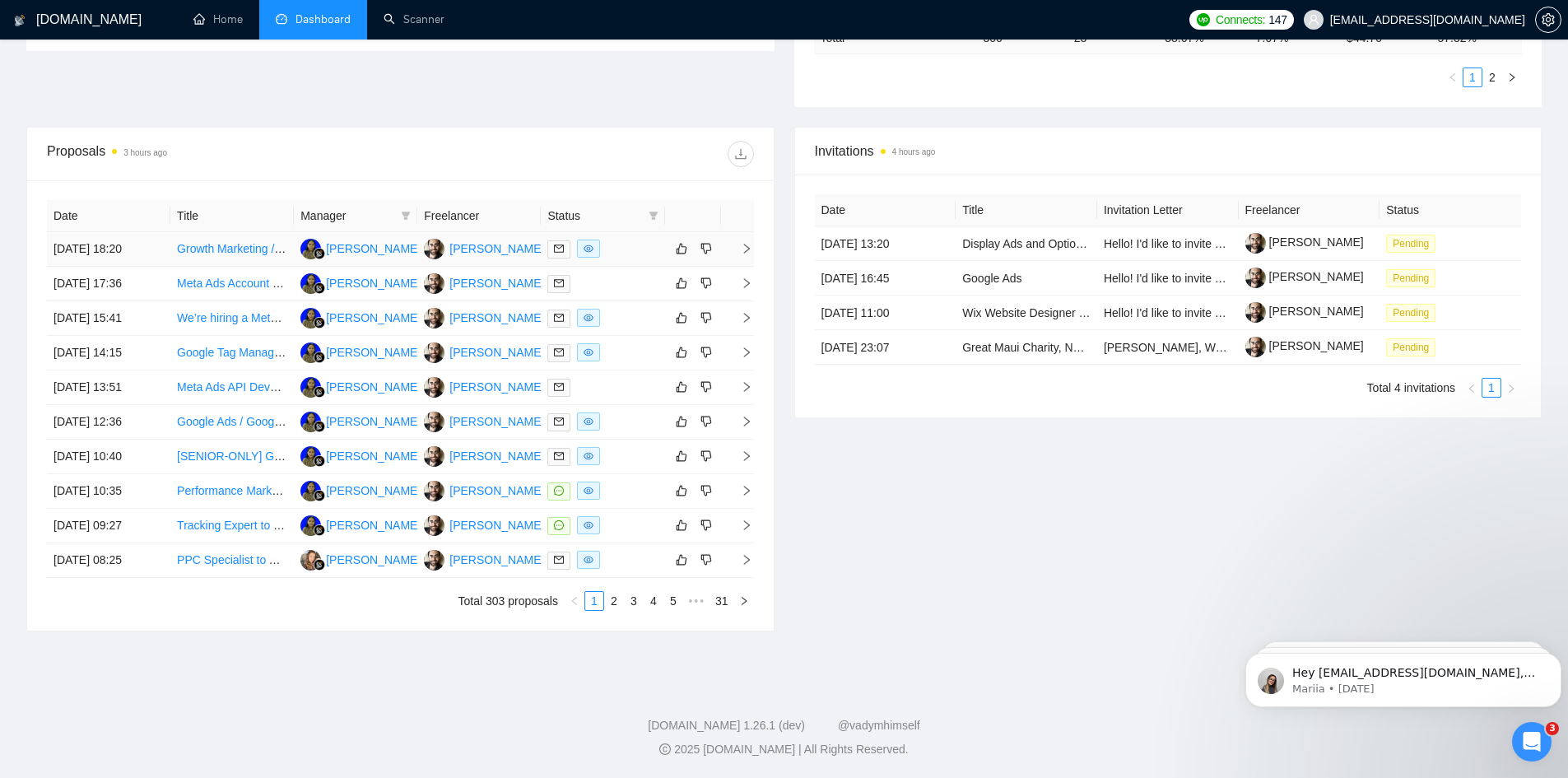
click at [640, 246] on div at bounding box center [603, 248] width 110 height 19
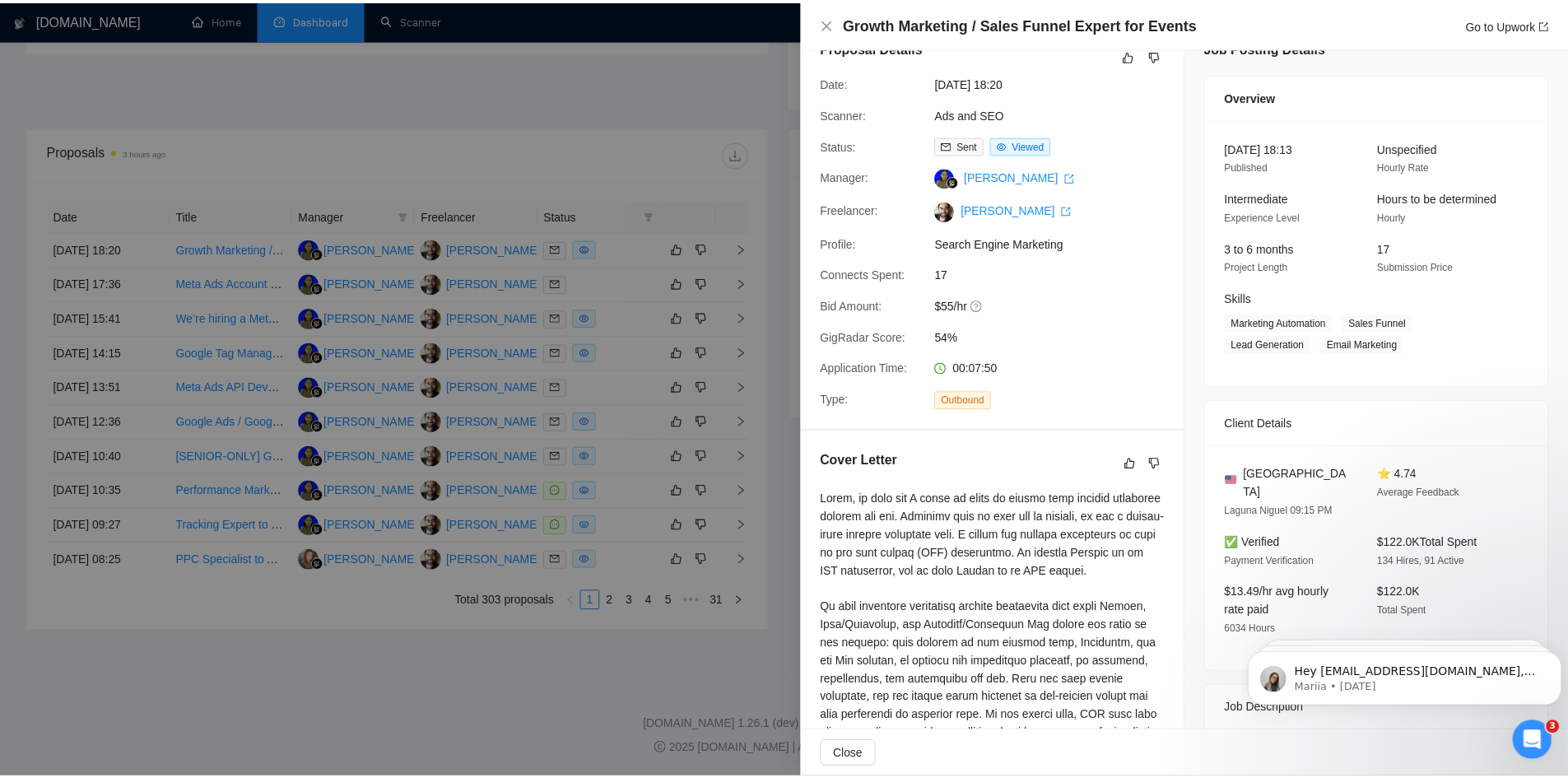
scroll to position [0, 0]
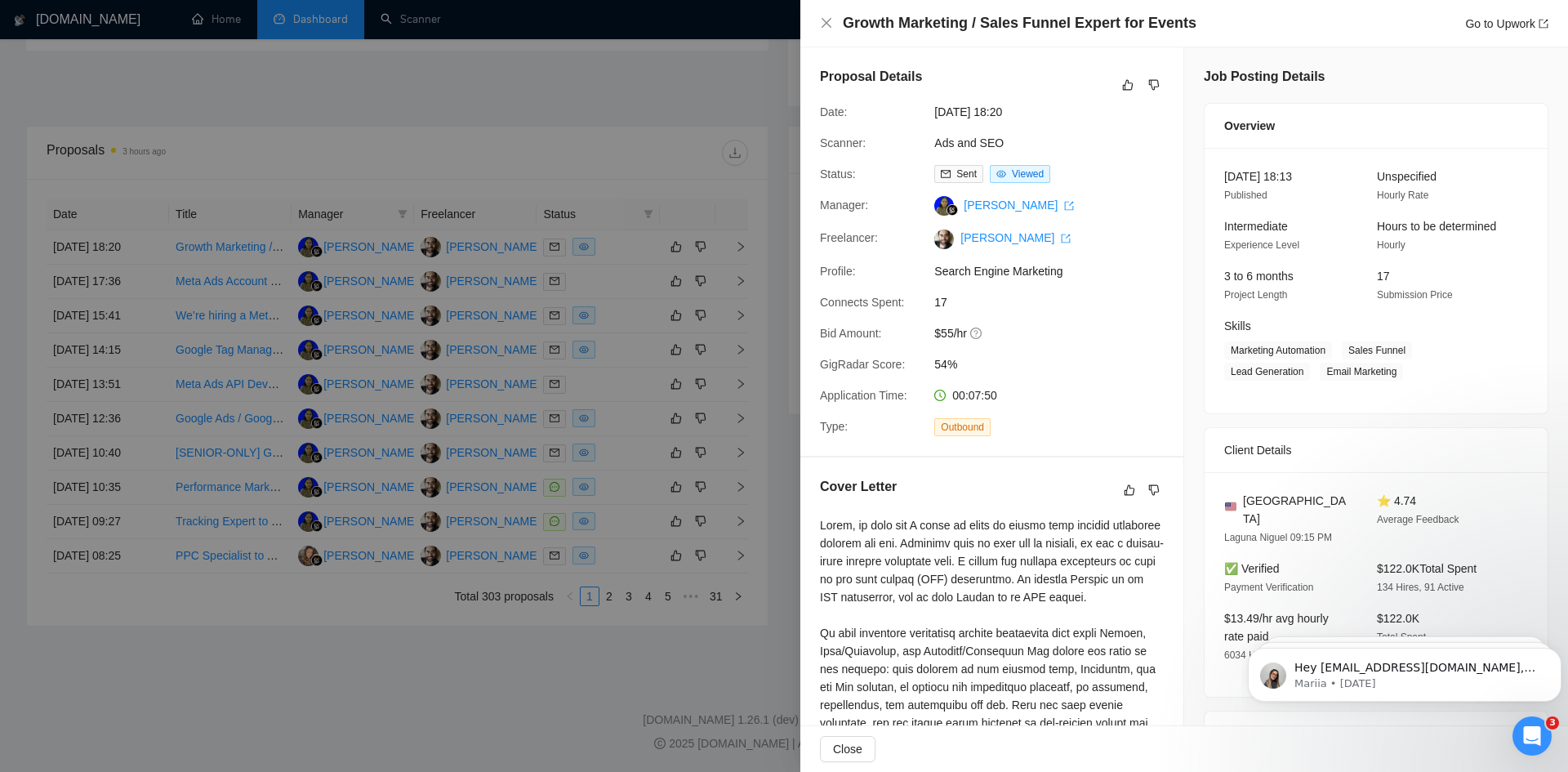
click at [406, 700] on div at bounding box center [784, 386] width 1568 height 772
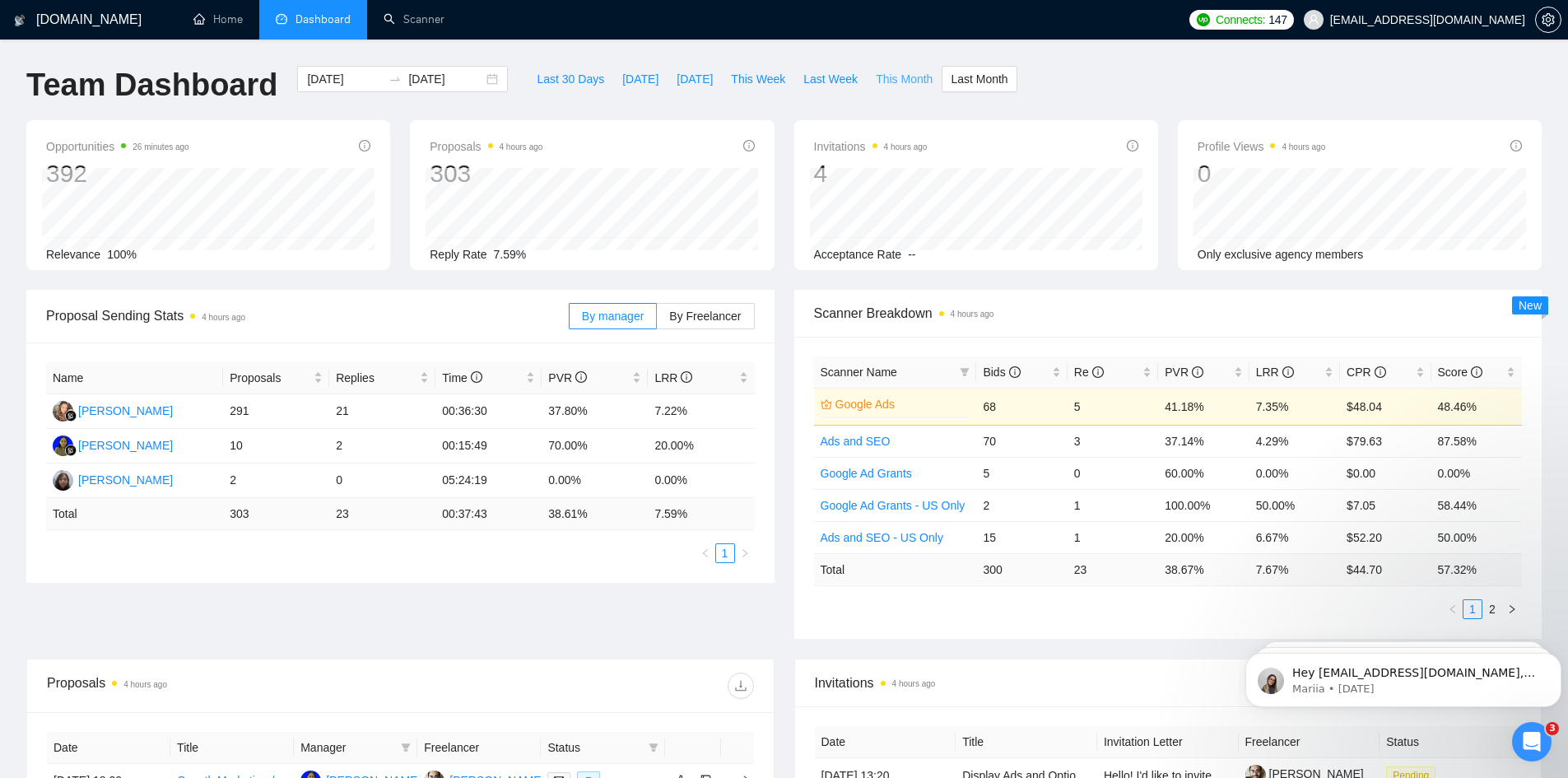
click at [894, 80] on span "This Month" at bounding box center [905, 79] width 57 height 18
type input "2025-10-01"
type input "2025-10-31"
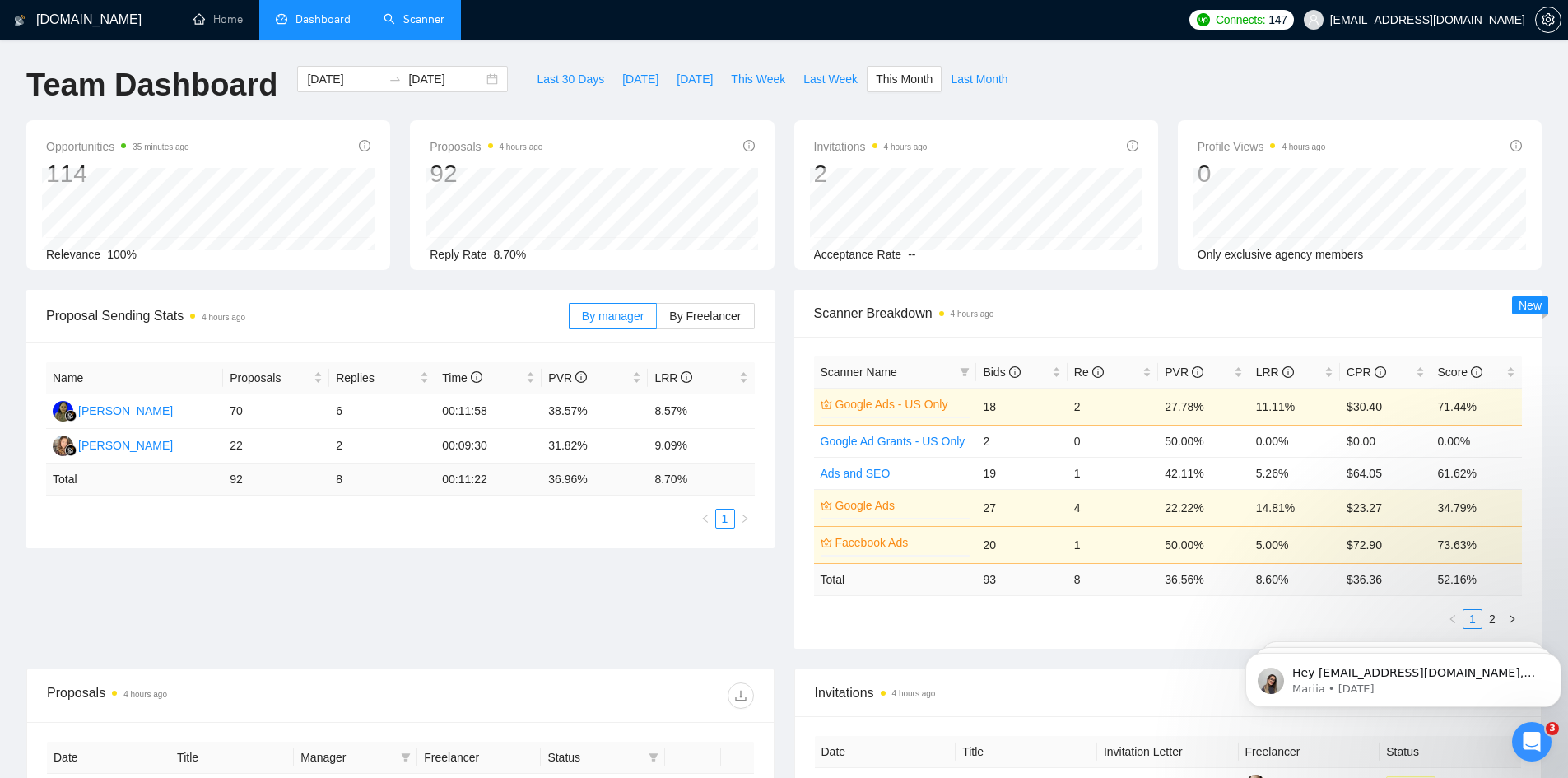
click at [418, 27] on link "Scanner" at bounding box center [414, 20] width 61 height 14
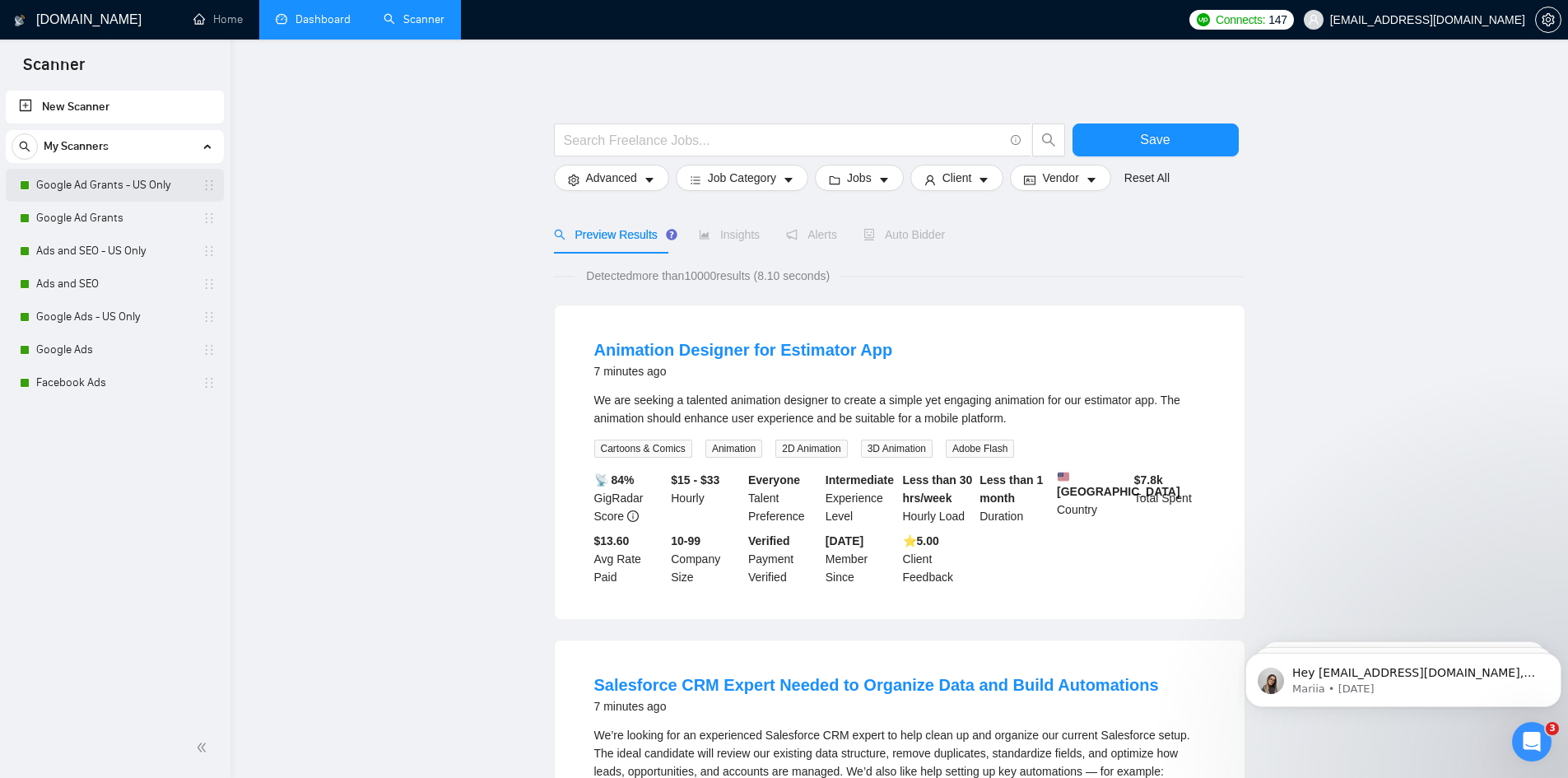
click at [102, 190] on link "Google Ad Grants - US Only" at bounding box center [115, 185] width 157 height 33
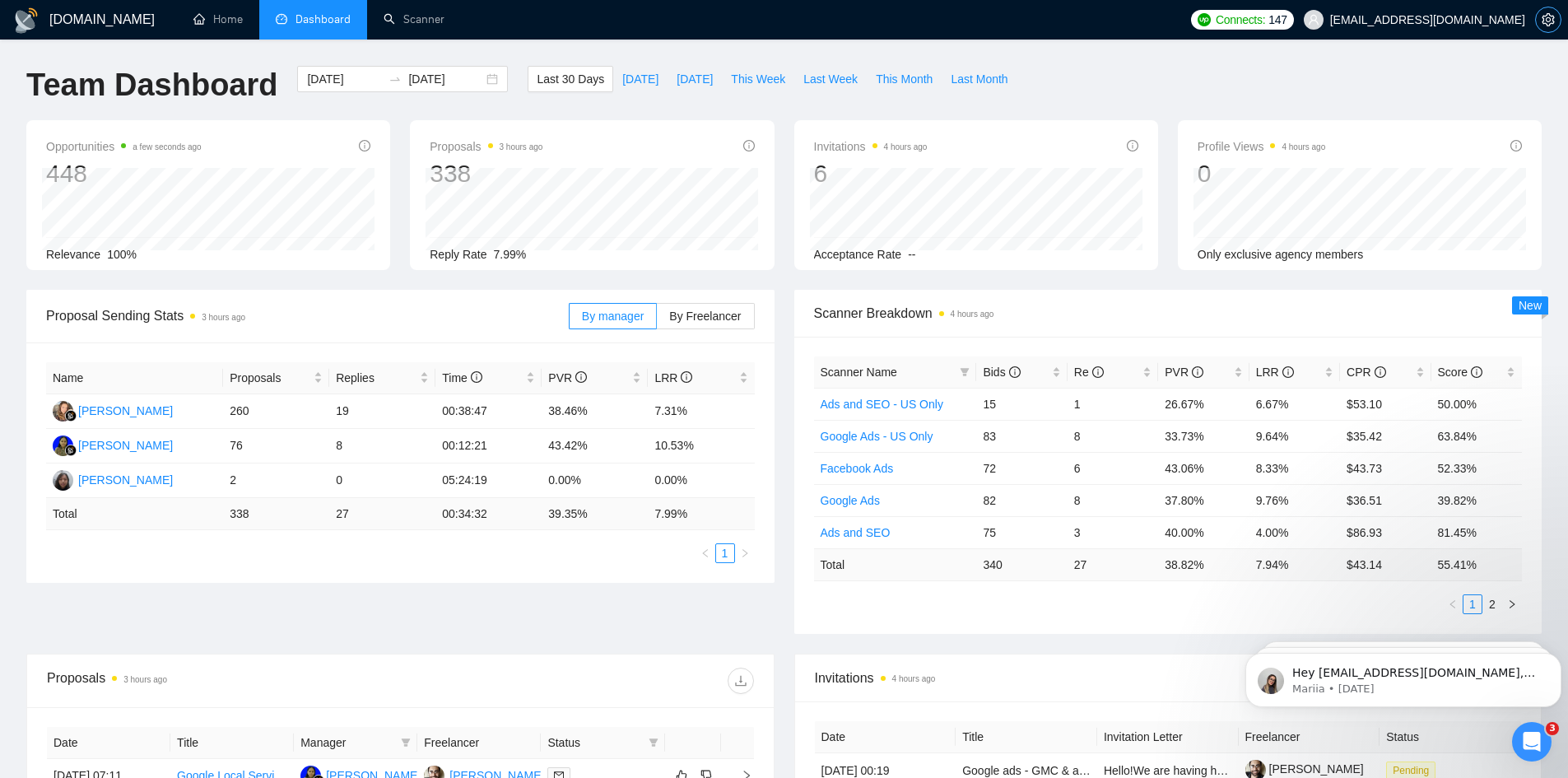
click at [1549, 13] on icon "setting" at bounding box center [1548, 20] width 13 height 13
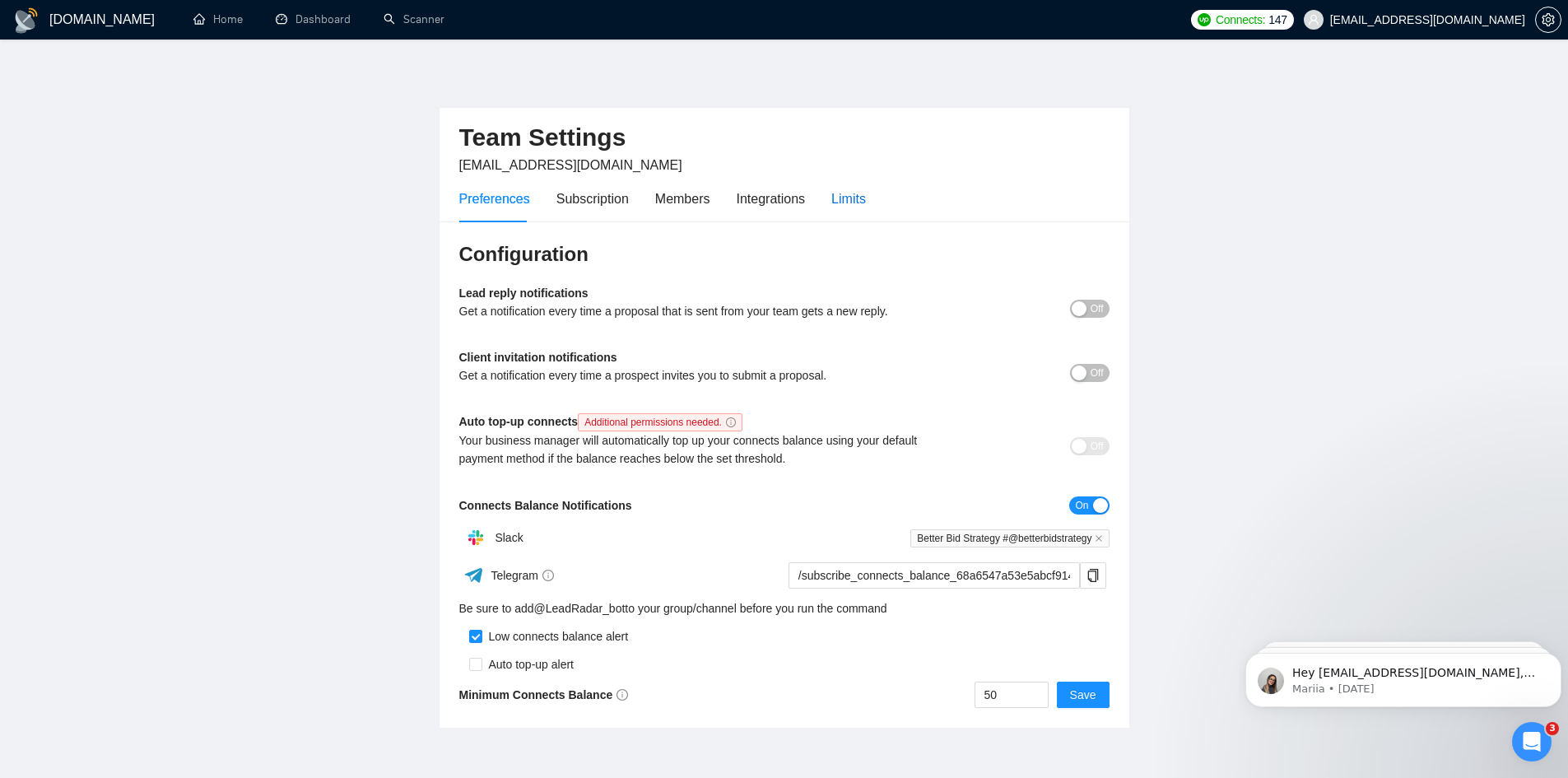
click at [838, 195] on div "Limits" at bounding box center [849, 199] width 35 height 20
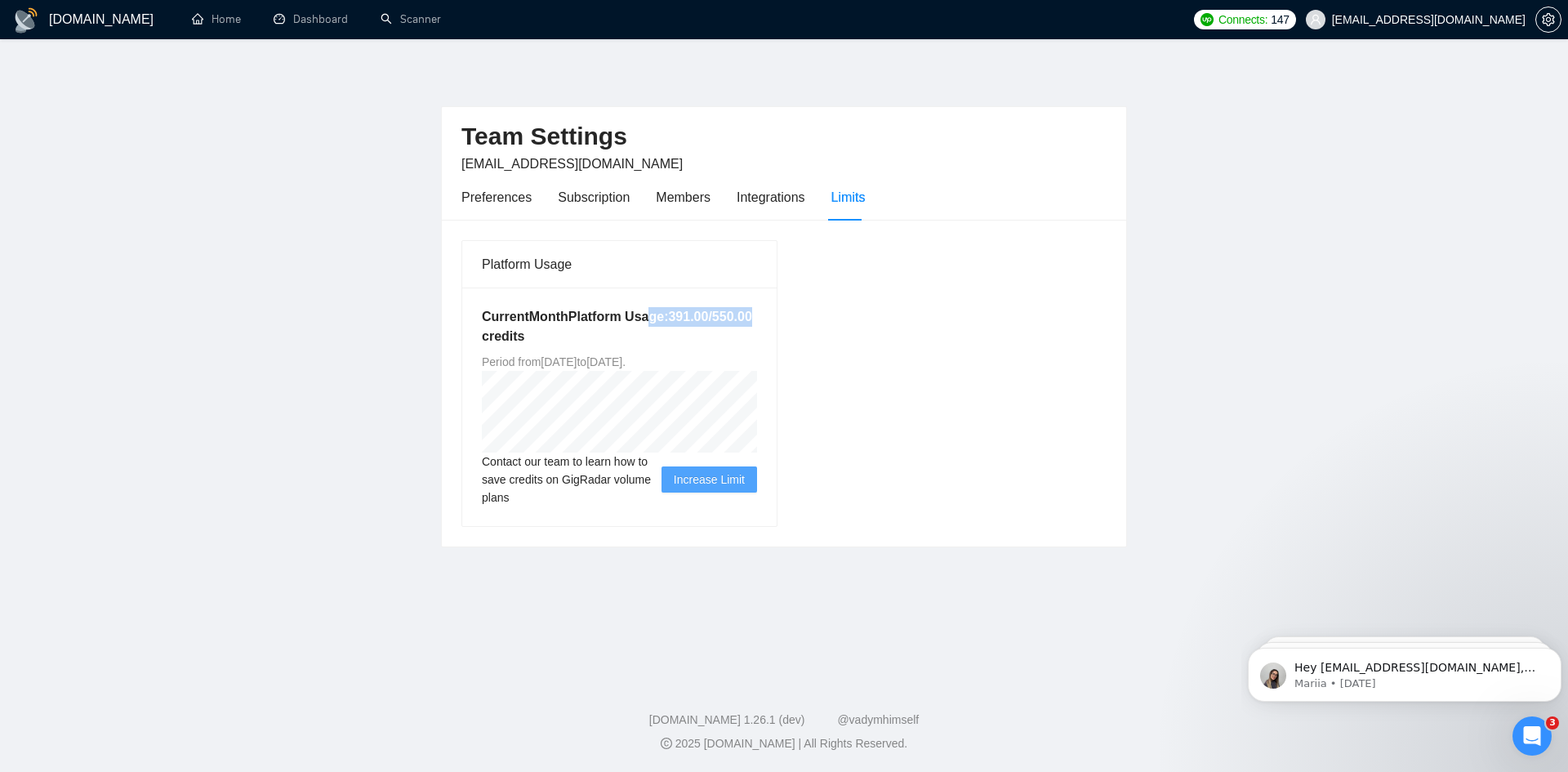
drag, startPoint x: 642, startPoint y: 320, endPoint x: 788, endPoint y: 320, distance: 146.0
click at [788, 320] on div "Platform Usage Current Month Platform Usage: 391.00 / 550.00 credits Period fro…" at bounding box center [784, 382] width 658 height 287
drag, startPoint x: 563, startPoint y: 363, endPoint x: 713, endPoint y: 360, distance: 150.0
click at [625, 360] on span "Period from [DATE] to [DATE] ." at bounding box center [554, 361] width 144 height 13
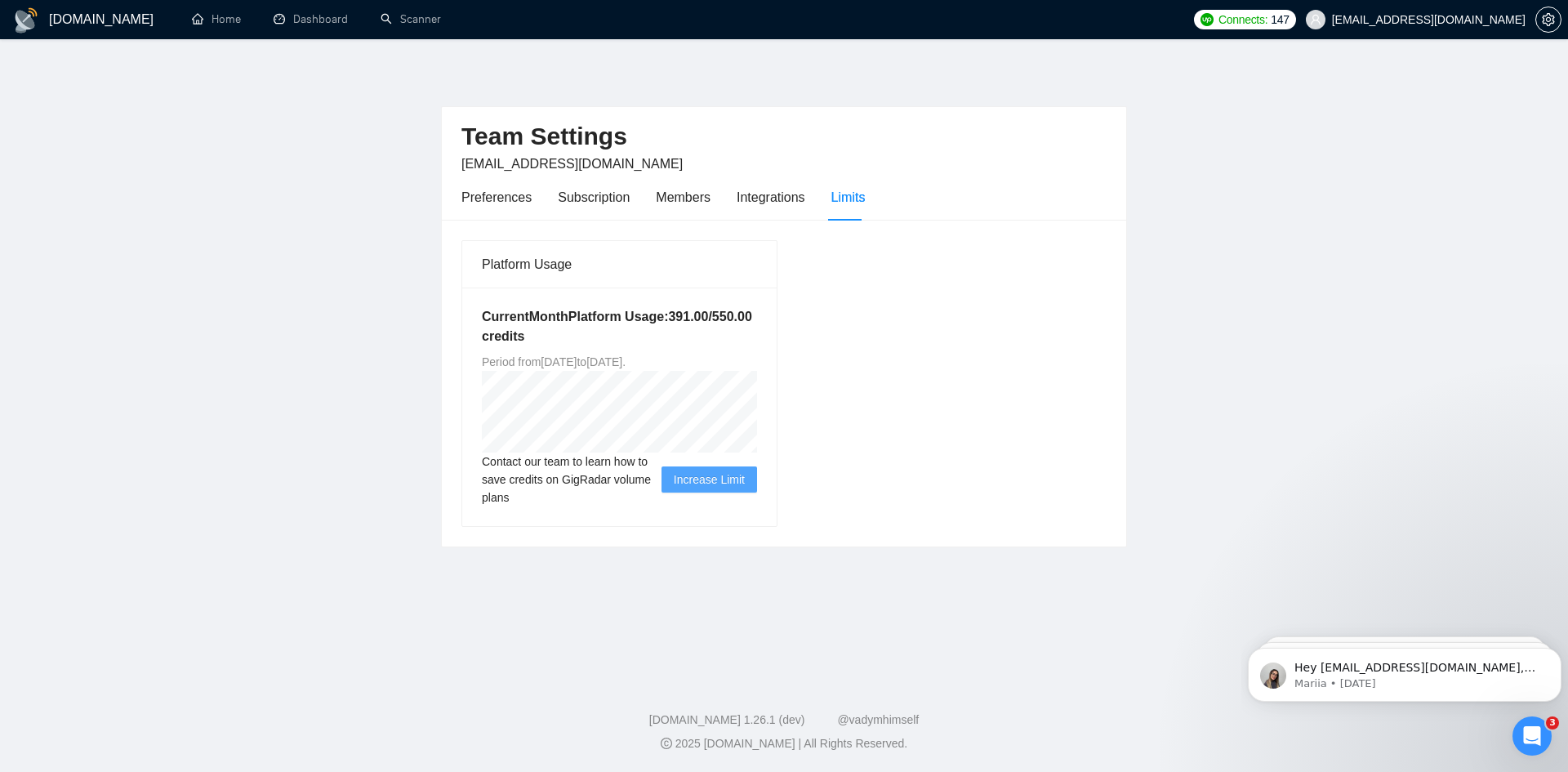
click at [625, 360] on span "Period from [DATE] to [DATE] ." at bounding box center [554, 361] width 144 height 13
drag, startPoint x: 558, startPoint y: 313, endPoint x: 697, endPoint y: 313, distance: 139.0
click at [697, 313] on h5 "Current Month Platform Usage: 391.00 / 550.00 credits" at bounding box center [620, 327] width 276 height 39
drag, startPoint x: 662, startPoint y: 314, endPoint x: 766, endPoint y: 314, distance: 104.0
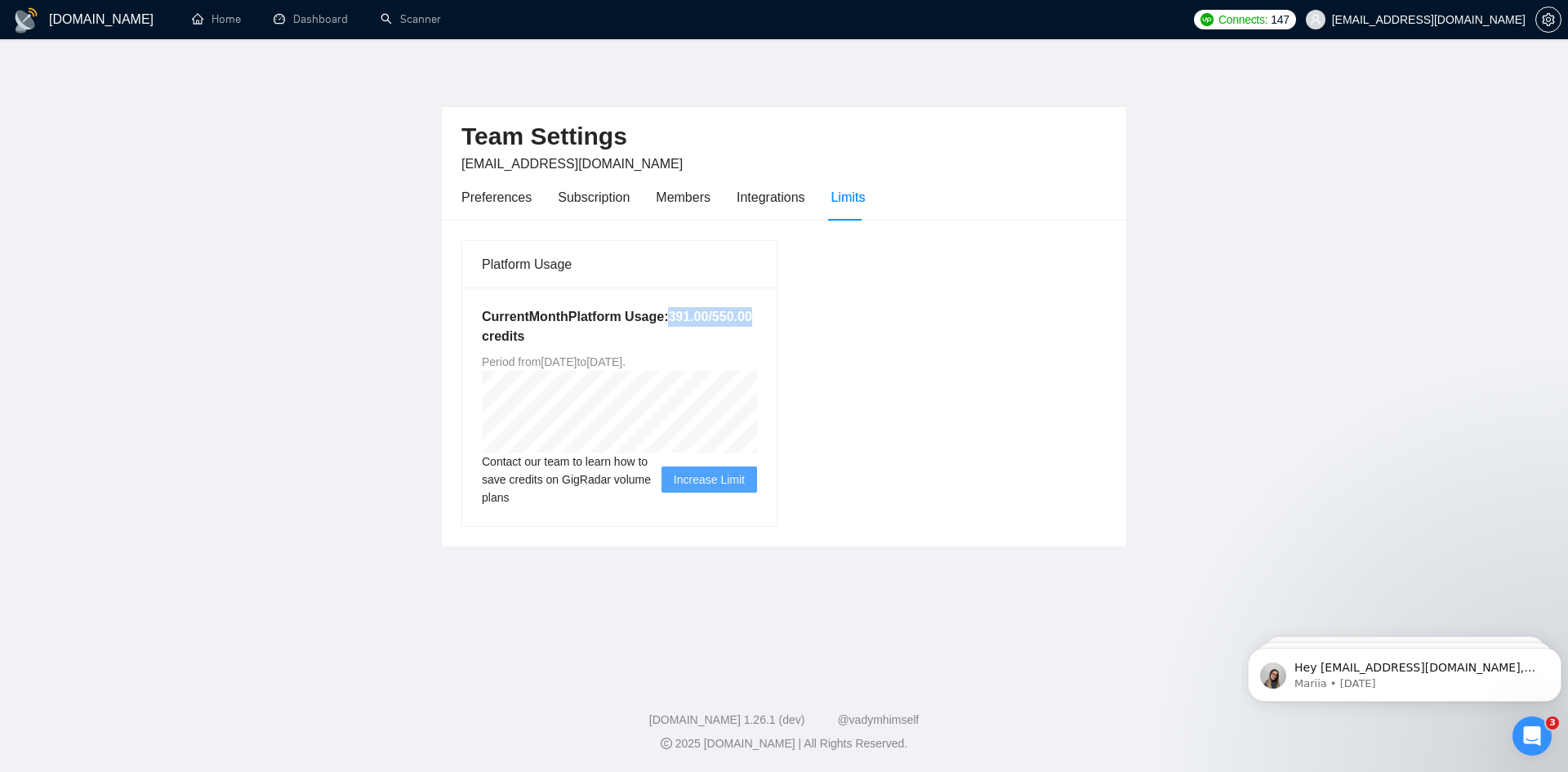
click at [766, 314] on div "Current Month Platform Usage: 391.00 / 550.00 credits Period from [DATE] to [DA…" at bounding box center [619, 406] width 314 height 238
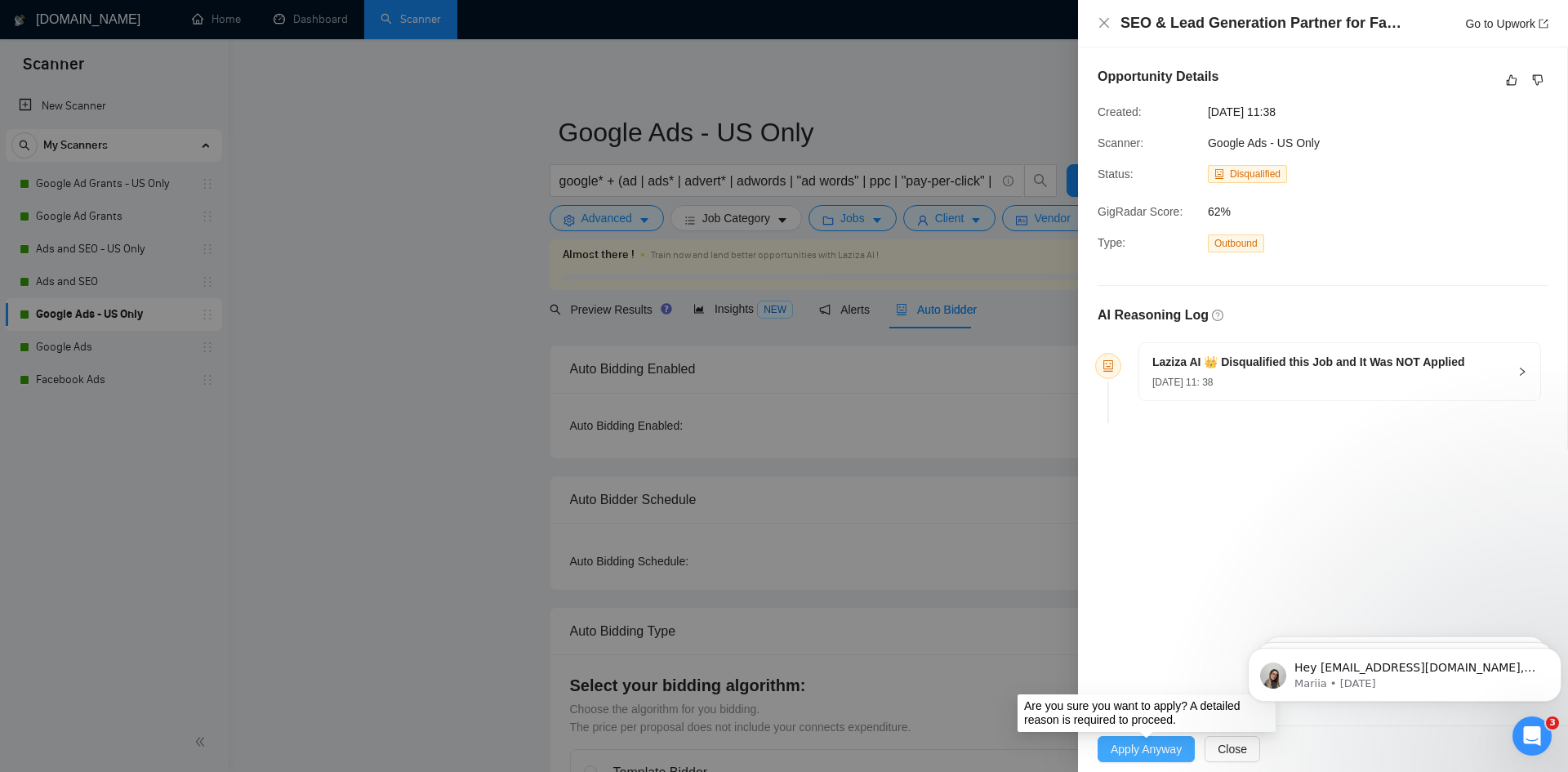
click at [1133, 746] on span "Apply Anyway" at bounding box center [1146, 749] width 71 height 18
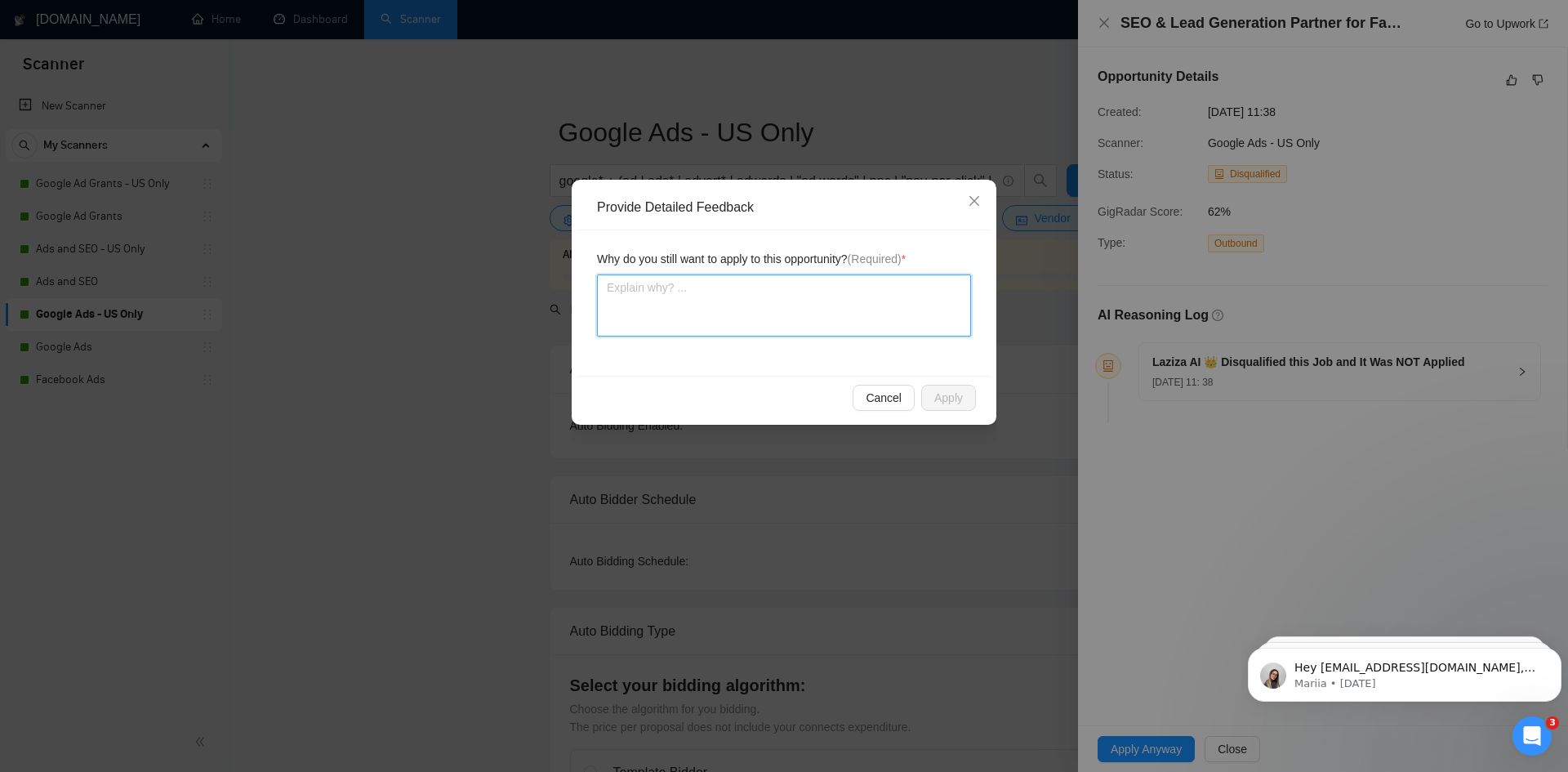
click at [672, 322] on textarea at bounding box center [784, 306] width 374 height 62
type textarea "W"
type textarea "We"
type textarea "We d"
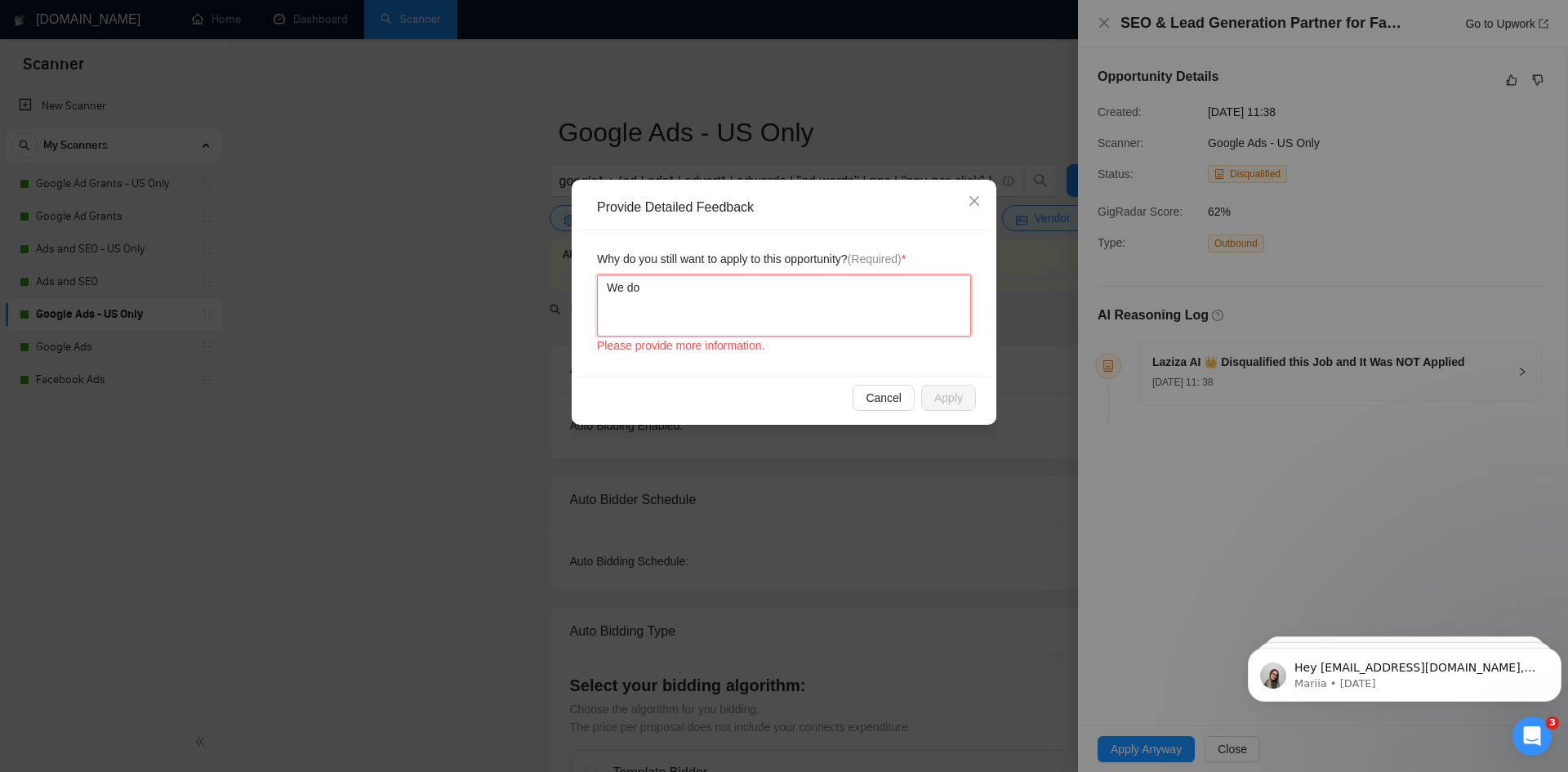
type textarea "We do"
type textarea "We do o"
type textarea "We do of"
type textarea "We do off"
type textarea "We do offe"
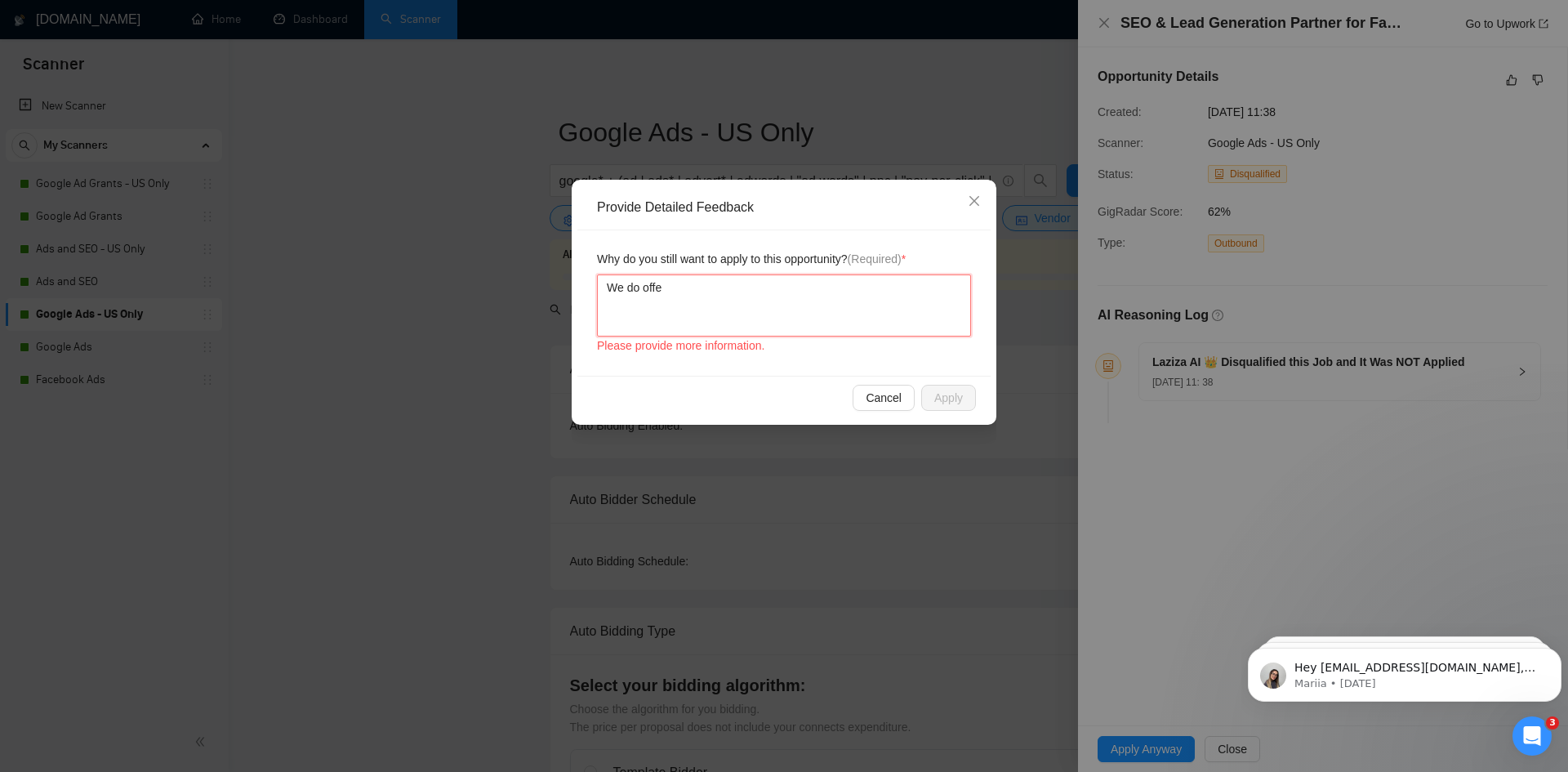
type textarea "We do offer"
type textarea "We do offer S"
type textarea "We do offer SE"
type textarea "We do offer SEO"
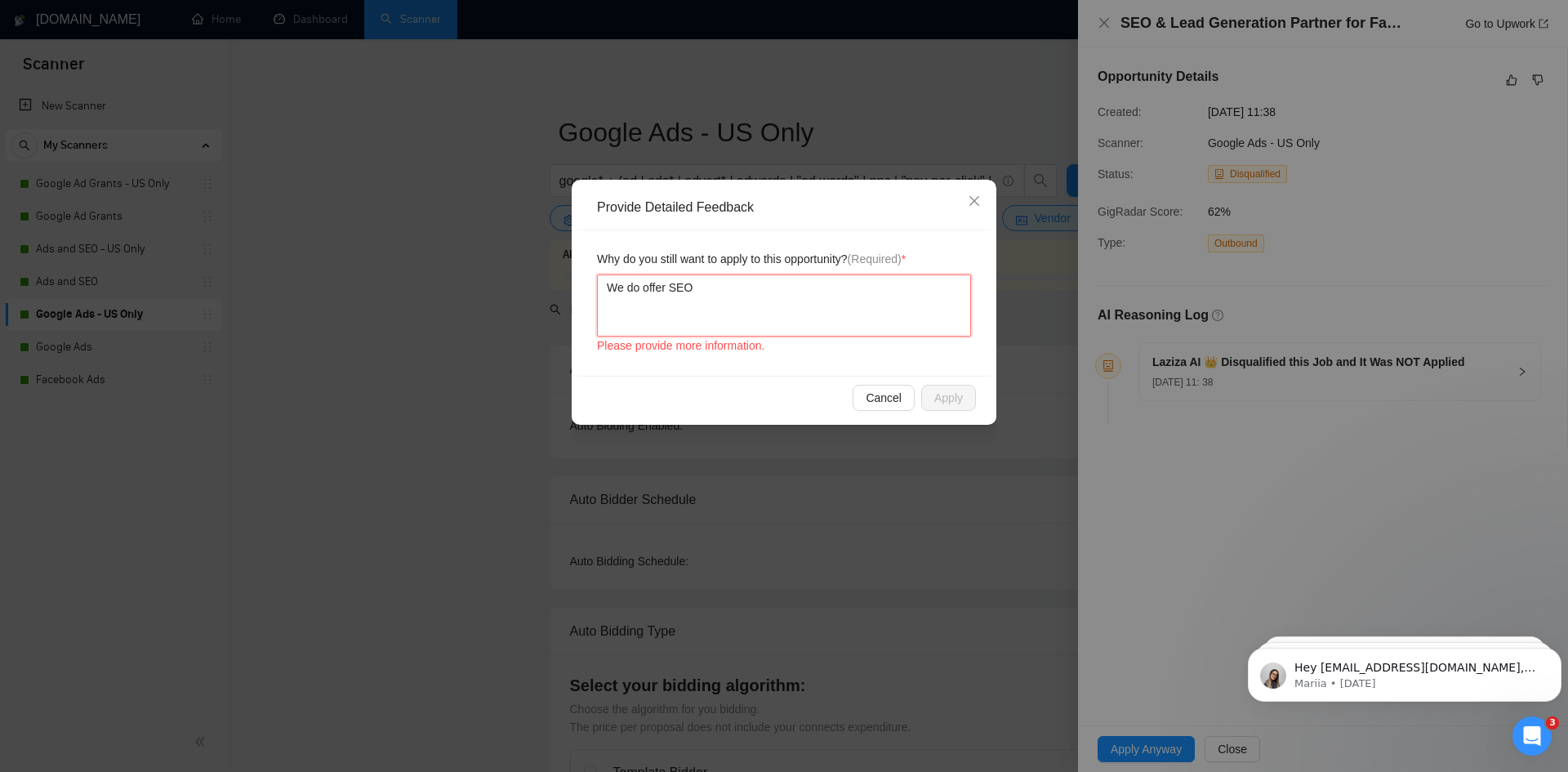
type textarea "We do offer SEO"
type textarea "We do offer SEO s"
type textarea "We do offer SEO se"
type textarea "We do offer SEO ser"
type textarea "We do offer SEO servi"
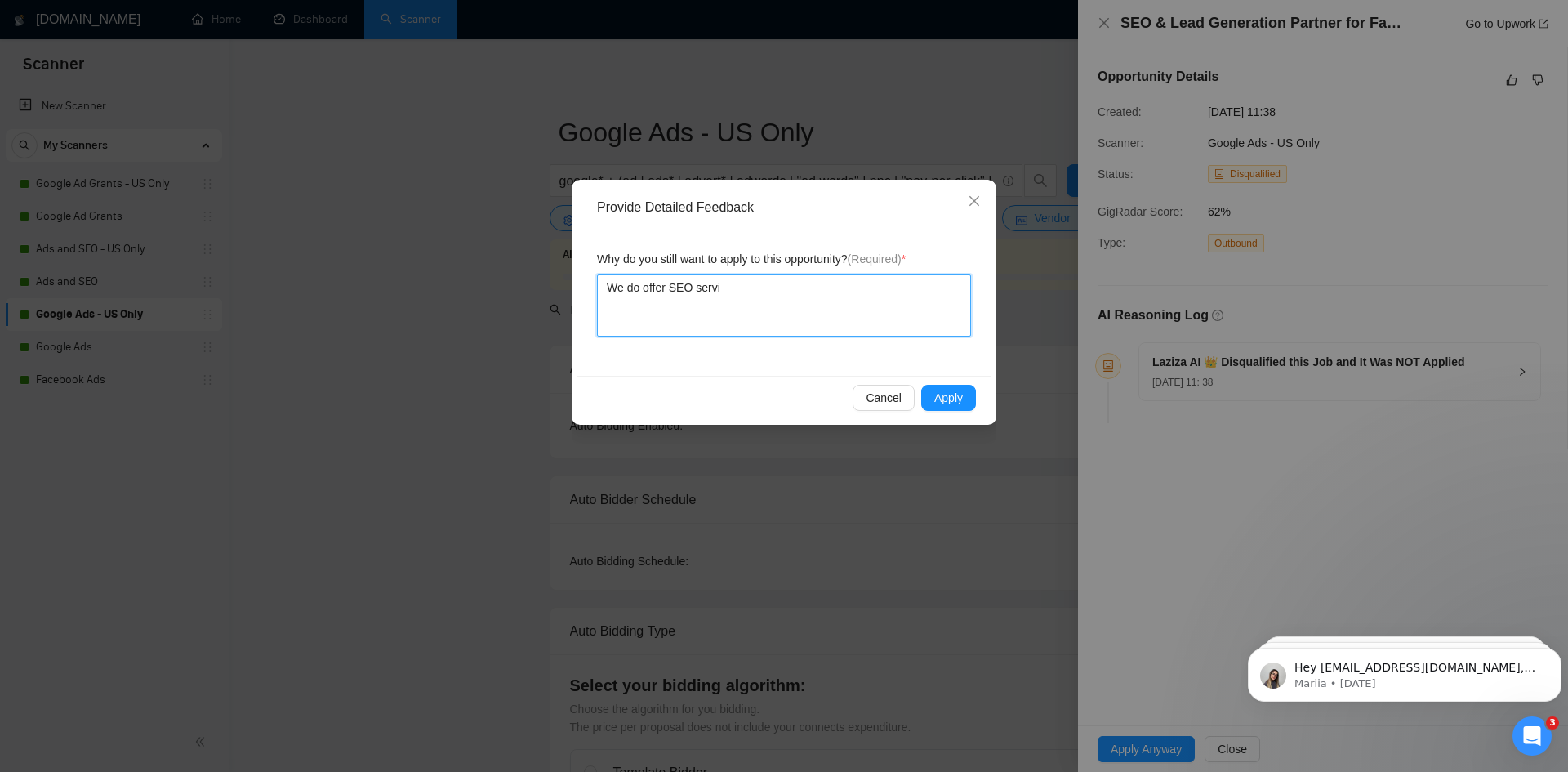
type textarea "We do offer SEO servic"
type textarea "We do offer SEO service"
type textarea "We do offer SEO services"
type textarea "We do offer SEO services."
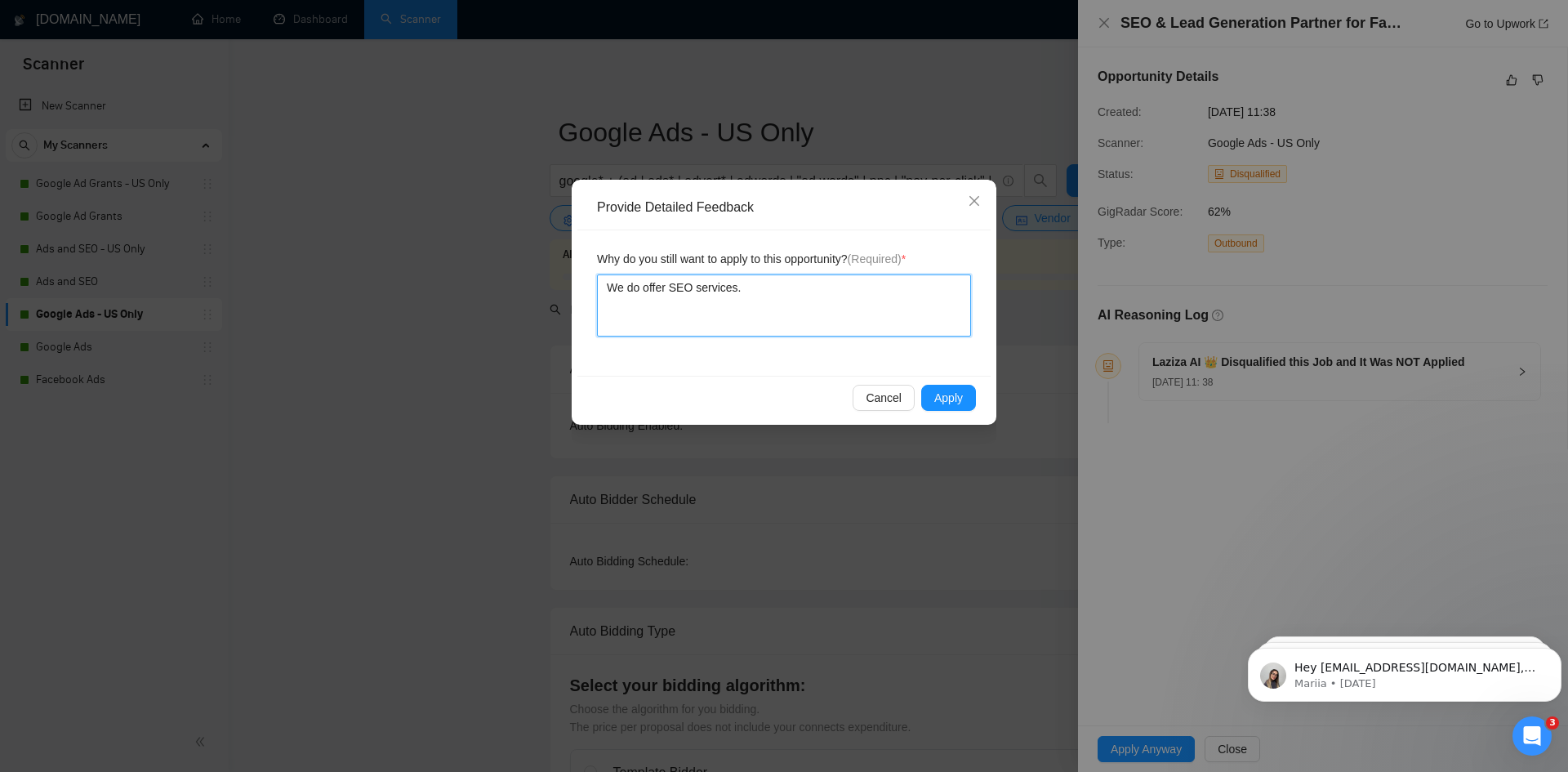
type textarea "We do offer SEO services. I"
type textarea "We do offer SEO services. It"
type textarea "We do offer SEO services. It'"
type textarea "We do offer SEO services. It's"
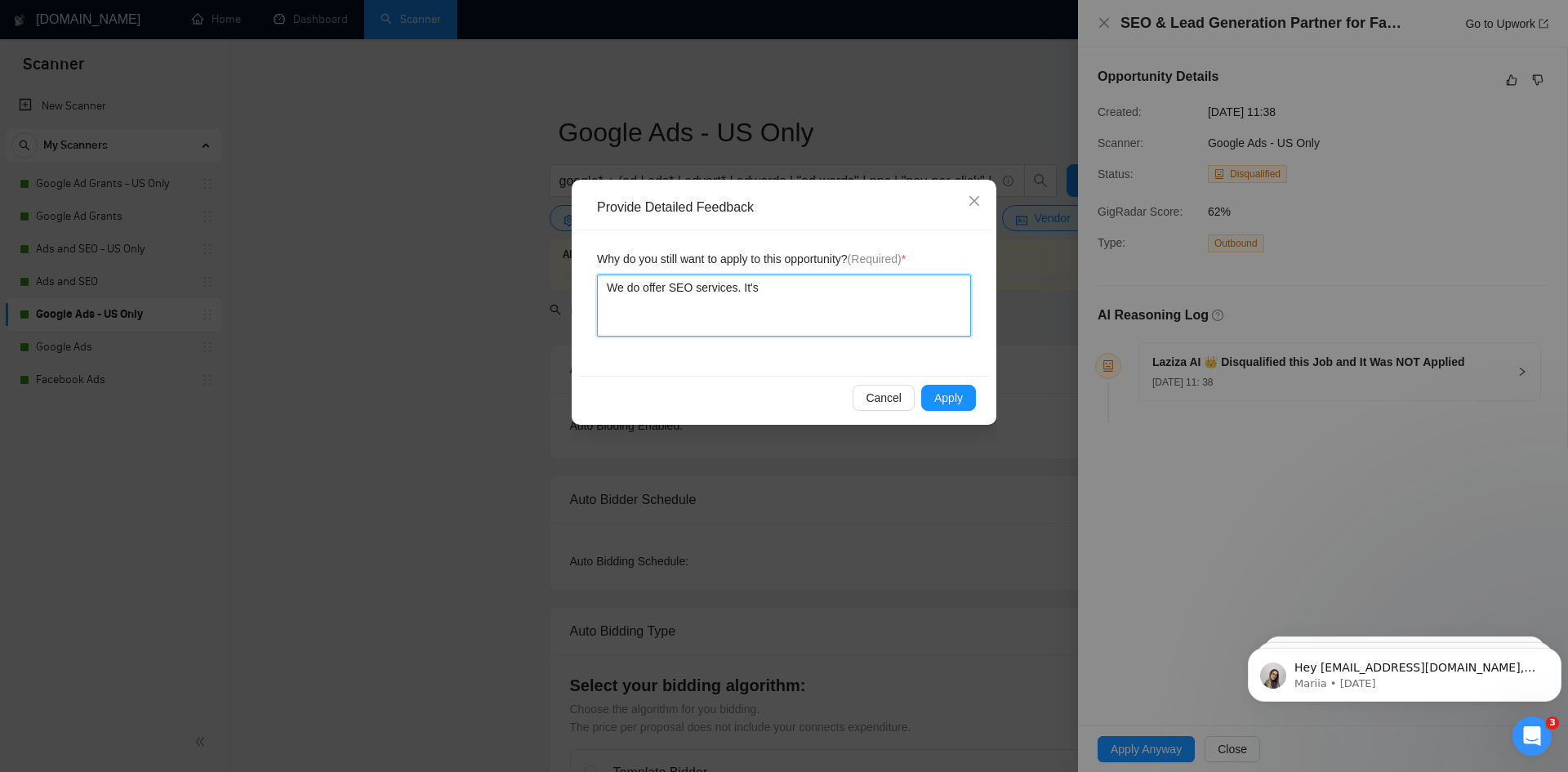
type textarea "We do offer SEO services. It's o"
type textarea "We do offer SEO services. It's of"
type textarea "We do offer SEO services. It's oft"
type textarea "We do offer SEO services. It's often"
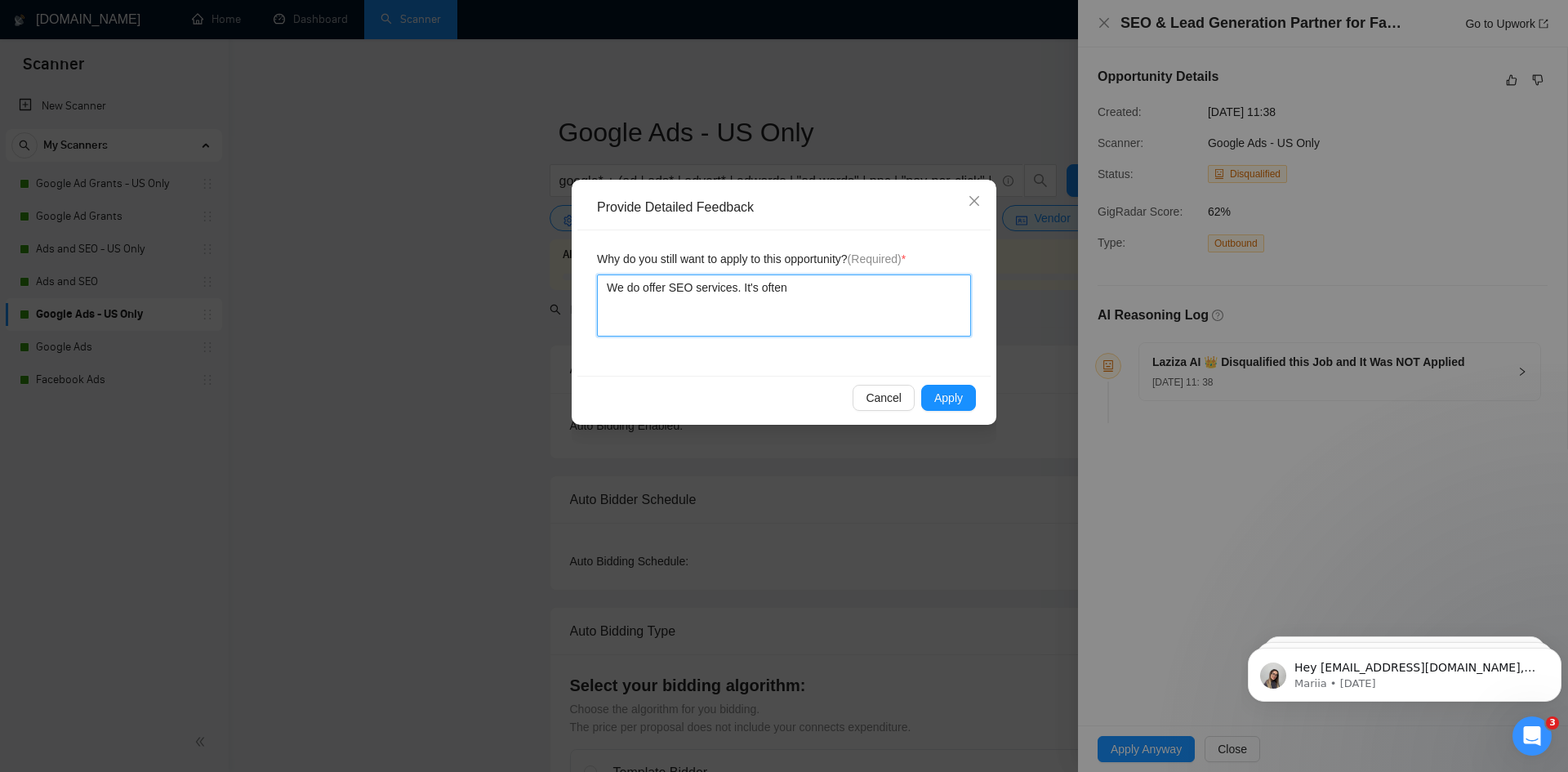
type textarea "We do offer SEO services. It's often a"
type textarea "We do offer SEO services. It's often al"
type textarea "We do offer SEO services. It's often a"
type textarea "We do offer SEO services. It's often"
type textarea "We do offer SEO services. It's often d"
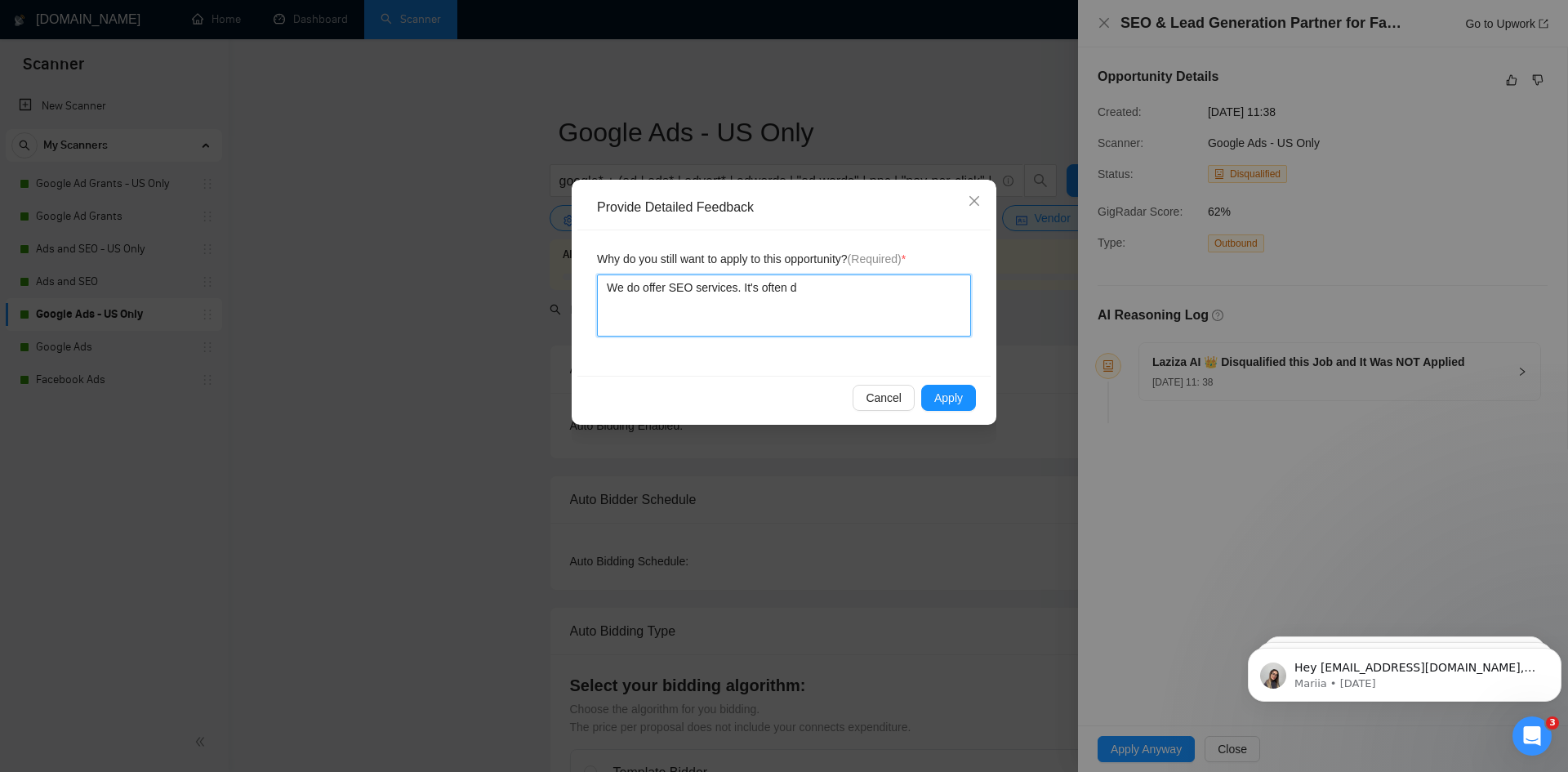
type textarea "We do offer SEO services. It's often do"
type textarea "We do offer SEO services. It's often don"
type textarea "We do offer SEO services. It's often don e"
type textarea "We do offer SEO services. It's often don ea"
type textarea "We do offer SEO services. It's often don eal"
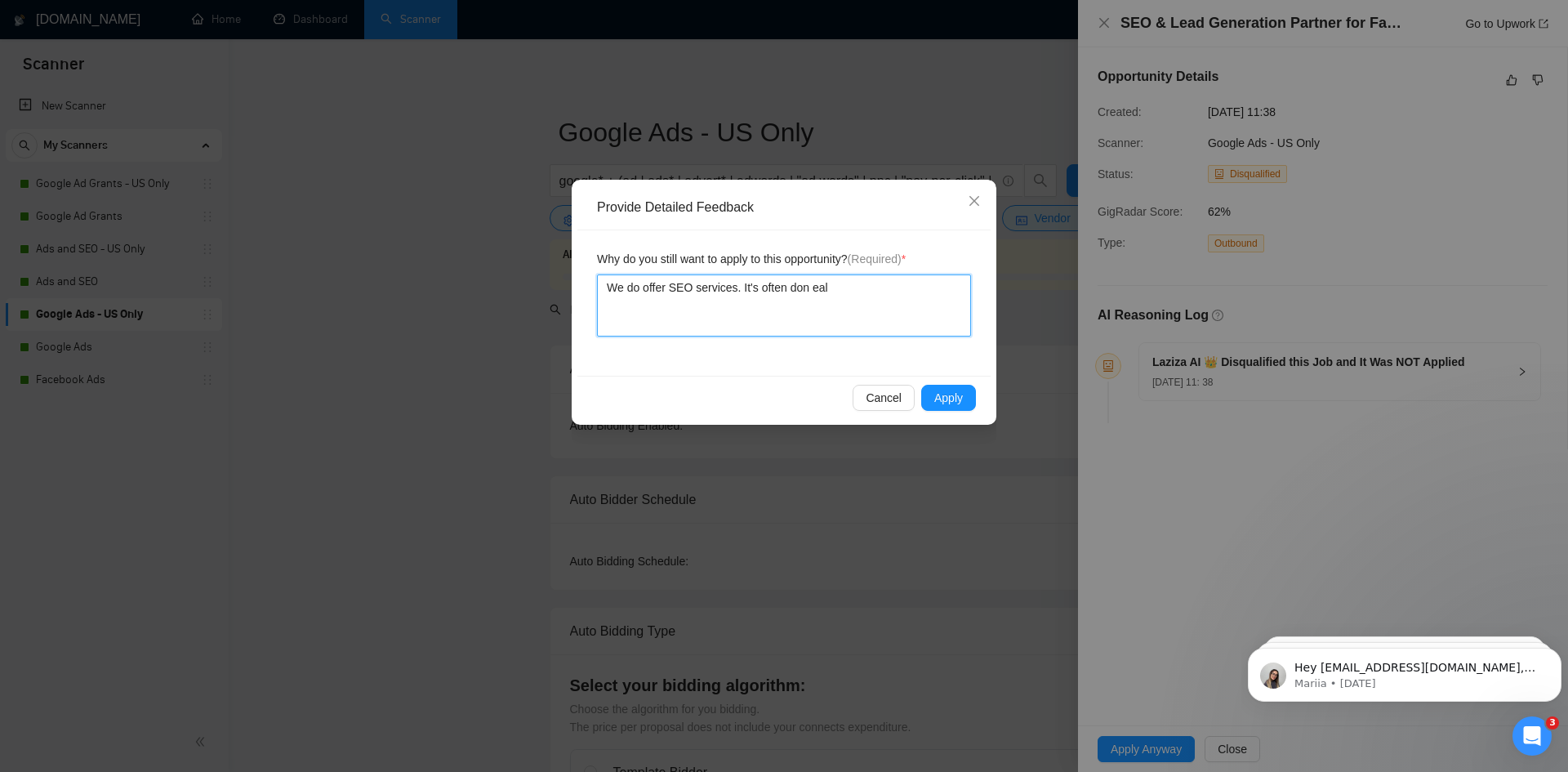
type textarea "We do offer SEO services. It's often don ea"
type textarea "We do offer SEO services. It's often don e"
type textarea "We do offer SEO services. It's often don"
type textarea "We do offer SEO services. It's often done"
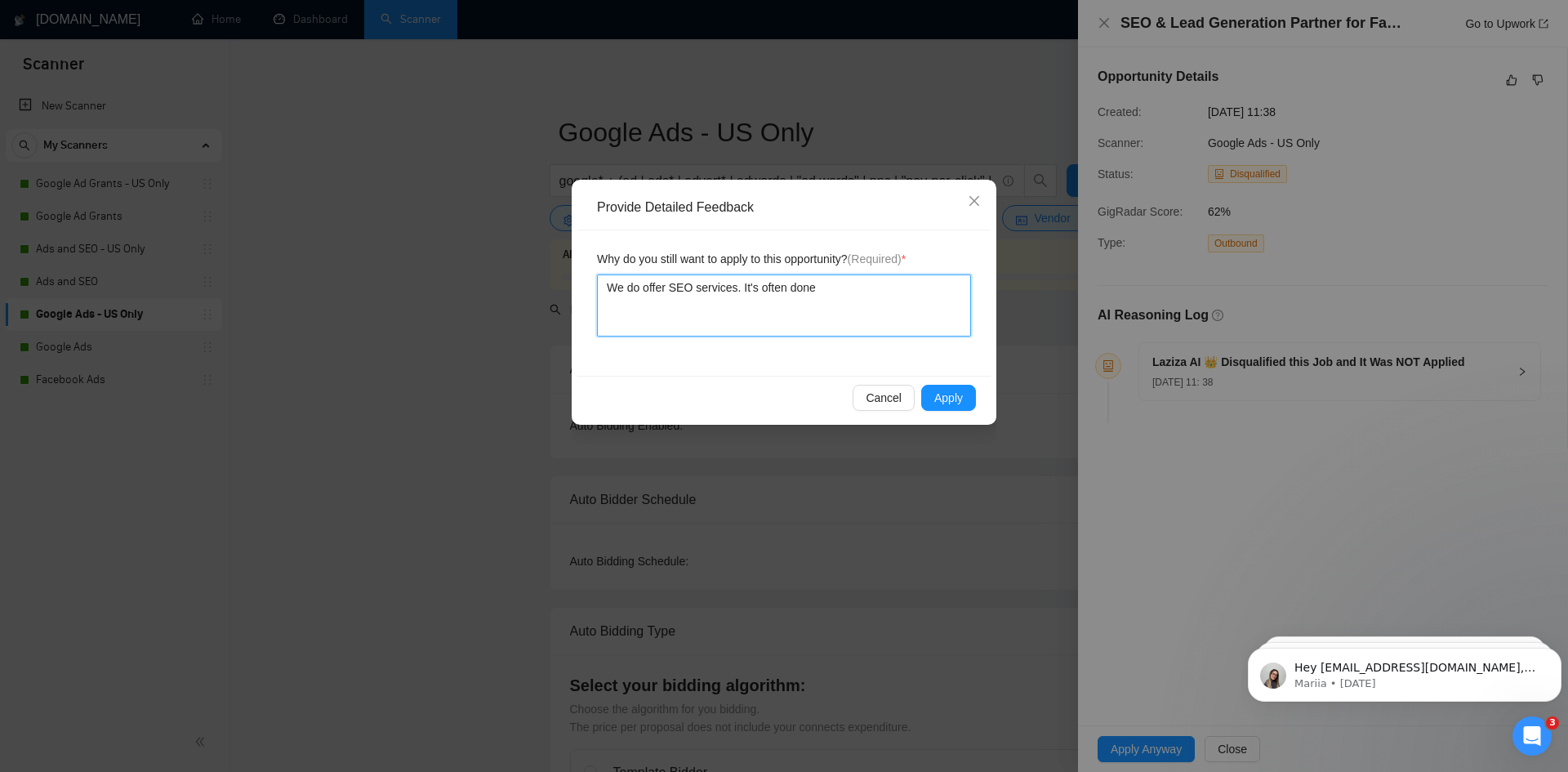
type textarea "We do offer SEO services. It's often done"
type textarea "We do offer SEO services. It's often done a"
type textarea "We do offer SEO services. It's often done al"
type textarea "We do offer SEO services. It's often done alo"
type textarea "We do offer SEO services. It's often done alon"
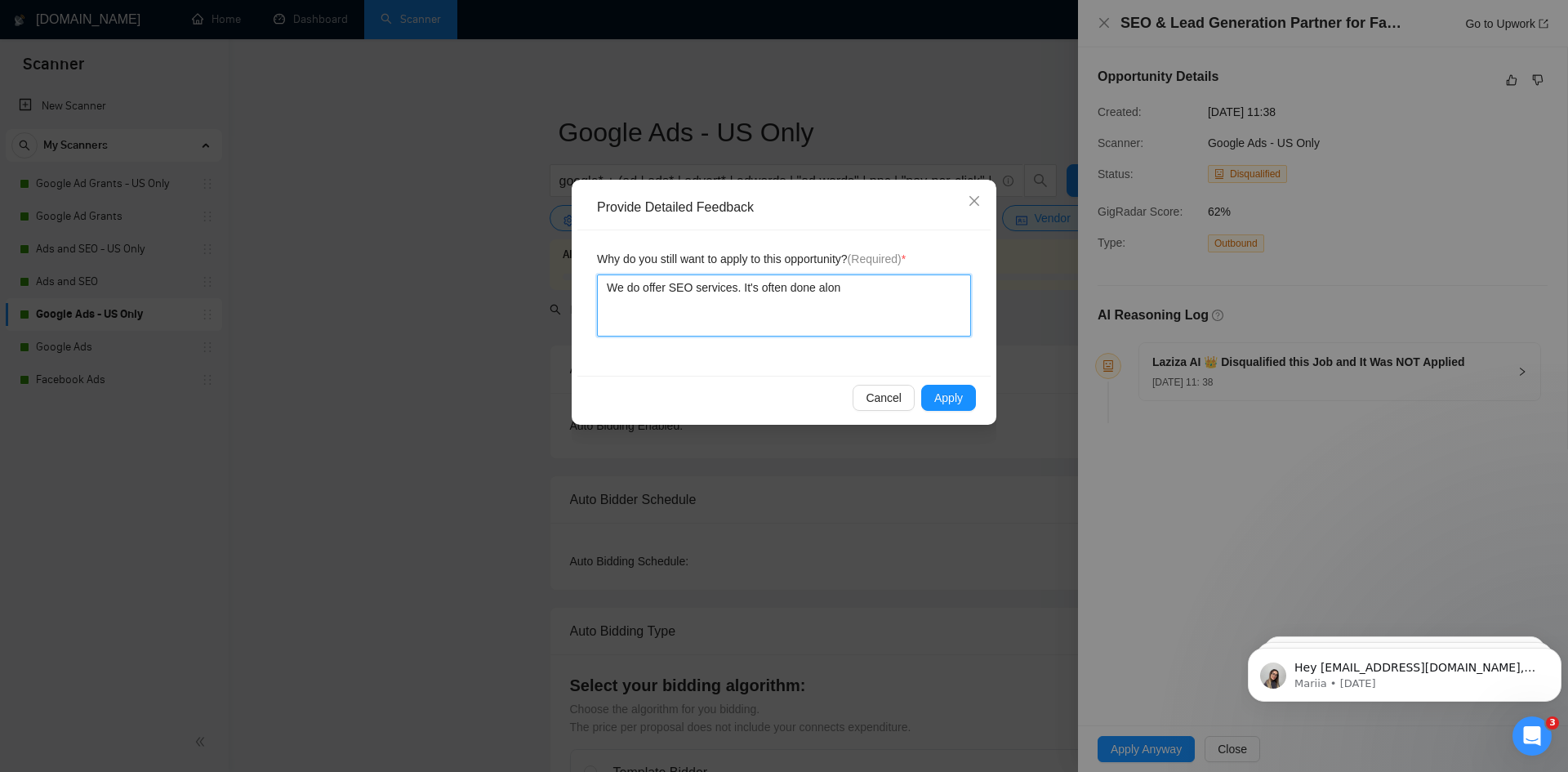
type textarea "We do offer SEO services. It's often done along"
type textarea "We do offer SEO services. It's often done alongs"
type textarea "We do offer SEO services. It's often done alongsi"
type textarea "We do offer SEO services. It's often done alongsid"
type textarea "We do offer SEO services. It's often done alongside"
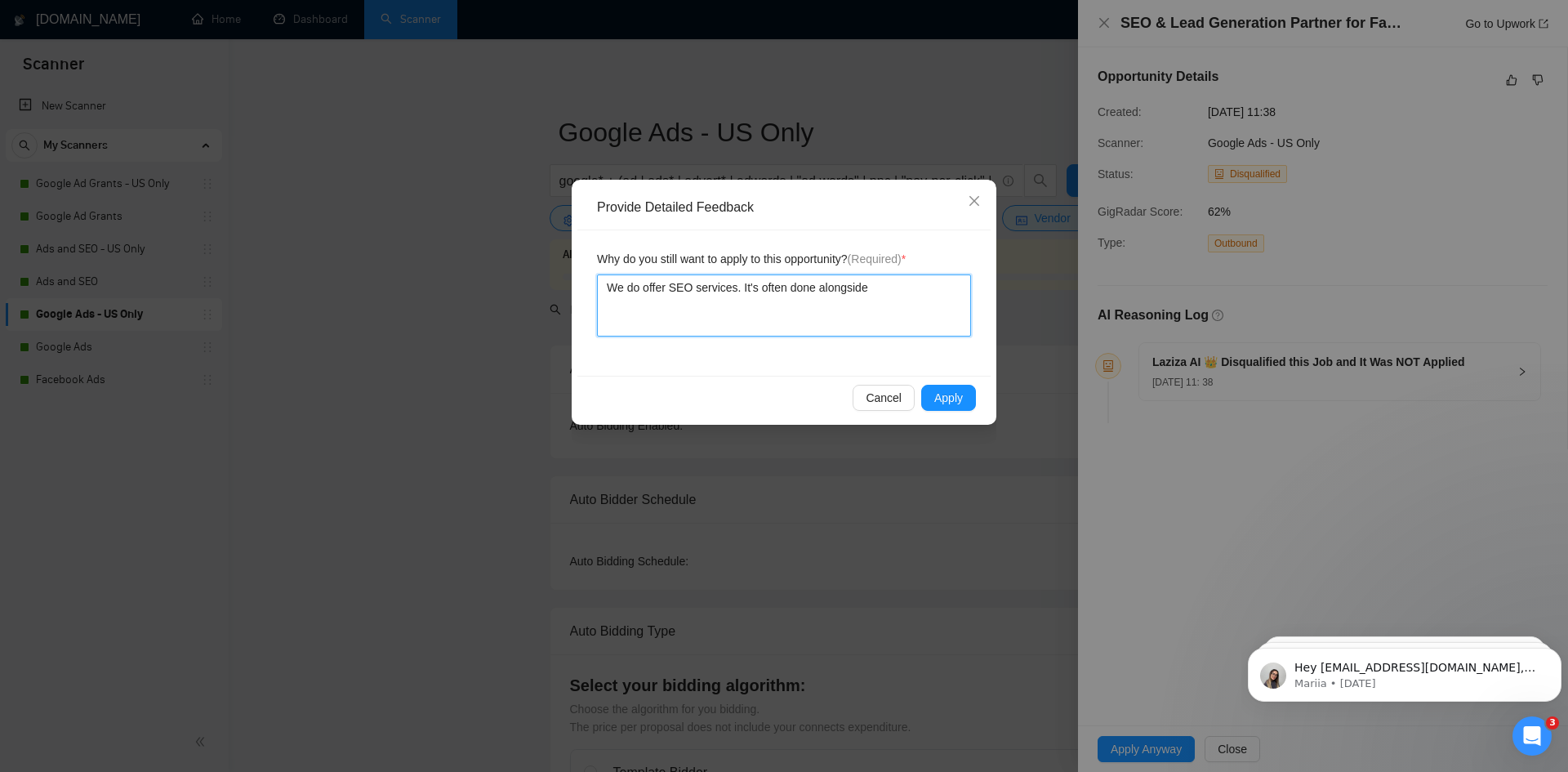
type textarea "We do offer SEO services. It's often done alongside"
type textarea "We do offer SEO services. It's often done alongside p"
type textarea "We do offer SEO services. It's often done alongside pa"
type textarea "We do offer SEO services. It's often done alongside paid"
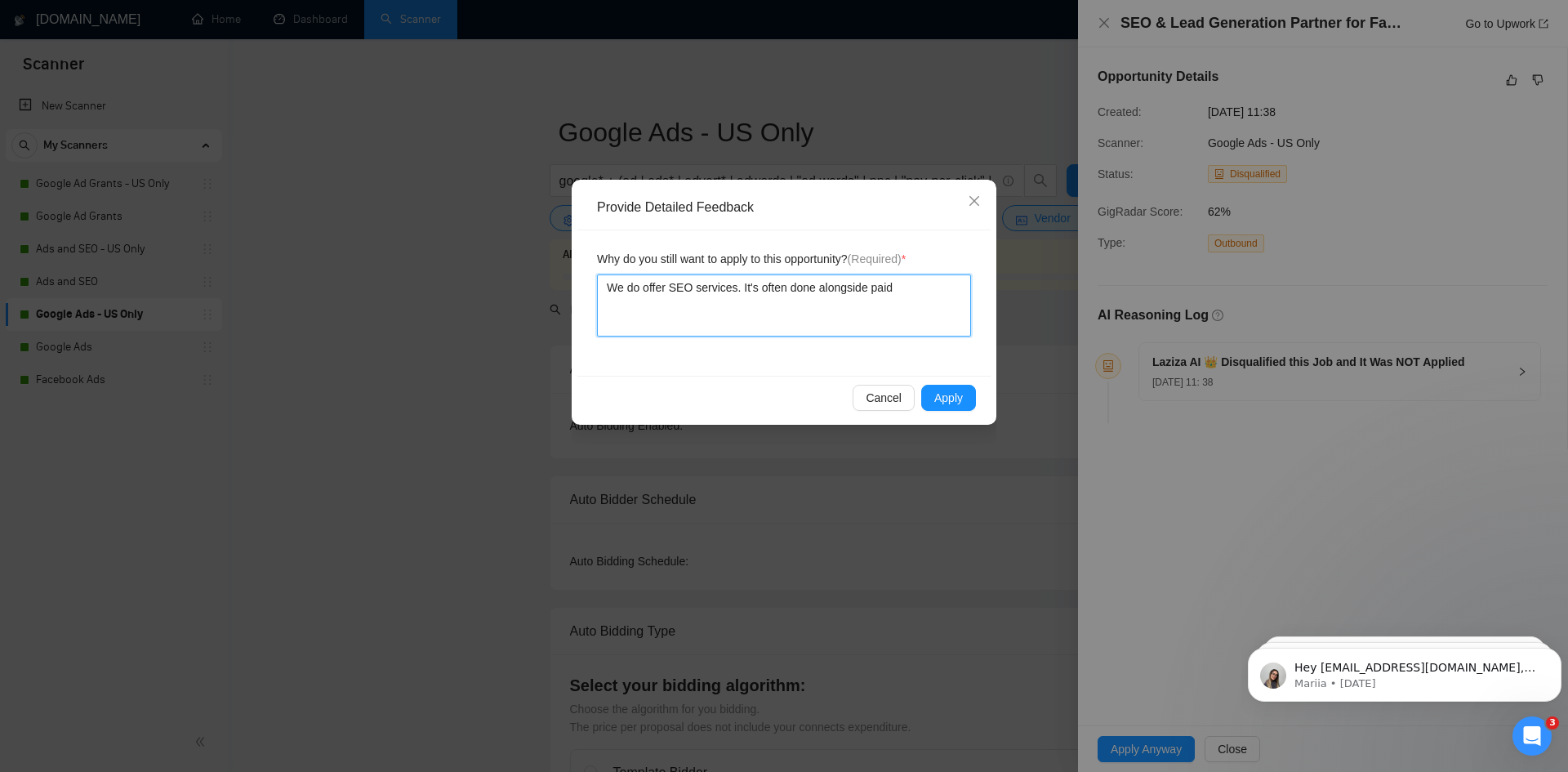
type textarea "We do offer SEO services. It's often done alongside paid a"
type textarea "We do offer SEO services. It's often done alongside paid ad"
type textarea "We do offer SEO services. It's often done alongside paid ads,"
type textarea "We do offer SEO services. It's often done alongside paid ads, b"
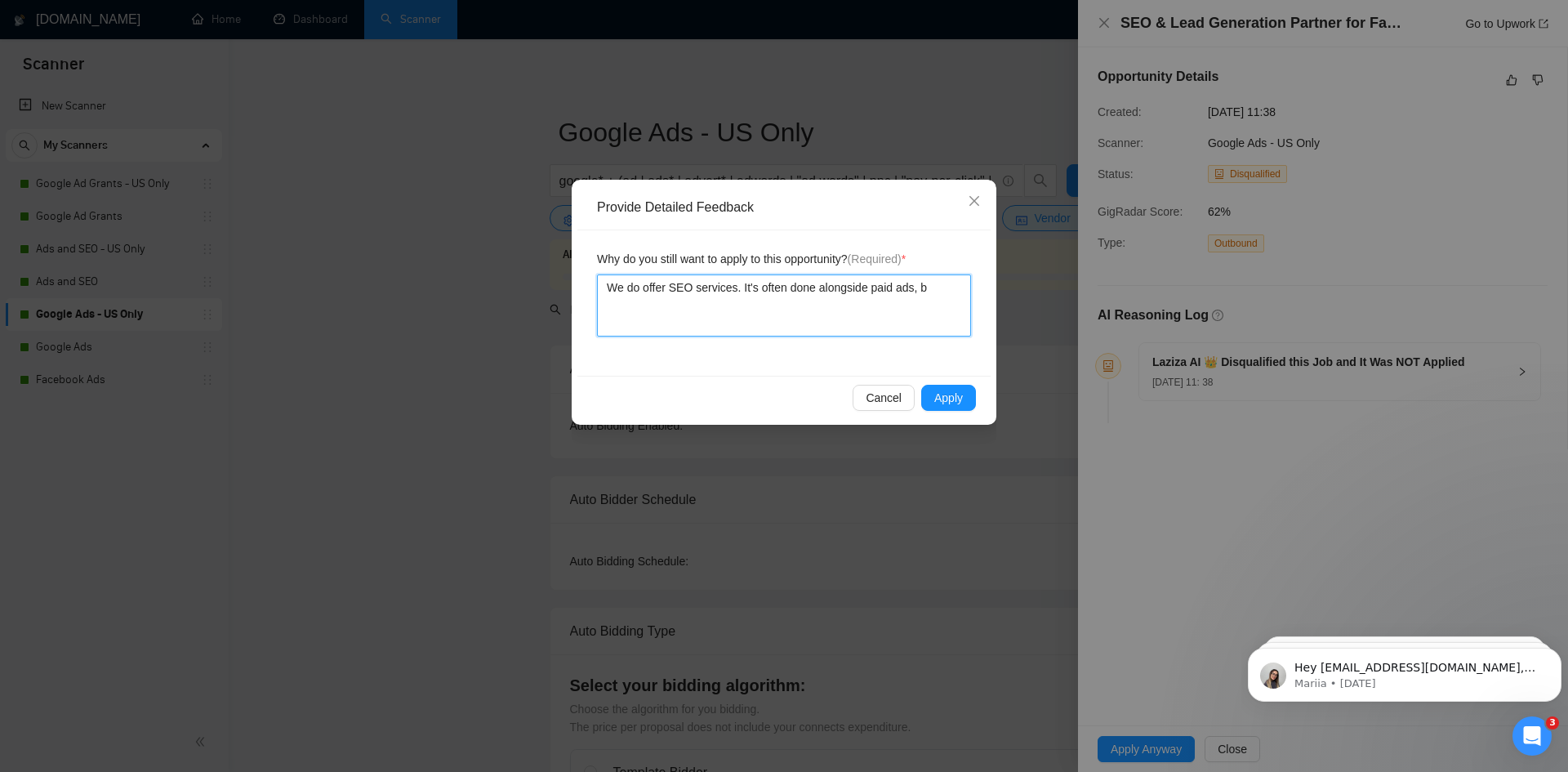
type textarea "We do offer SEO services. It's often done alongside paid ads, bu"
type textarea "We do offer SEO services. It's often done alongside paid ads, but"
type textarea "We do offer SEO services. It's often done alongside paid ads, but e"
type textarea "We do offer SEO services. It's often done alongside paid ads, but ev"
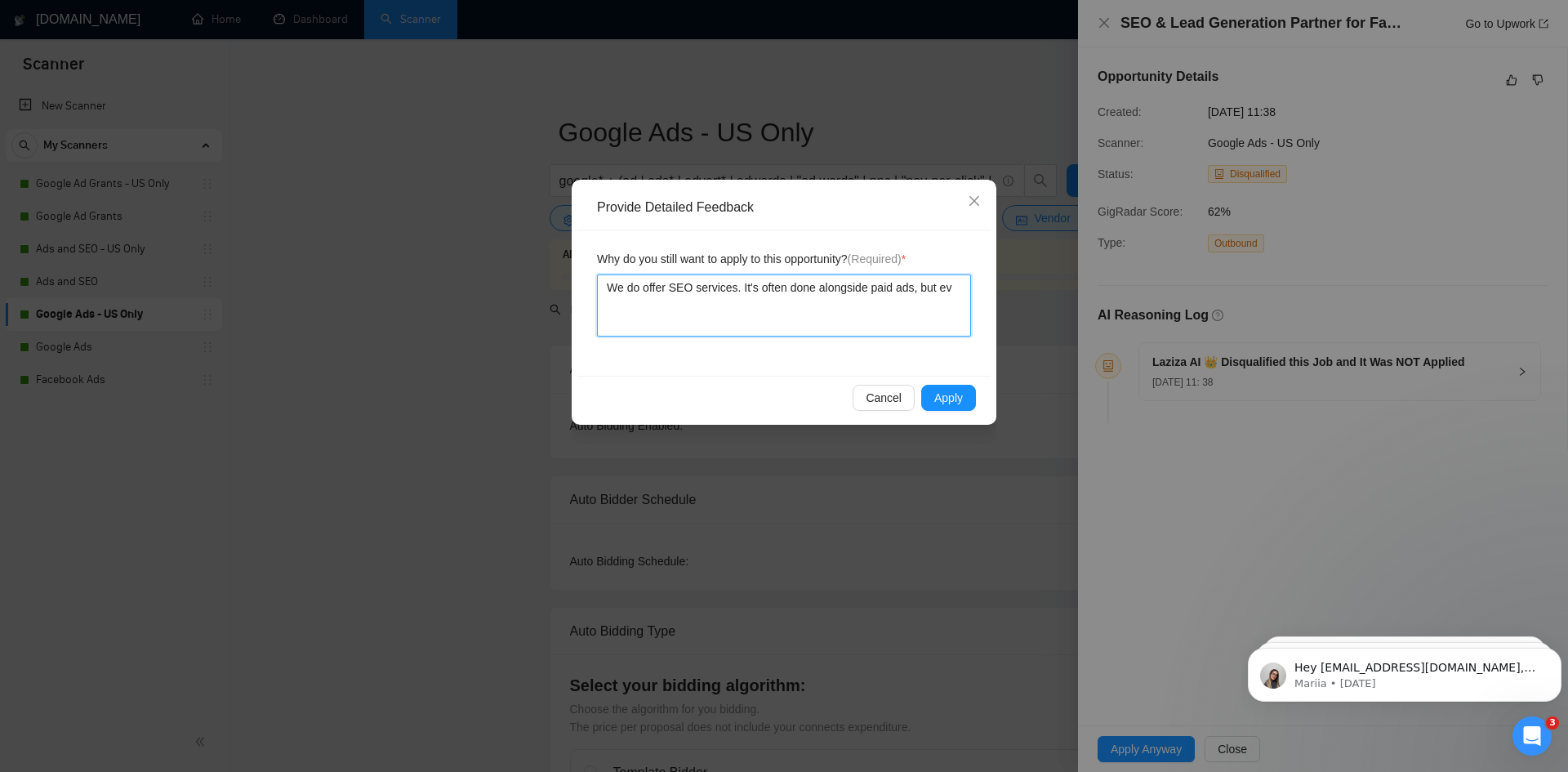
type textarea "We do offer SEO services. It's often done alongside paid ads, but eve"
type textarea "We do offer SEO services. It's often done alongside paid ads, but even"
type textarea "We do offer SEO services. It's often done alongside paid ads, but even i"
type textarea "We do offer SEO services. It's often done alongside paid ads, but even if"
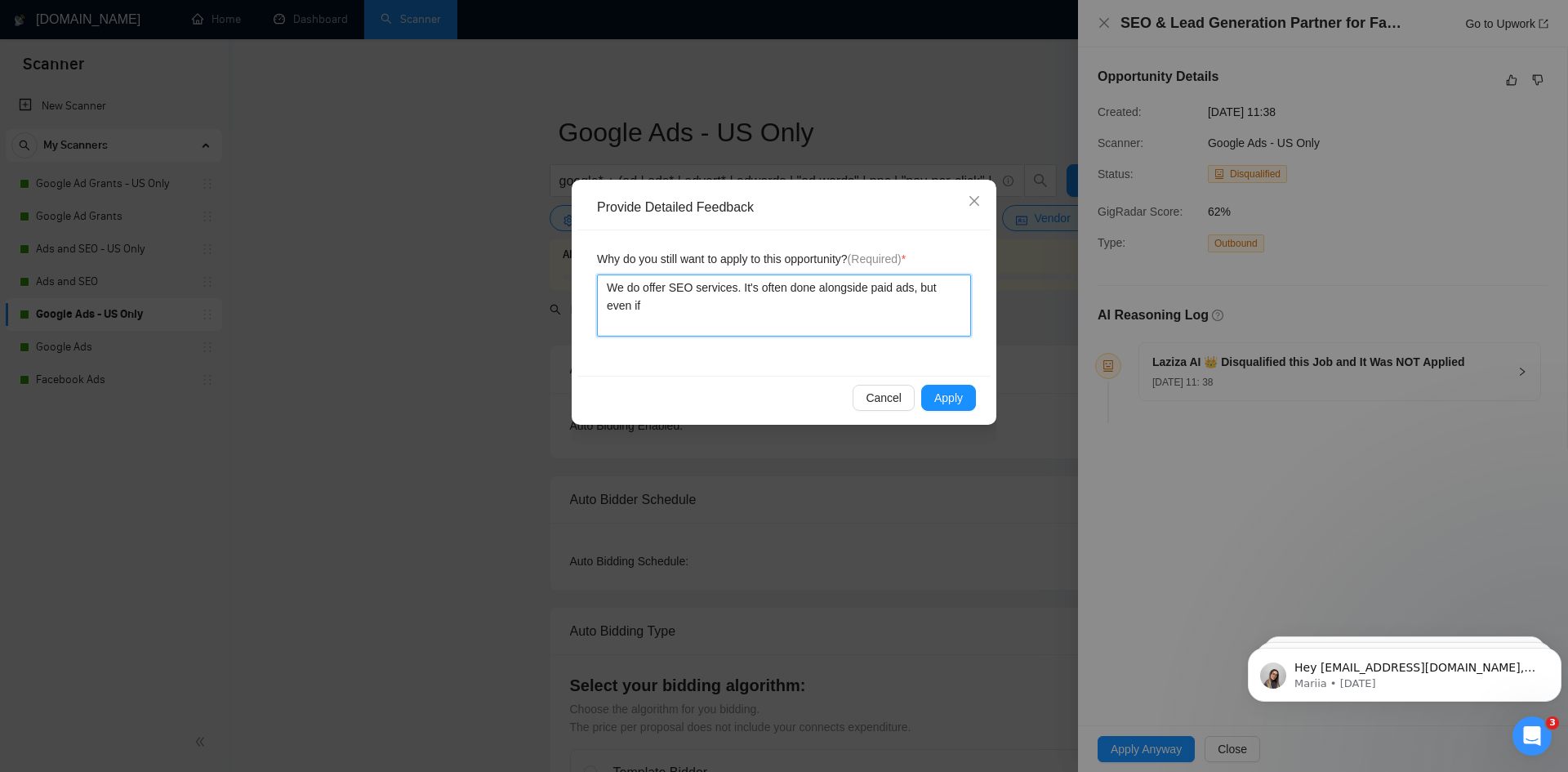
type textarea "We do offer SEO services. It's often done alongside paid ads, but even if t"
type textarea "We do offer SEO services. It's often done alongside paid ads, but even if th"
type textarea "We do offer SEO services. It's often done alongside paid ads, but even if the"
type textarea "We do offer SEO services. It's often done alongside paid ads, but even if the c"
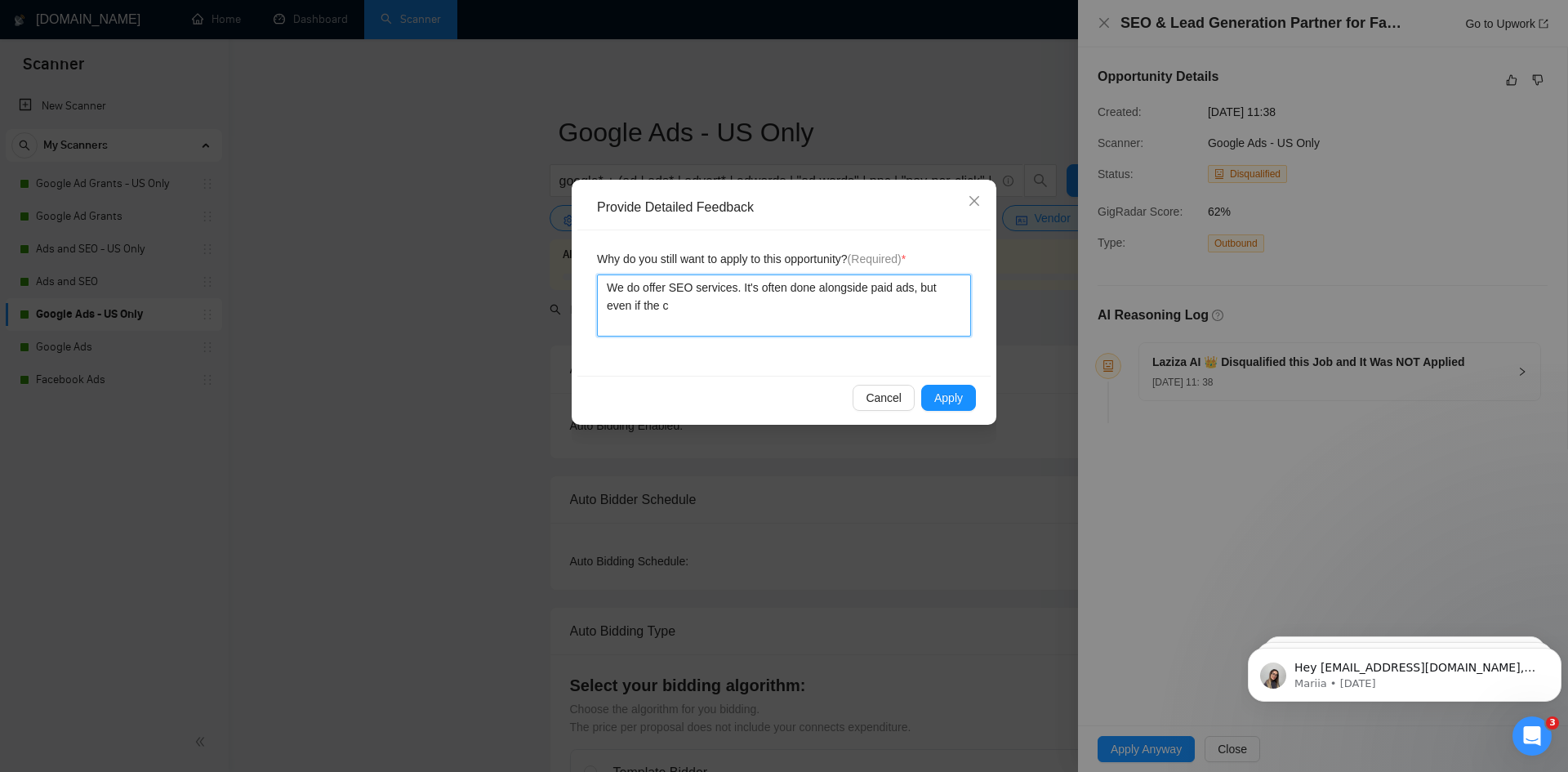
type textarea "We do offer SEO services. It's often done alongside paid ads, but even if the cl"
type textarea "We do offer SEO services. It's often done alongside paid ads, but even if the c…"
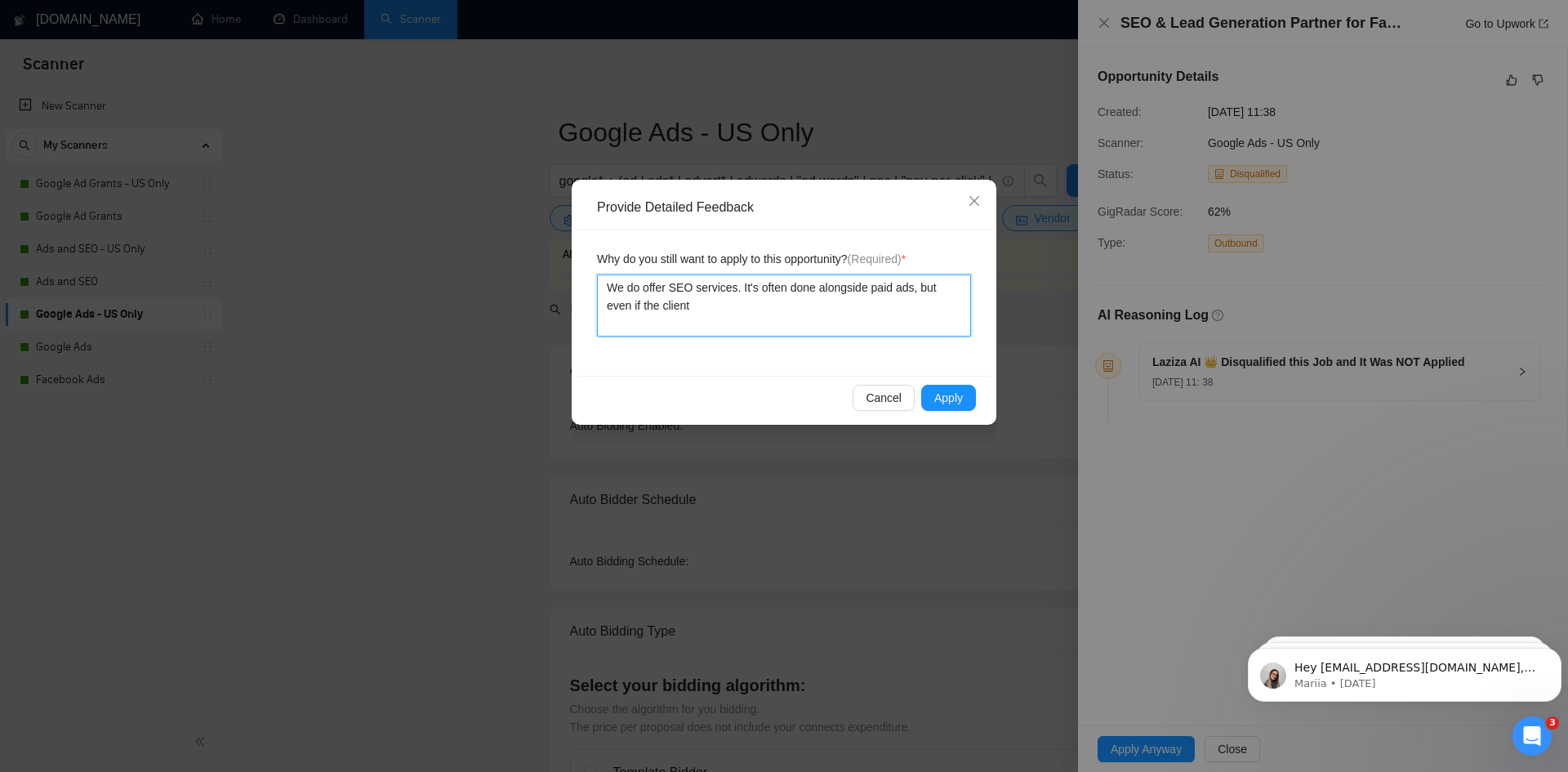
type textarea "We do offer SEO services. It's often done alongside paid ads, but even if the c…"
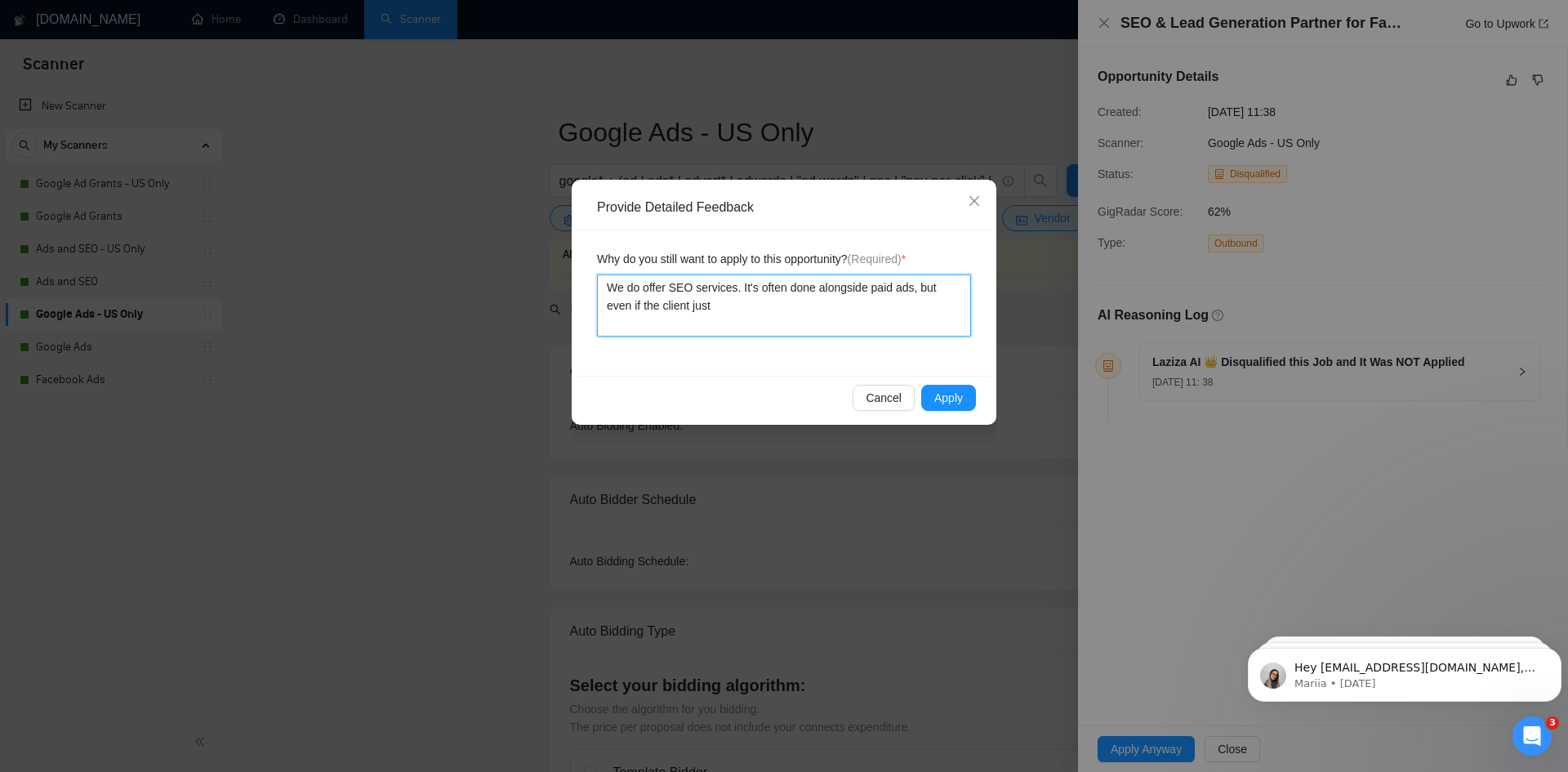
type textarea "We do offer SEO services. It's often done alongside paid ads, but even if the c…"
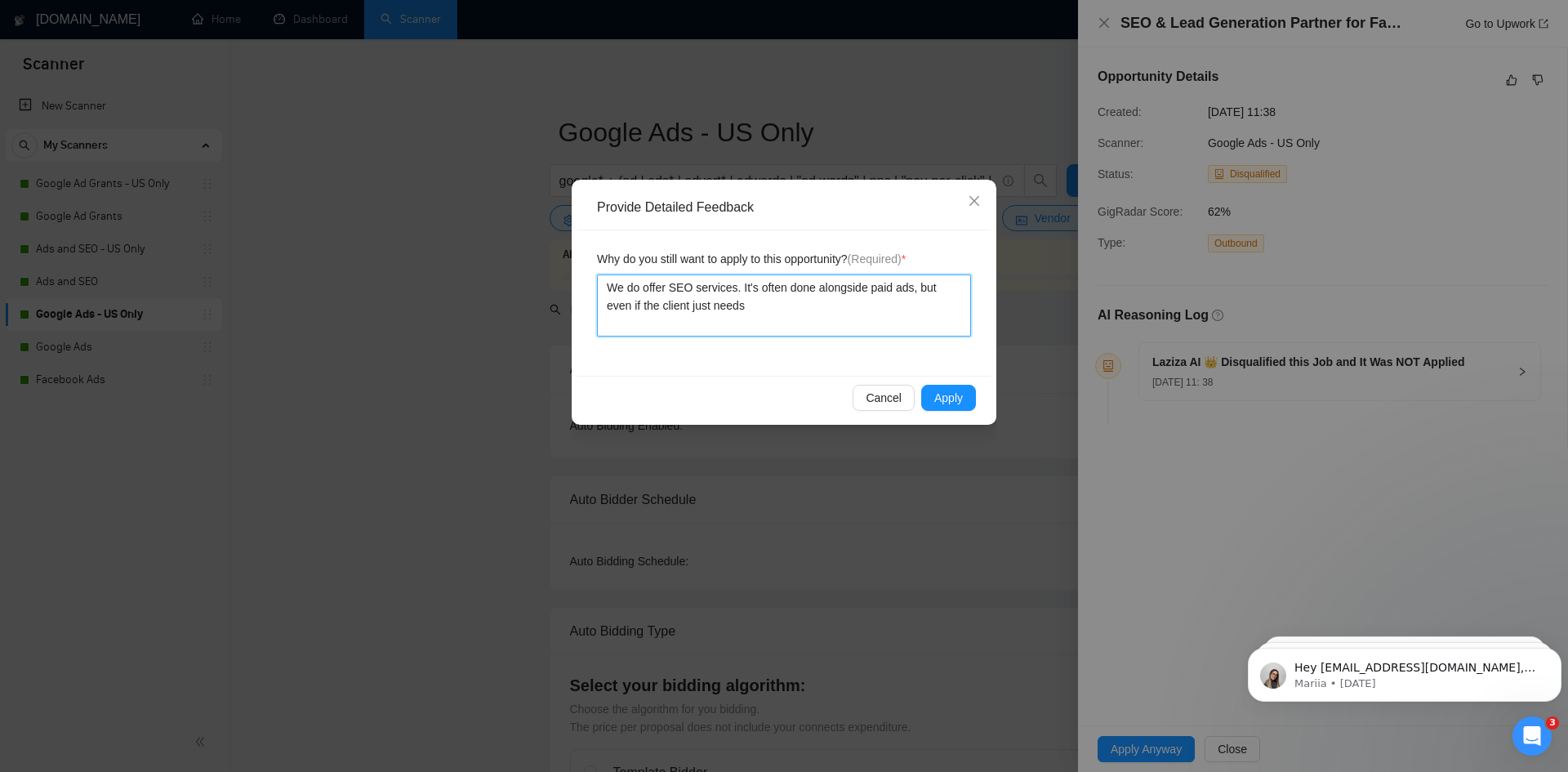
type textarea "We do offer SEO services. It's often done alongside paid ads, but even if the c…"
click at [674, 314] on textarea "We do offer SEO services. It's often done alongside paid ads, but even if the c…" at bounding box center [784, 306] width 374 height 62
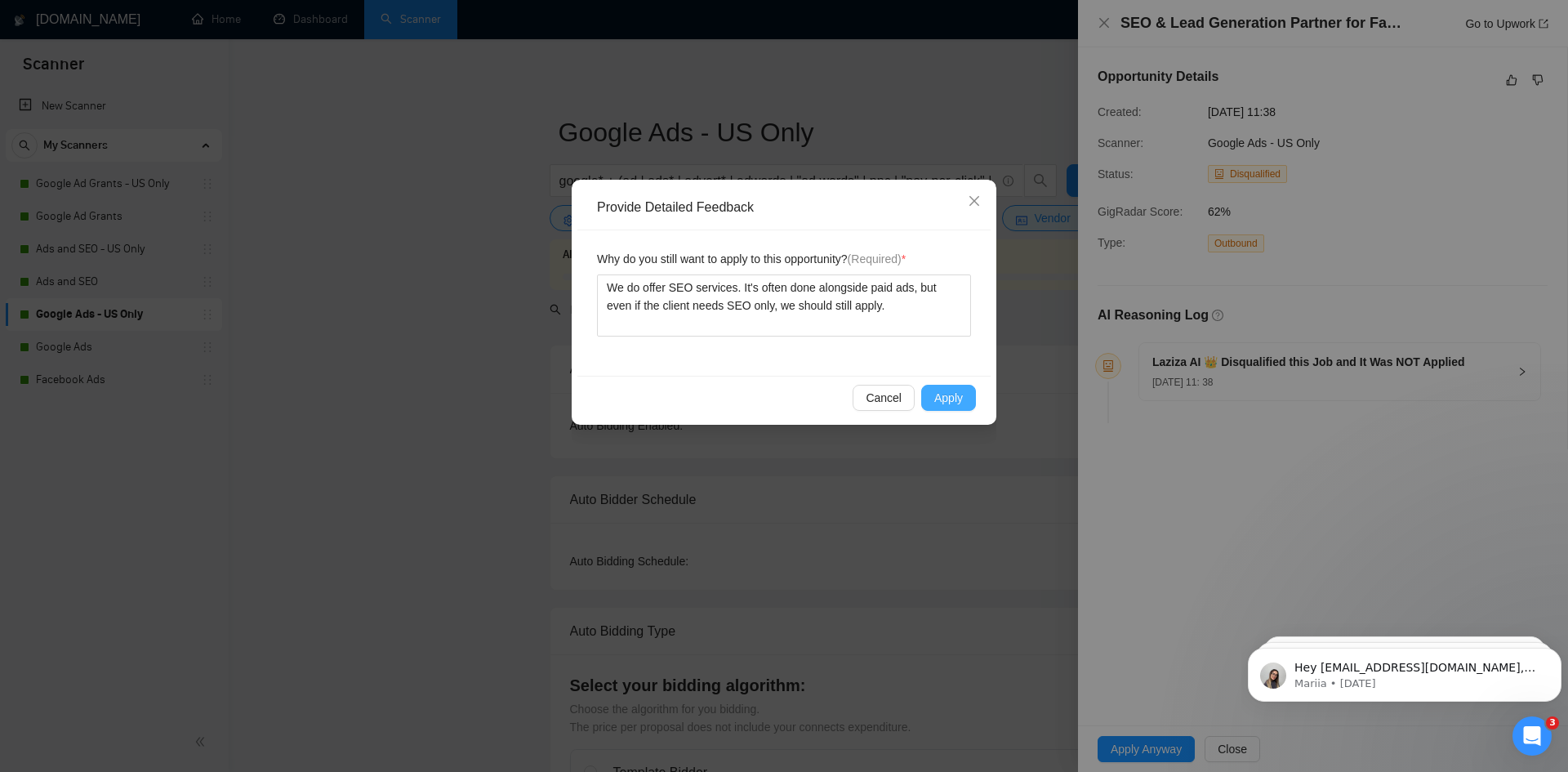
click at [940, 405] on span "Apply" at bounding box center [949, 397] width 28 height 18
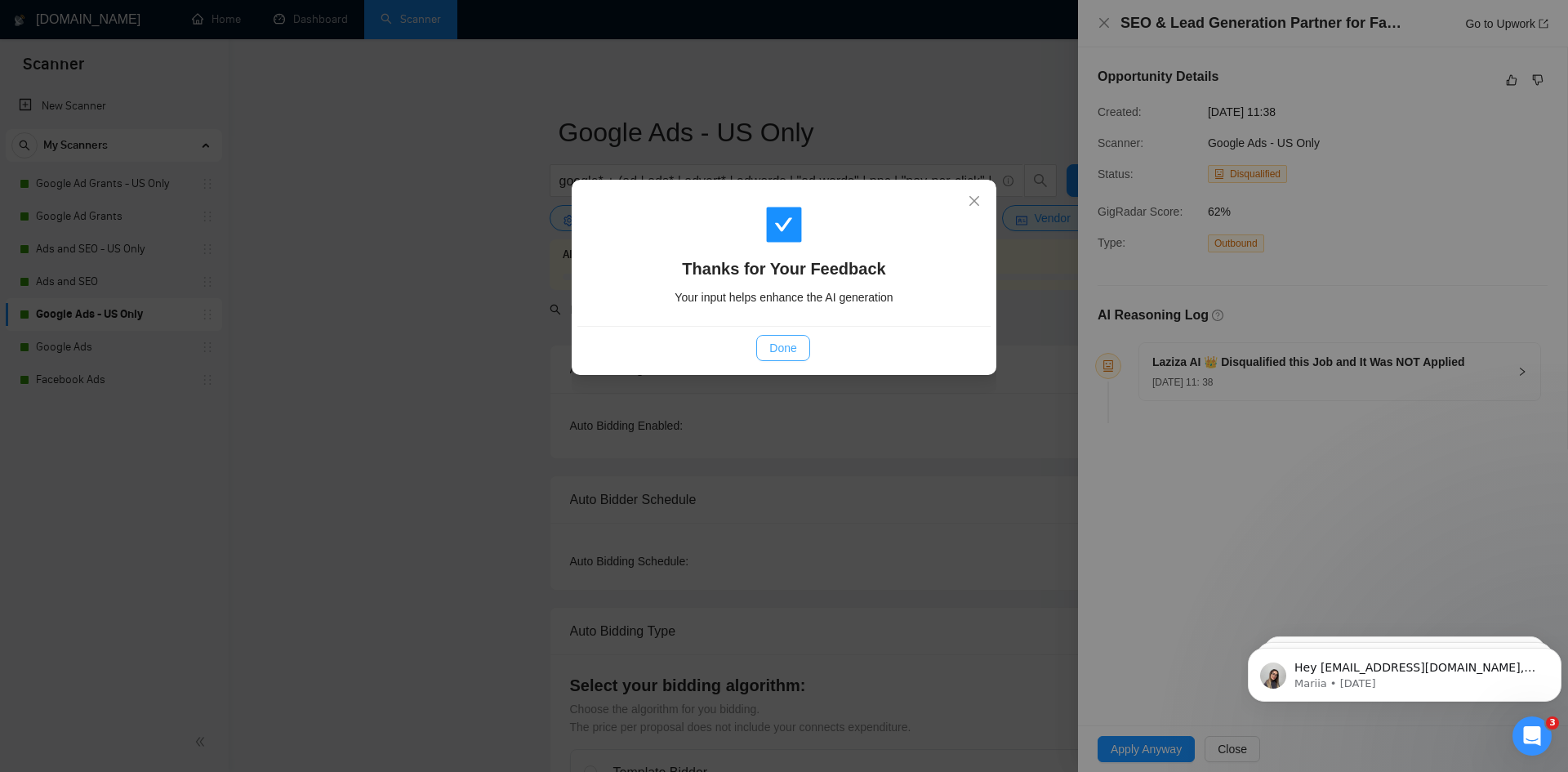
click at [774, 352] on span "Done" at bounding box center [783, 348] width 27 height 18
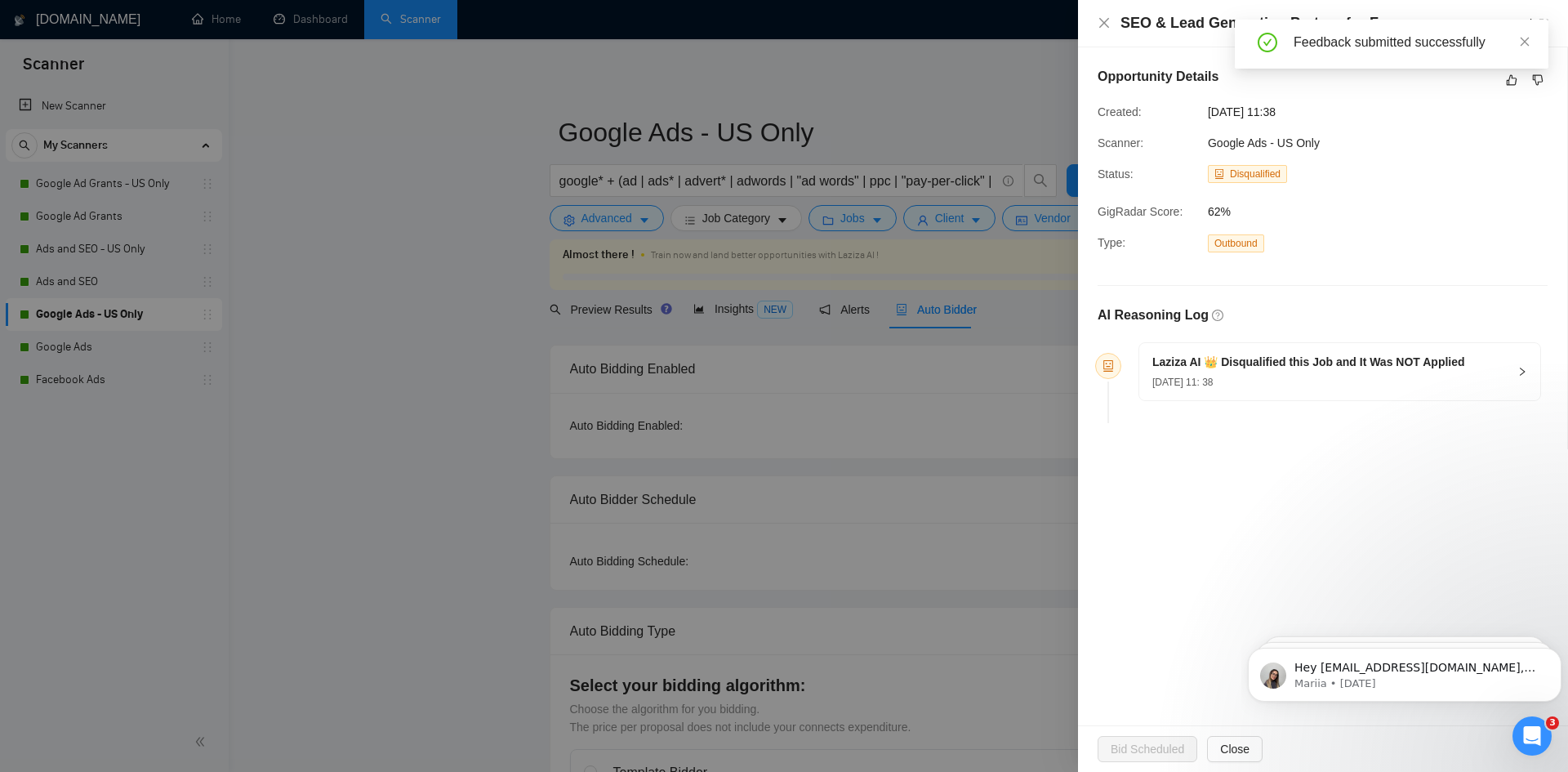
click at [503, 450] on div at bounding box center [784, 386] width 1568 height 772
